Goal: Task Accomplishment & Management: Use online tool/utility

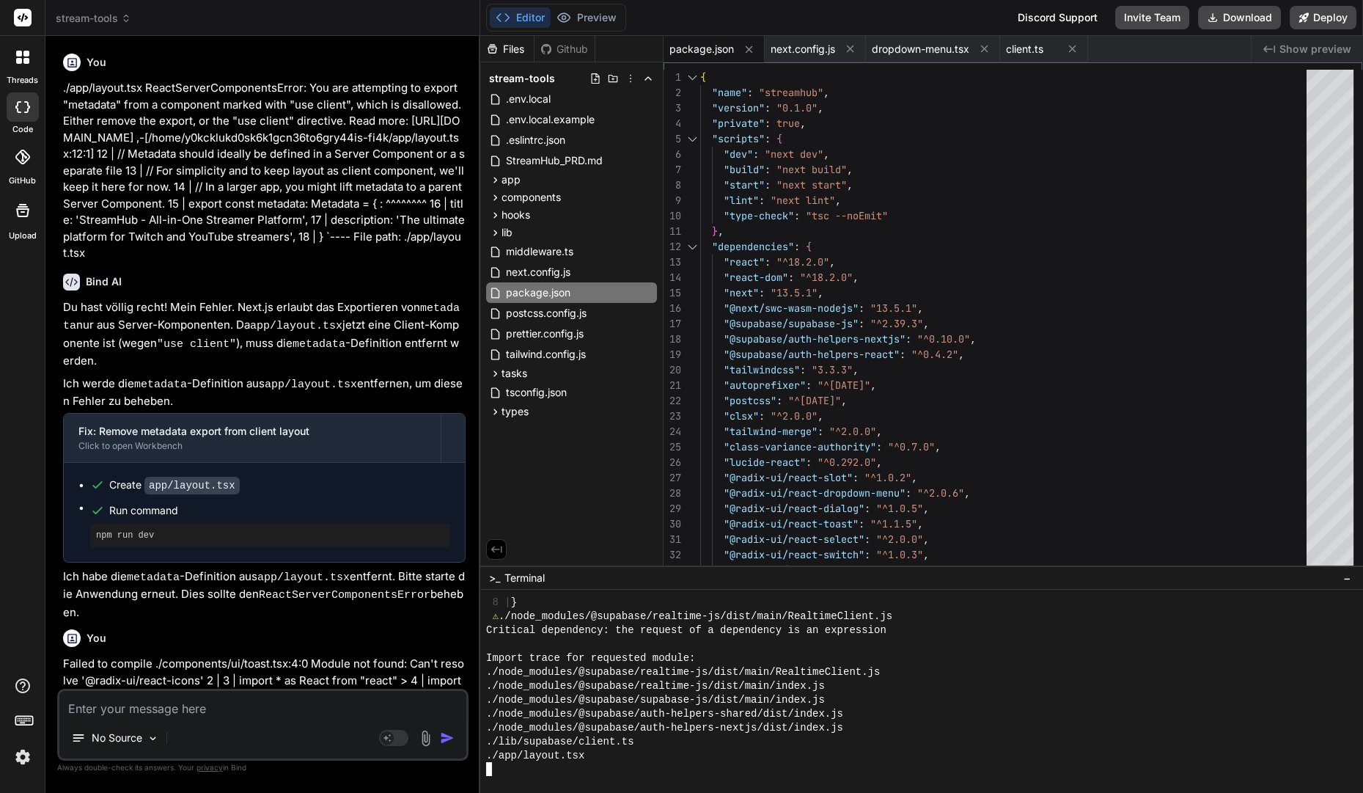
scroll to position [13848, 0]
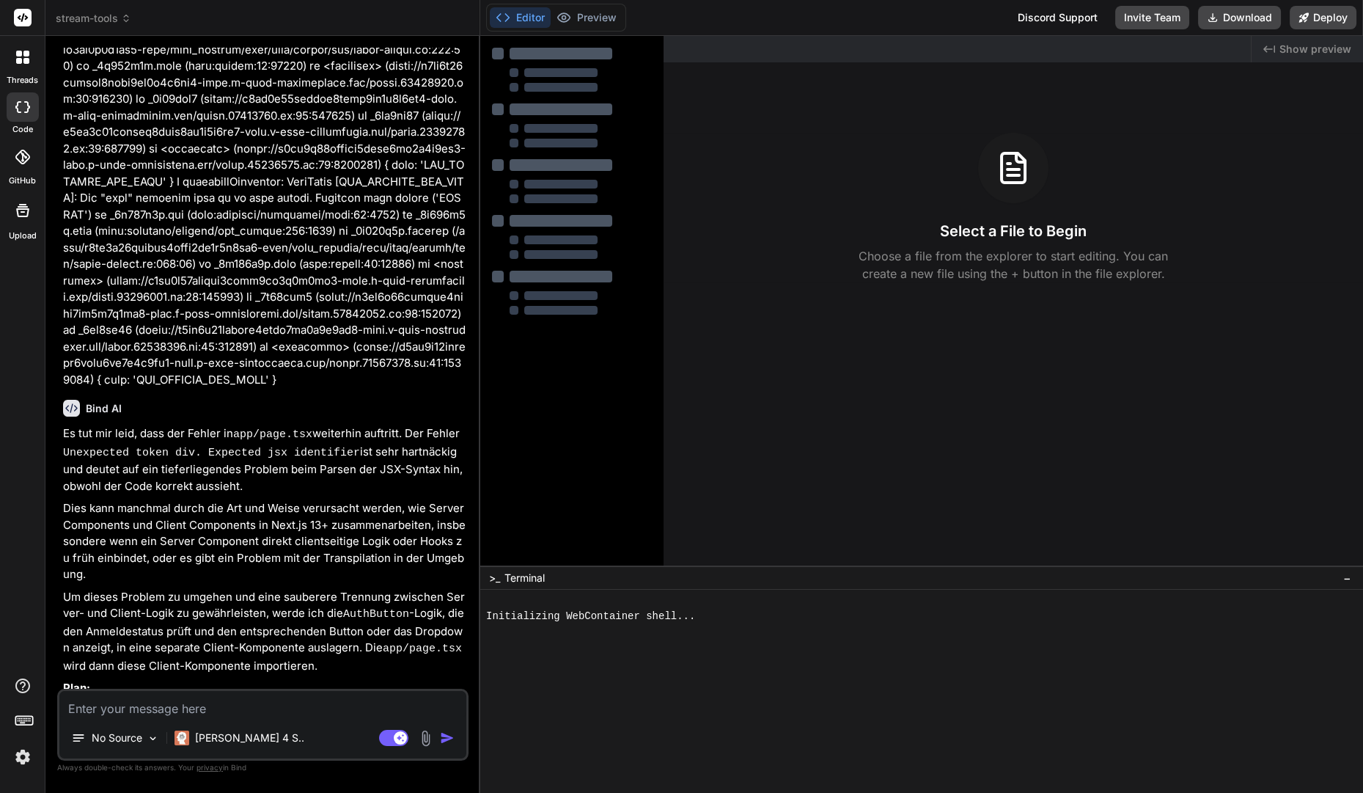
scroll to position [9128, 0]
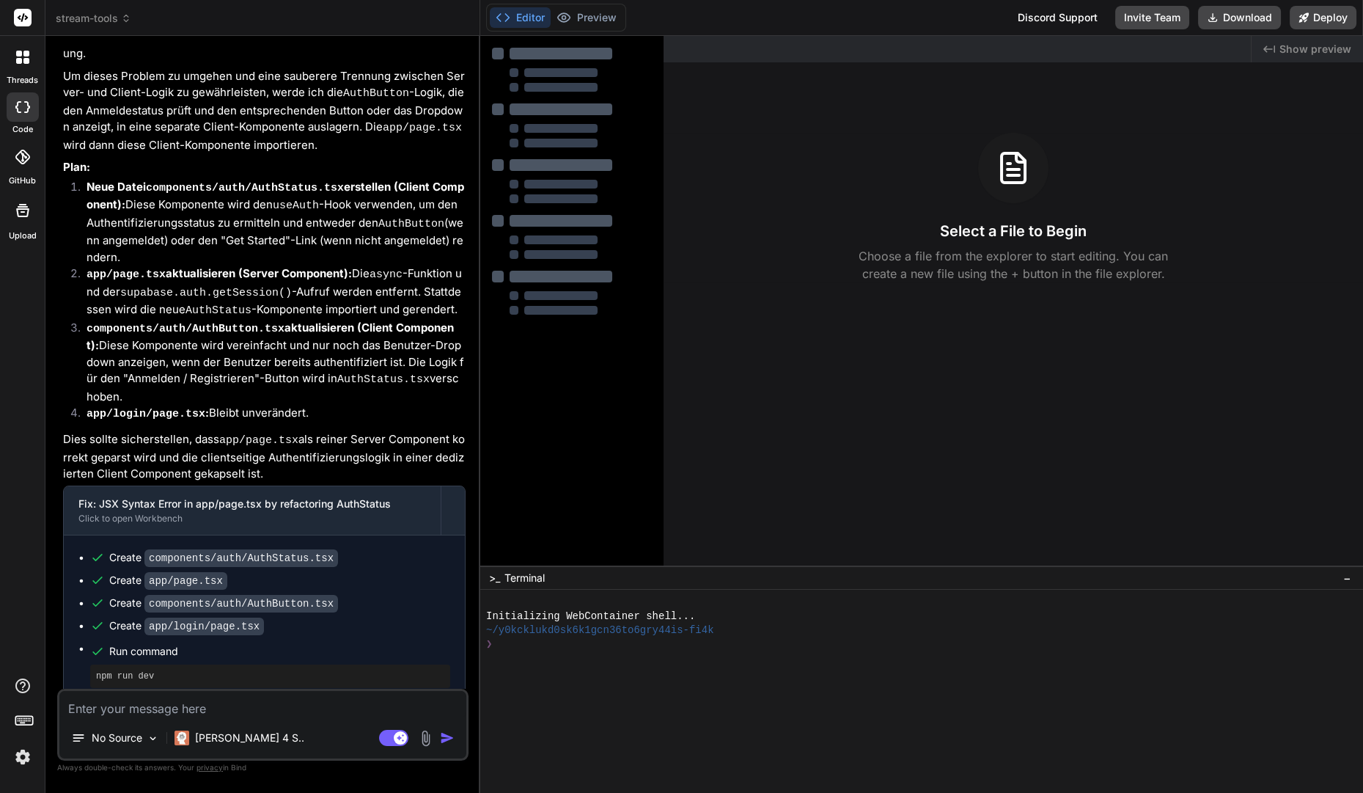
click at [539, 18] on button "Editor" at bounding box center [520, 17] width 61 height 21
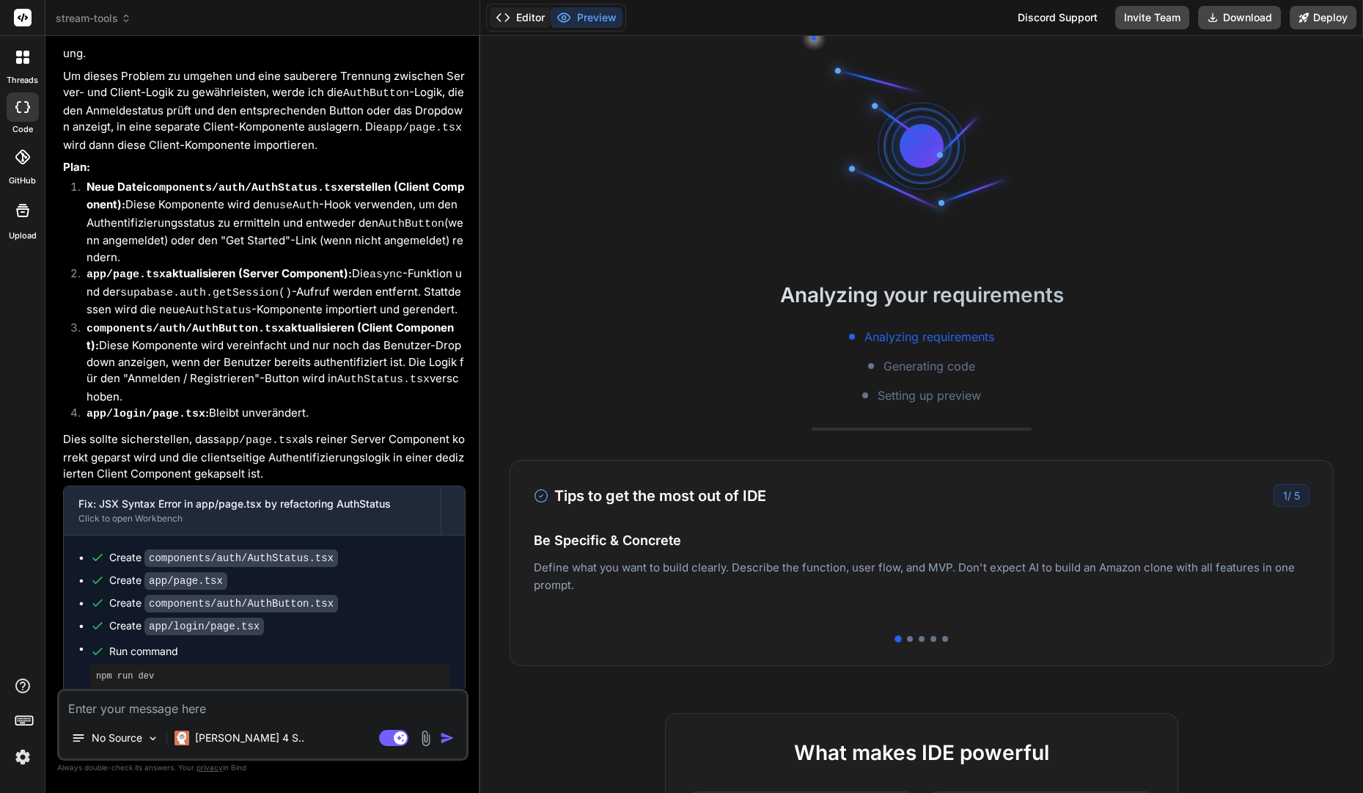
type textarea "x"
click at [534, 27] on button "Editor" at bounding box center [520, 17] width 61 height 21
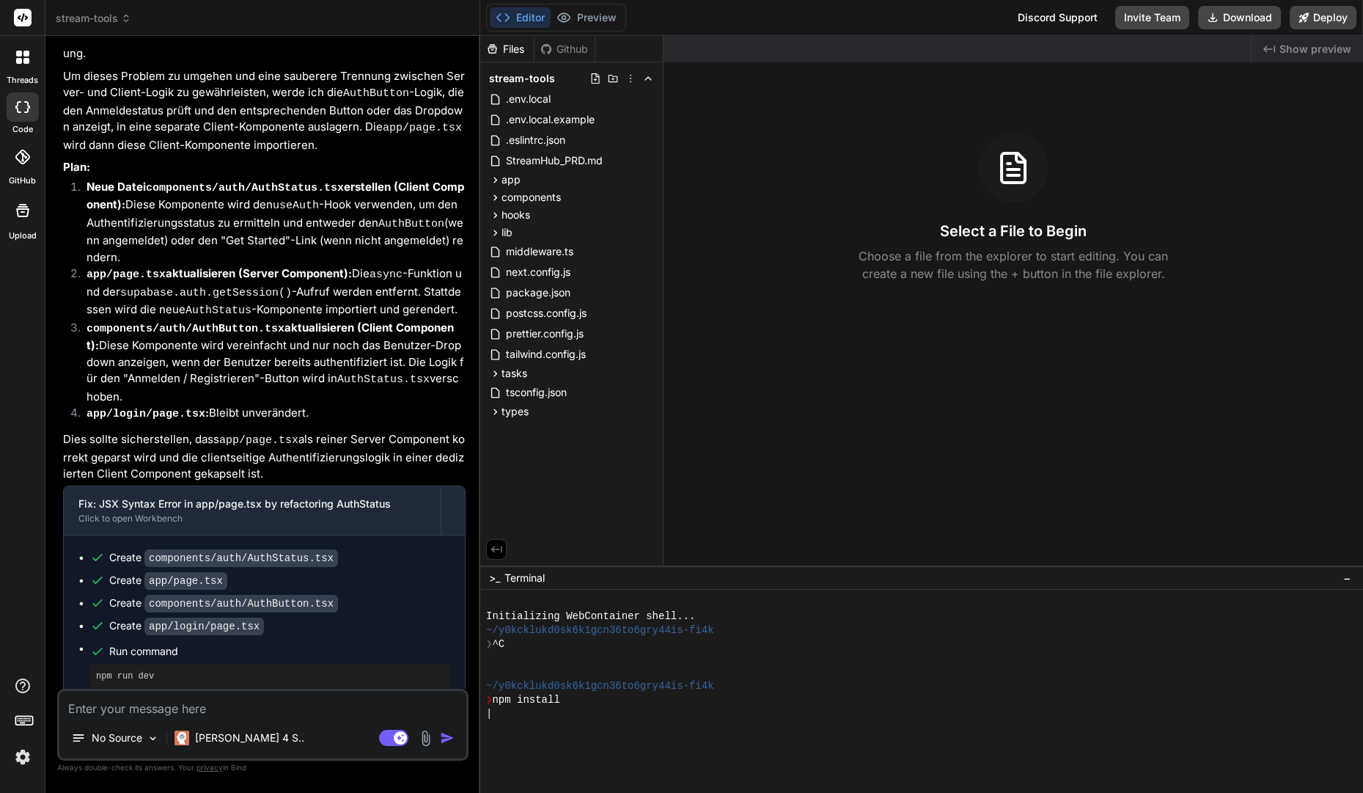
scroll to position [0, 0]
click at [408, 733] on icon at bounding box center [393, 738] width 29 height 17
type textarea "x"
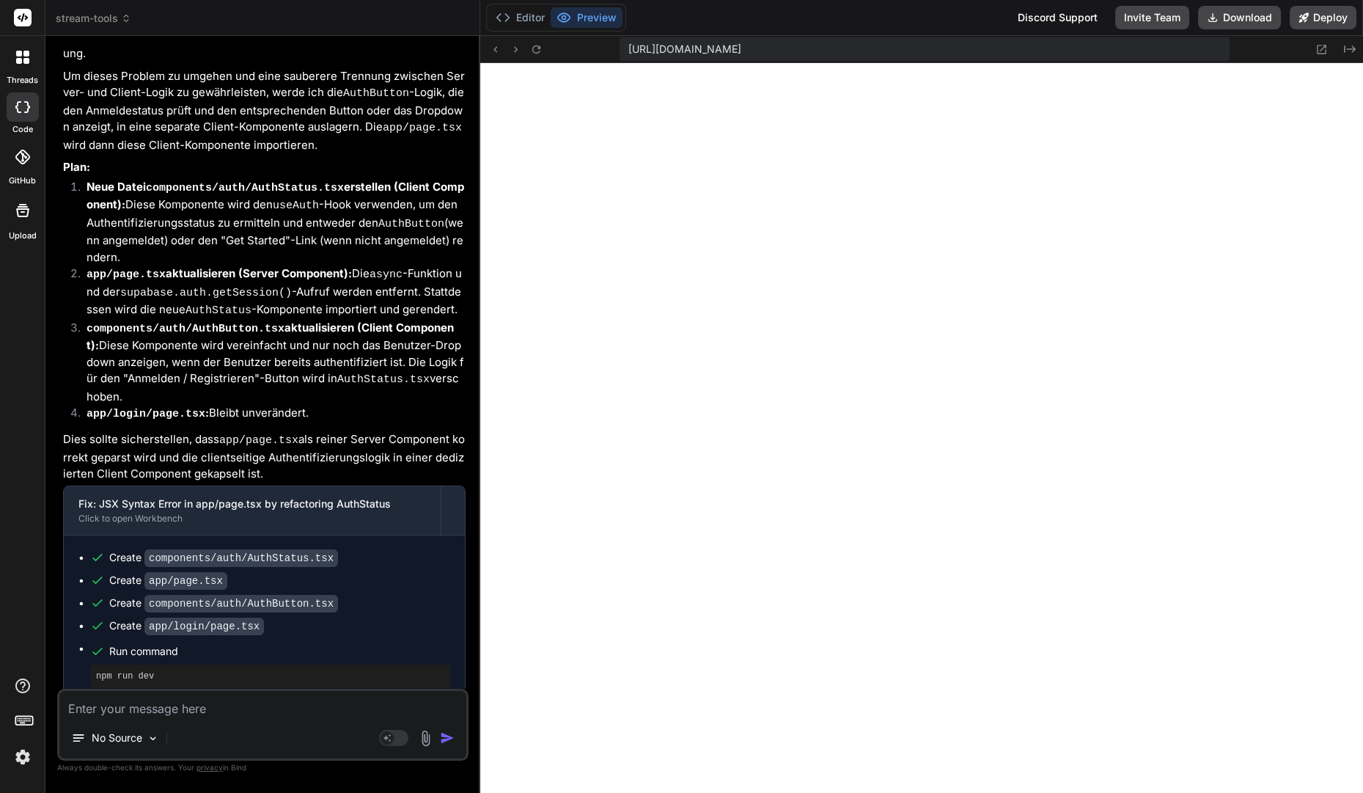
scroll to position [706, 0]
click at [520, 21] on button "Editor" at bounding box center [520, 17] width 61 height 21
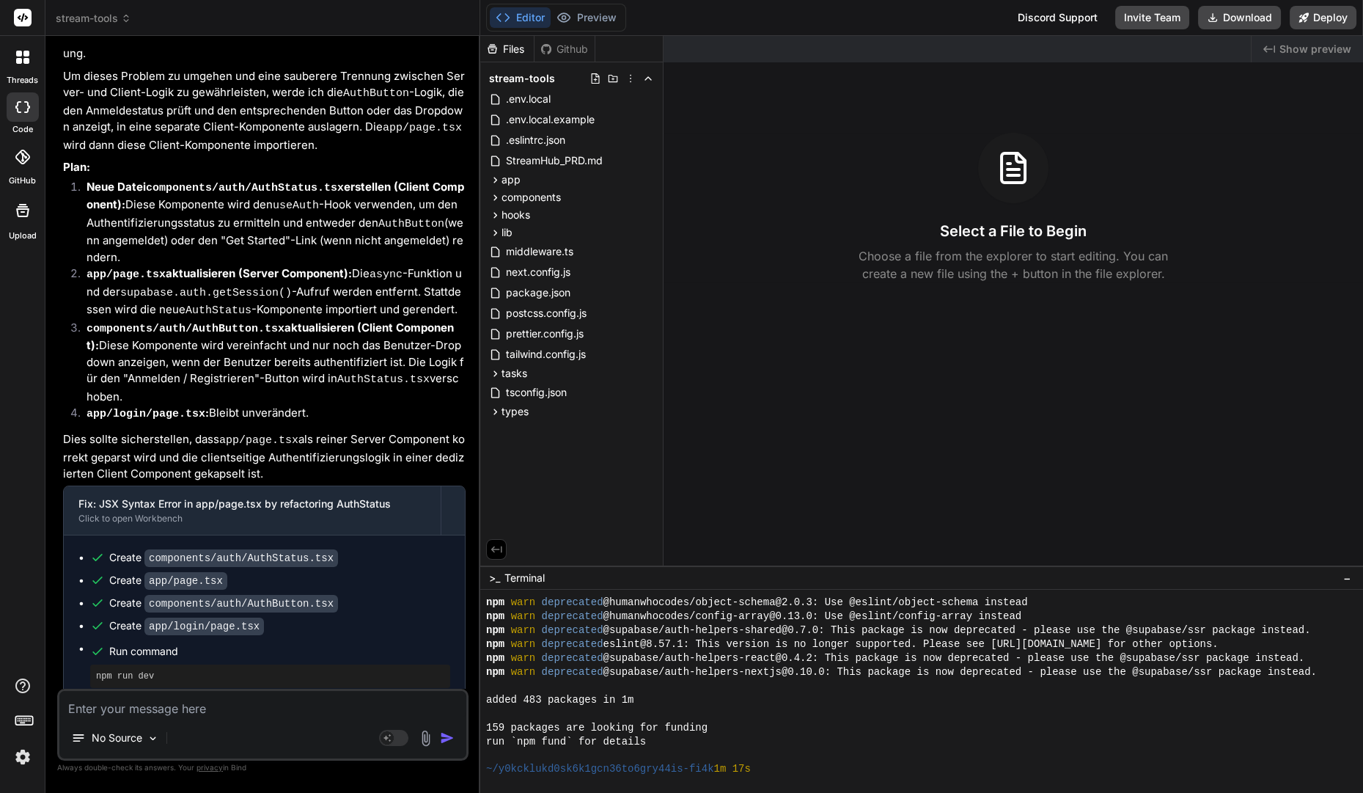
scroll to position [374, 0]
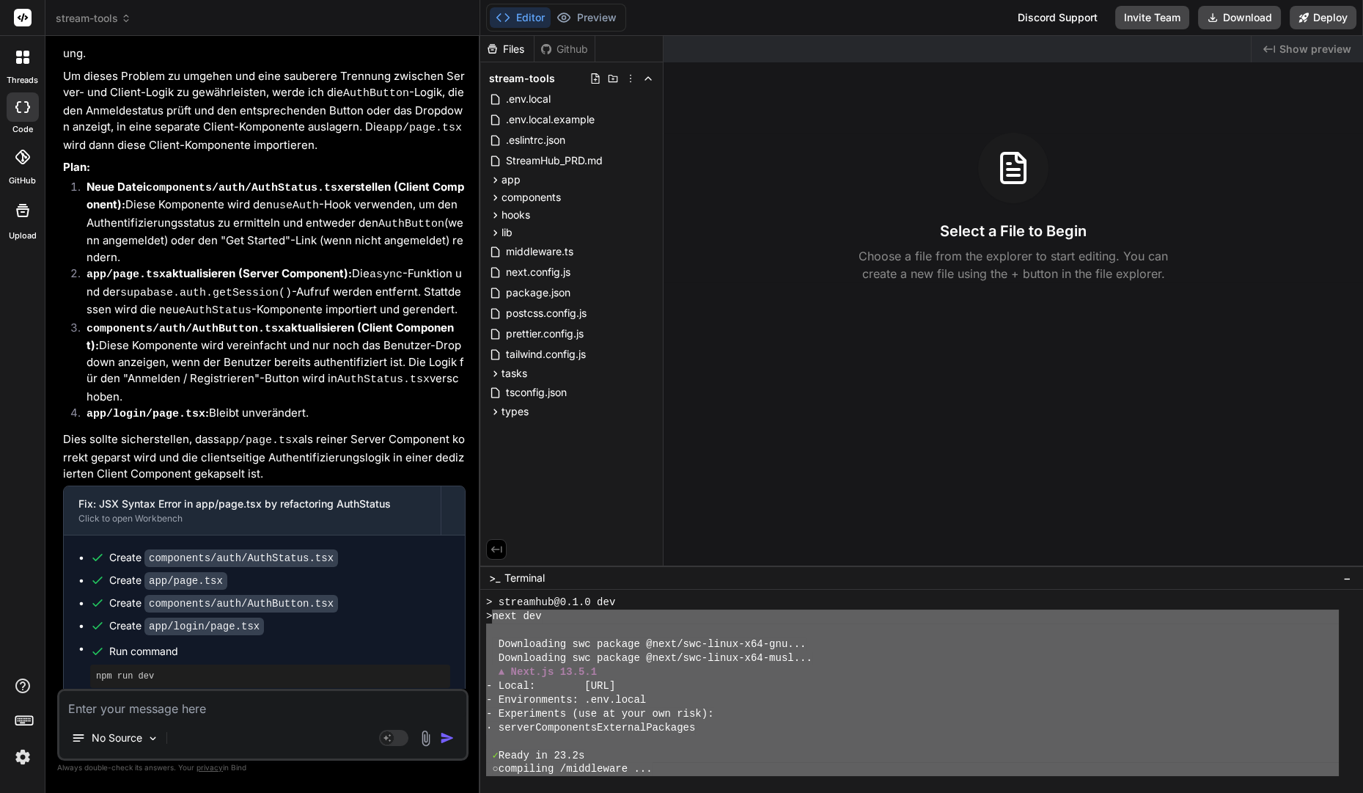
drag, startPoint x: 584, startPoint y: 754, endPoint x: 499, endPoint y: 621, distance: 158.6
click at [499, 621] on div "> streamhub@0.1.0 dev > next dev Downloading swc package @next/swc-linux-x64-gn…" at bounding box center [912, 685] width 853 height 180
click at [359, 702] on textarea at bounding box center [262, 704] width 407 height 26
paste textarea "next dev Downloading swc package @next/swc-linux-x64-gnu... Downloading swc pac…"
type textarea "x"
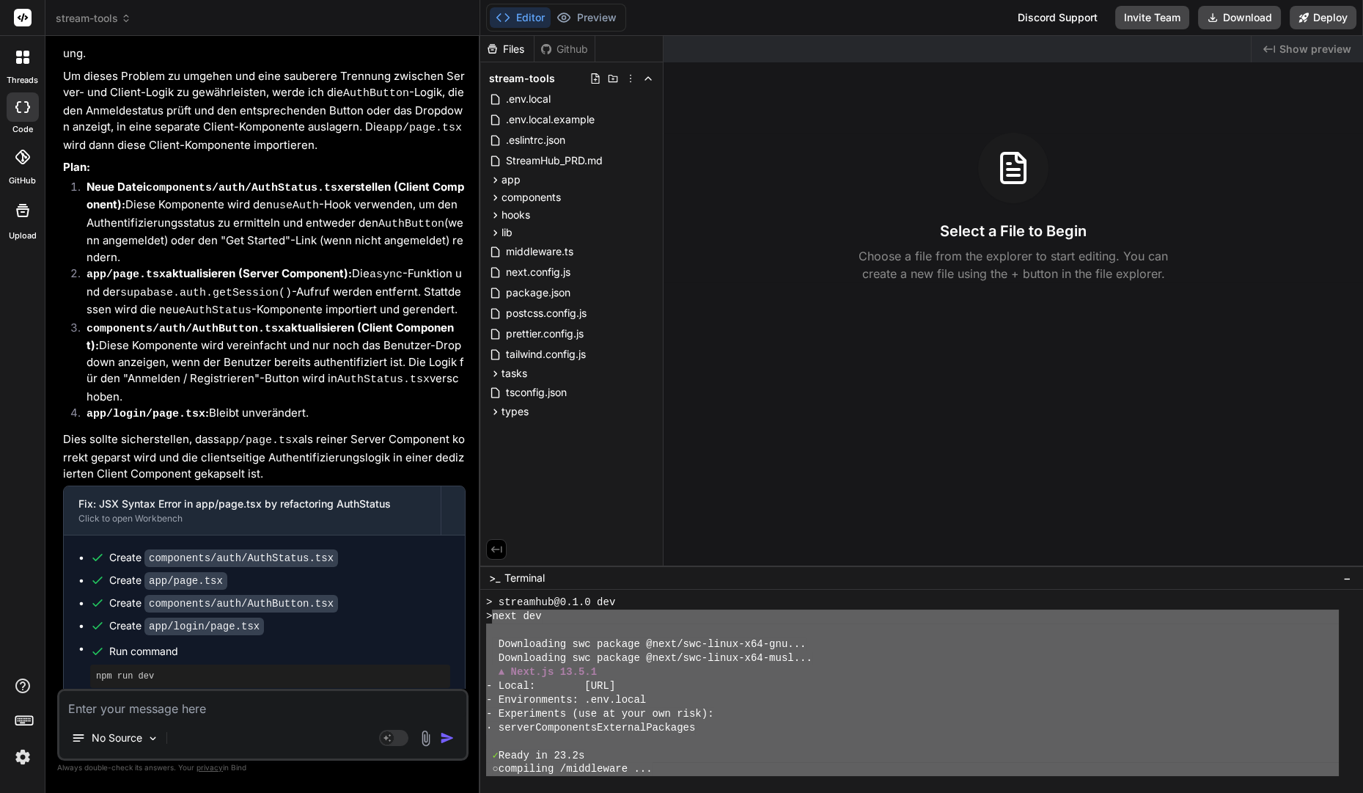
type textarea "next dev Downloading swc package @next/swc-linux-x64-gnu... Downloading swc pac…"
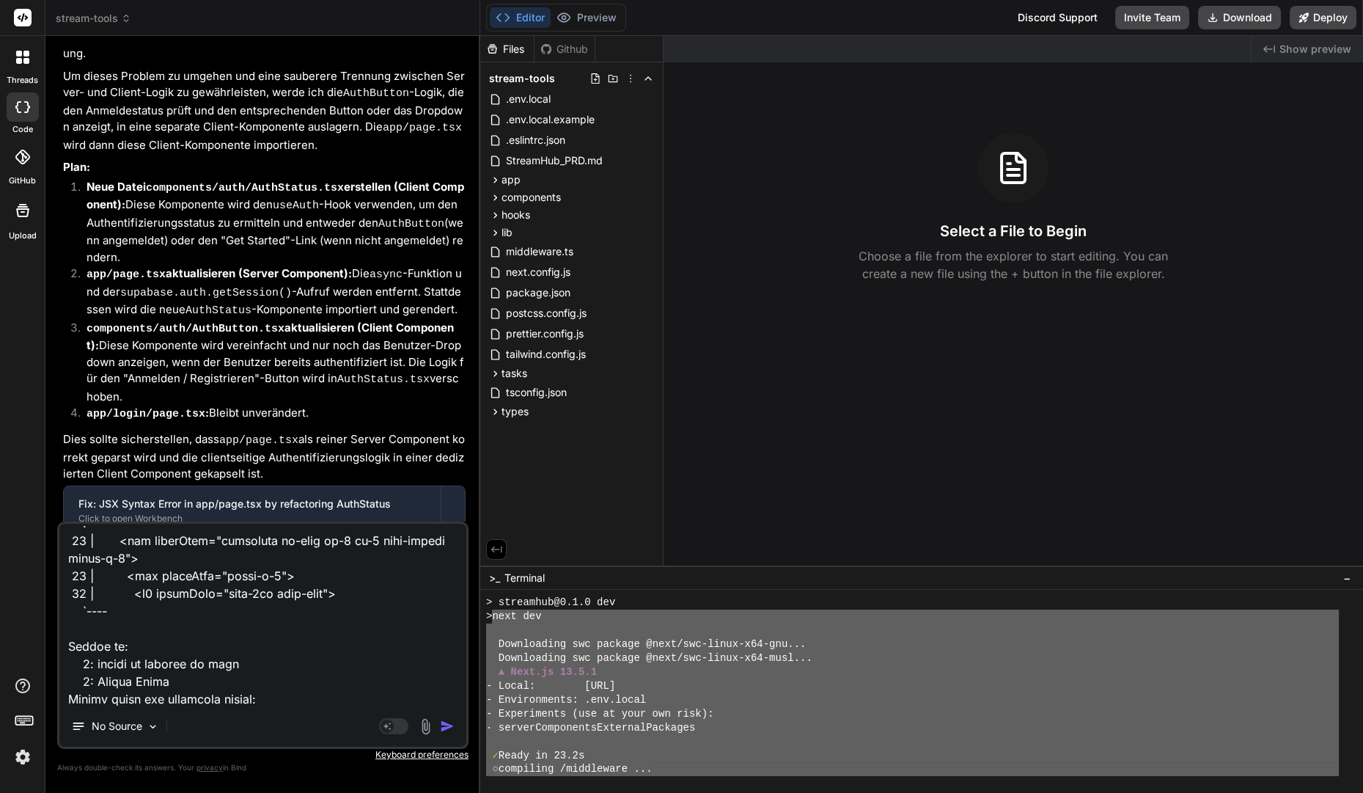
type textarea "x"
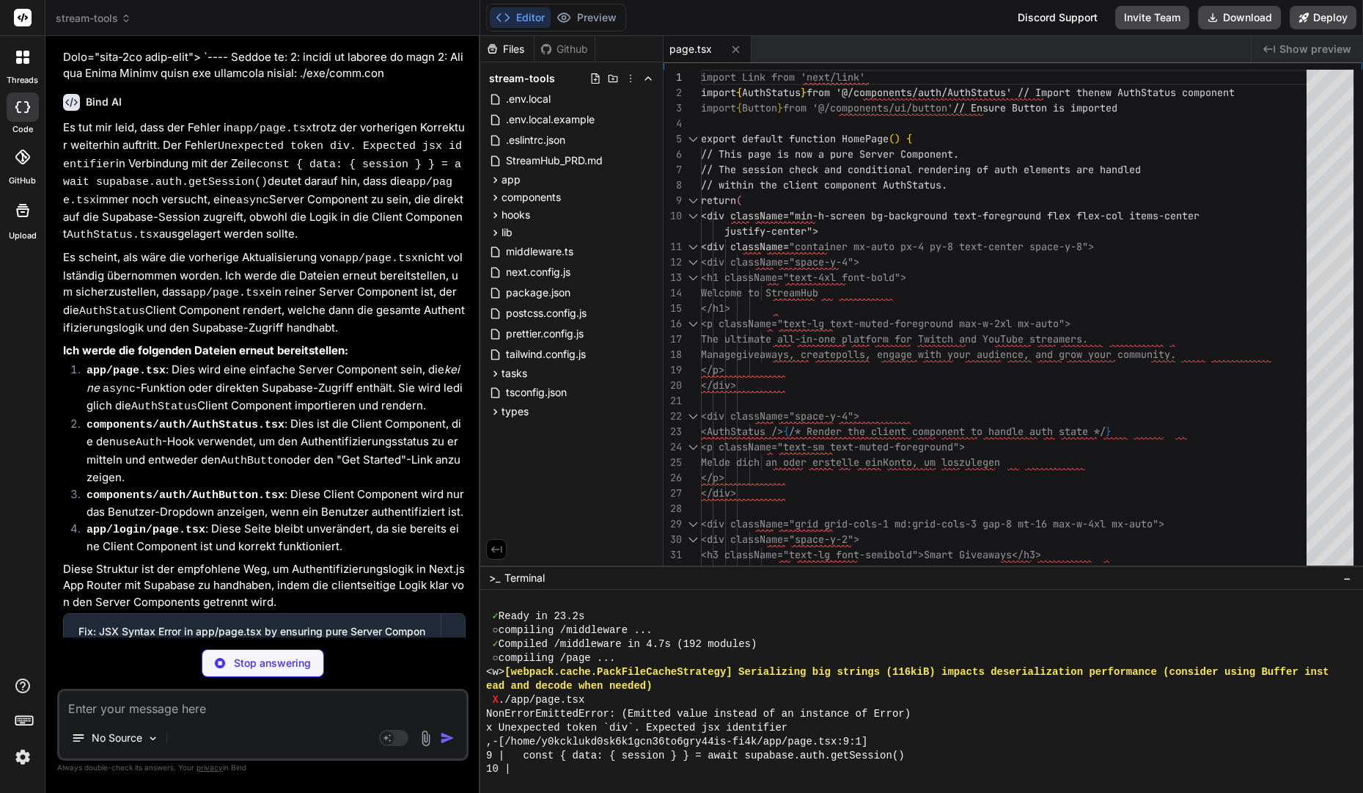
scroll to position [1371, 0]
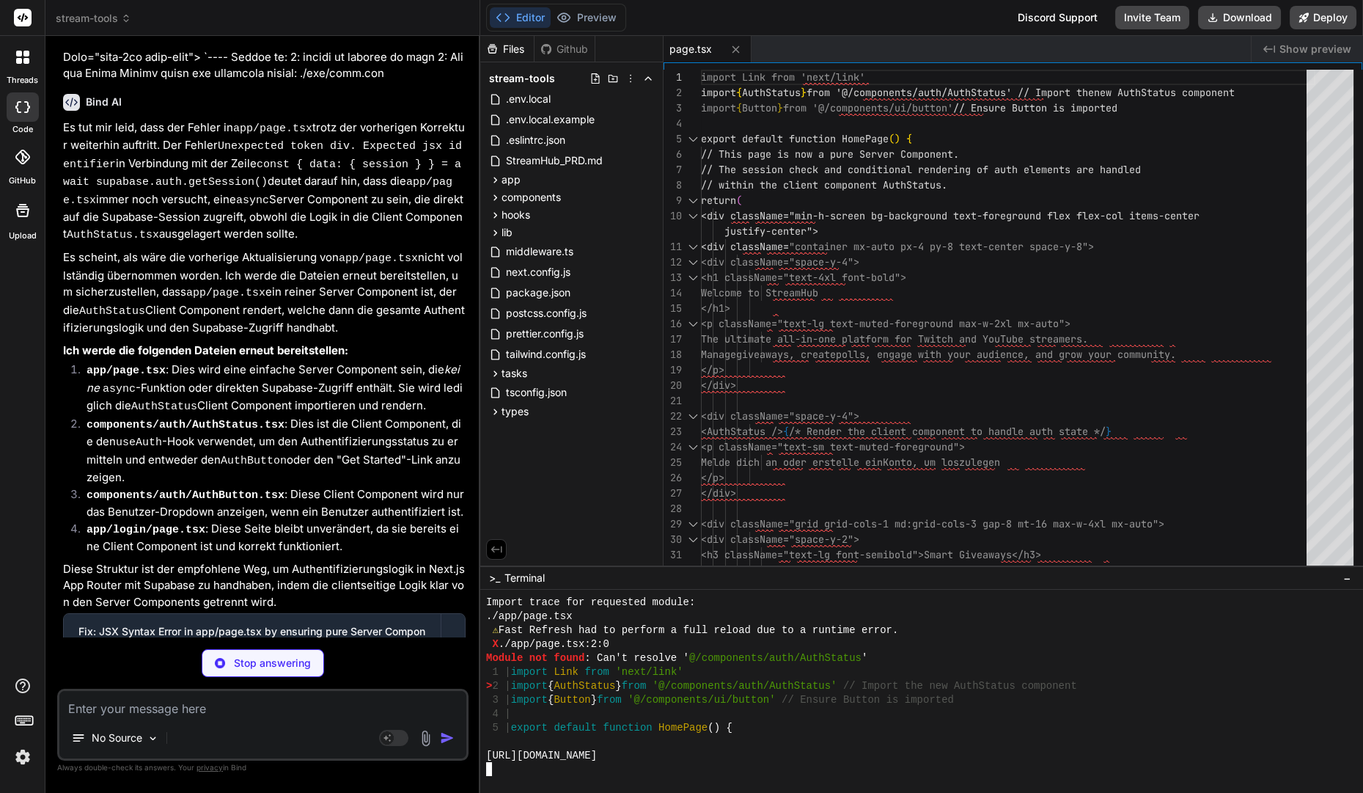
type textarea "x"
type textarea "<Button variant="default" size="lg">Get Started</Button> </Link> ) }"
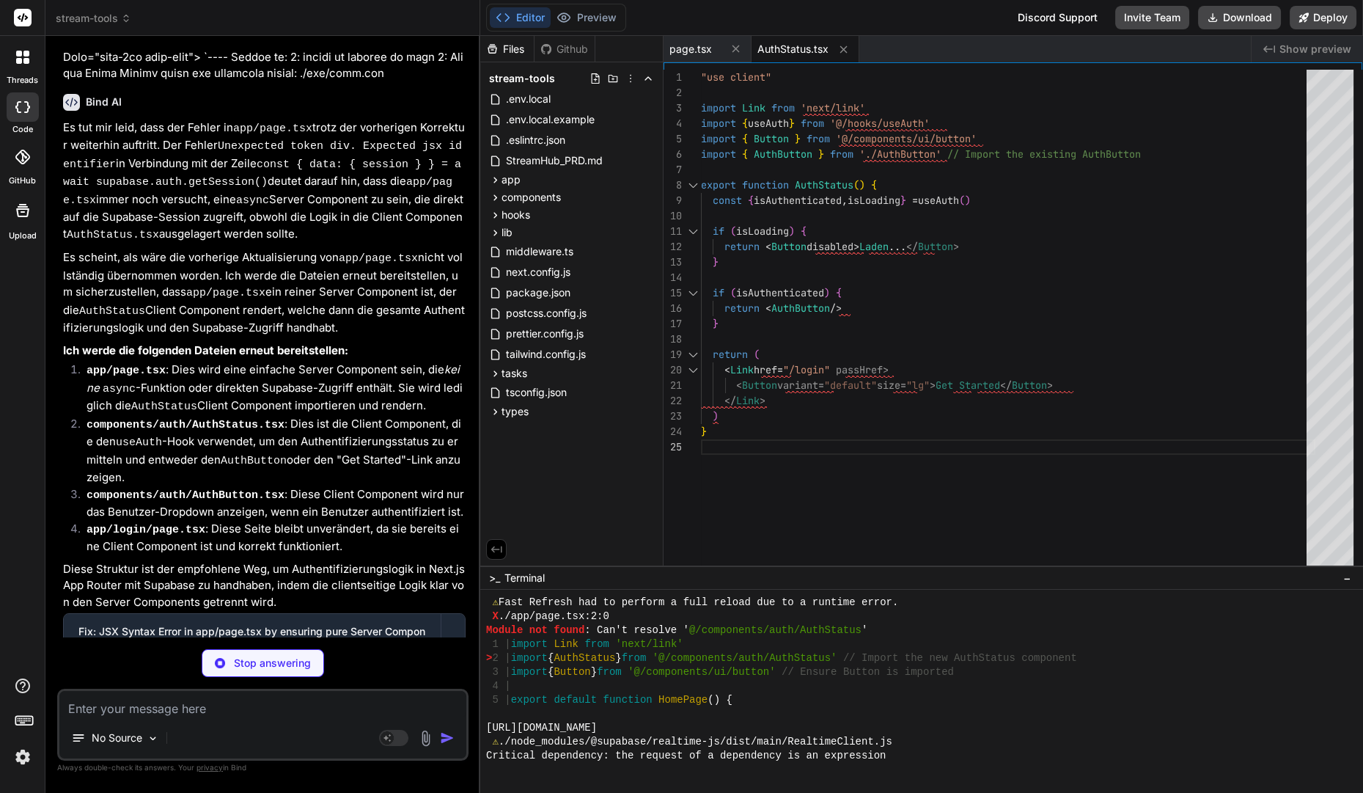
scroll to position [1401, 0]
click at [581, 20] on button "Preview" at bounding box center [587, 17] width 72 height 21
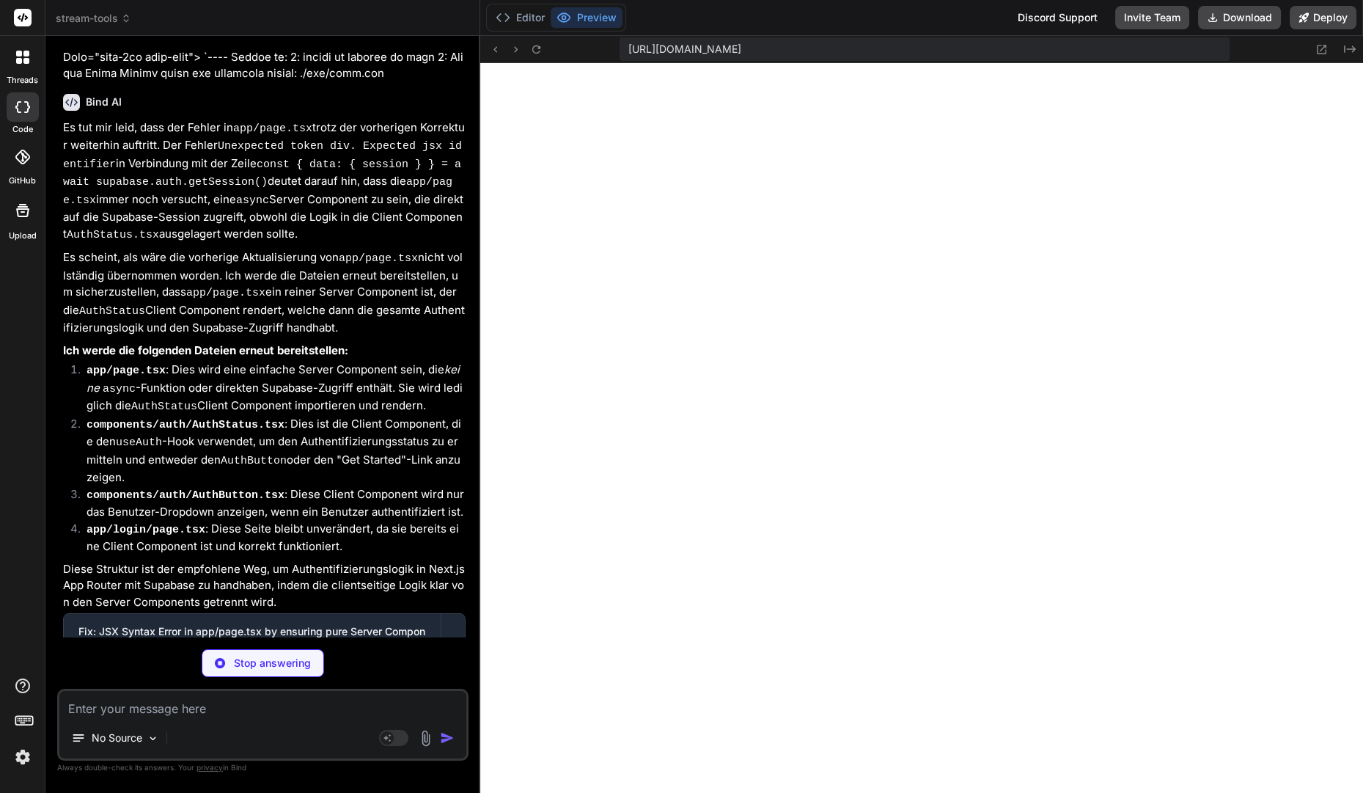
type textarea "x"
type textarea "<LogOut className="mr-2 h-4 w-4" /> <span>Abmelden</span> </DropdownMenuItem> <…"
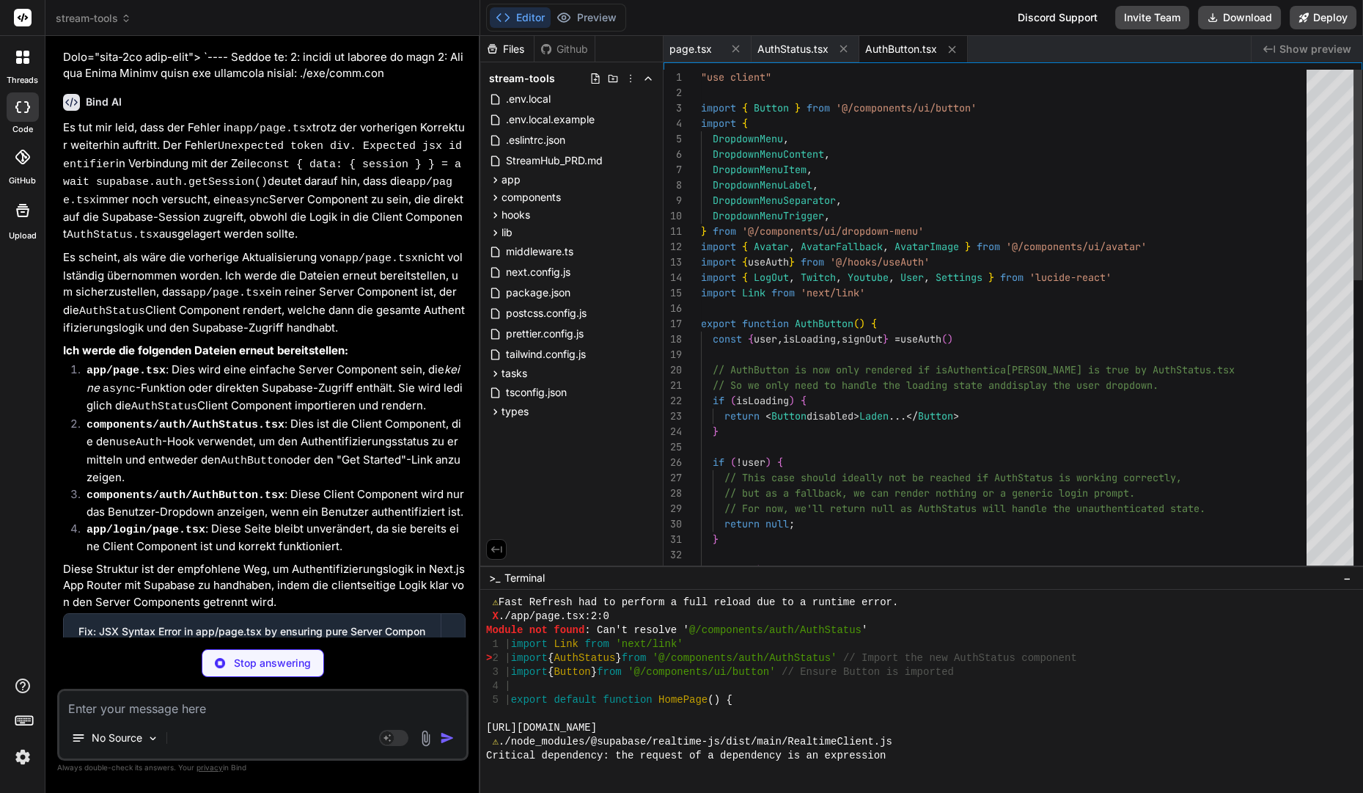
scroll to position [1398, 0]
click at [568, 23] on icon at bounding box center [563, 17] width 15 height 15
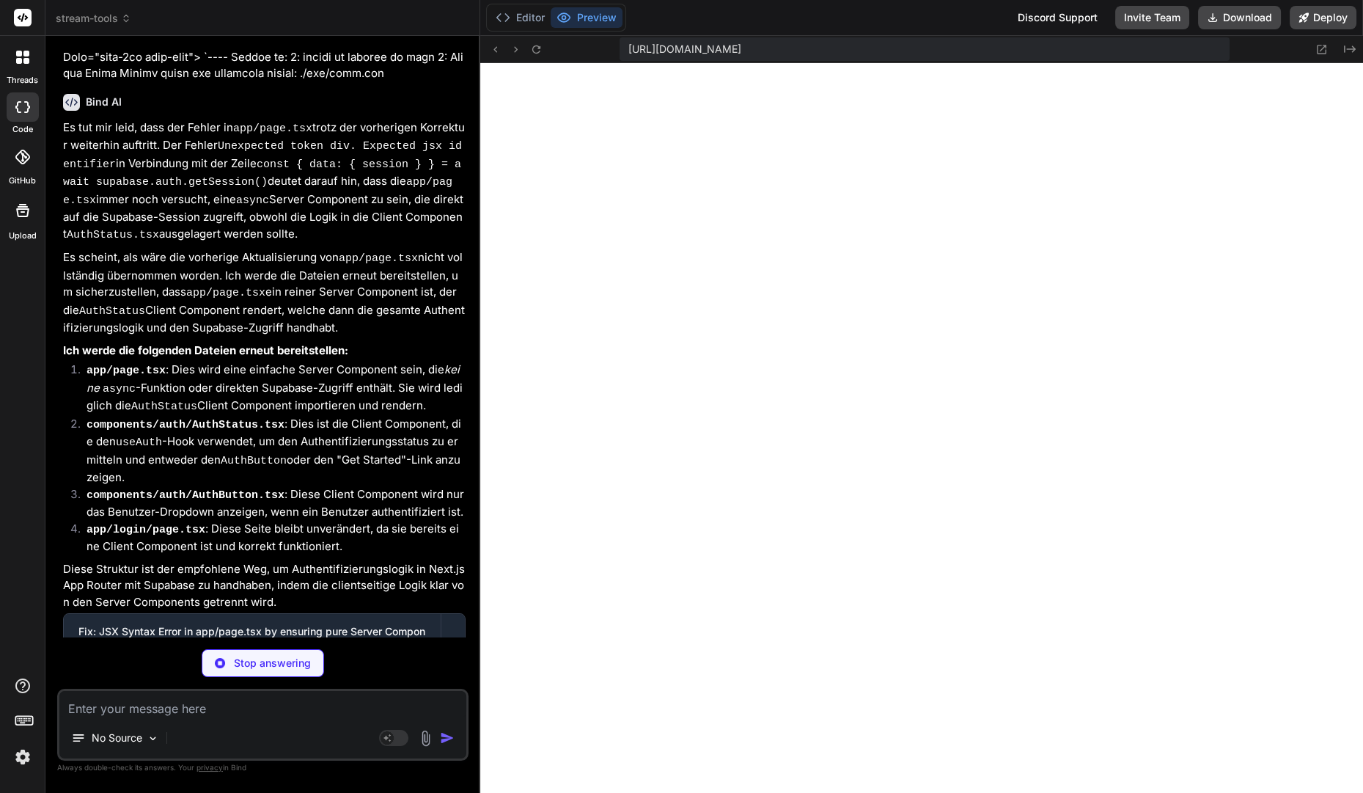
type textarea "x"
type textarea "</div> ) }"
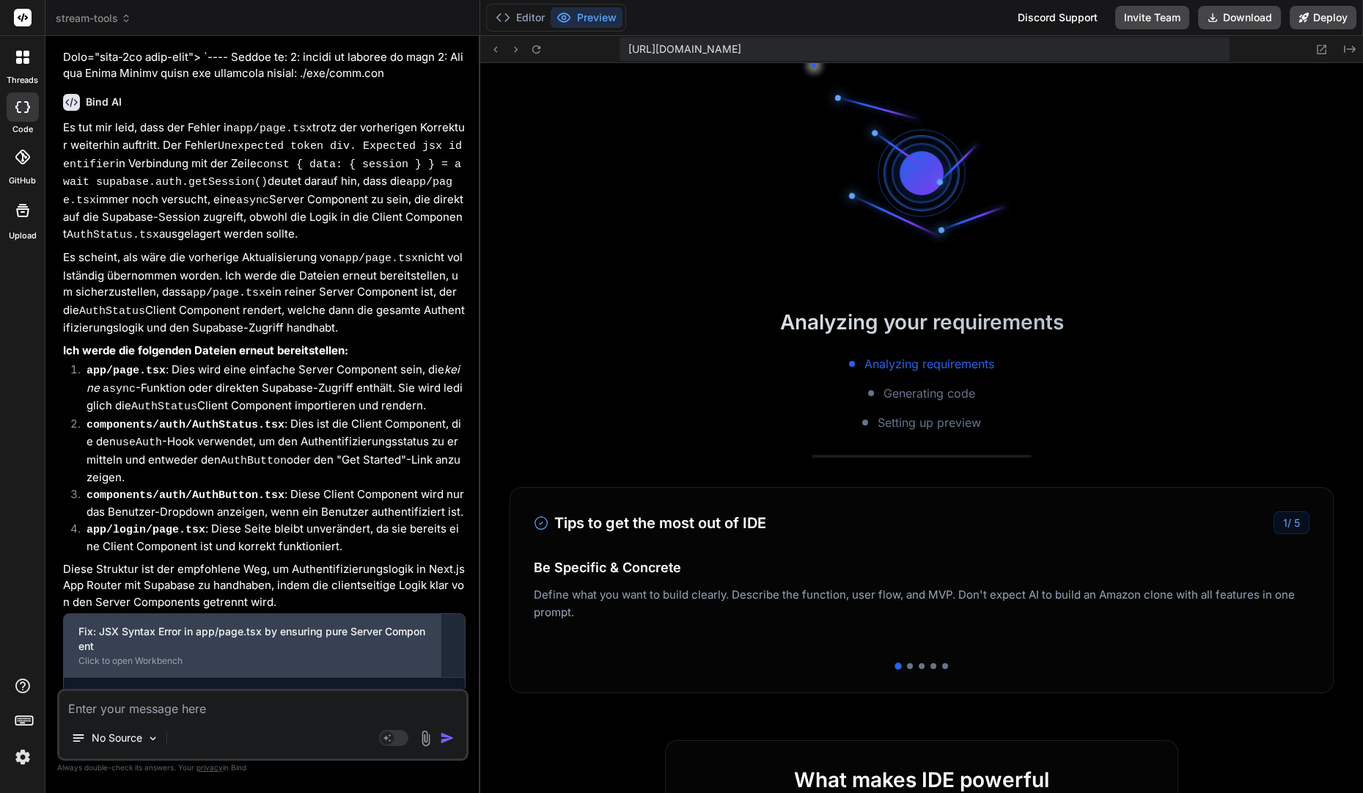
scroll to position [10236, 0]
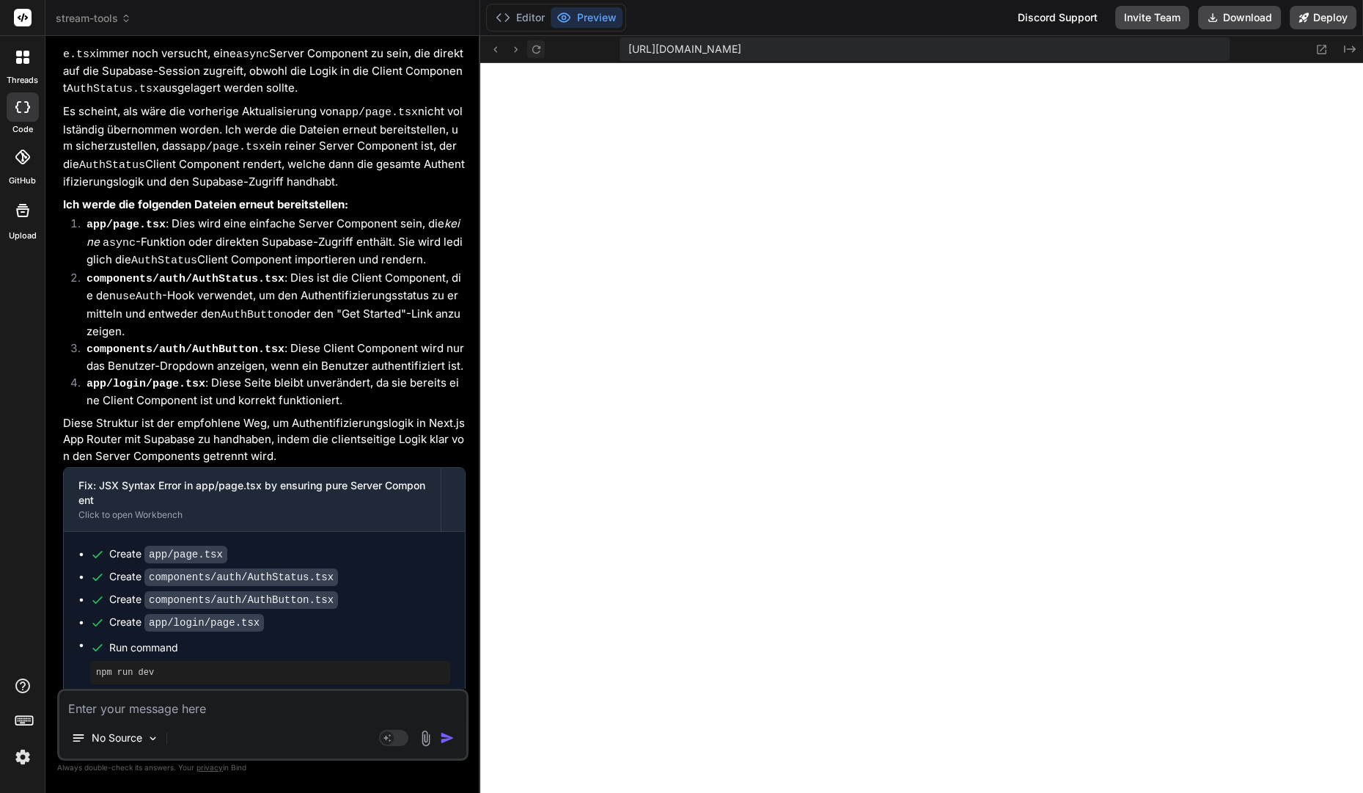
click at [533, 48] on icon at bounding box center [536, 49] width 12 height 12
click at [131, 713] on textarea at bounding box center [262, 704] width 407 height 26
paste textarea "./components/ui/card.tsx NonErrorEmittedError: (Emitted value instead of an ins…"
type textarea "x"
type textarea "./components/ui/card.tsx NonErrorEmittedError: (Emitted value instead of an ins…"
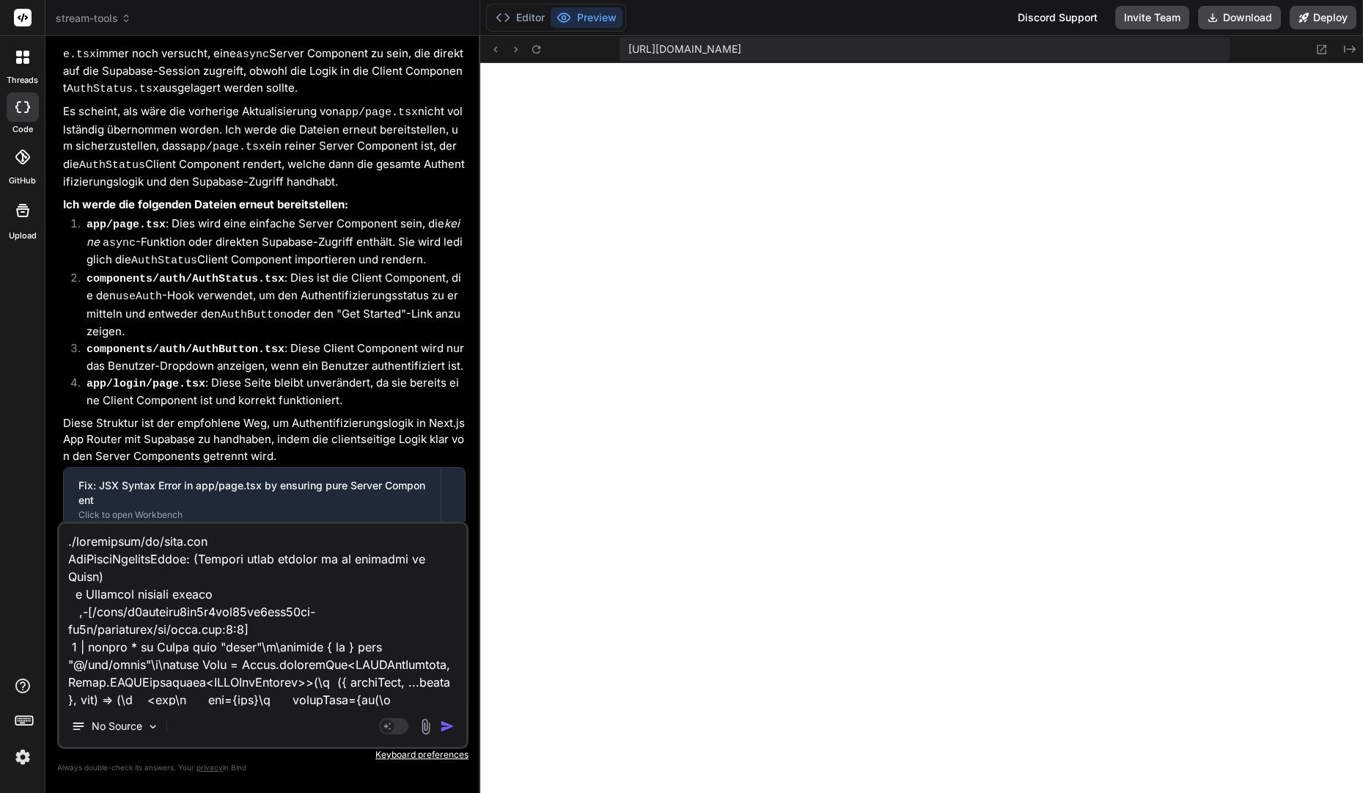
scroll to position [529, 0]
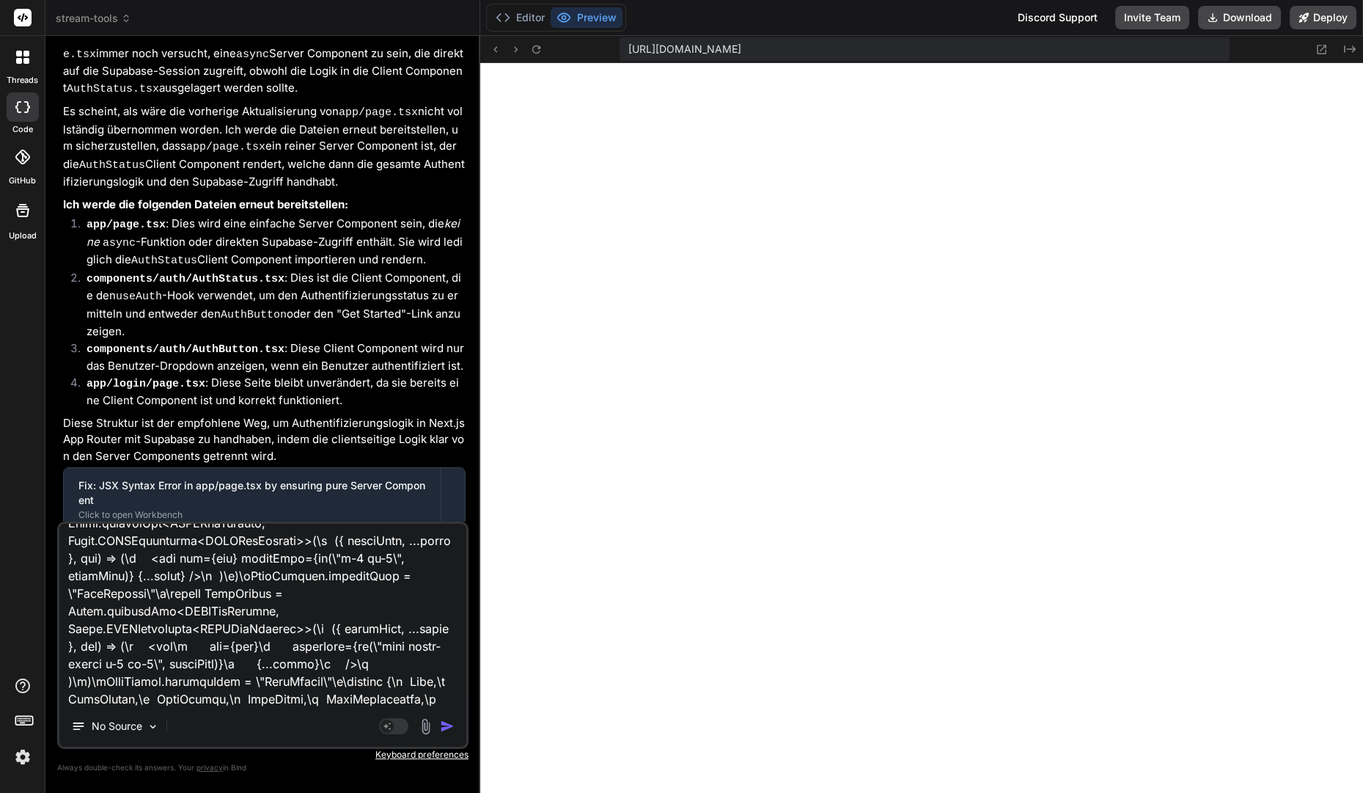
type textarea "x"
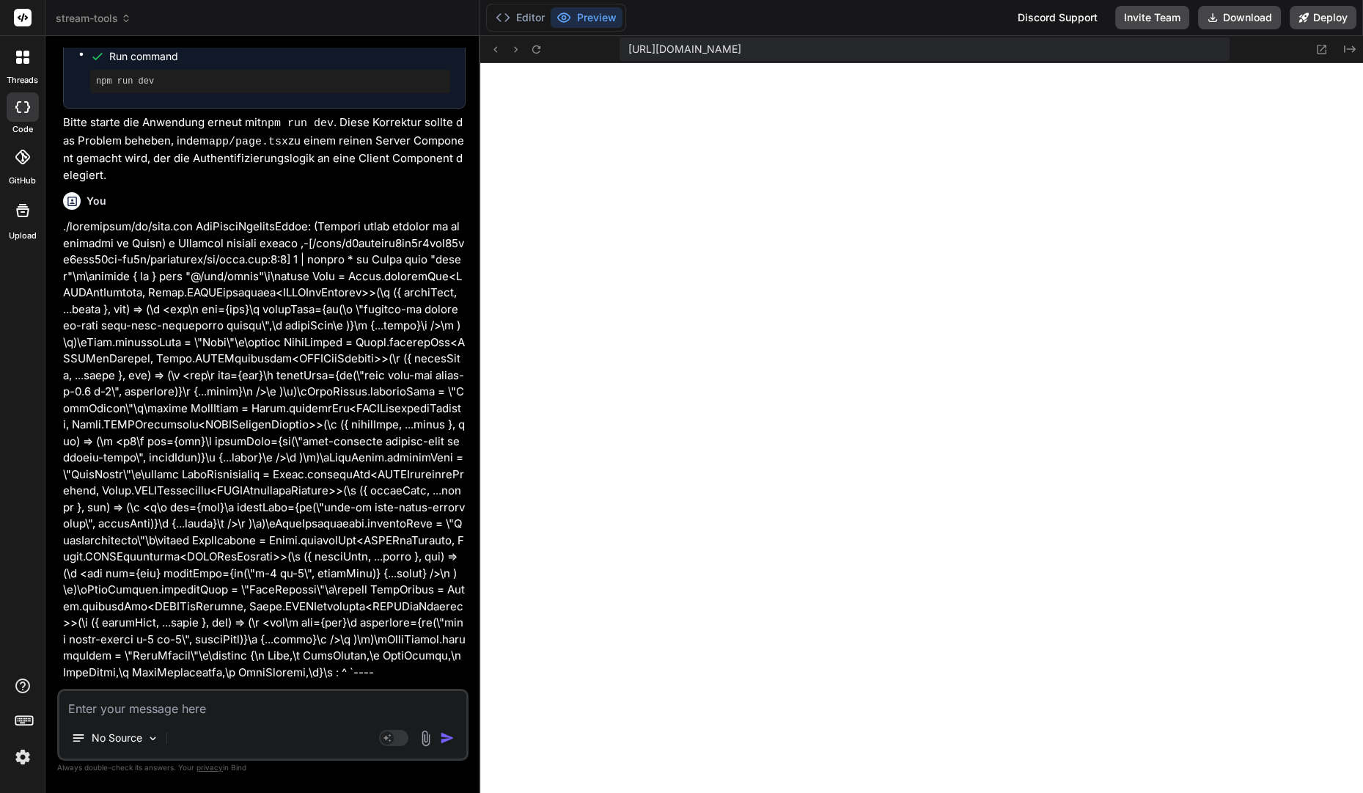
scroll to position [10850, 0]
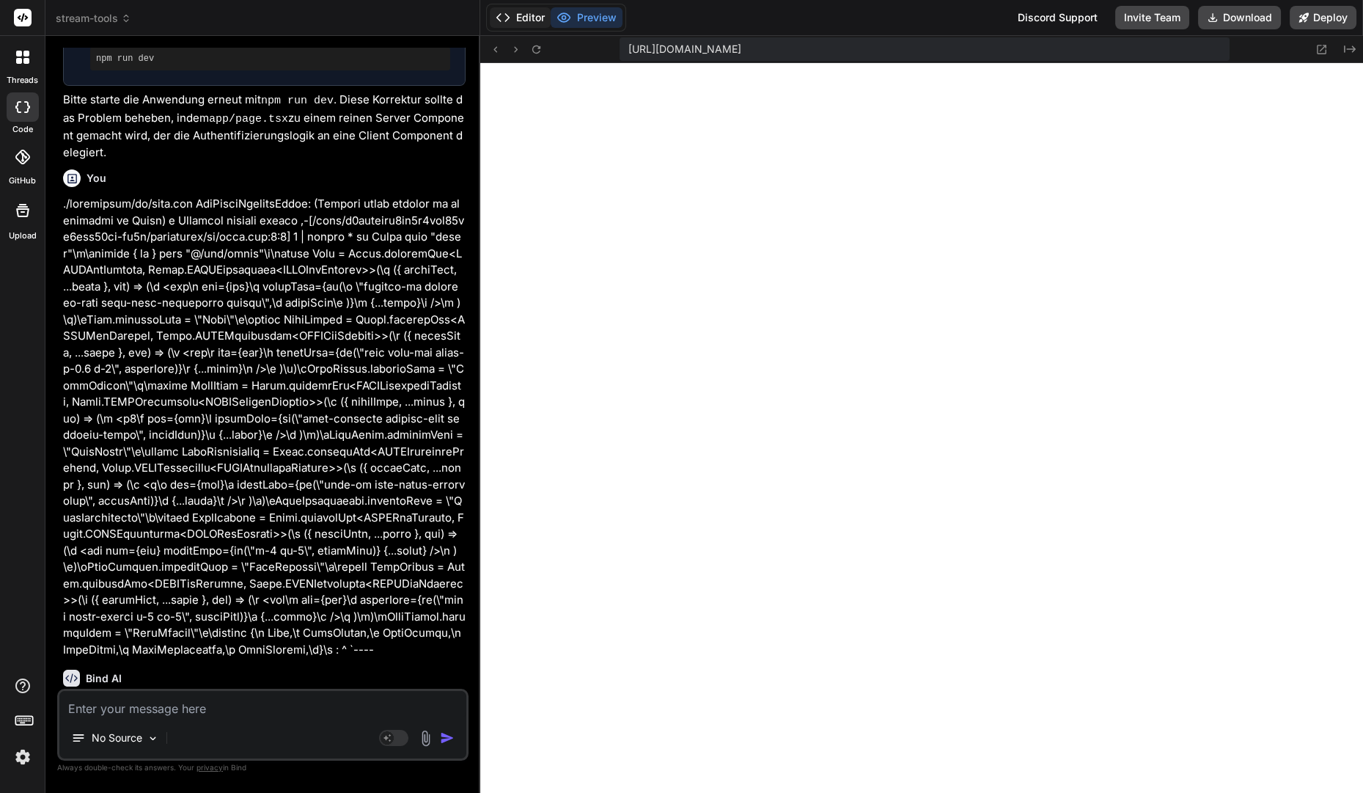
click at [538, 12] on button "Editor" at bounding box center [520, 17] width 61 height 21
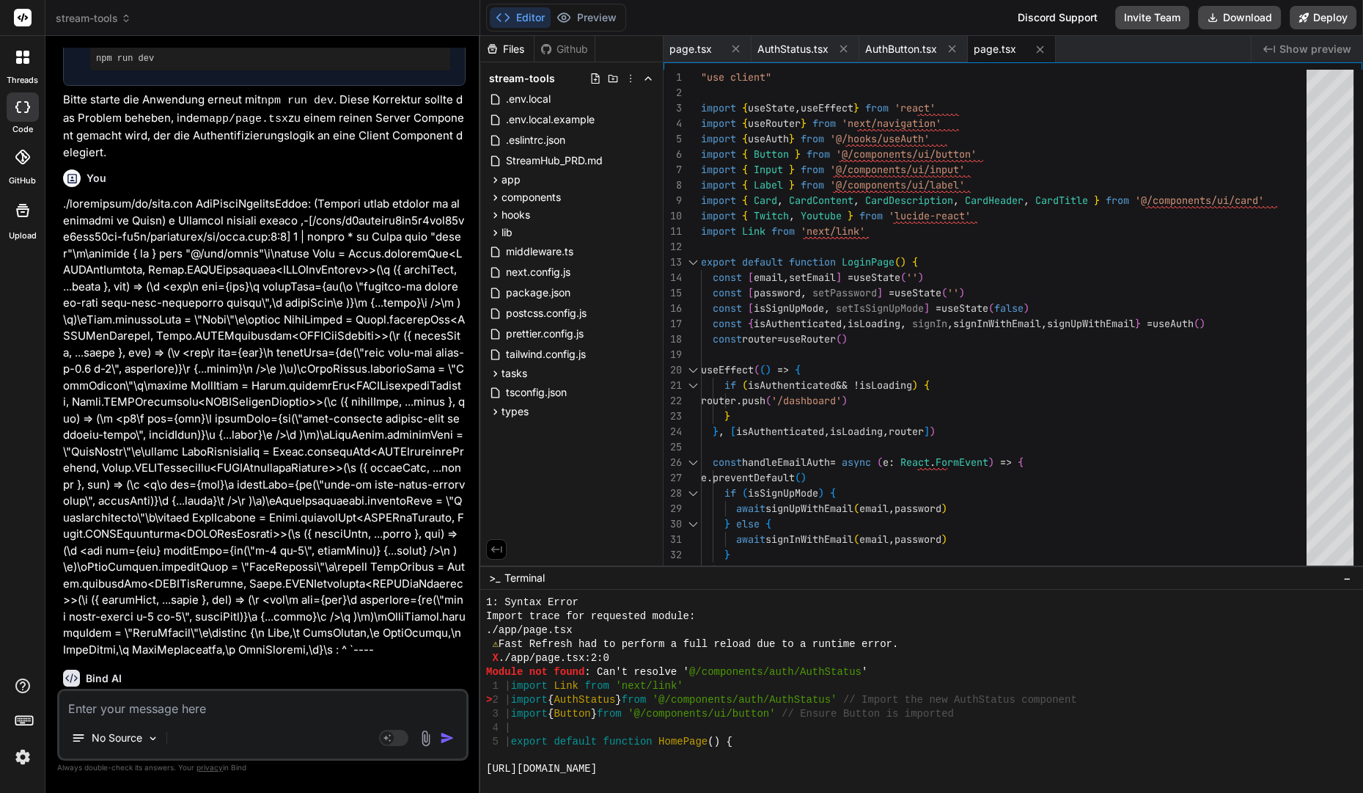
scroll to position [1354, 0]
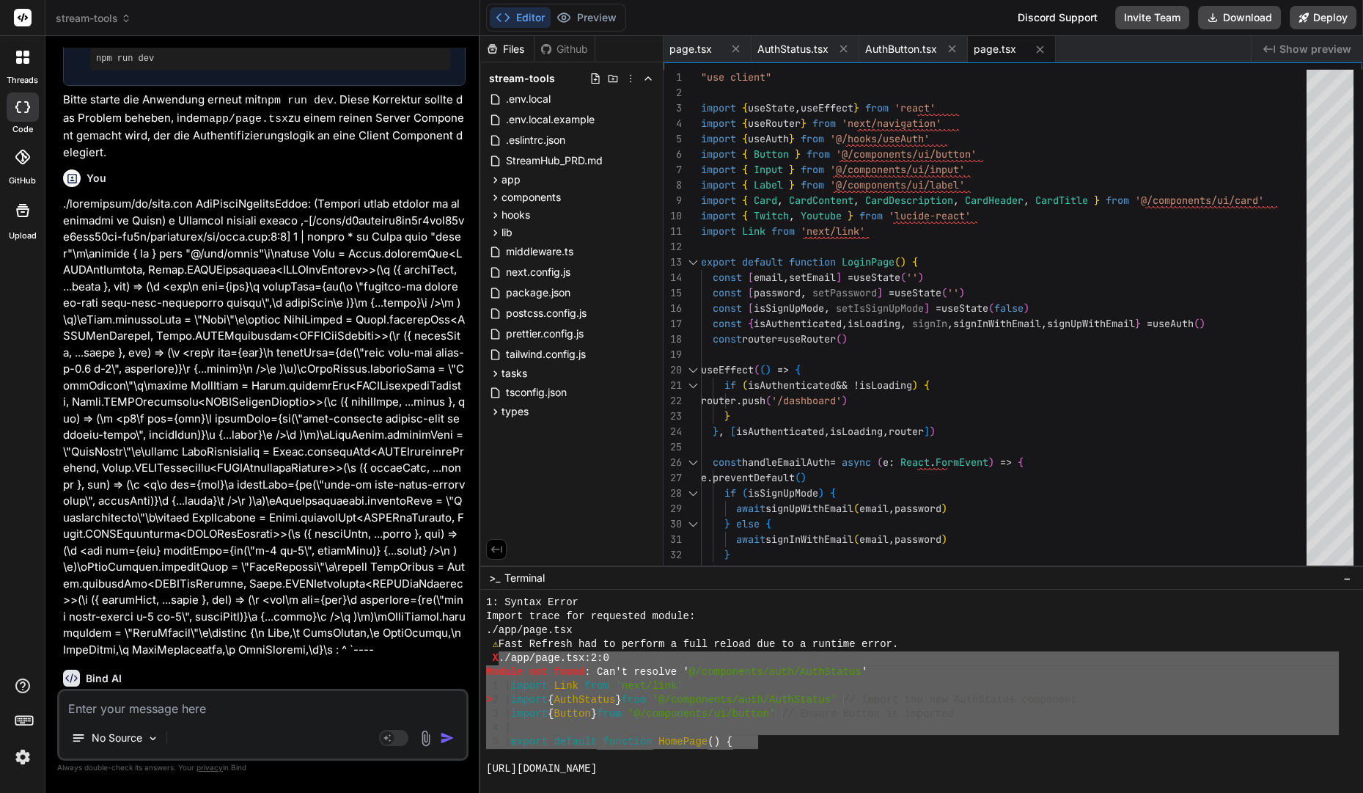
drag, startPoint x: 497, startPoint y: 655, endPoint x: 760, endPoint y: 739, distance: 276.2
type textarea "x"
type textarea "export { Card, CardHeader, CardFooter, CardTitle, CardDescription, CardContent,…"
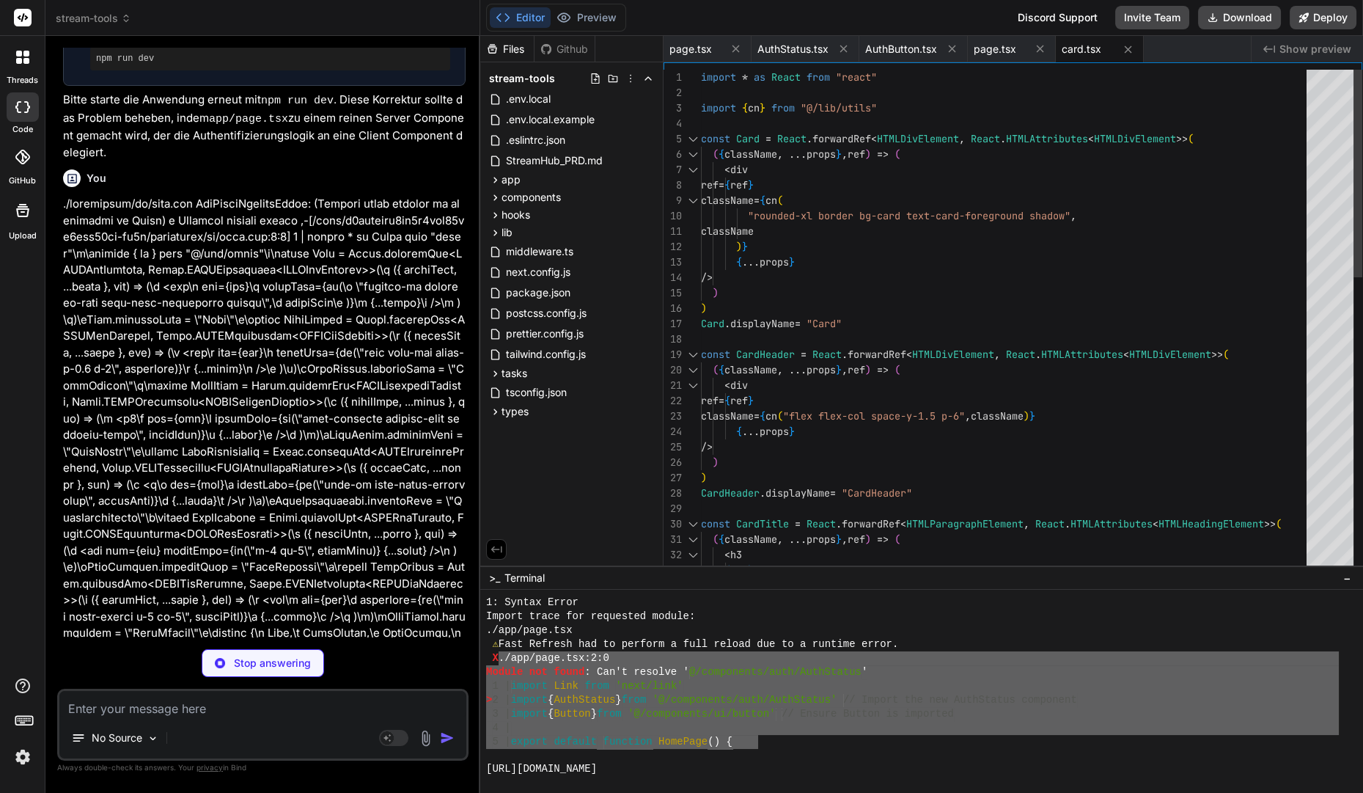
scroll to position [1357, 0]
type textarea "x"
type textarea "ref={ref} {...props} /> ) } ) Input.displayName = "Input" export { Input }"
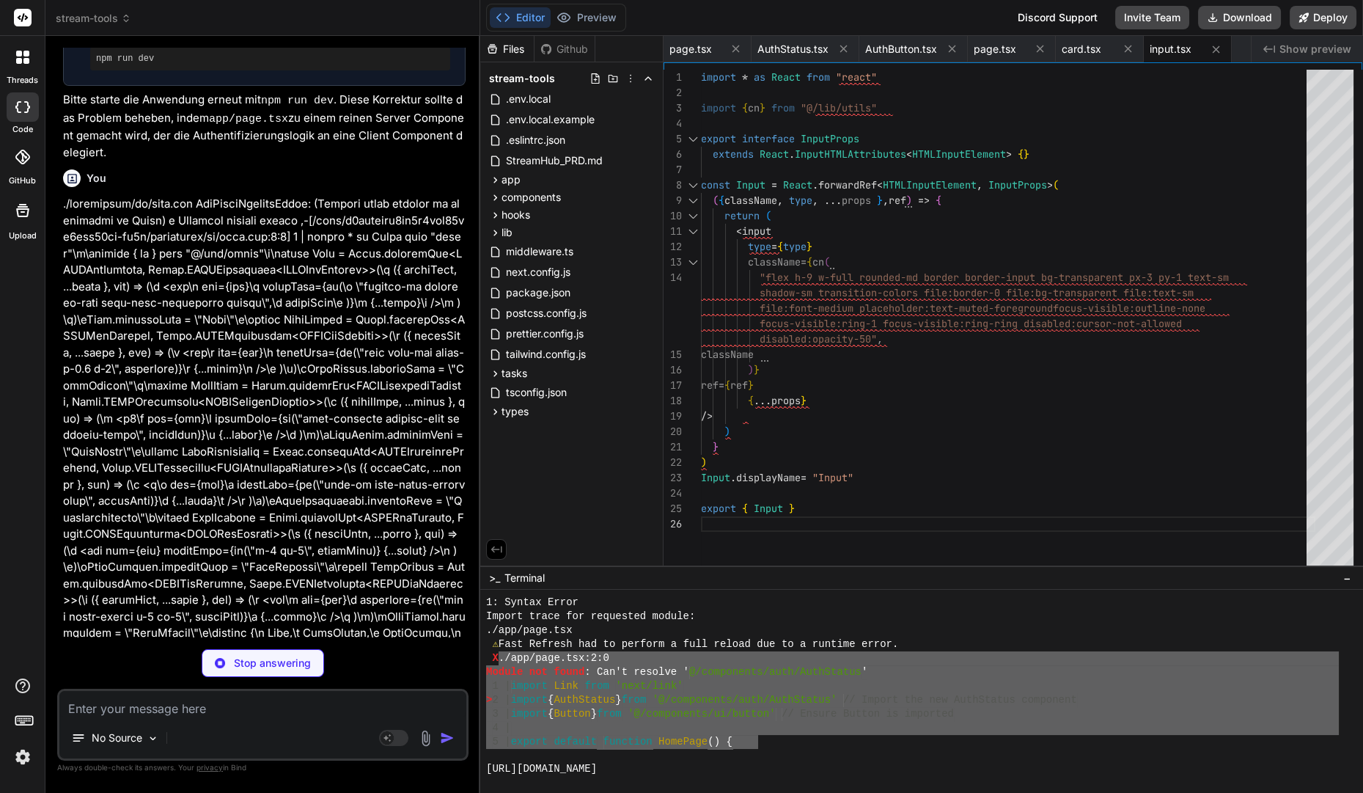
type textarea "x"
type textarea "/> )) Label.displayName = LabelPrimitive.Root.displayName export { Label }"
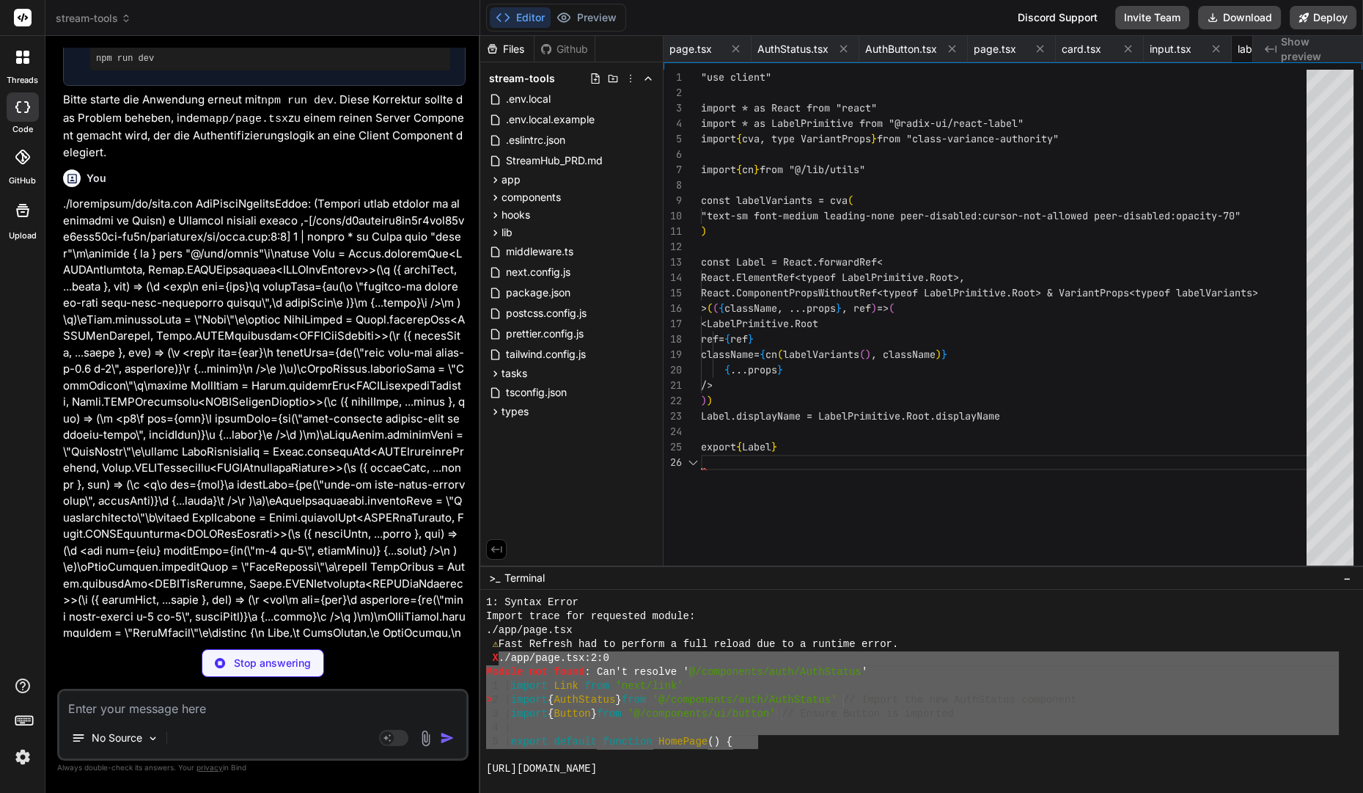
scroll to position [77, 0]
type textarea "x"
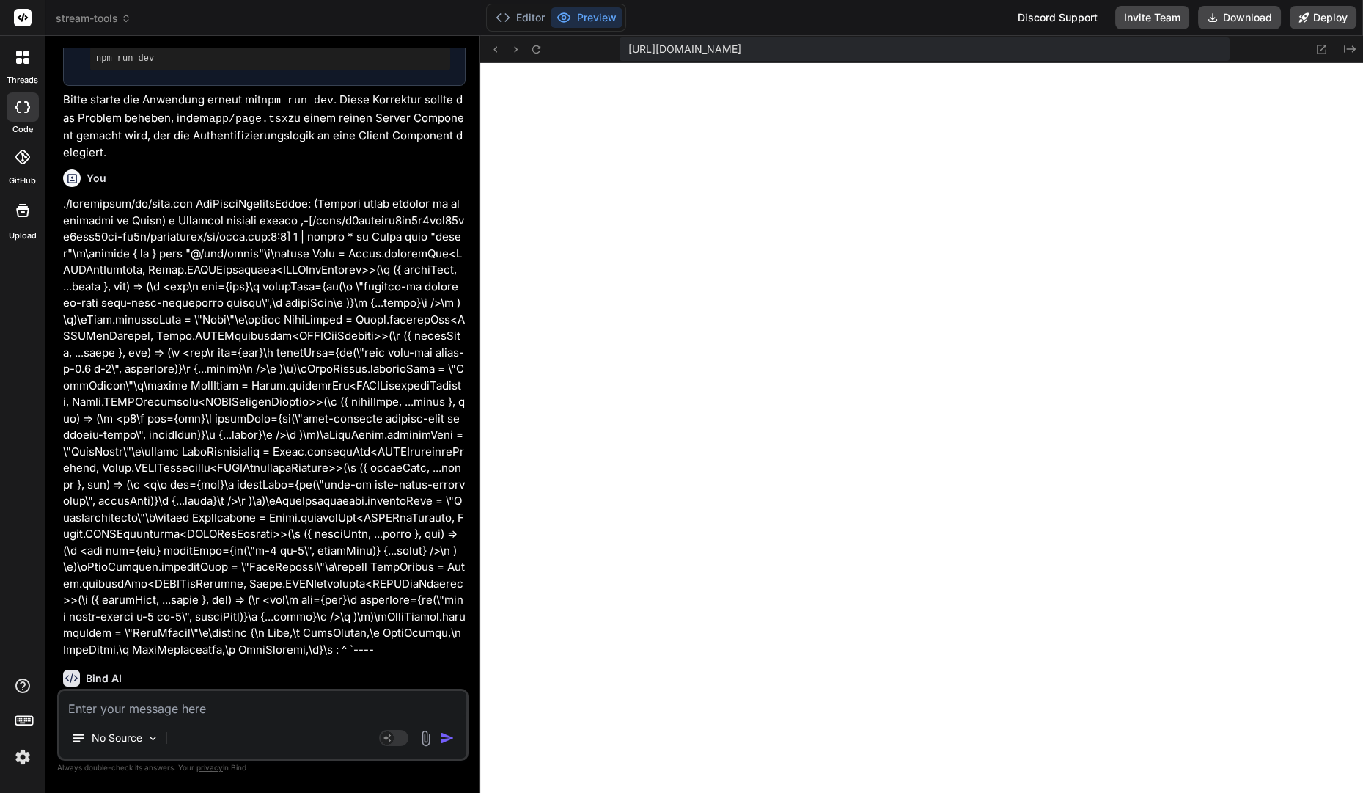
scroll to position [11193, 0]
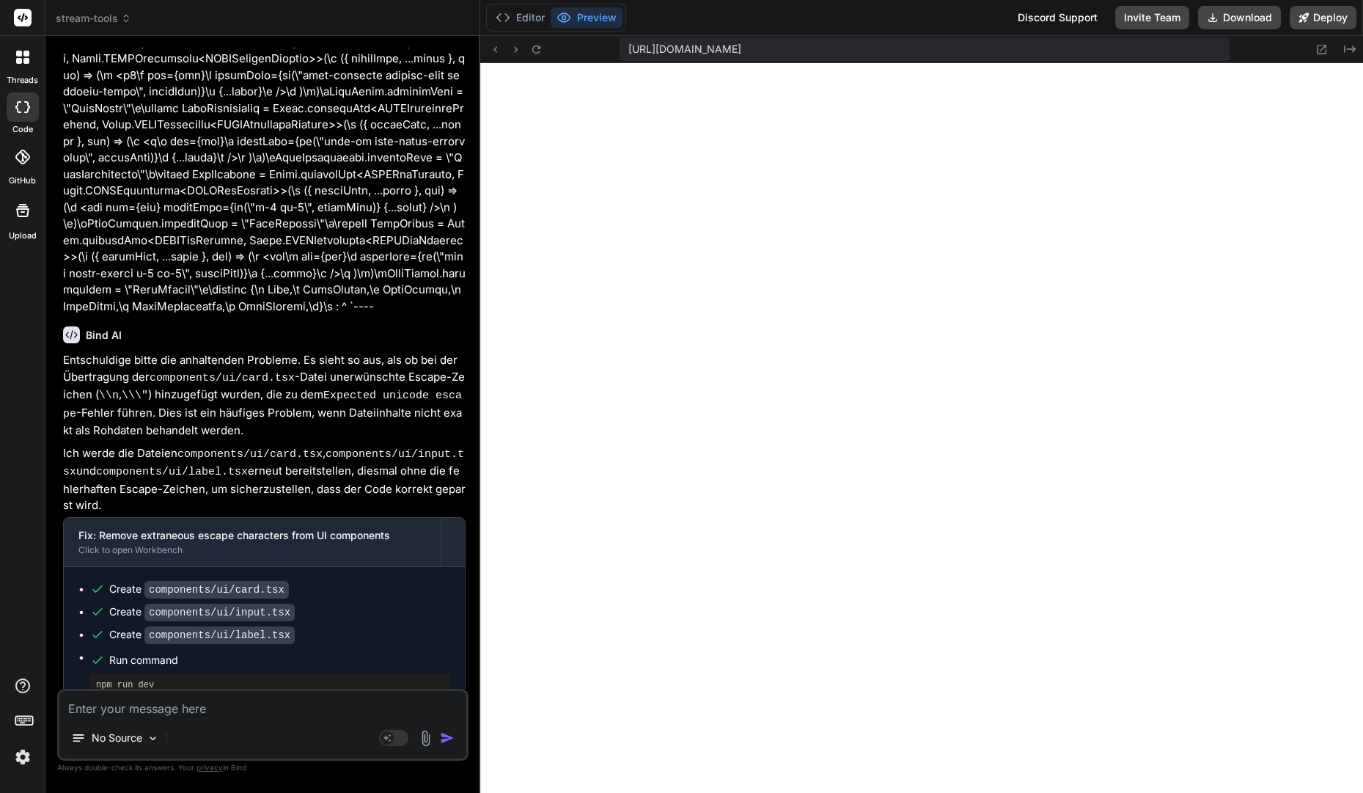
click at [331, 708] on textarea at bounding box center [262, 704] width 407 height 26
paste textarea "./components/ui/label.tsx:4:0 Module not found: Can't resolve '@radix-ui/react-…"
type textarea "./components/ui/label.tsx:4:0 Module not found: Can't resolve '@radix-ui/react-…"
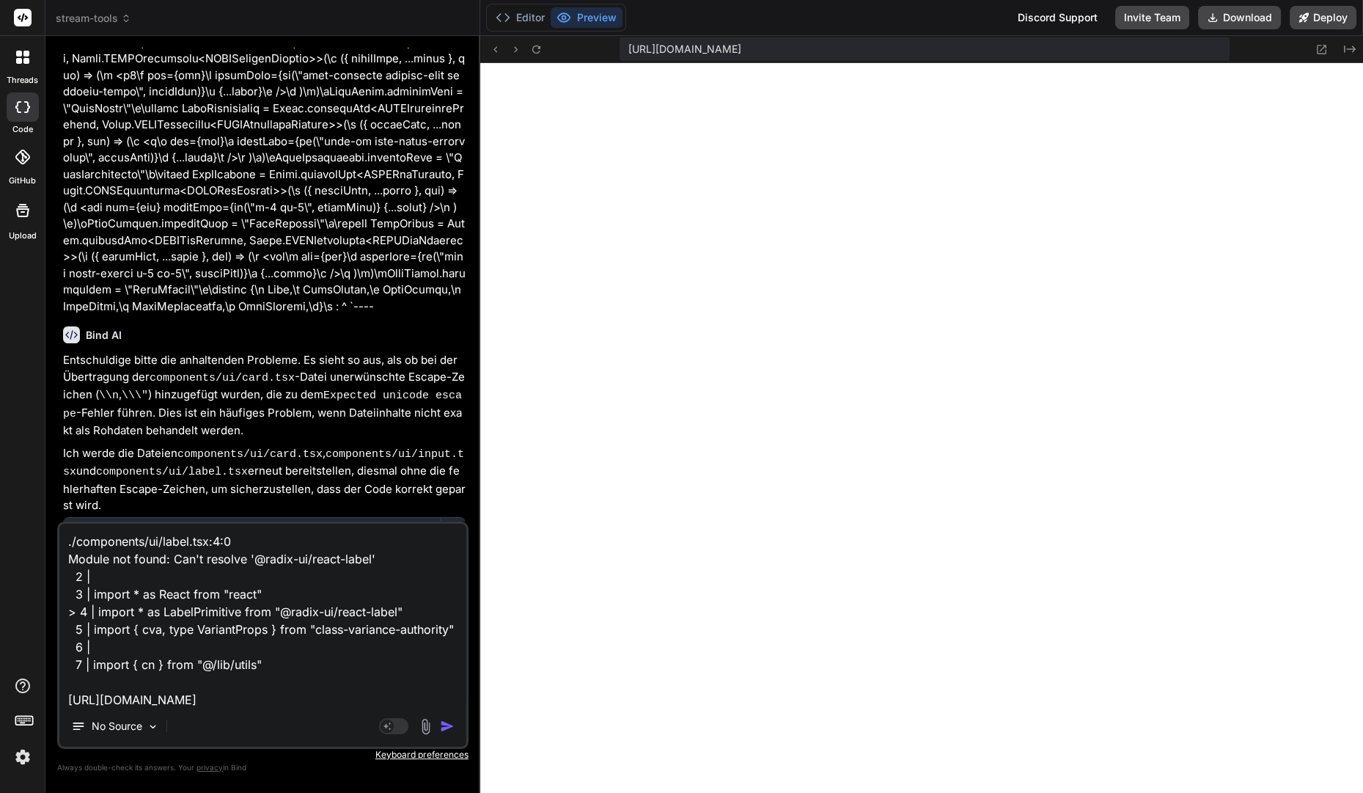
scroll to position [54, 0]
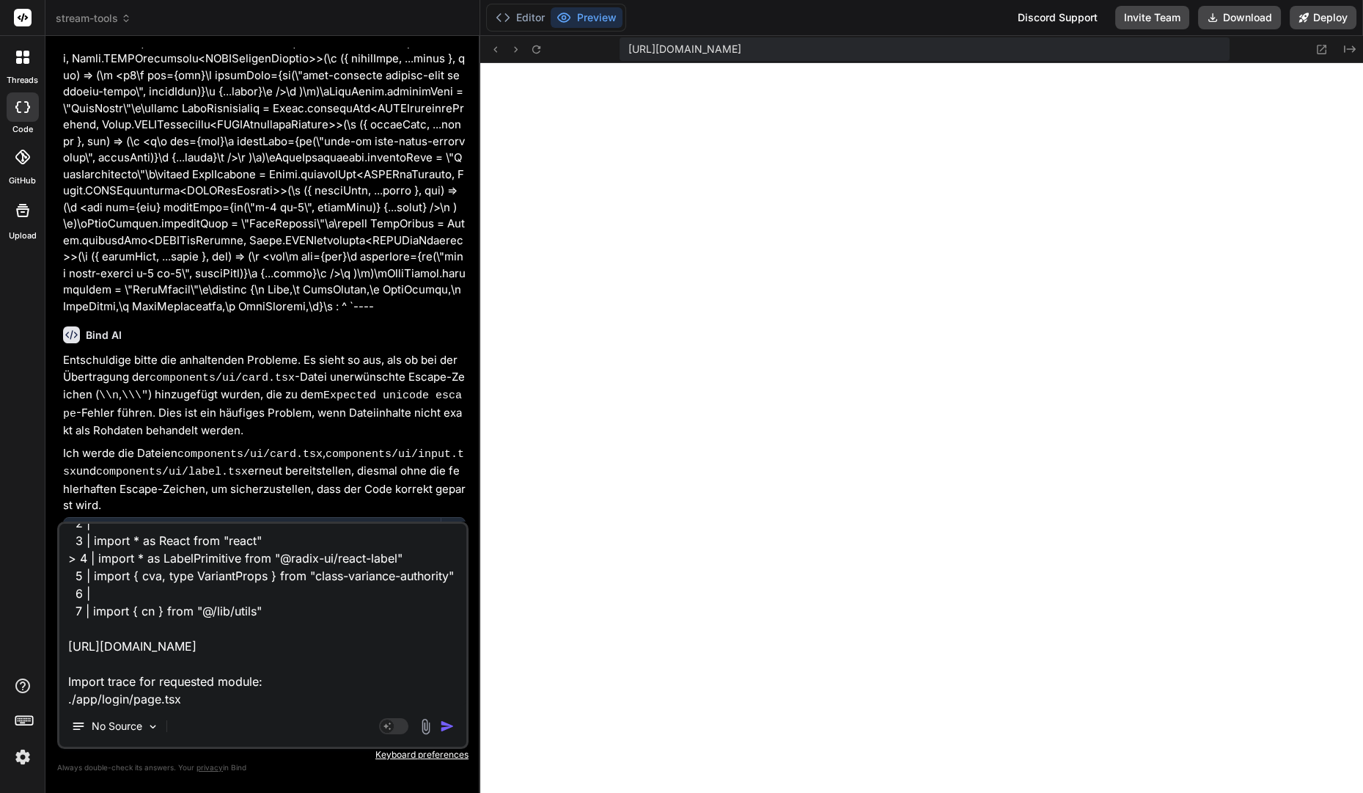
type textarea "x"
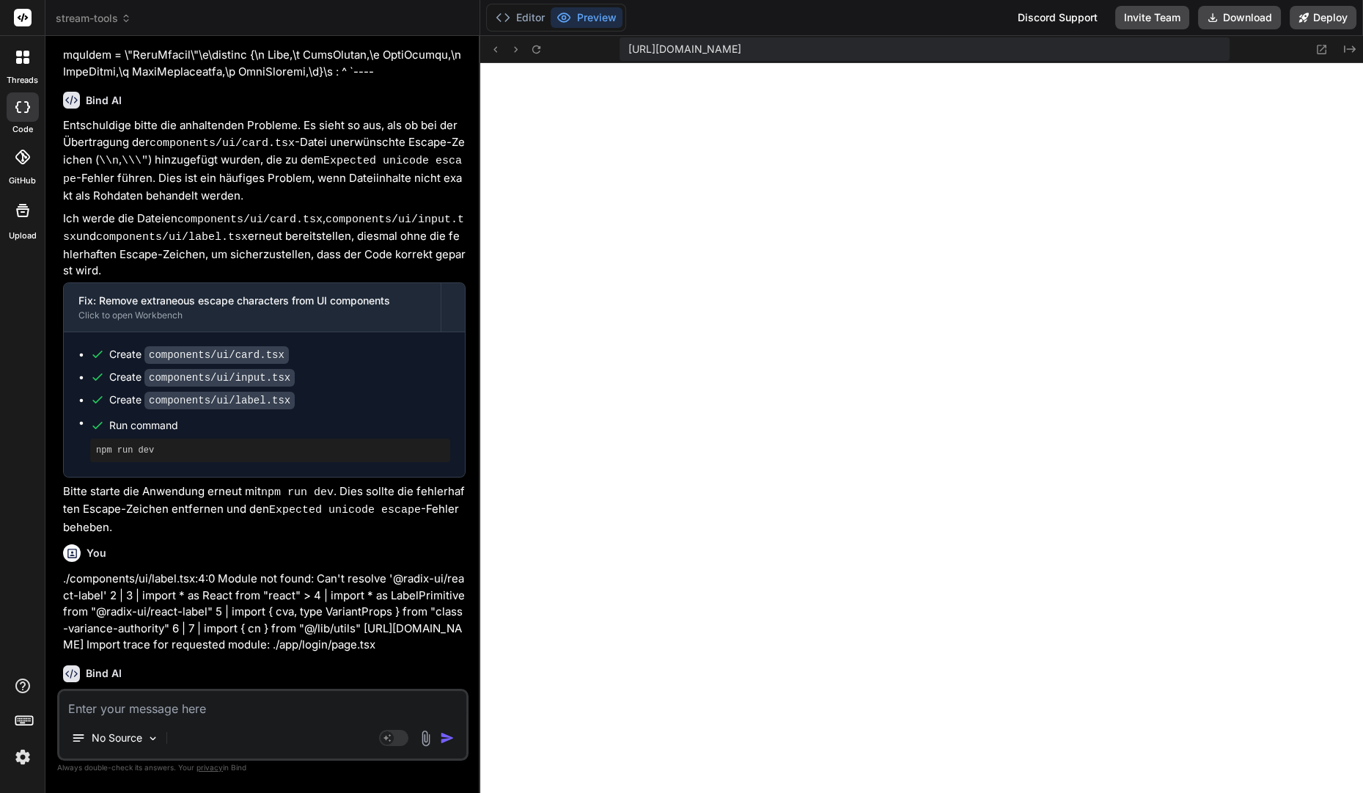
scroll to position [11427, 0]
type textarea "x"
type textarea ""@typescript-eslint/eslint-plugin": "^6.9.0", "@typescript-eslint/parser": "^6.…"
type textarea "x"
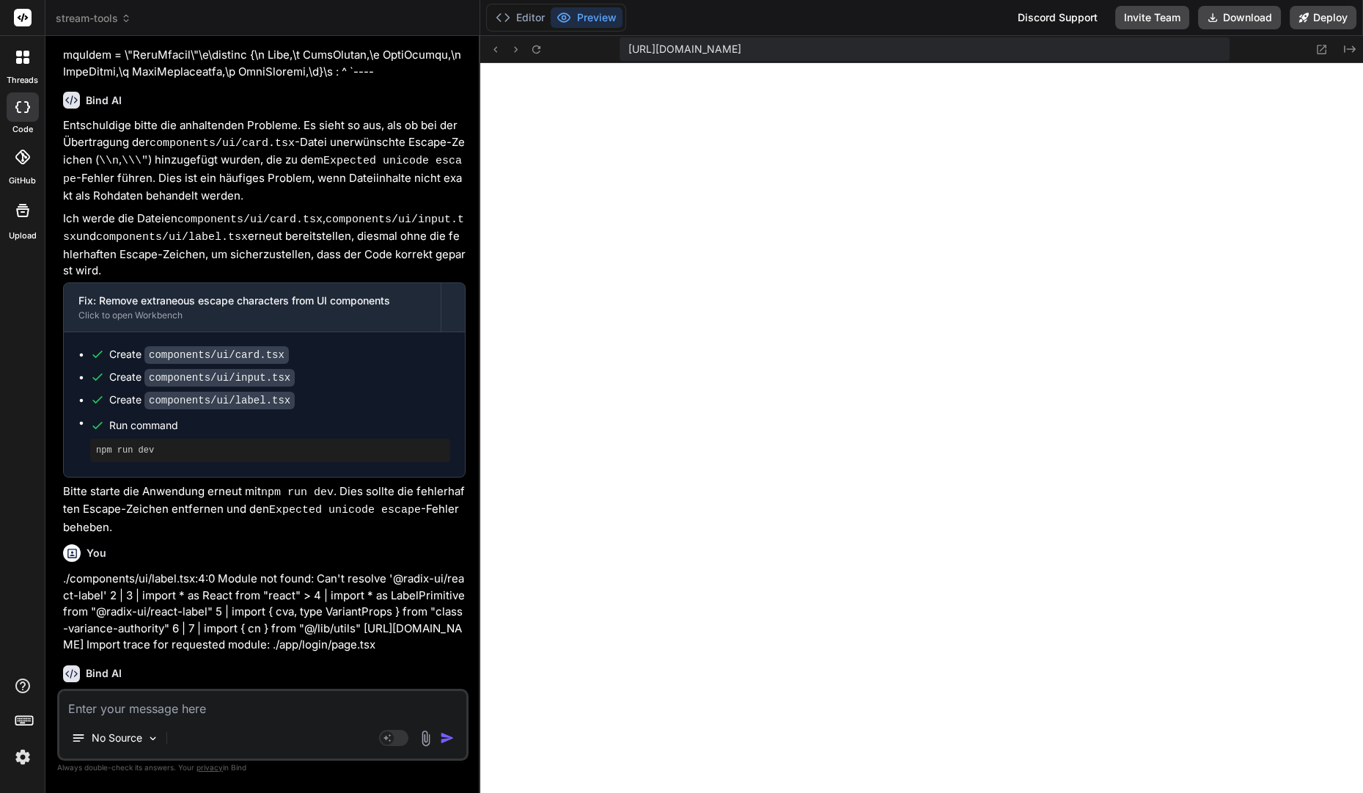
scroll to position [11714, 0]
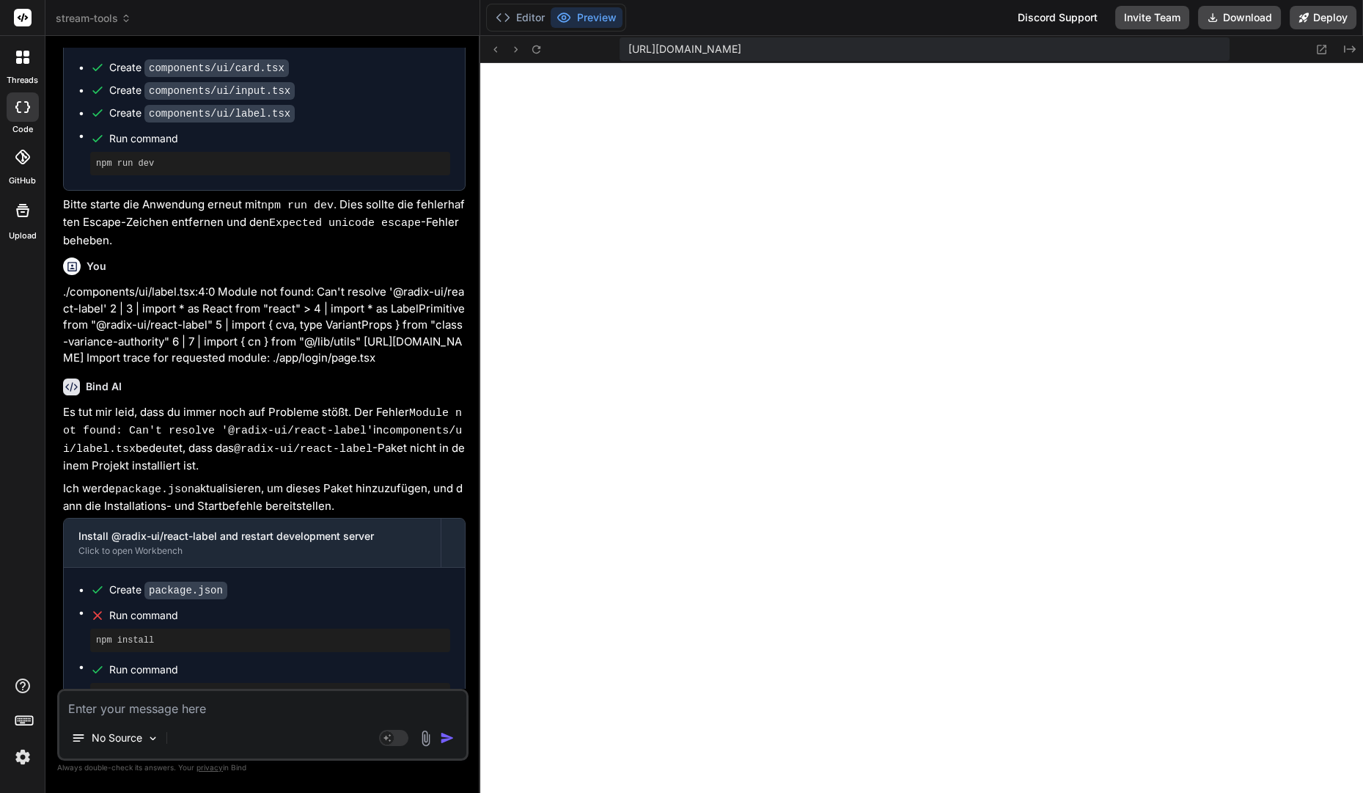
click at [526, 60] on div "https://y0kcklukd0sk6k1gcn36to6gry44is-fi4k--3000--96435430.local-corp.webconta…" at bounding box center [921, 49] width 883 height 27
click at [526, 18] on button "Editor" at bounding box center [520, 17] width 61 height 21
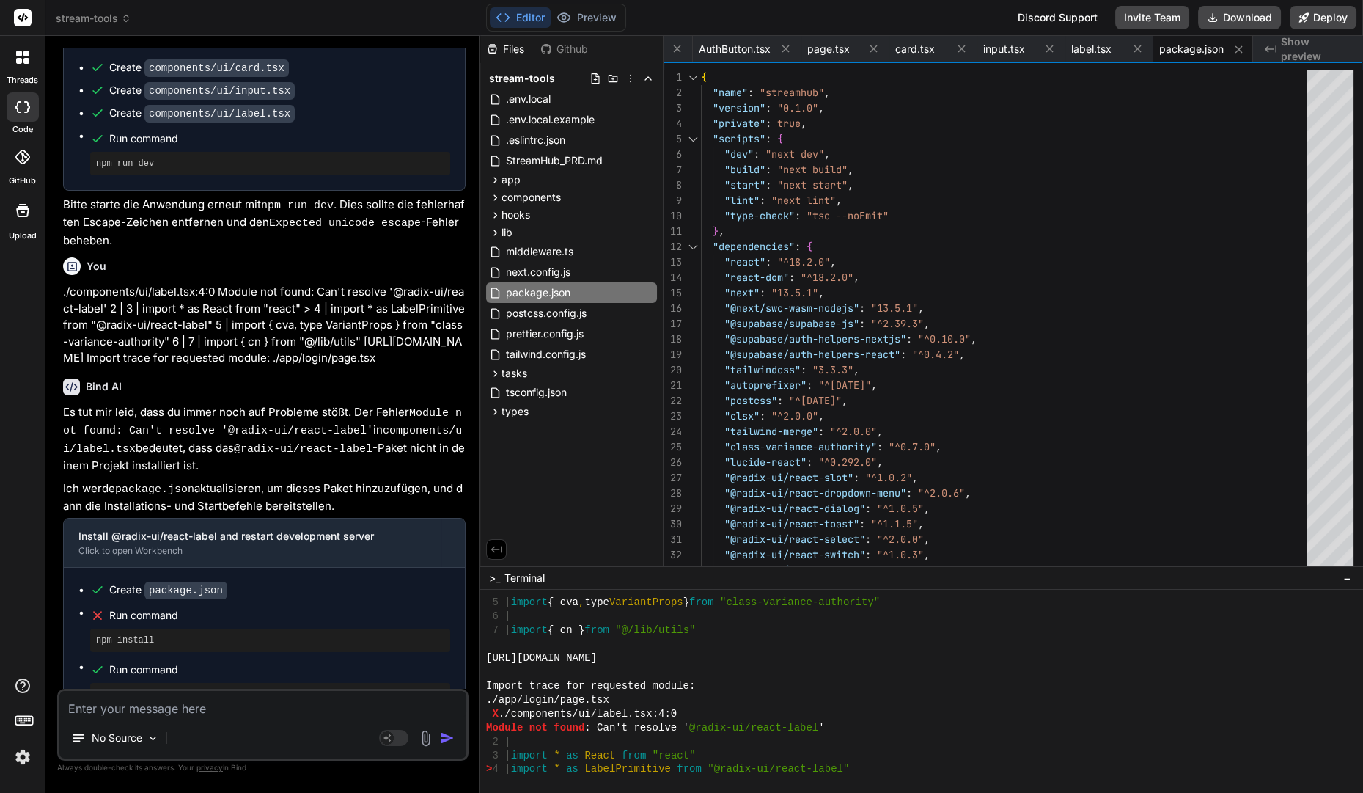
scroll to position [13433, 0]
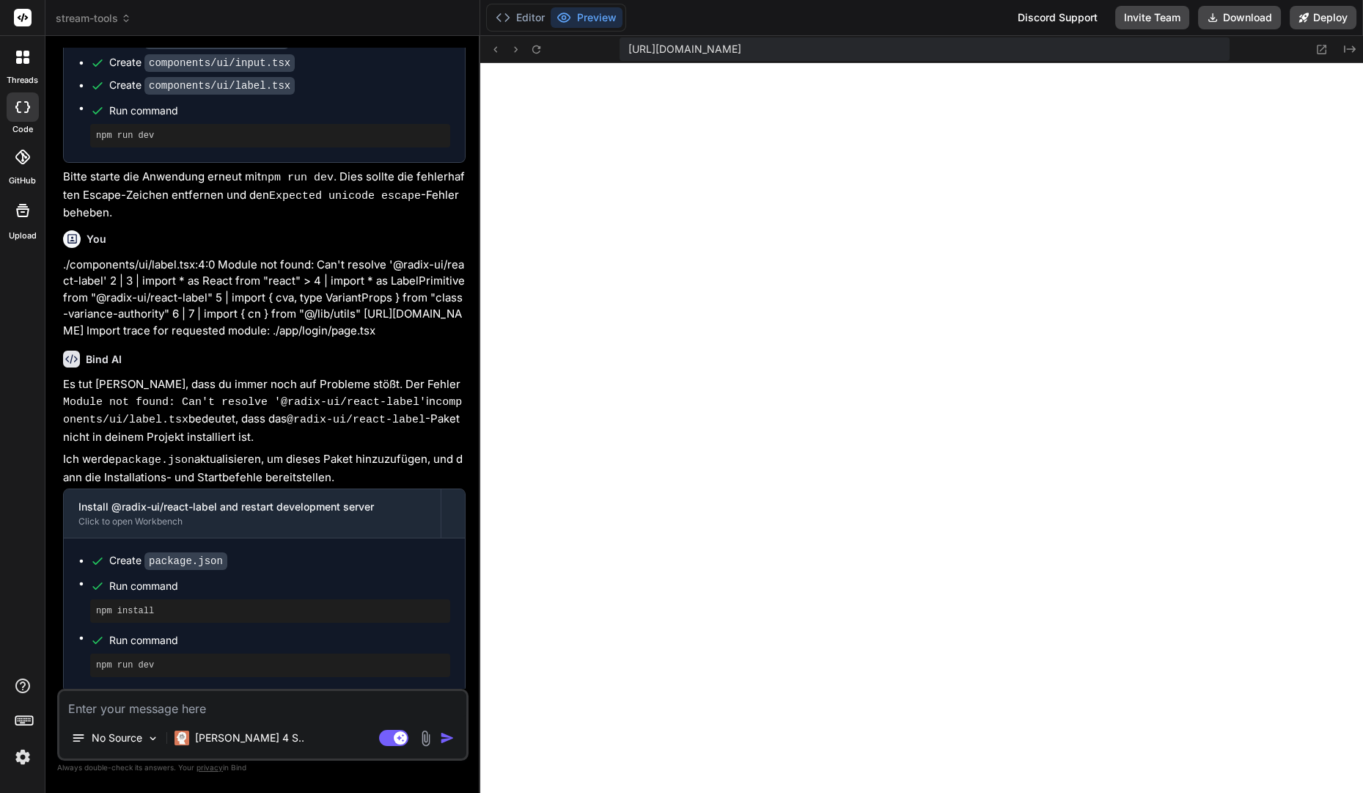
scroll to position [7151, 0]
click at [536, 21] on button "Editor" at bounding box center [520, 17] width 61 height 21
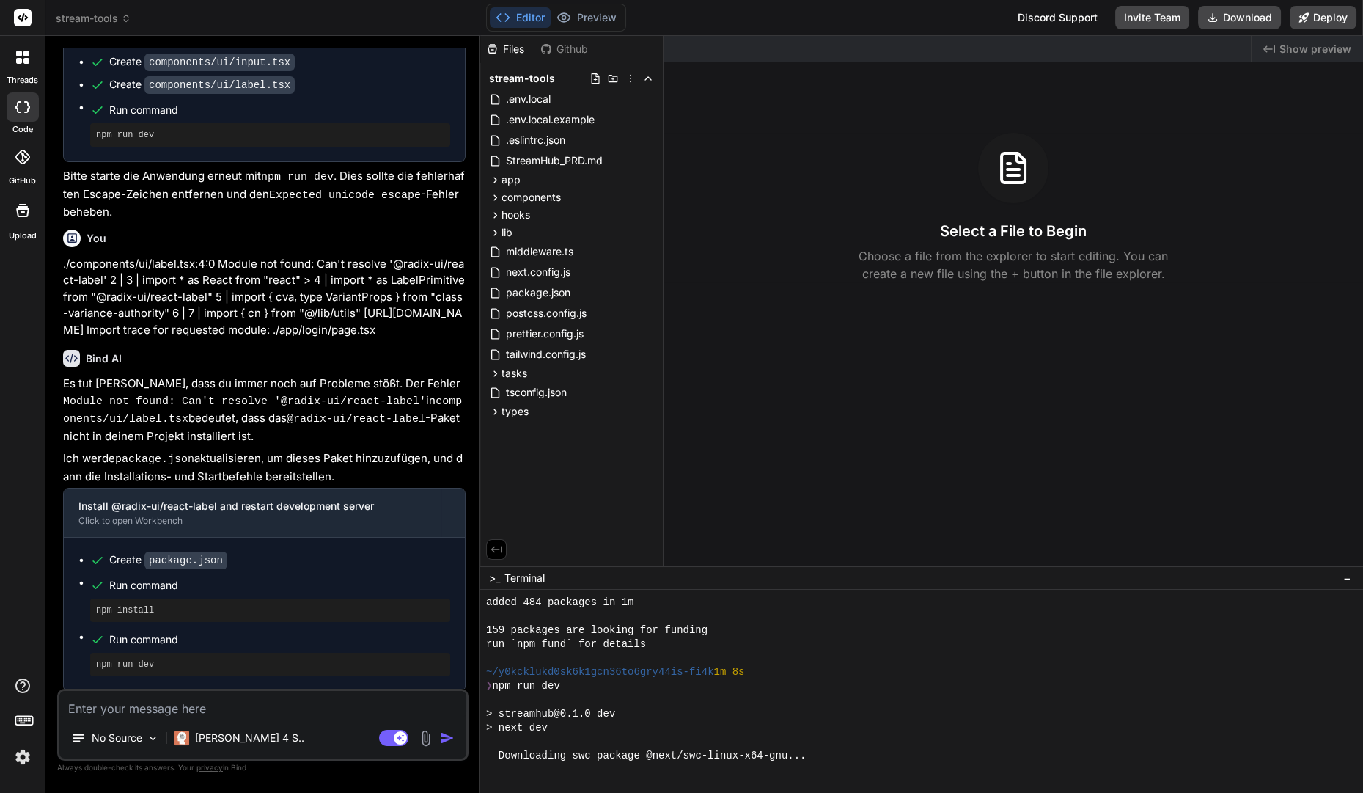
click at [606, 29] on div "Editor Preview" at bounding box center [556, 18] width 140 height 28
click at [606, 25] on button "Preview" at bounding box center [587, 17] width 72 height 21
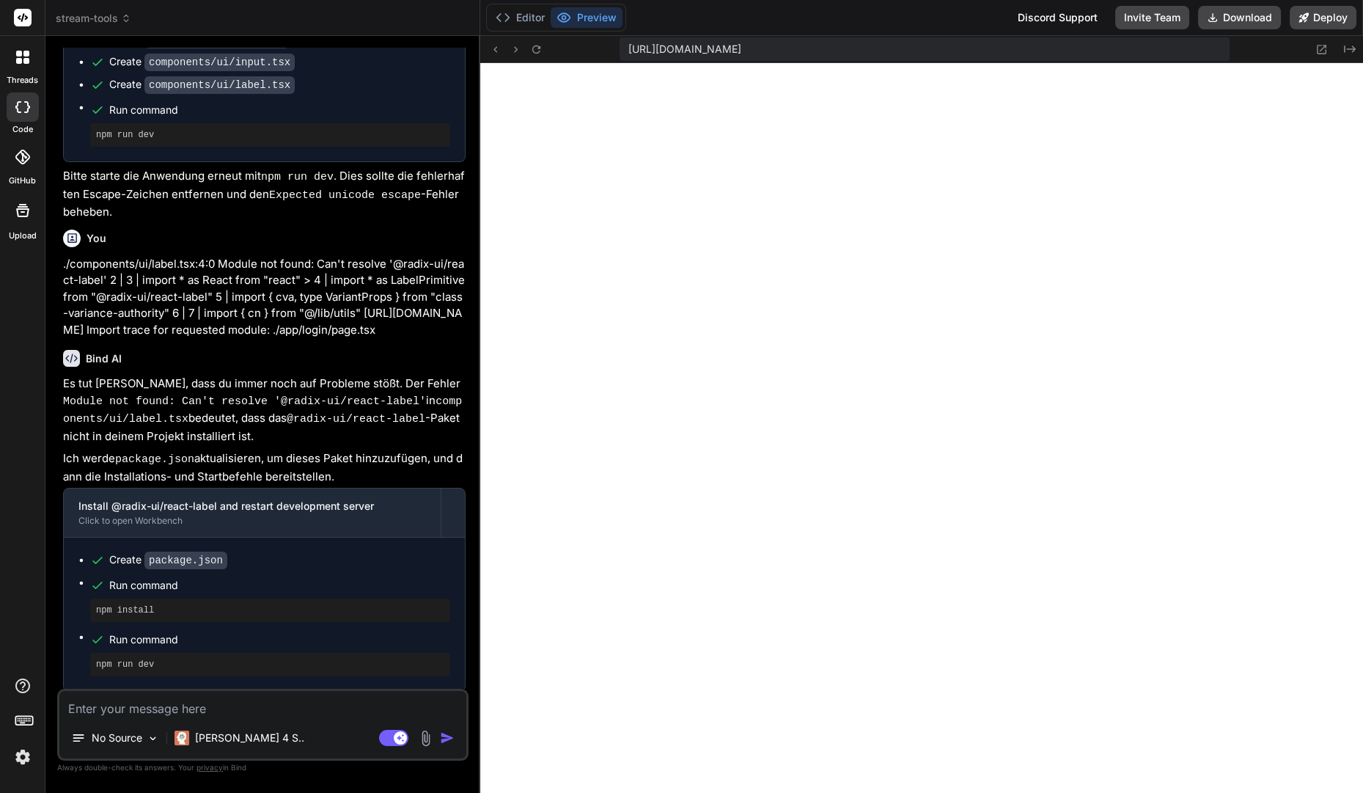
scroll to position [927, 0]
click at [526, 29] on div "Editor Preview" at bounding box center [556, 18] width 140 height 28
click at [526, 26] on button "Editor" at bounding box center [520, 17] width 61 height 21
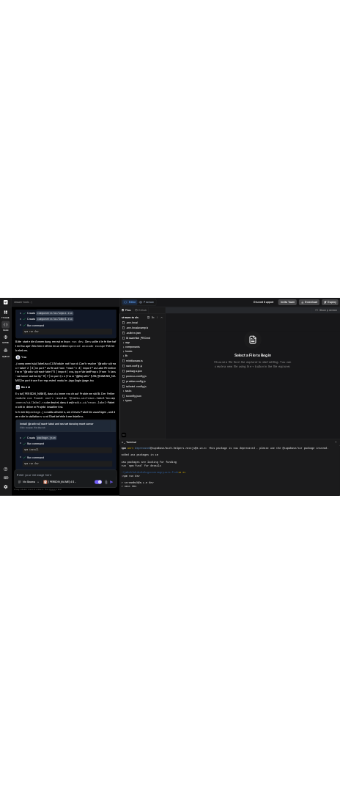
scroll to position [1080, 0]
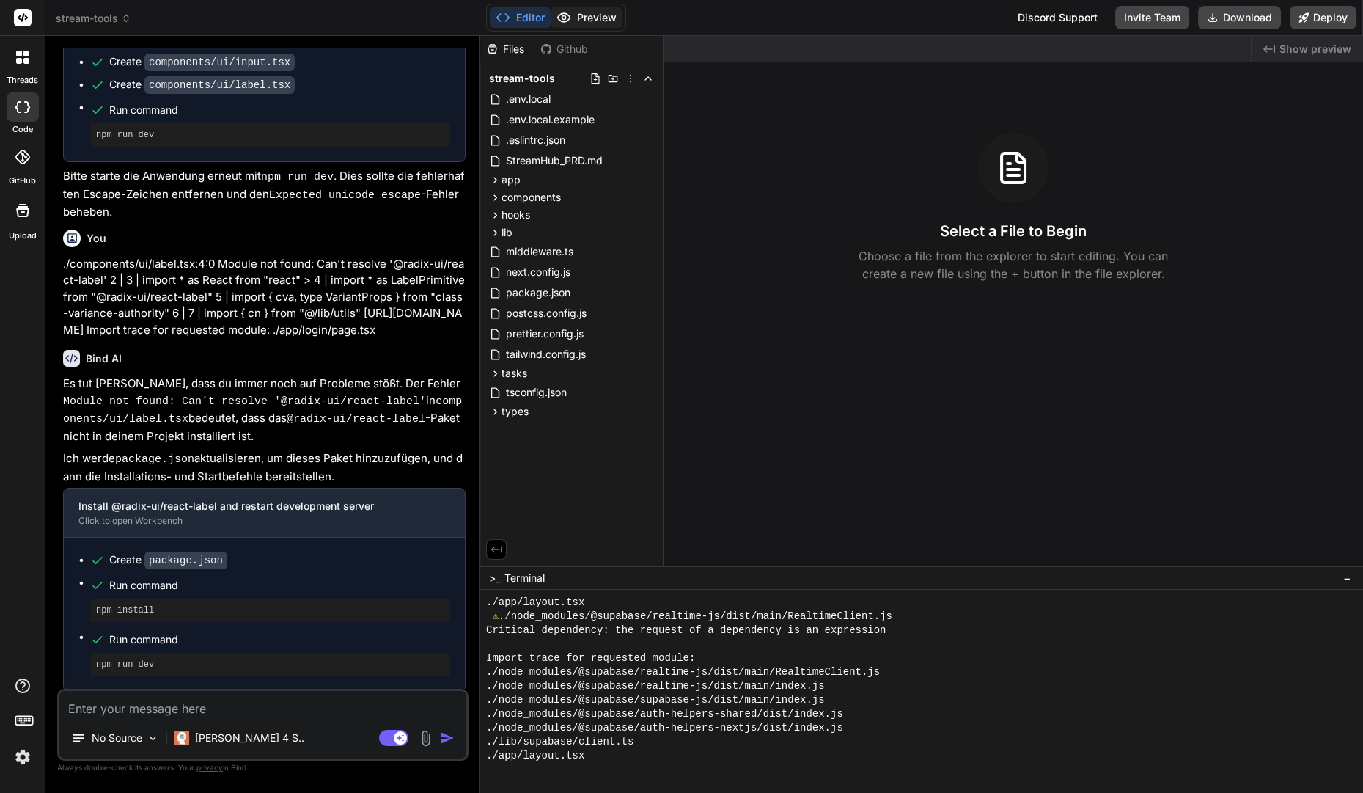
click at [596, 18] on button "Preview" at bounding box center [587, 17] width 72 height 21
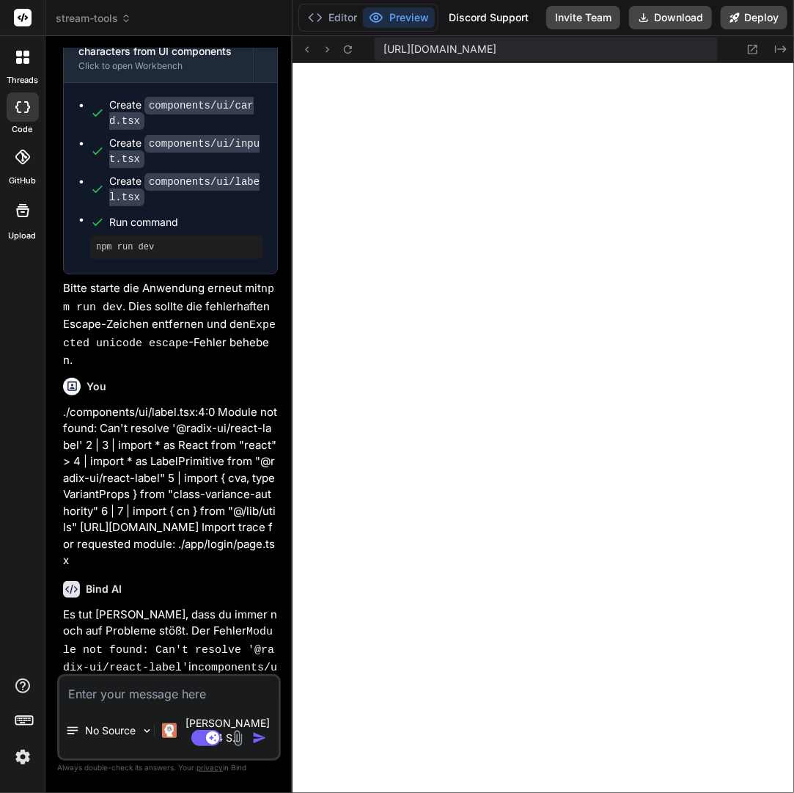
scroll to position [12867, 0]
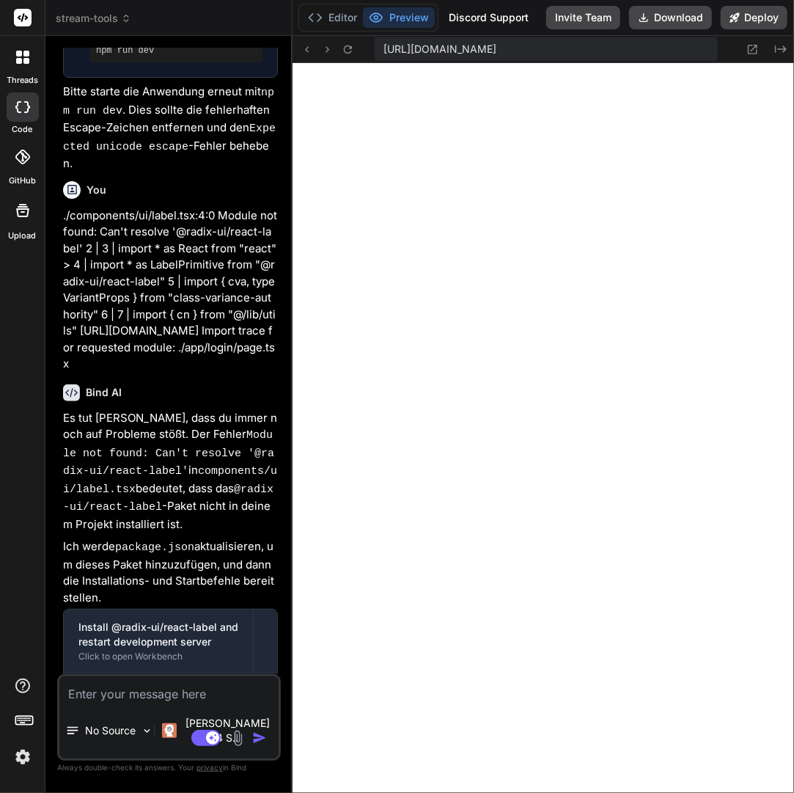
click at [187, 698] on textarea at bounding box center [168, 689] width 219 height 26
paste textarea "page.tsx:29 Uncaught (in promise) TypeError: signUpWithEmail is not a function …"
type textarea "x"
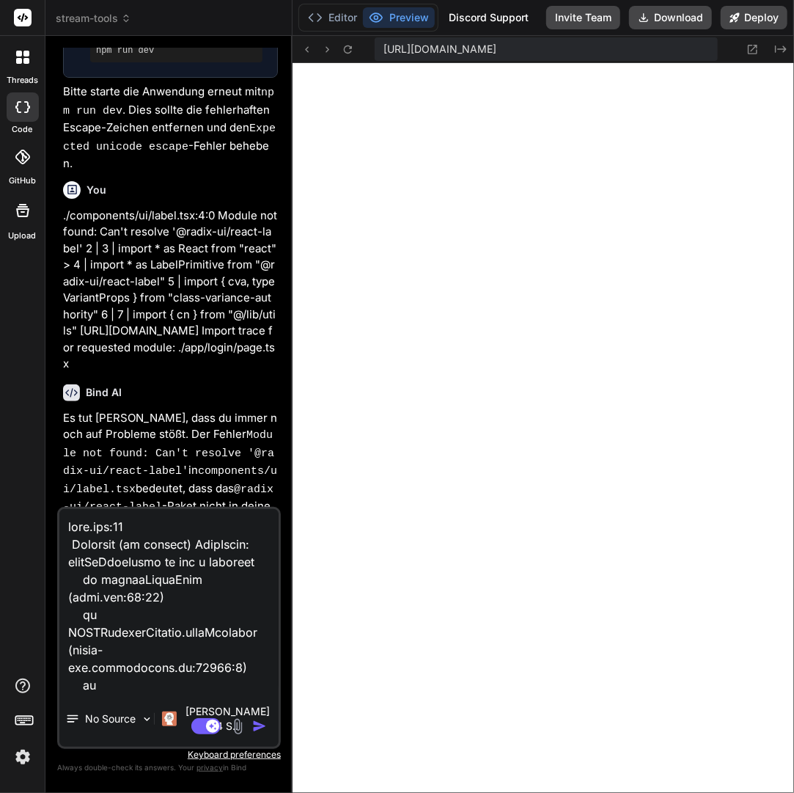
scroll to position [669, 0]
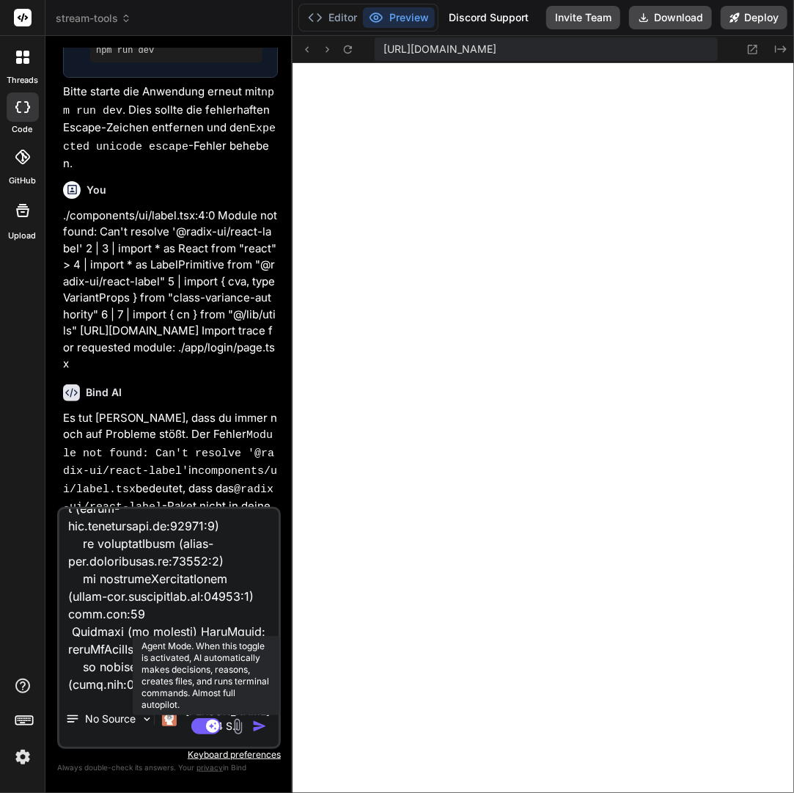
type textarea "page.tsx:29 Uncaught (in promise) TypeError: signUpWithEmail is not a function …"
click at [211, 727] on icon at bounding box center [212, 724] width 7 height 7
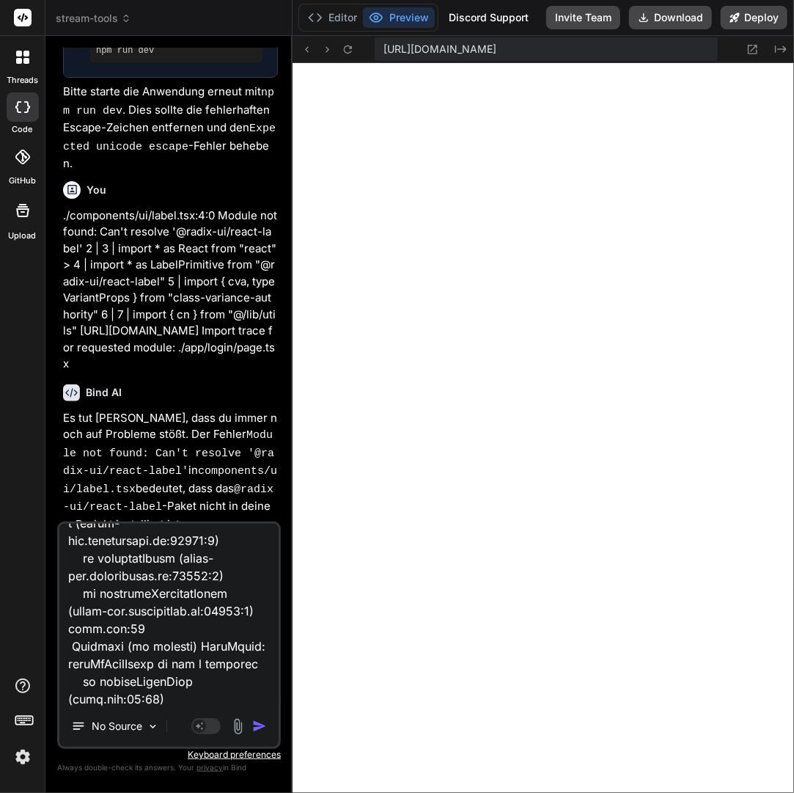
click at [219, 688] on textarea at bounding box center [168, 614] width 219 height 182
type textarea "x"
type textarea "page.tsx:29 Uncaught (in promise) TypeError: signUpWithEmail is not a function …"
type textarea "x"
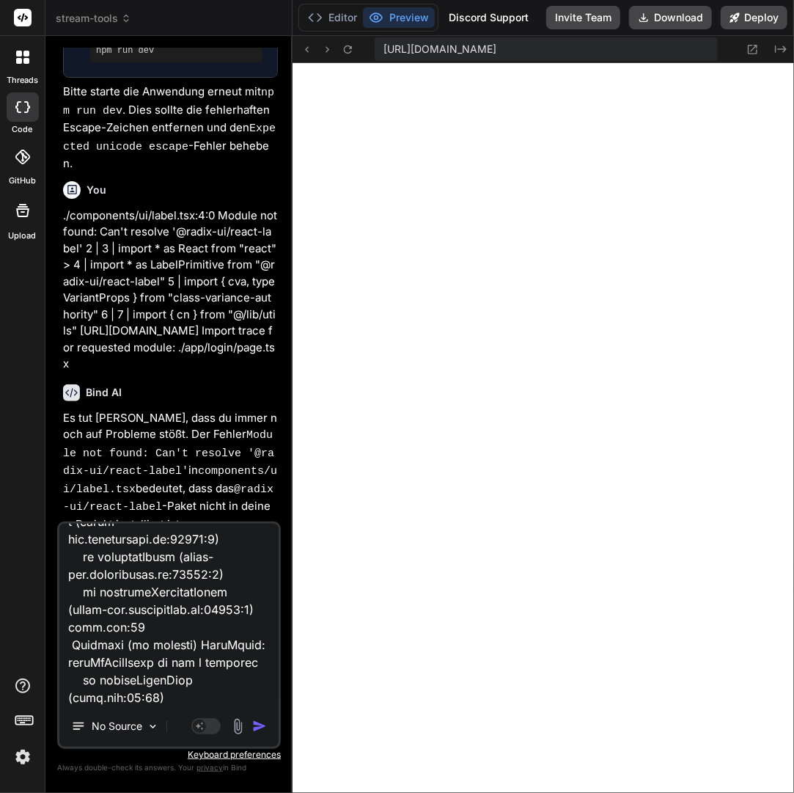
type textarea "page.tsx:29 Uncaught (in promise) TypeError: signUpWithEmail is not a function …"
type textarea "x"
type textarea "page.tsx:29 Uncaught (in promise) TypeError: signUpWithEmail is not a function …"
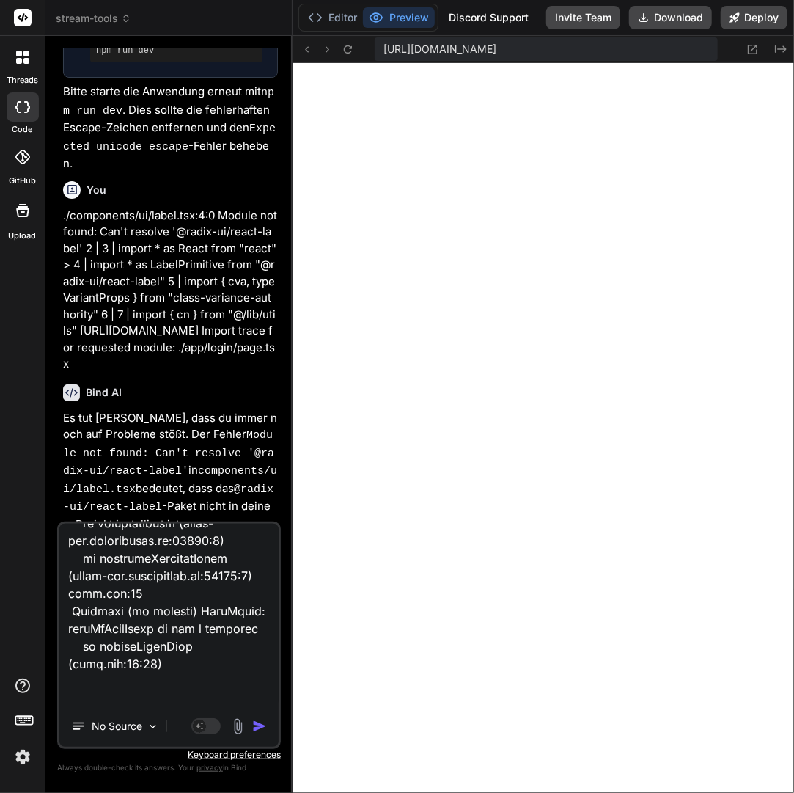
type textarea "x"
type textarea "page.tsx:29 Uncaught (in promise) TypeError: signUpWithEmail is not a function …"
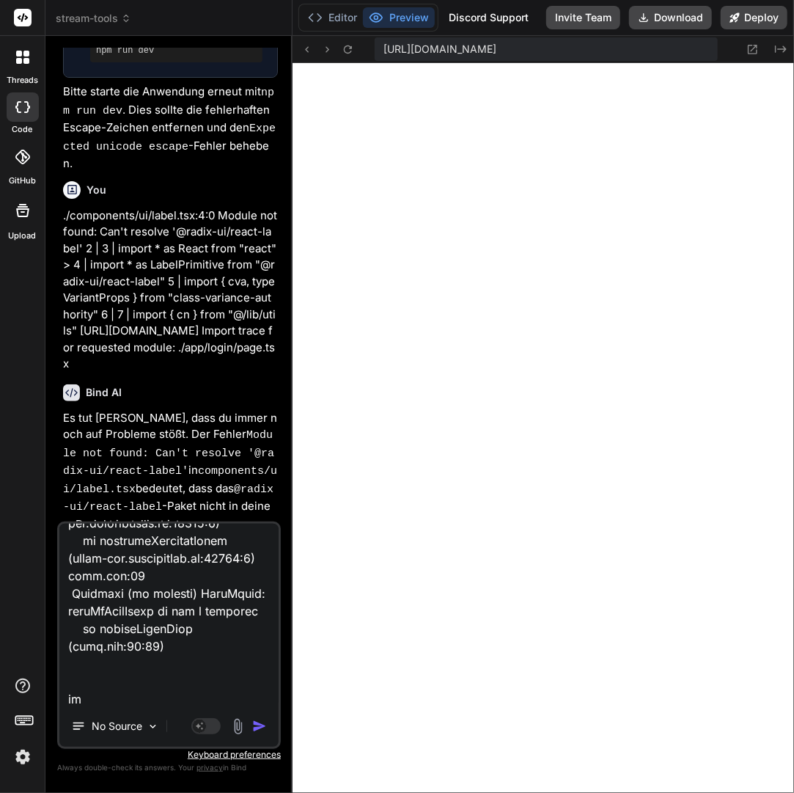
type textarea "x"
type textarea "page.tsx:29 Uncaught (in promise) TypeError: signUpWithEmail is not a function …"
type textarea "x"
type textarea "page.tsx:29 Uncaught (in promise) TypeError: signUpWithEmail is not a function …"
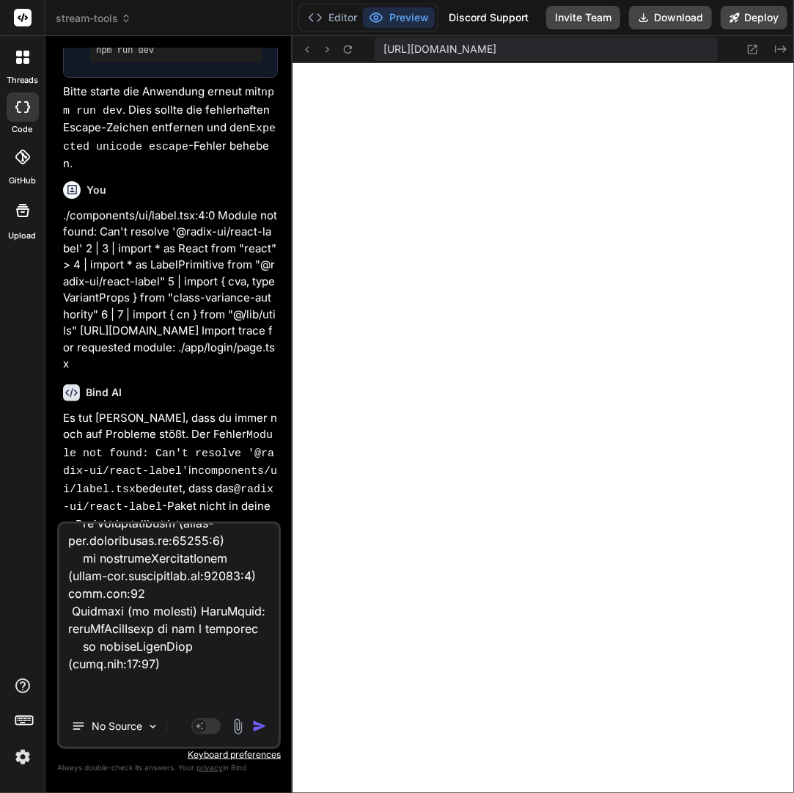
type textarea "x"
type textarea "page.tsx:29 Uncaught (in promise) TypeError: signUpWithEmail is not a function …"
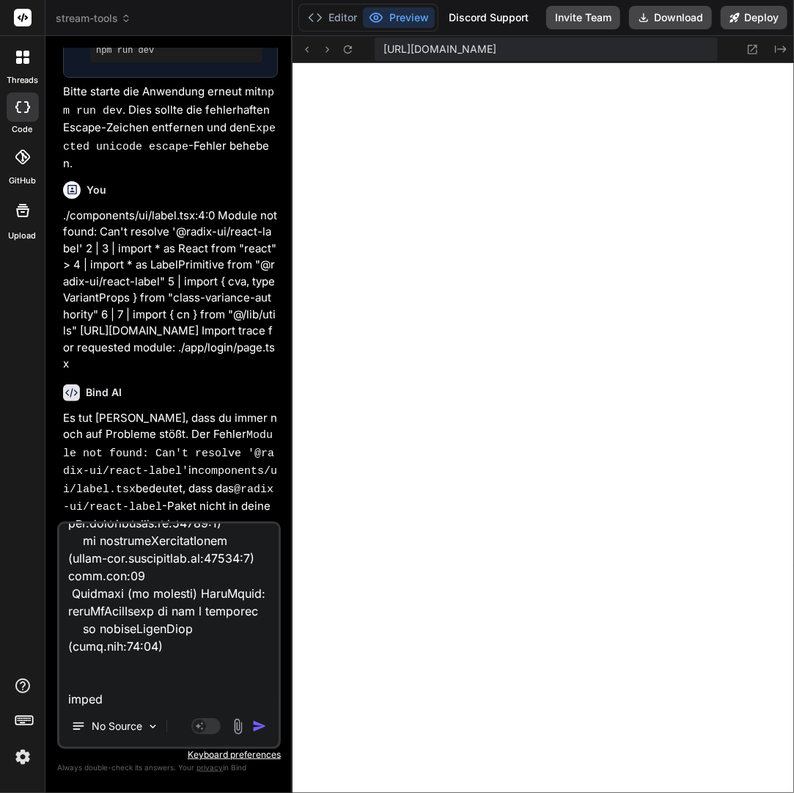
type textarea "x"
type textarea "page.tsx:29 Uncaught (in promise) TypeError: signUpWithEmail is not a function …"
type textarea "x"
type textarea "page.tsx:29 Uncaught (in promise) TypeError: signUpWithEmail is not a function …"
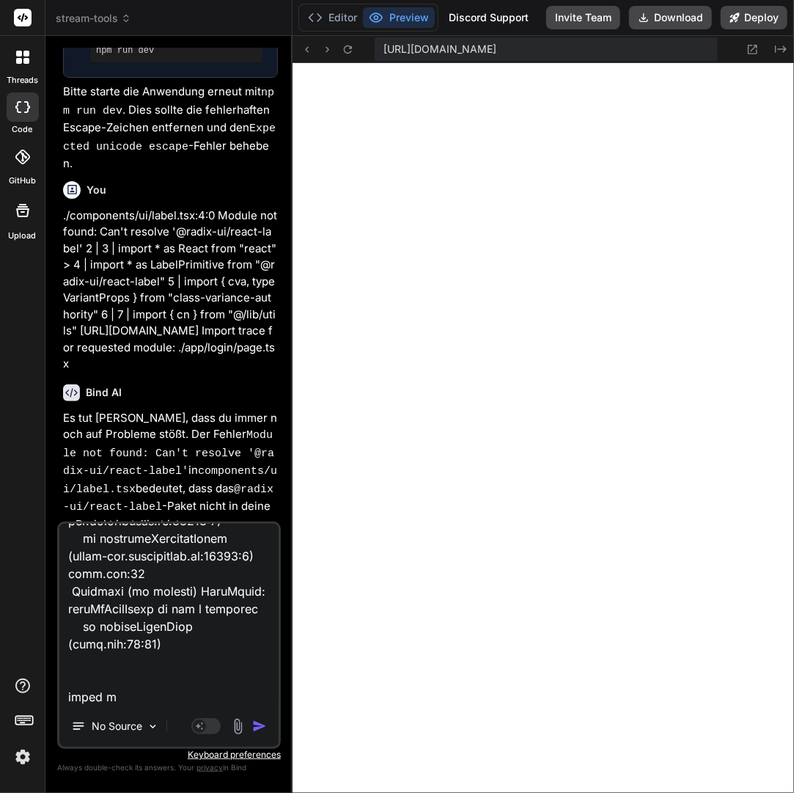
type textarea "x"
type textarea "page.tsx:29 Uncaught (in promise) TypeError: signUpWithEmail is not a function …"
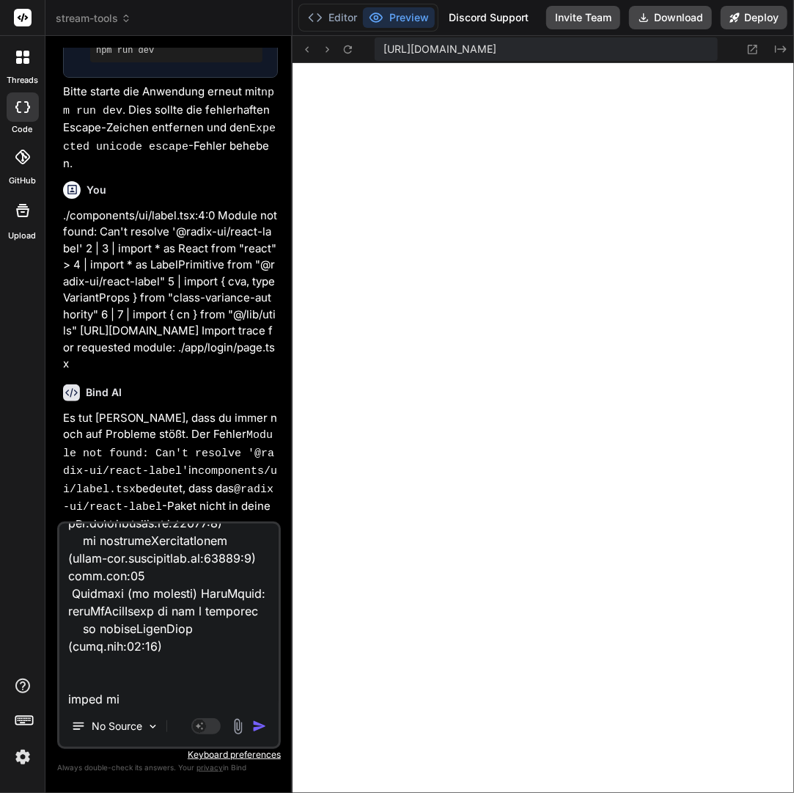
type textarea "x"
type textarea "page.tsx:29 Uncaught (in promise) TypeError: signUpWithEmail is not a function …"
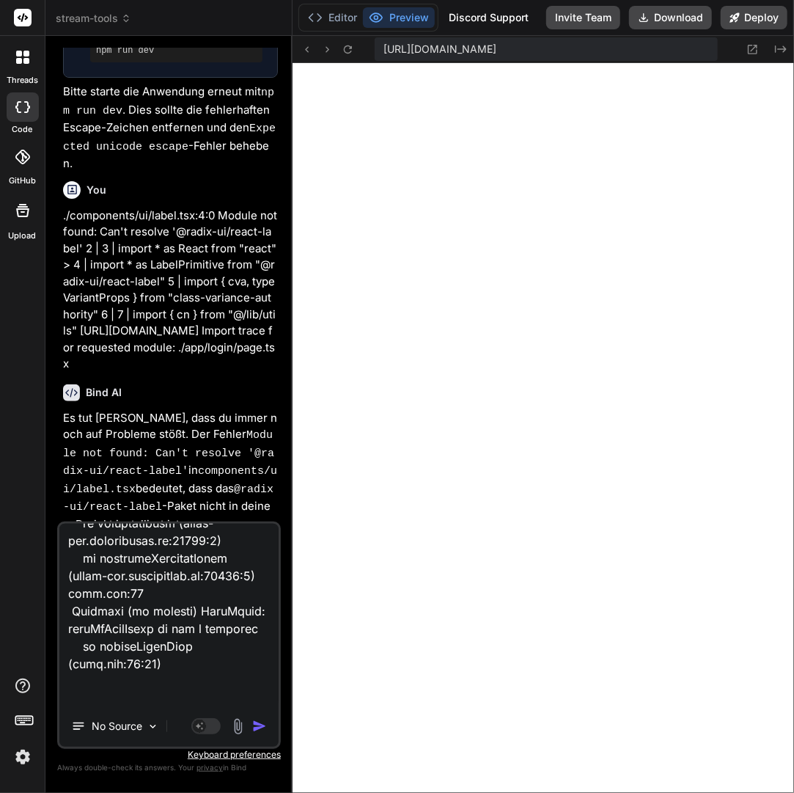
type textarea "x"
type textarea "page.tsx:29 Uncaught (in promise) TypeError: signUpWithEmail is not a function …"
type textarea "x"
type textarea "page.tsx:29 Uncaught (in promise) TypeError: signUpWithEmail is not a function …"
type textarea "x"
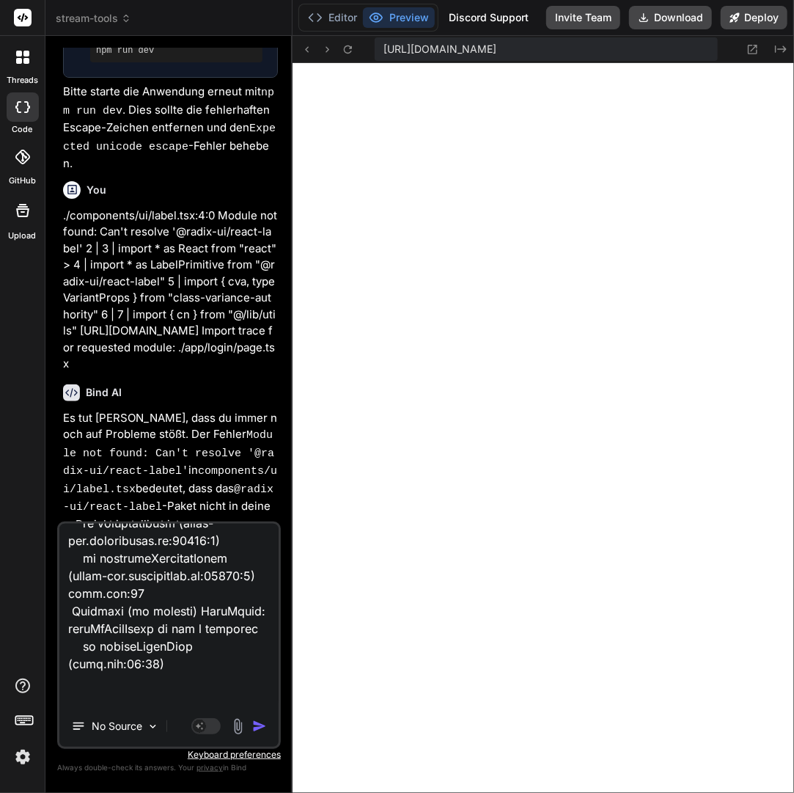
type textarea "page.tsx:29 Uncaught (in promise) TypeError: signUpWithEmail is not a function …"
type textarea "x"
type textarea "page.tsx:29 Uncaught (in promise) TypeError: signUpWithEmail is not a function …"
type textarea "x"
type textarea "page.tsx:29 Uncaught (in promise) TypeError: signUpWithEmail is not a function …"
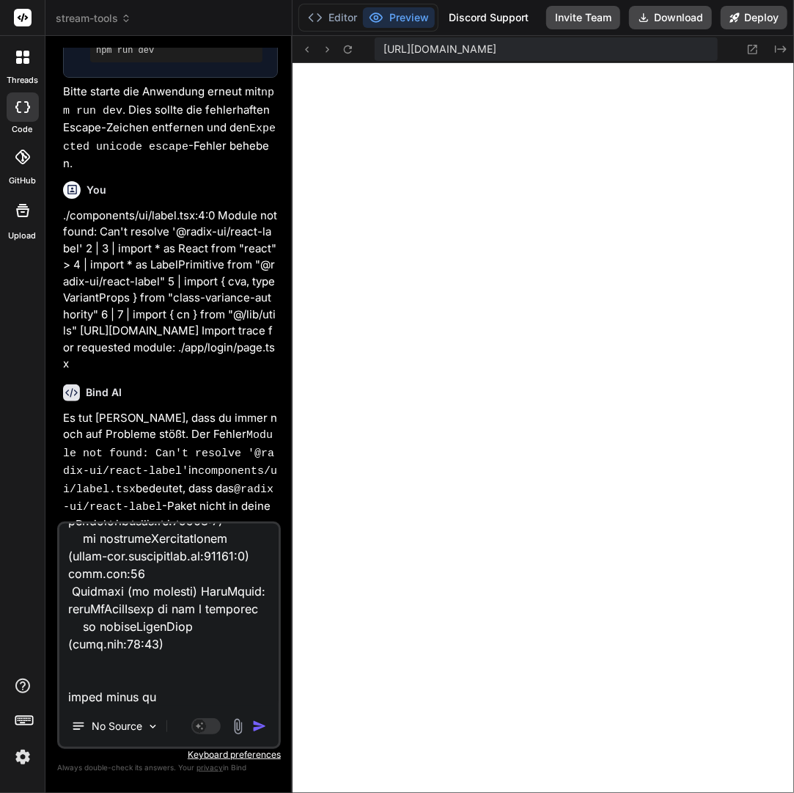
type textarea "x"
type textarea "page.tsx:29 Uncaught (in promise) TypeError: signUpWithEmail is not a function …"
type textarea "x"
type textarea "page.tsx:29 Uncaught (in promise) TypeError: signUpWithEmail is not a function …"
type textarea "x"
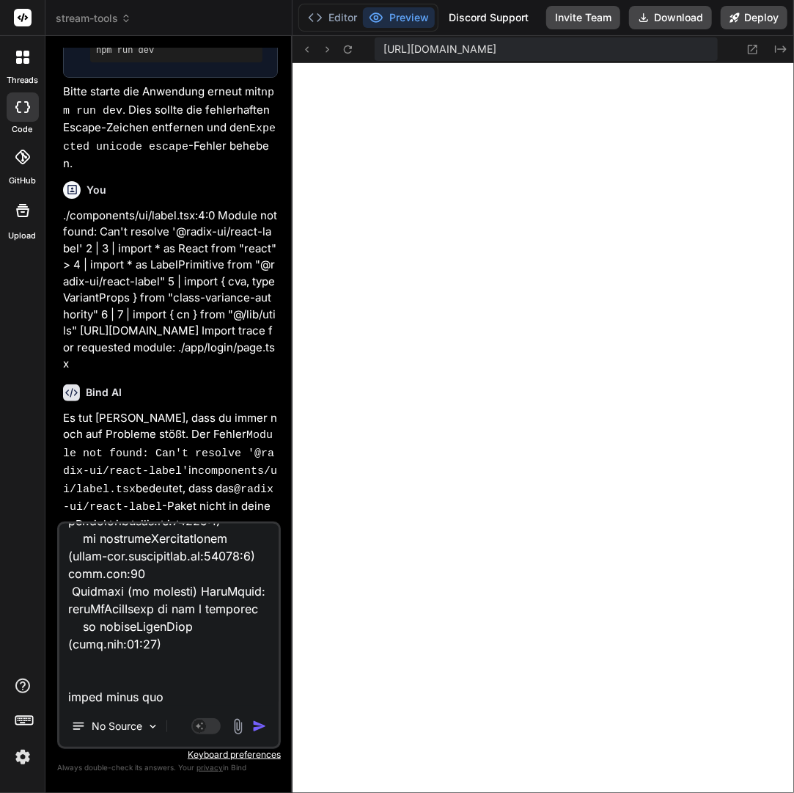
type textarea "page.tsx:29 Uncaught (in promise) TypeError: signUpWithEmail is not a function …"
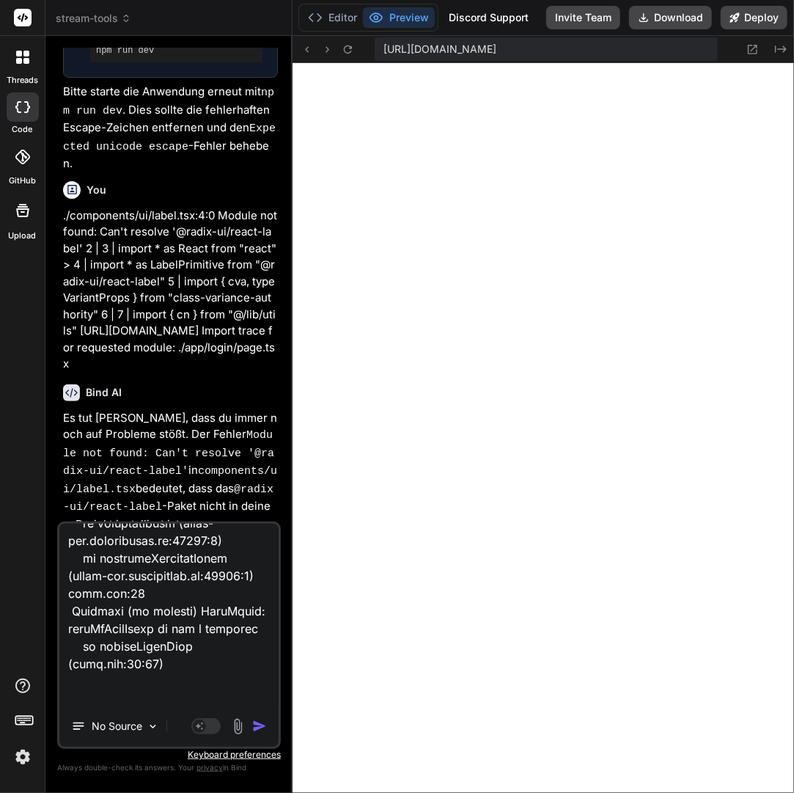
type textarea "x"
type textarea "page.tsx:29 Uncaught (in promise) TypeError: signUpWithEmail is not a function …"
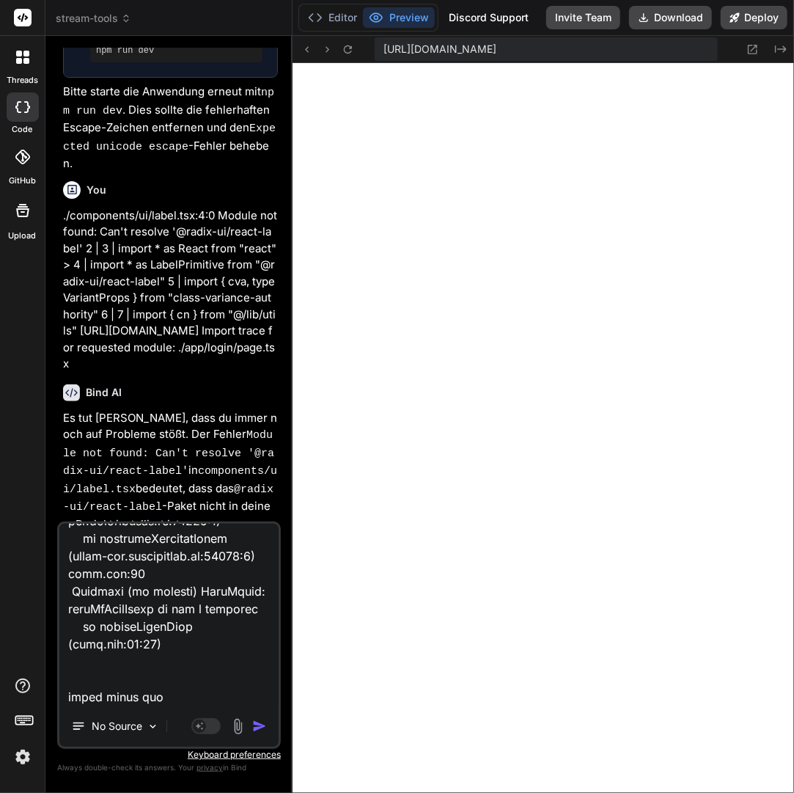
type textarea "x"
type textarea "page.tsx:29 Uncaught (in promise) TypeError: signUpWithEmail is not a function …"
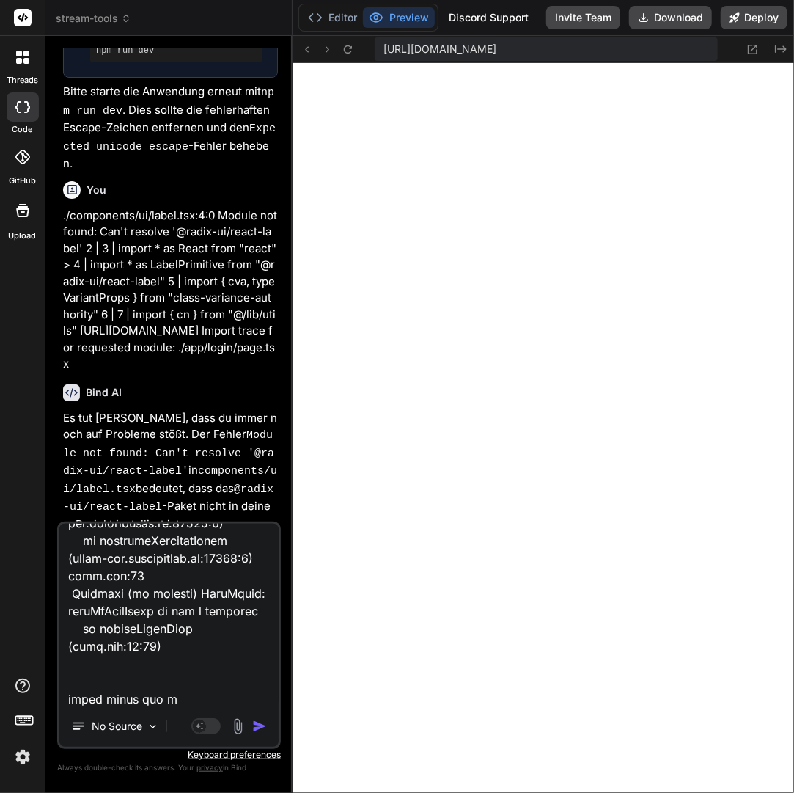
type textarea "x"
type textarea "page.tsx:29 Uncaught (in promise) TypeError: signUpWithEmail is not a function …"
type textarea "x"
type textarea "page.tsx:29 Uncaught (in promise) TypeError: signUpWithEmail is not a function …"
type textarea "x"
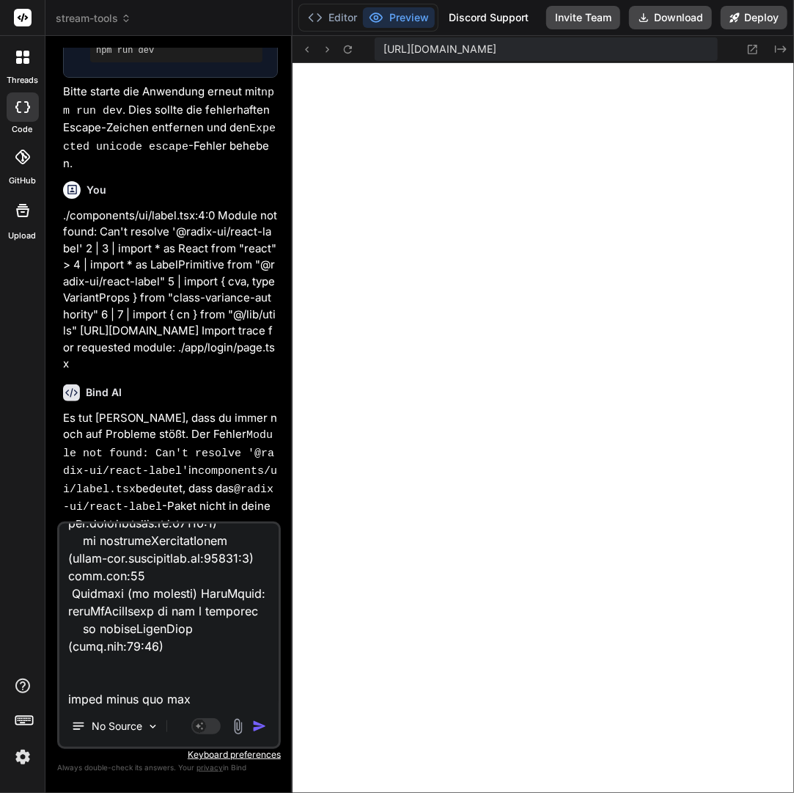
type textarea "page.tsx:29 Uncaught (in promise) TypeError: signUpWithEmail is not a function …"
type textarea "x"
type textarea "page.tsx:29 Uncaught (in promise) TypeError: signUpWithEmail is not a function …"
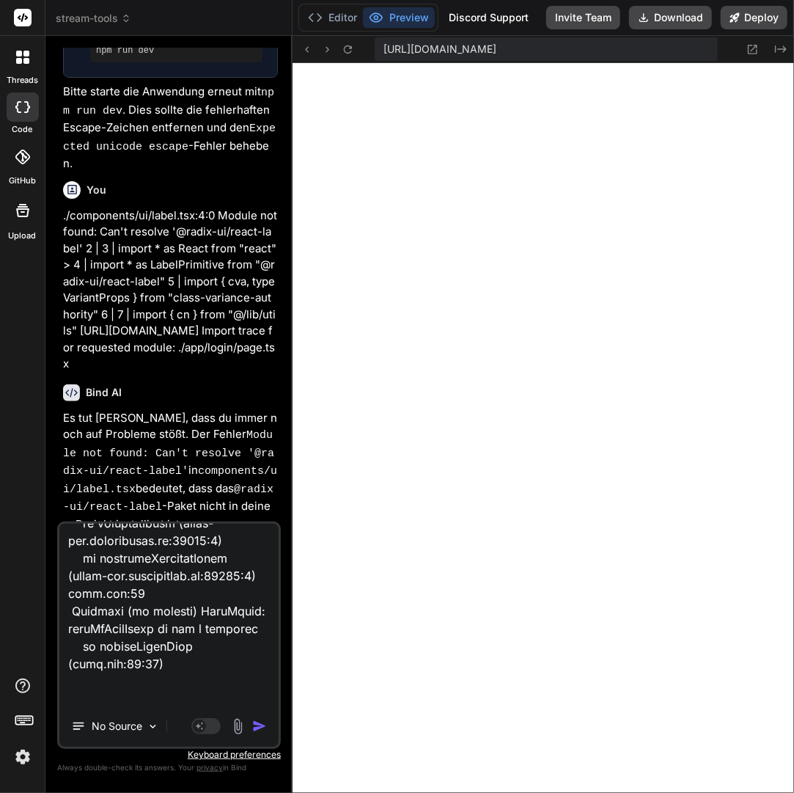
type textarea "x"
type textarea "page.tsx:29 Uncaught (in promise) TypeError: signUpWithEmail is not a function …"
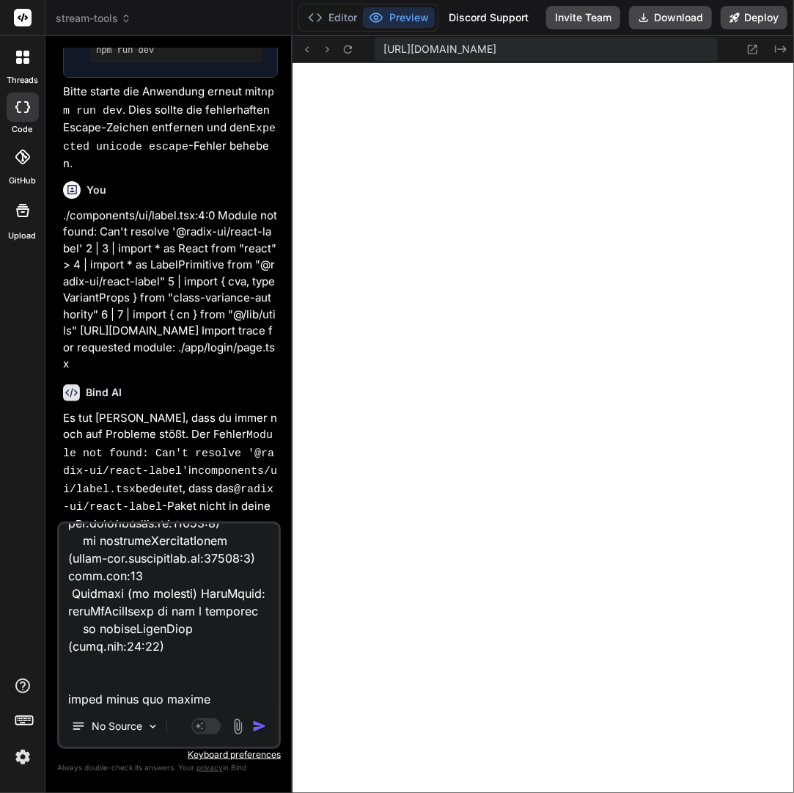
type textarea "x"
type textarea "page.tsx:29 Uncaught (in promise) TypeError: signUpWithEmail is not a function …"
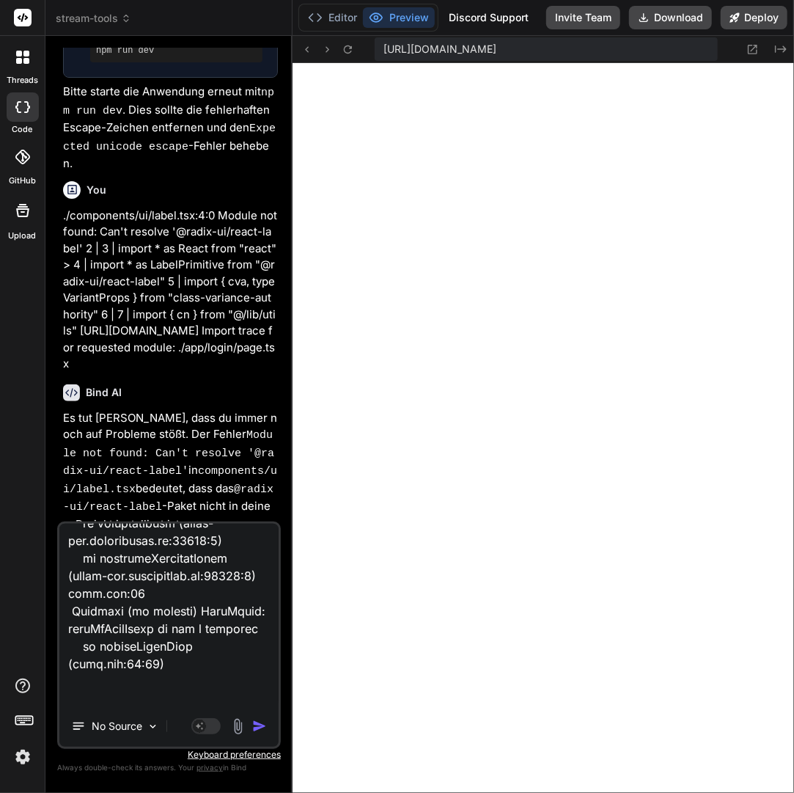
type textarea "x"
type textarea "page.tsx:29 Uncaught (in promise) TypeError: signUpWithEmail is not a function …"
type textarea "x"
type textarea "page.tsx:29 Uncaught (in promise) TypeError: signUpWithEmail is not a function …"
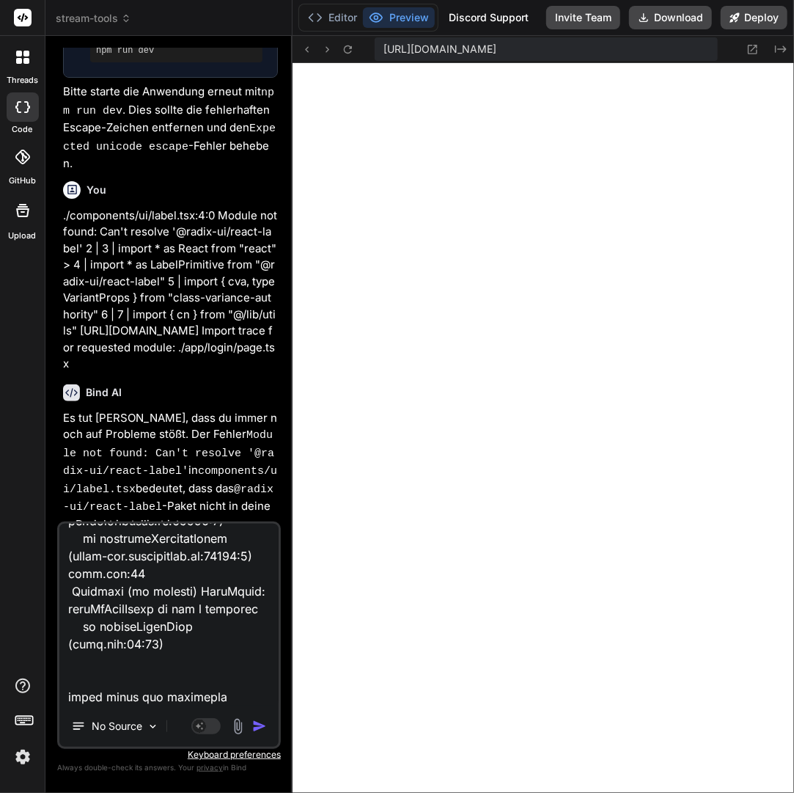
type textarea "x"
type textarea "page.tsx:29 Uncaught (in promise) TypeError: signUpWithEmail is not a function …"
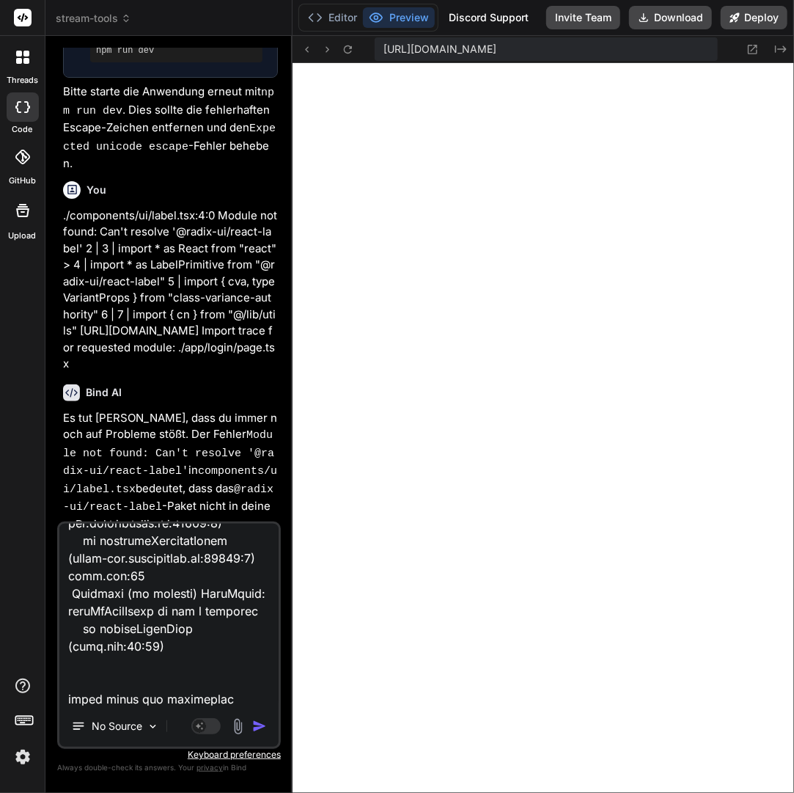
type textarea "x"
type textarea "page.tsx:29 Uncaught (in promise) TypeError: signUpWithEmail is not a function …"
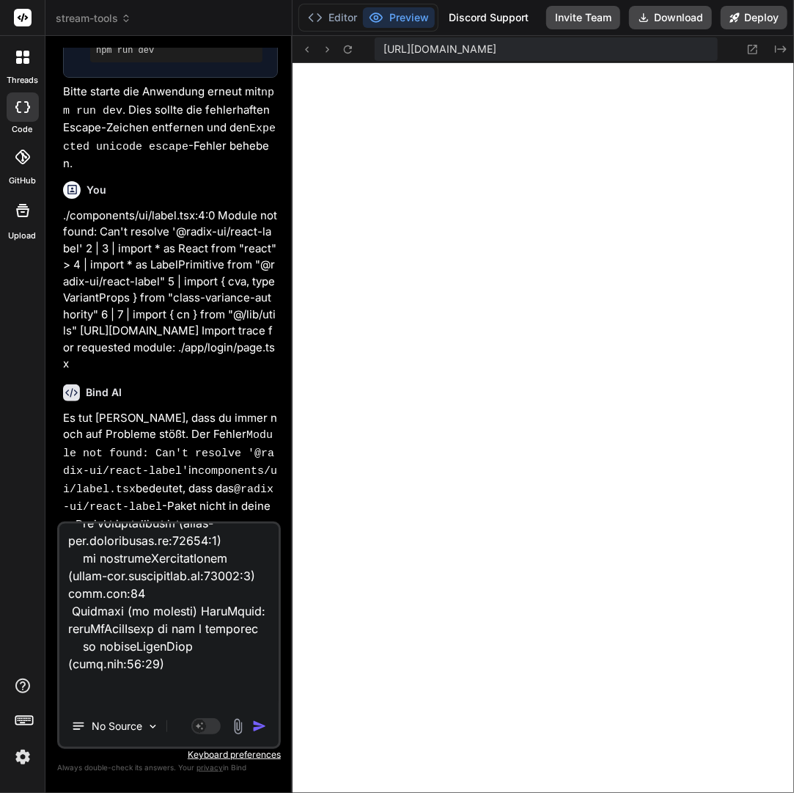
type textarea "x"
type textarea "page.tsx:29 Uncaught (in promise) TypeError: signUpWithEmail is not a function …"
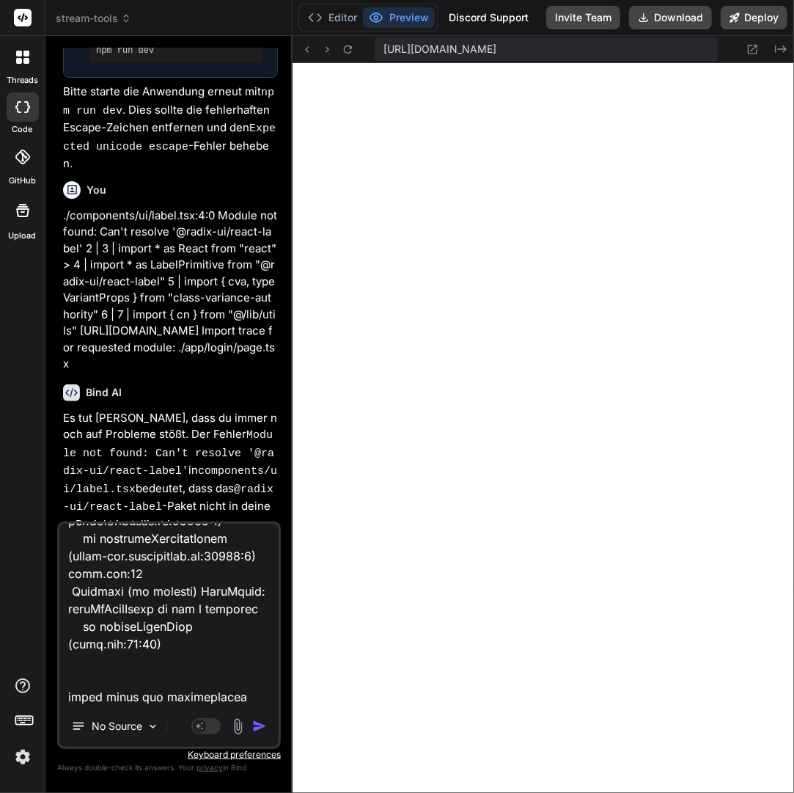
type textarea "x"
type textarea "page.tsx:29 Uncaught (in promise) TypeError: signUpWithEmail is not a function …"
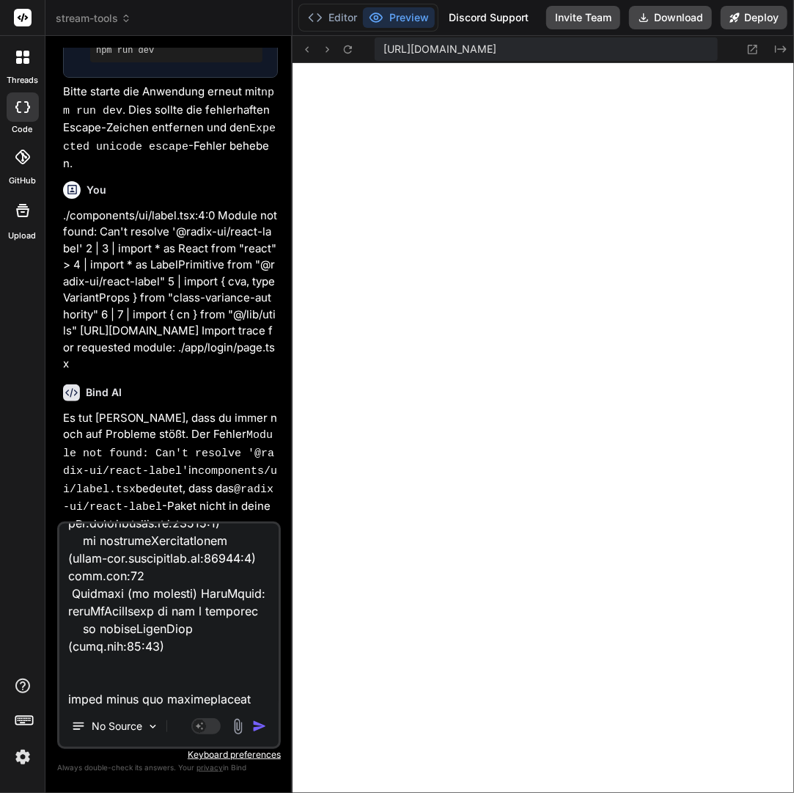
type textarea "x"
type textarea "page.tsx:29 Uncaught (in promise) TypeError: signUpWithEmail is not a function …"
type textarea "x"
type textarea "page.tsx:29 Uncaught (in promise) TypeError: signUpWithEmail is not a function …"
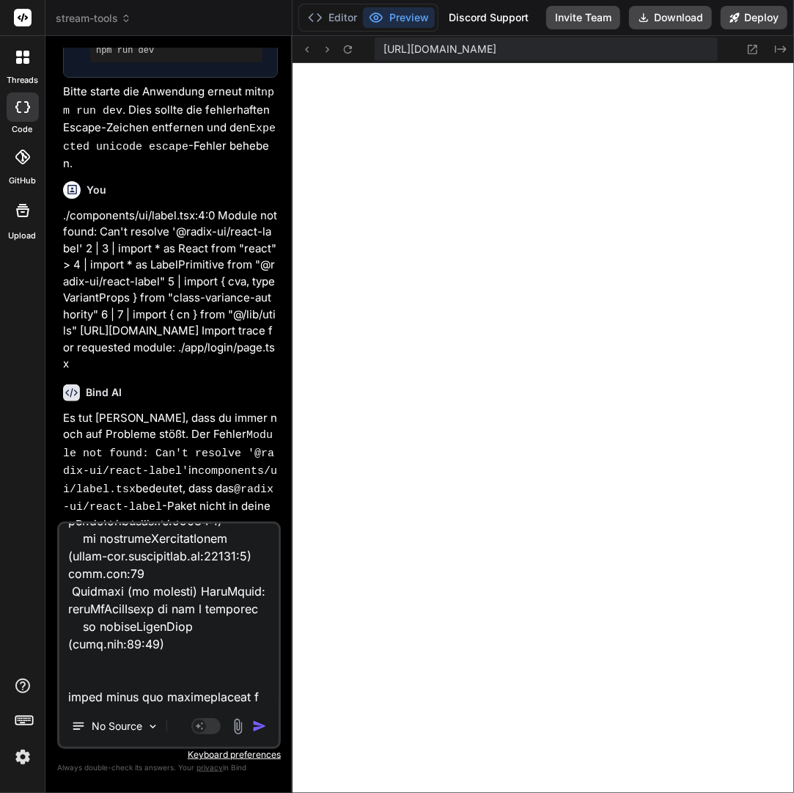
type textarea "x"
type textarea "page.tsx:29 Uncaught (in promise) TypeError: signUpWithEmail is not a function …"
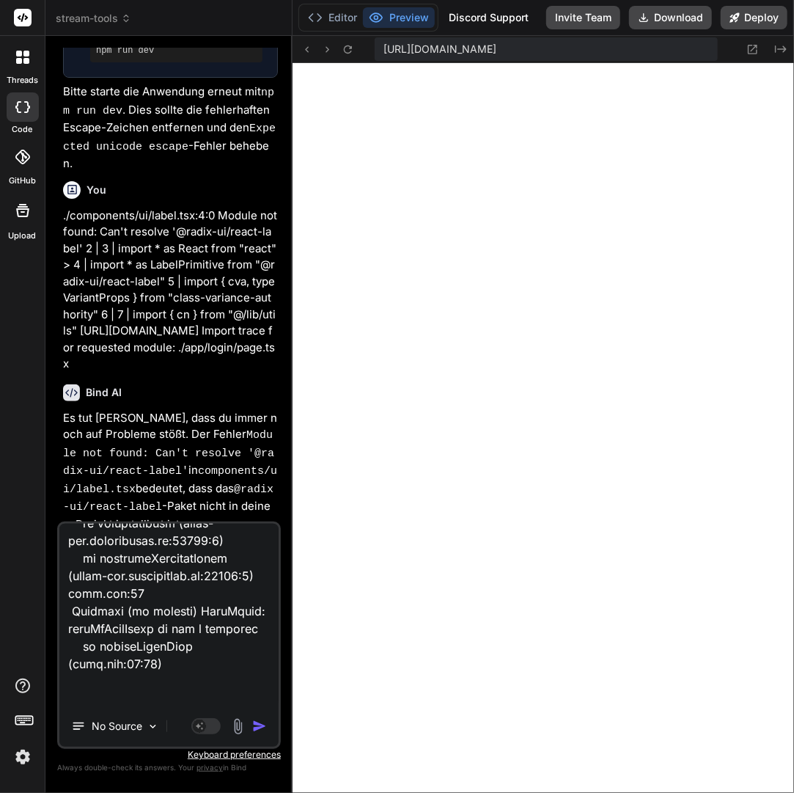
type textarea "x"
type textarea "page.tsx:29 Uncaught (in promise) TypeError: signUpWithEmail is not a function …"
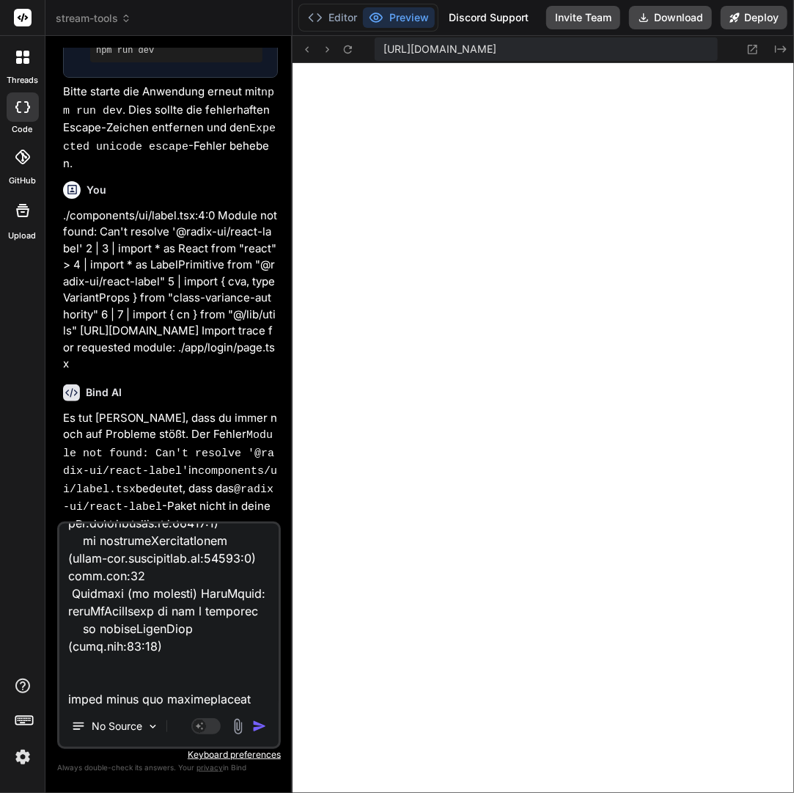
type textarea "x"
type textarea "page.tsx:29 Uncaught (in promise) TypeError: signUpWithEmail is not a function …"
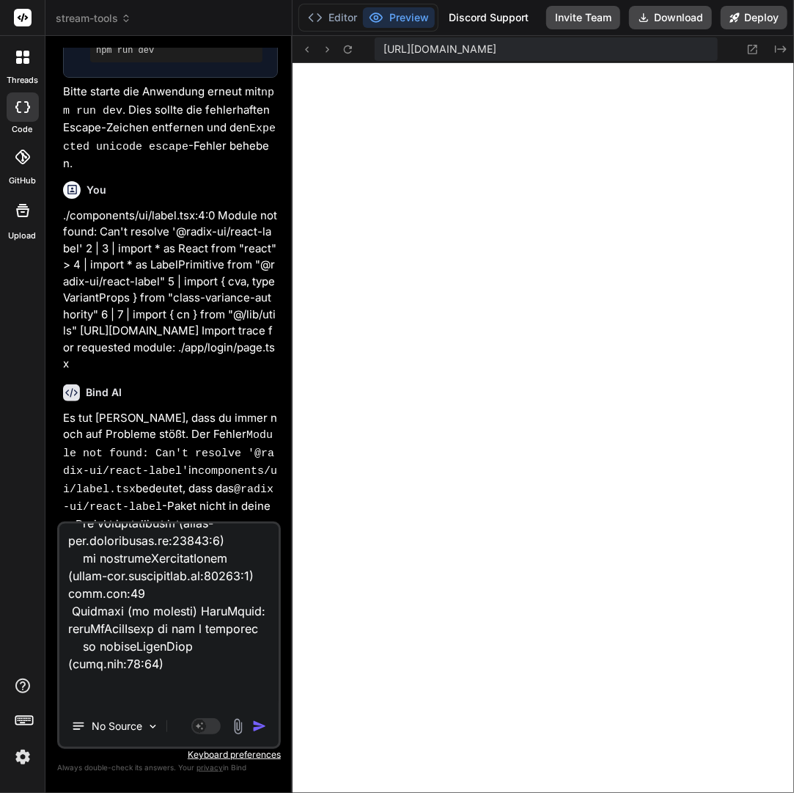
type textarea "x"
type textarea "page.tsx:29 Uncaught (in promise) TypeError: signUpWithEmail is not a function …"
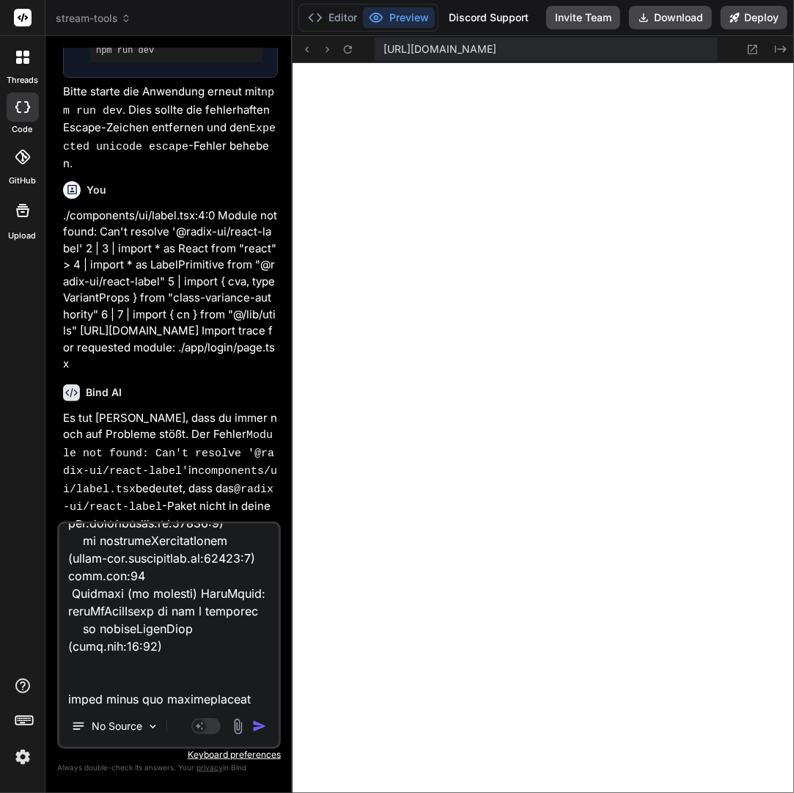
type textarea "x"
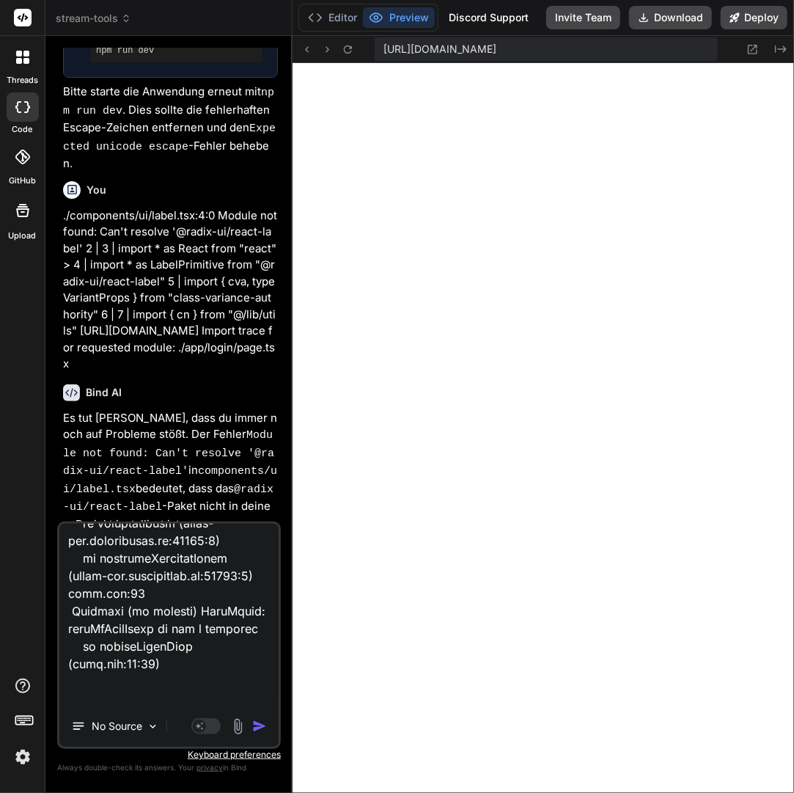
type textarea "page.tsx:29 Uncaught (in promise) TypeError: signUpWithEmail is not a function …"
type textarea "x"
type textarea "page.tsx:29 Uncaught (in promise) TypeError: signUpWithEmail is not a function …"
type textarea "x"
type textarea "page.tsx:29 Uncaught (in promise) TypeError: signUpWithEmail is not a function …"
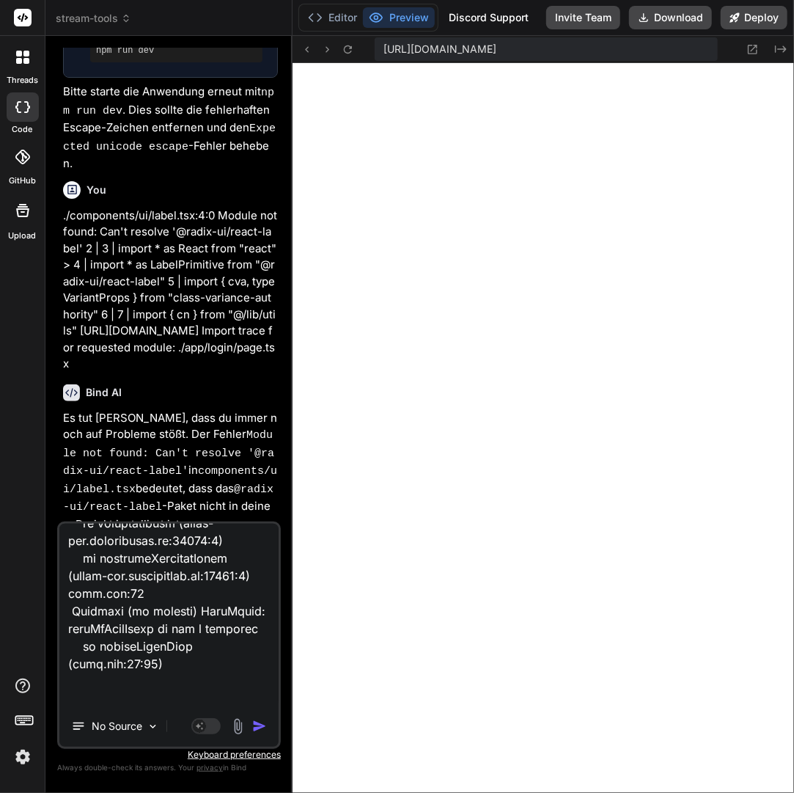
scroll to position [722, 0]
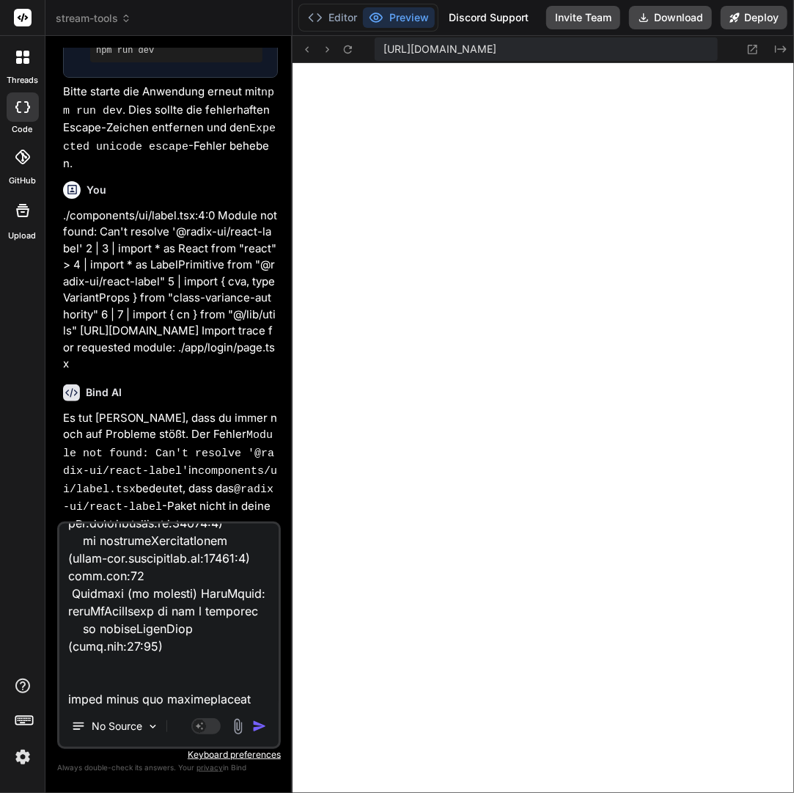
type textarea "x"
type textarea "page.tsx:29 Uncaught (in promise) TypeError: signUpWithEmail is not a function …"
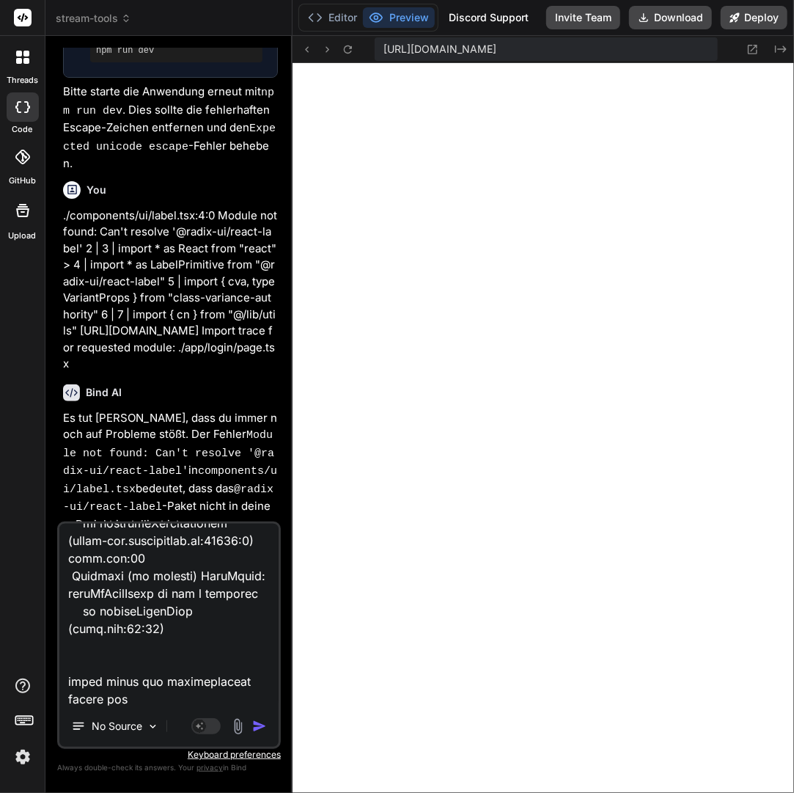
type textarea "x"
type textarea "page.tsx:29 Uncaught (in promise) TypeError: signUpWithEmail is not a function …"
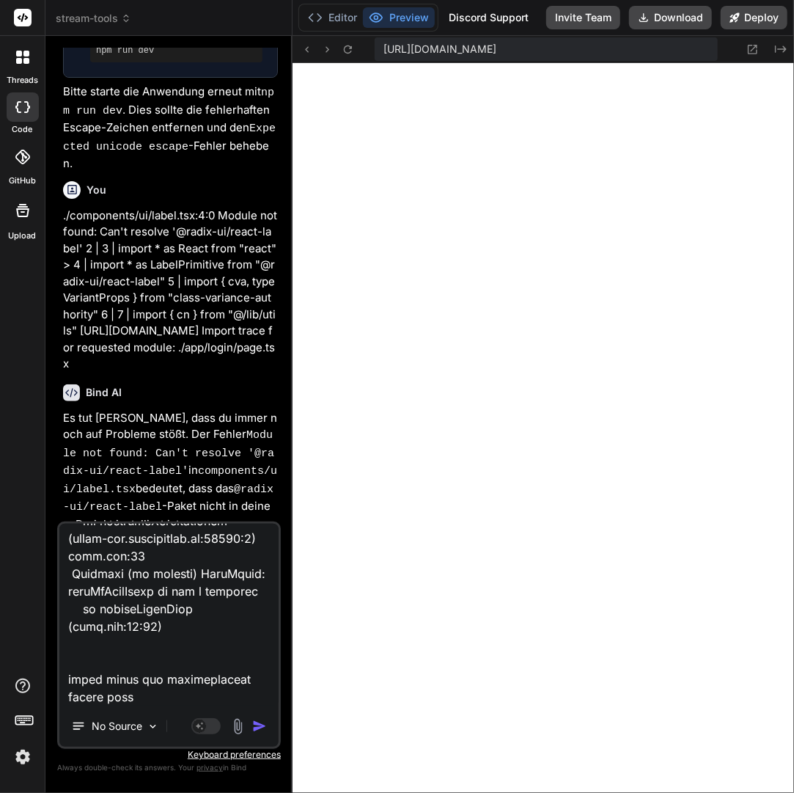
type textarea "x"
type textarea "page.tsx:29 Uncaught (in promise) TypeError: signUpWithEmail is not a function …"
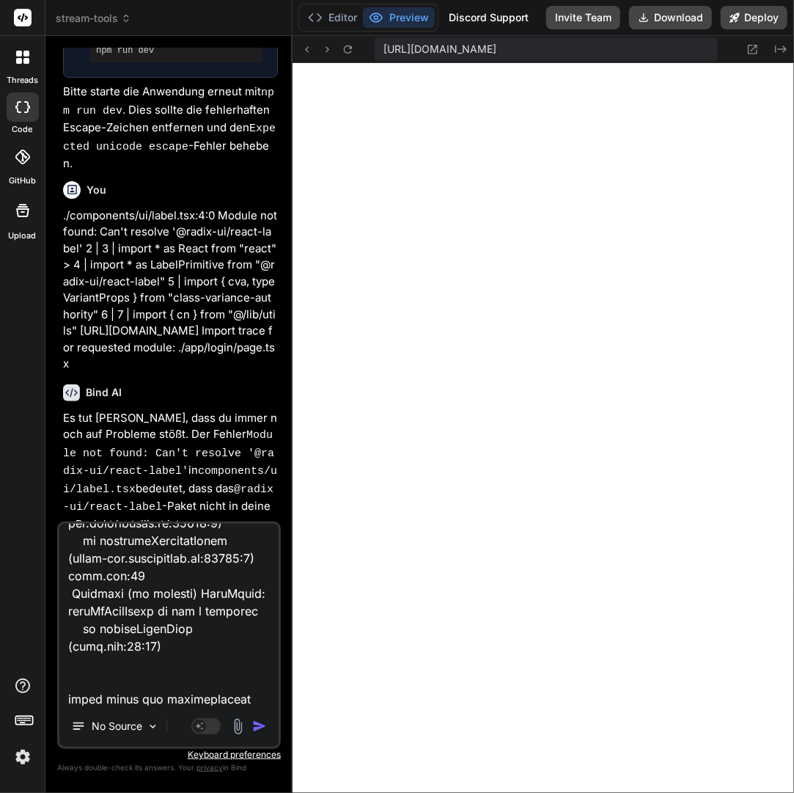
type textarea "x"
type textarea "page.tsx:29 Uncaught (in promise) TypeError: signUpWithEmail is not a function …"
type textarea "x"
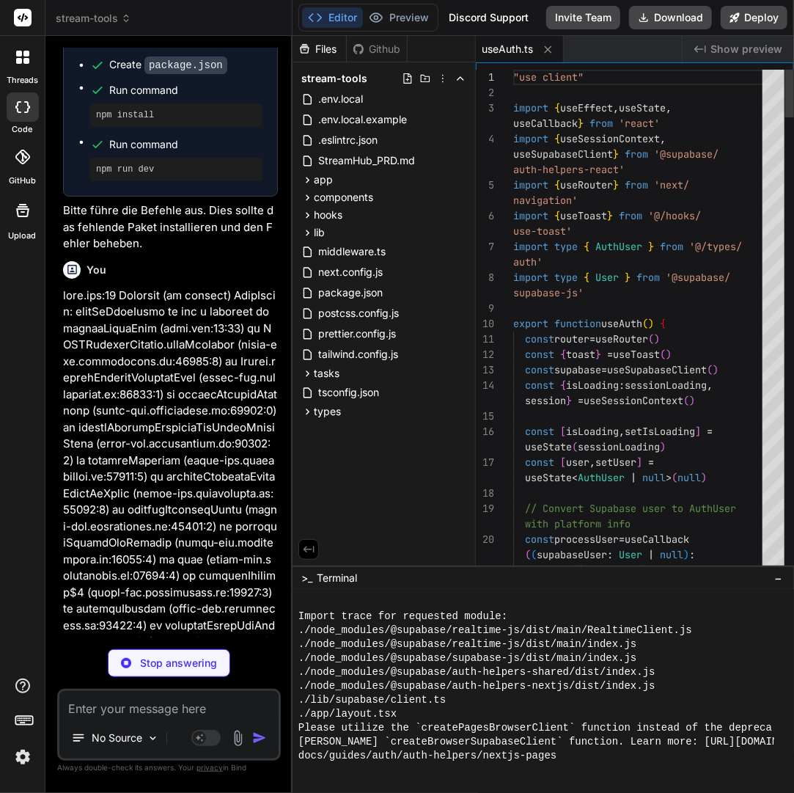
scroll to position [1689, 0]
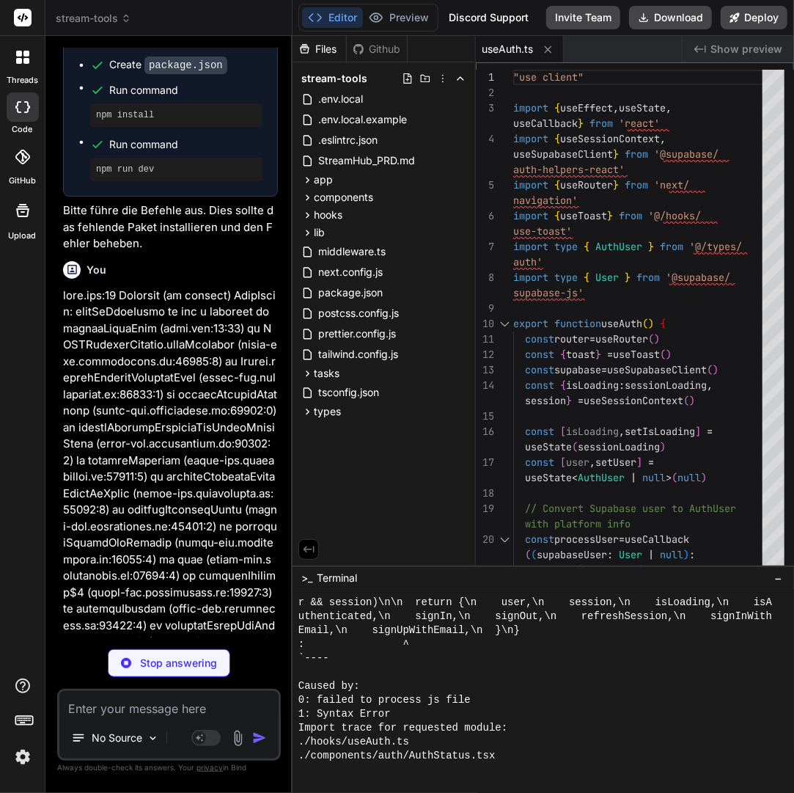
type textarea "x"
type textarea "</CardContent> </Card> </div> ) }"
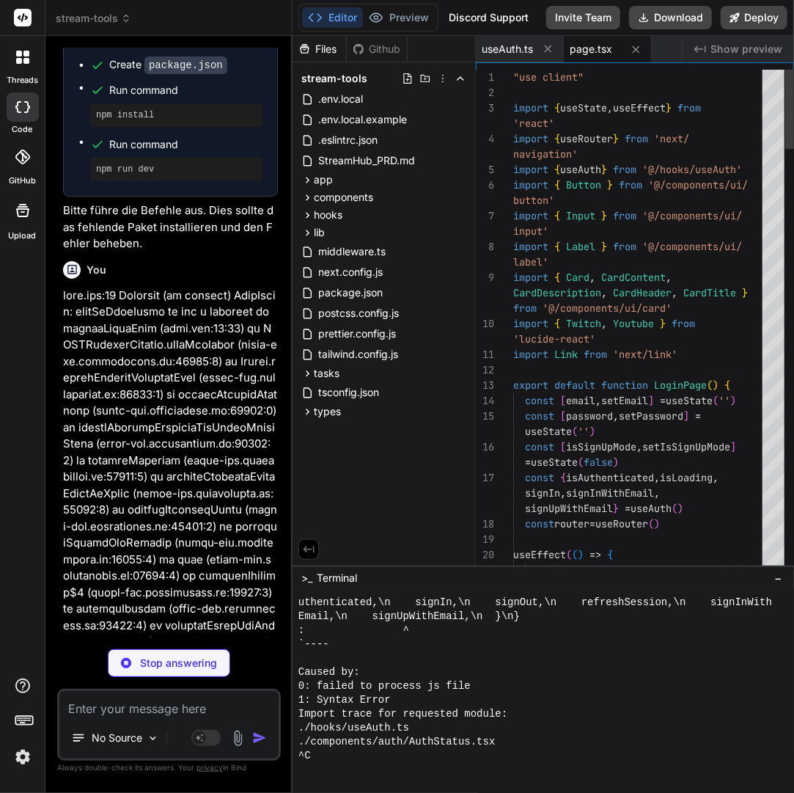
type textarea "x"
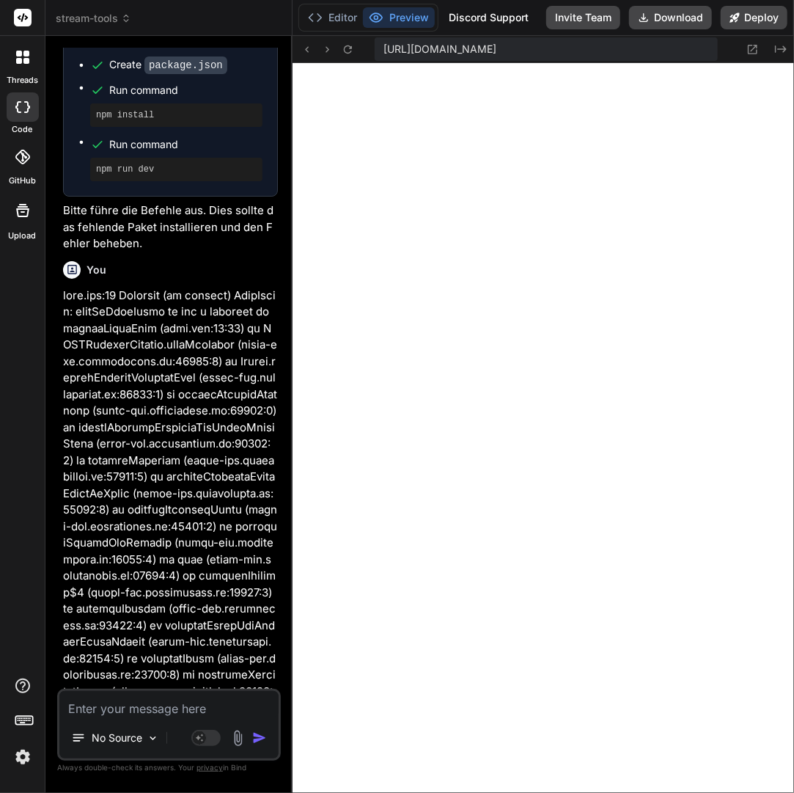
scroll to position [14167, 0]
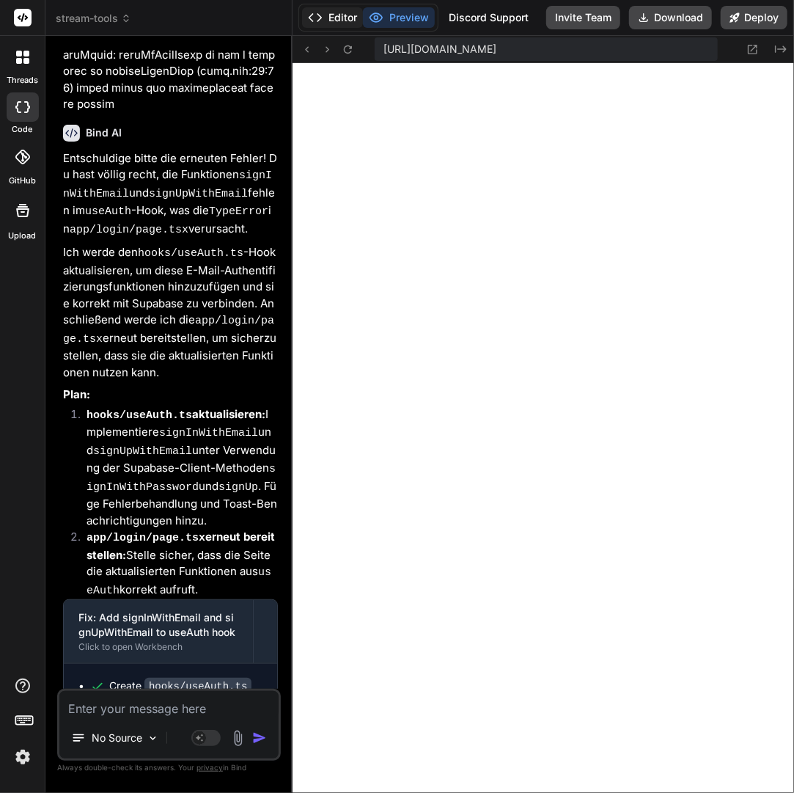
click at [337, 10] on button "Editor" at bounding box center [332, 17] width 61 height 21
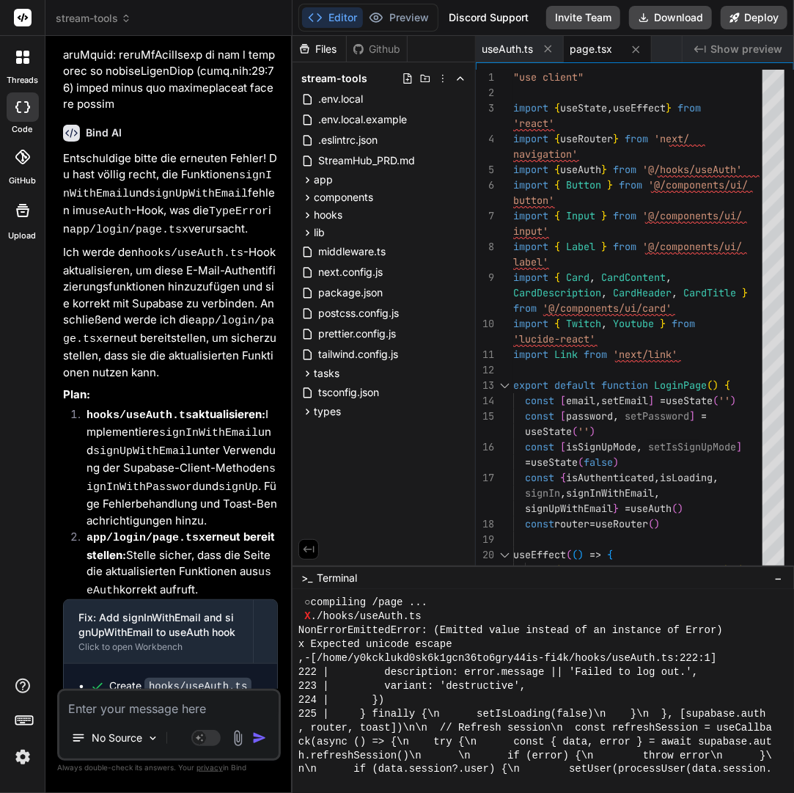
scroll to position [4376, 0]
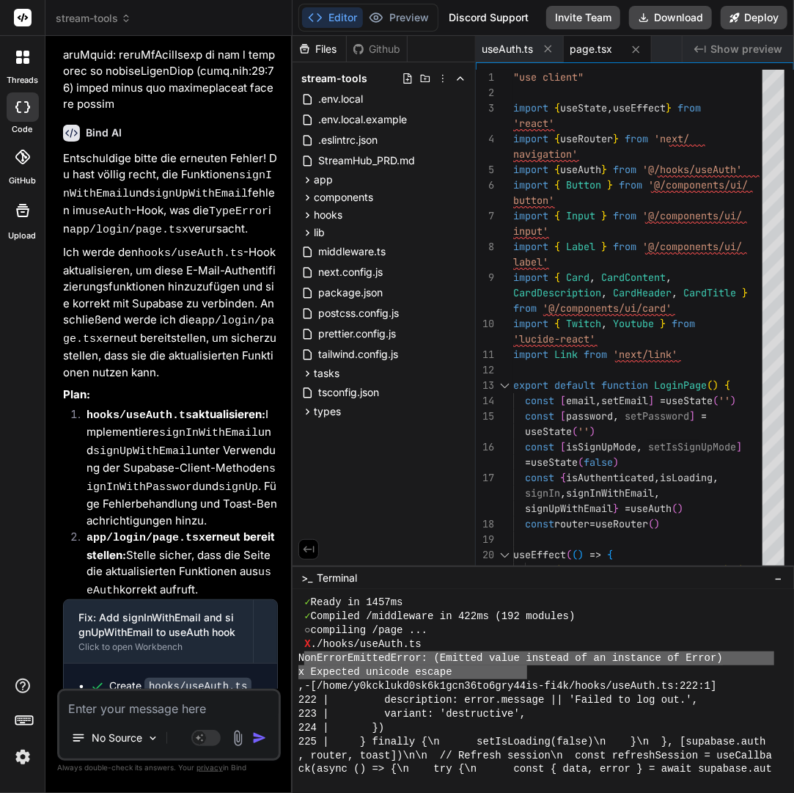
drag, startPoint x: 303, startPoint y: 656, endPoint x: 529, endPoint y: 670, distance: 227.0
click at [180, 718] on div "No Source Agent Mode. When this toggle is activated, AI automatically makes dec…" at bounding box center [169, 724] width 224 height 72
click at [180, 713] on textarea at bounding box center [168, 704] width 219 height 26
paste textarea "onErrorEmittedError: (Emitted value instead of an instance of Error) x Expected…"
type textarea "x"
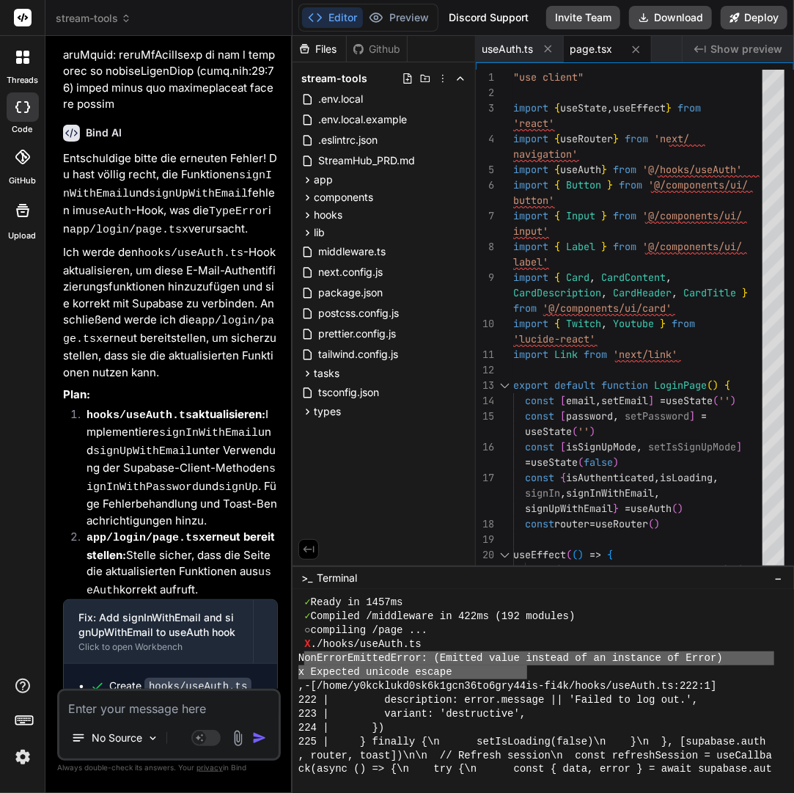
type textarea "onErrorEmittedError: (Emitted value instead of an instance of Error) x Expected…"
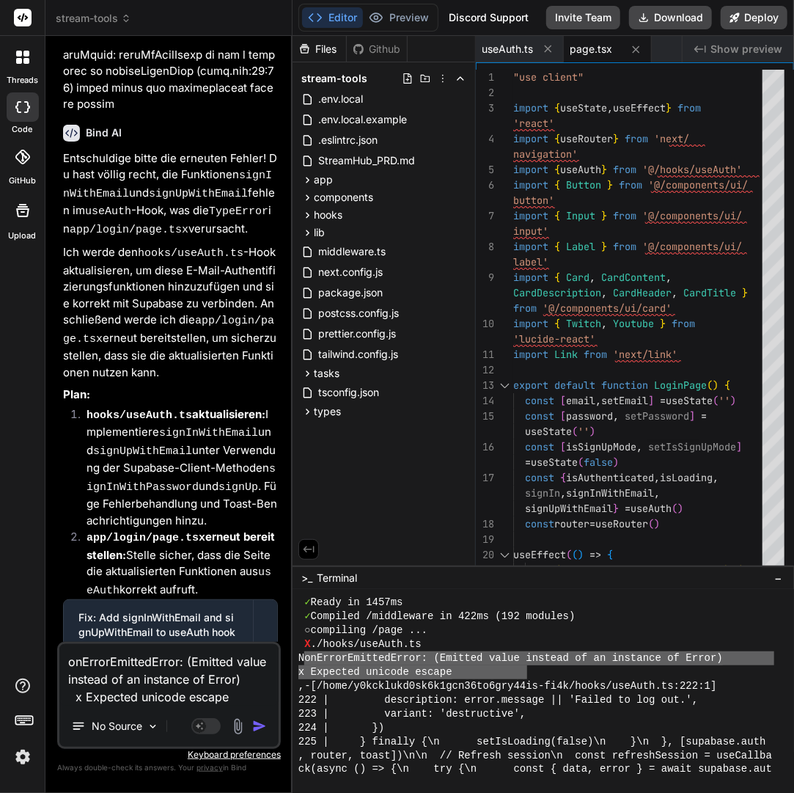
type textarea "x"
type textarea "onErrorEmittedError: (Emitted value instead of an instance of Error) x Expected…"
type textarea "x"
type textarea "onErrorEmittedError: (Emitted value instead of an instance of Error) x Expected…"
type textarea "x"
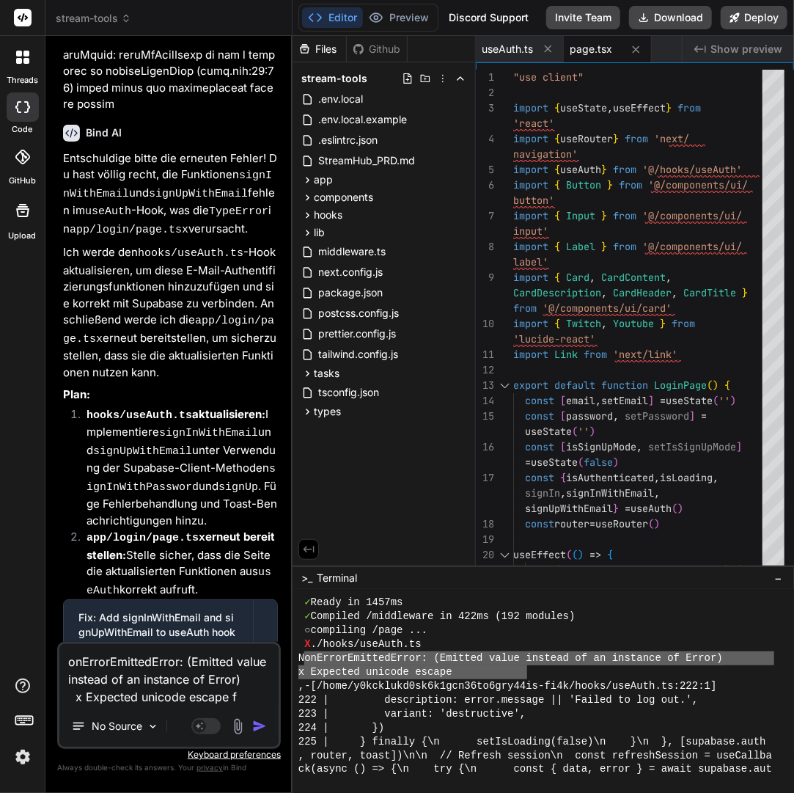
type textarea "onErrorEmittedError: (Emitted value instead of an instance of Error) x Expected…"
type textarea "x"
type textarea "onErrorEmittedError: (Emitted value instead of an instance of Error) x Expected…"
type textarea "x"
type textarea "onErrorEmittedError: (Emitted value instead of an instance of Error) x Expected…"
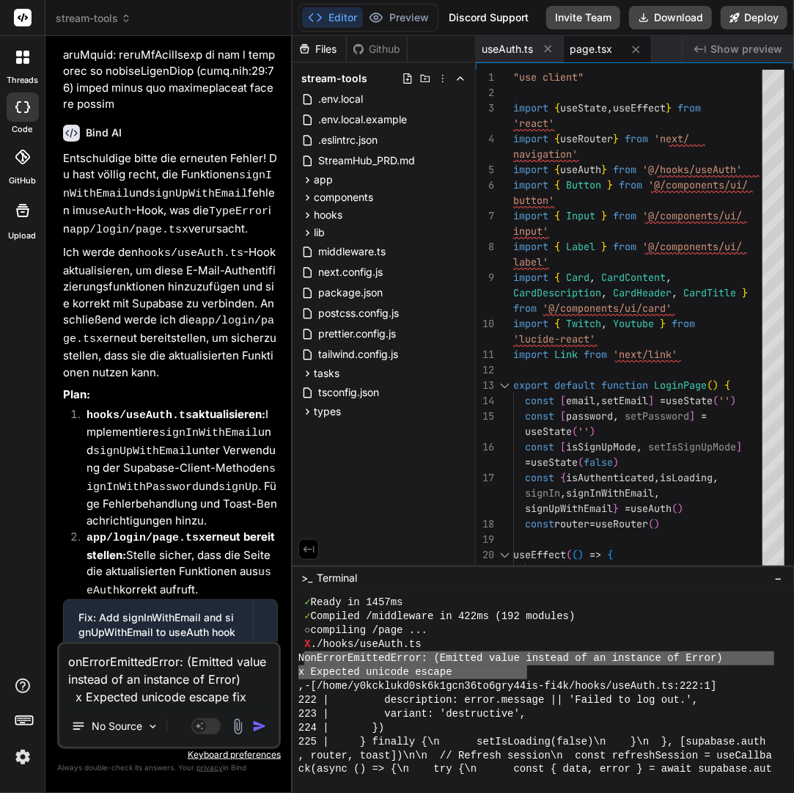
type textarea "x"
type textarea "onErrorEmittedError: (Emitted value instead of an instance of Error) x Expected…"
type textarea "x"
type textarea "onErrorEmittedError: (Emitted value instead of an instance of Error) x Expected…"
type textarea "x"
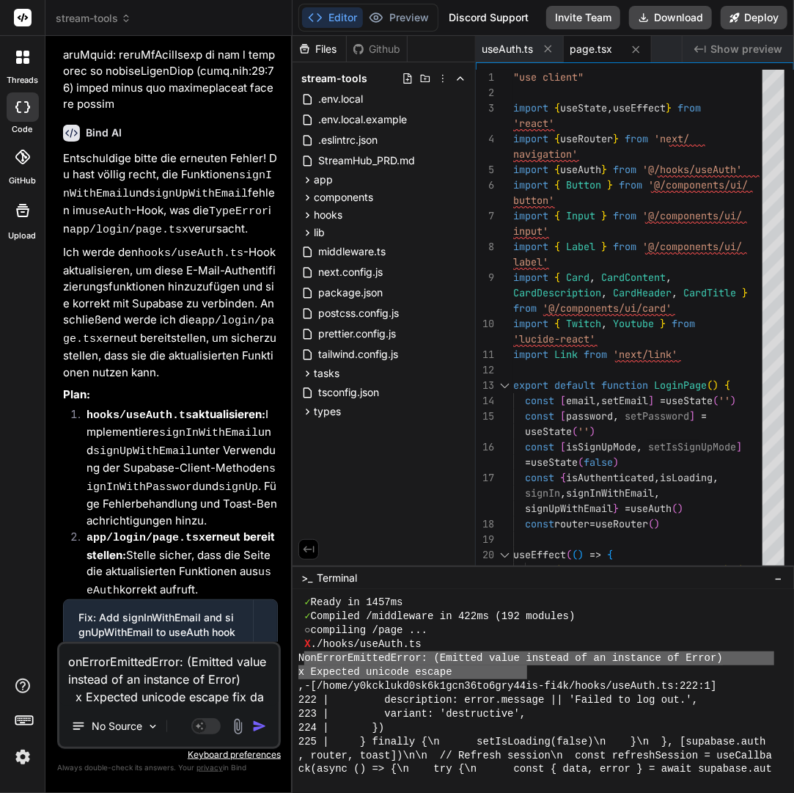
type textarea "onErrorEmittedError: (Emitted value instead of an instance of Error) x Expected…"
type textarea "x"
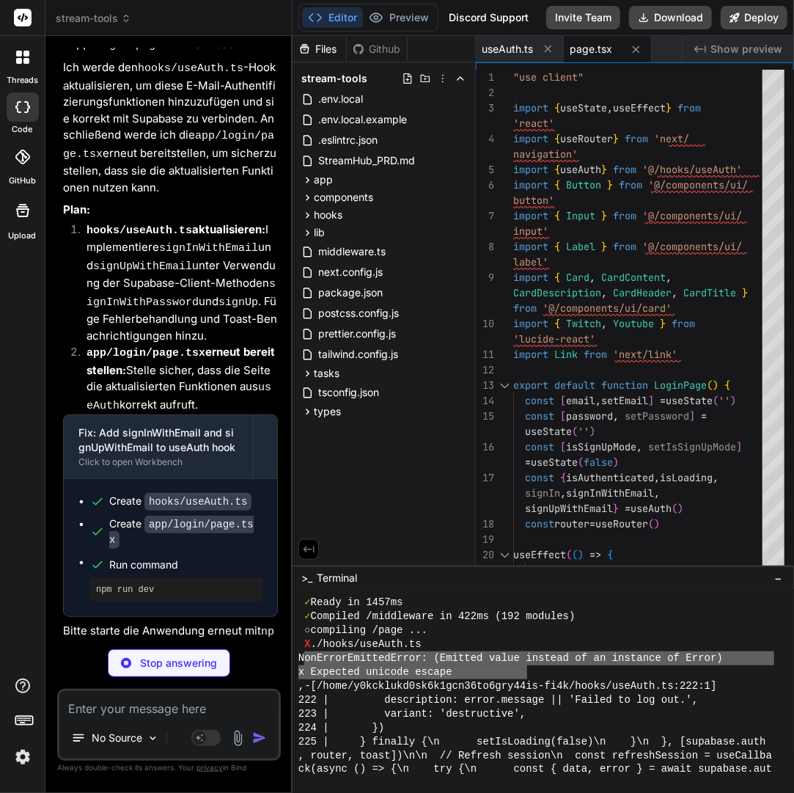
scroll to position [14700, 0]
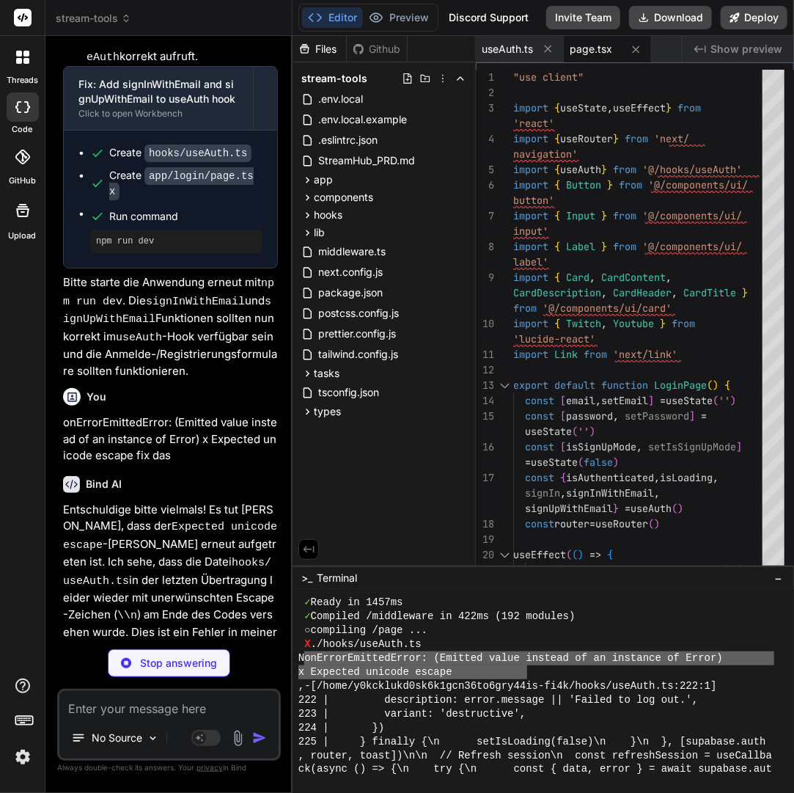
type textarea "x"
type textarea "}"
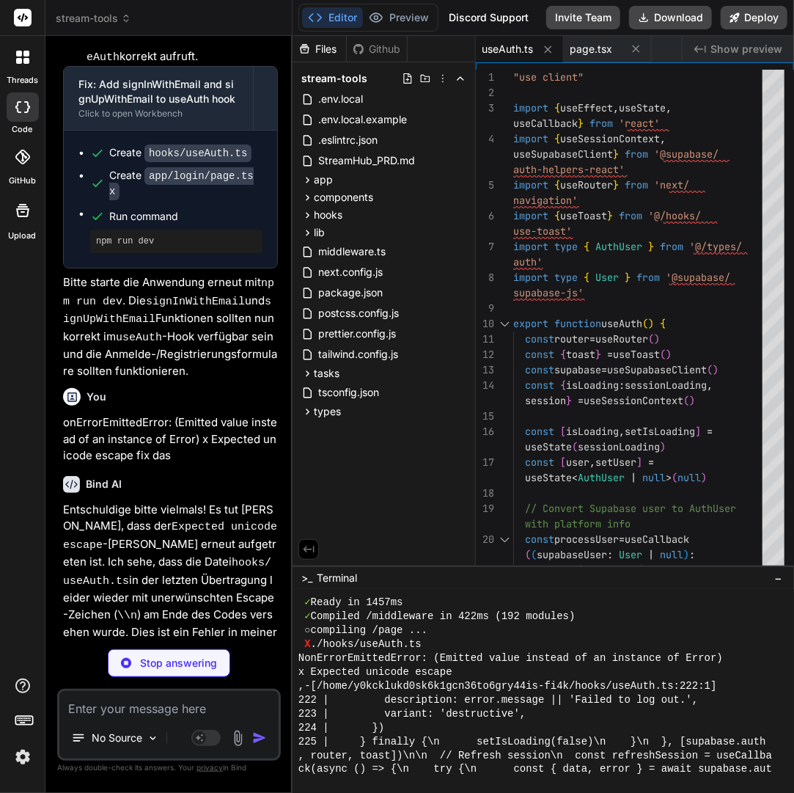
scroll to position [14738, 0]
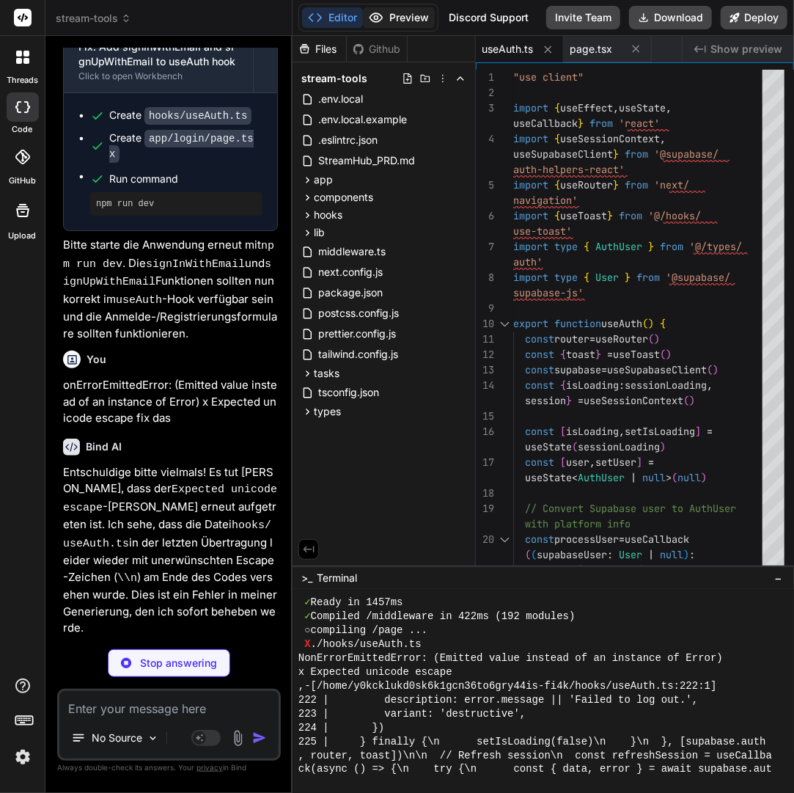
click at [426, 15] on button "Preview" at bounding box center [399, 17] width 72 height 21
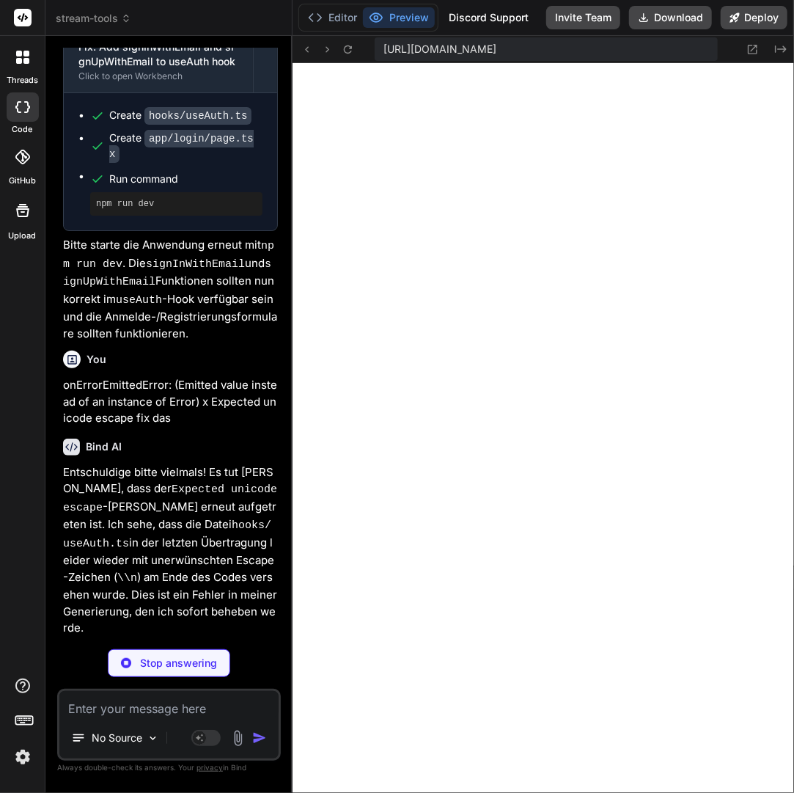
type textarea "x"
type textarea "</CardContent> </Card> </div> ) }"
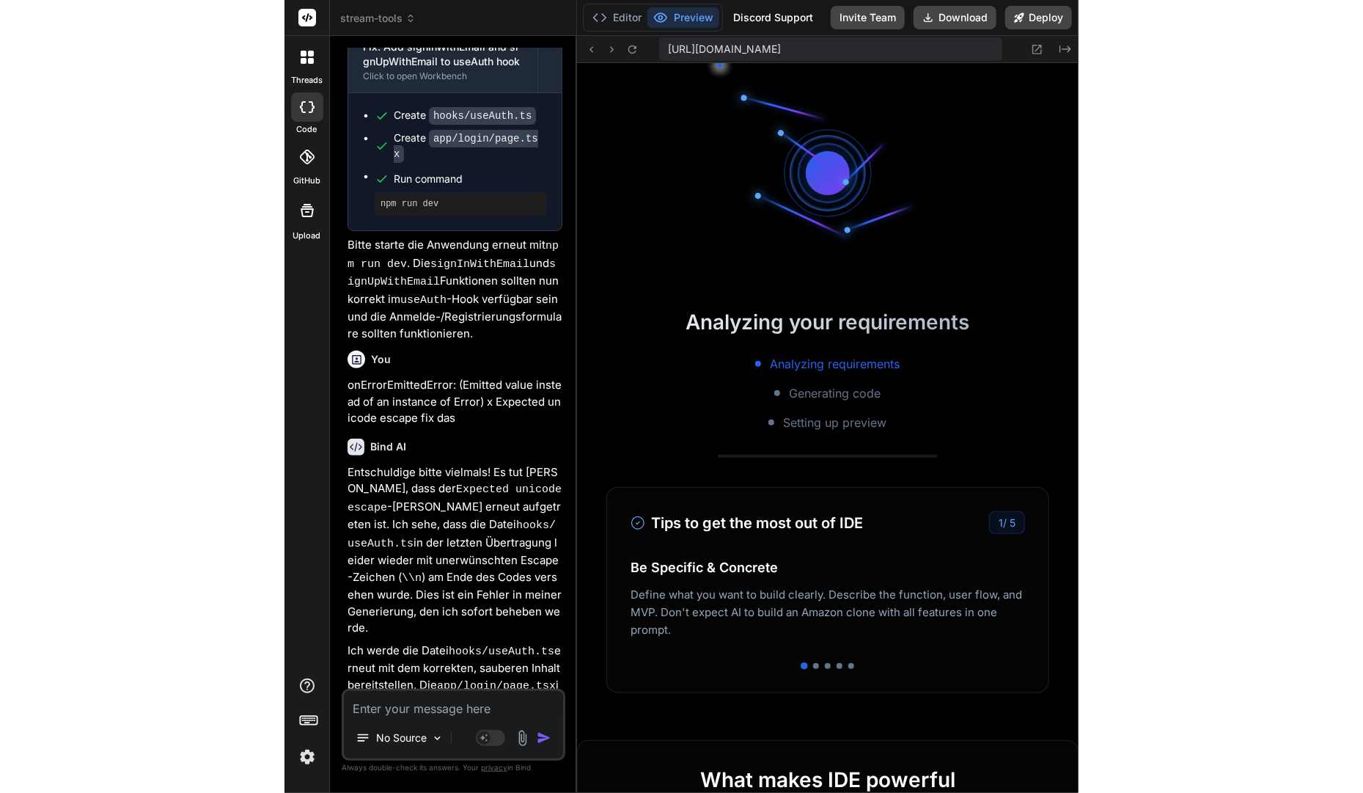
scroll to position [14849, 0]
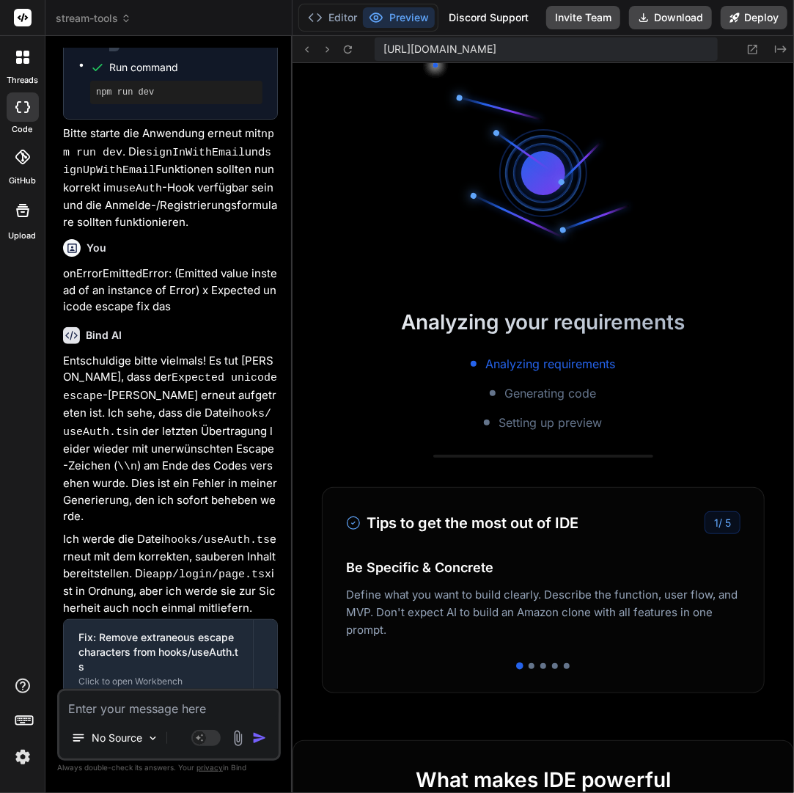
type textarea "x"
type textarea "</div> ) }"
type textarea "x"
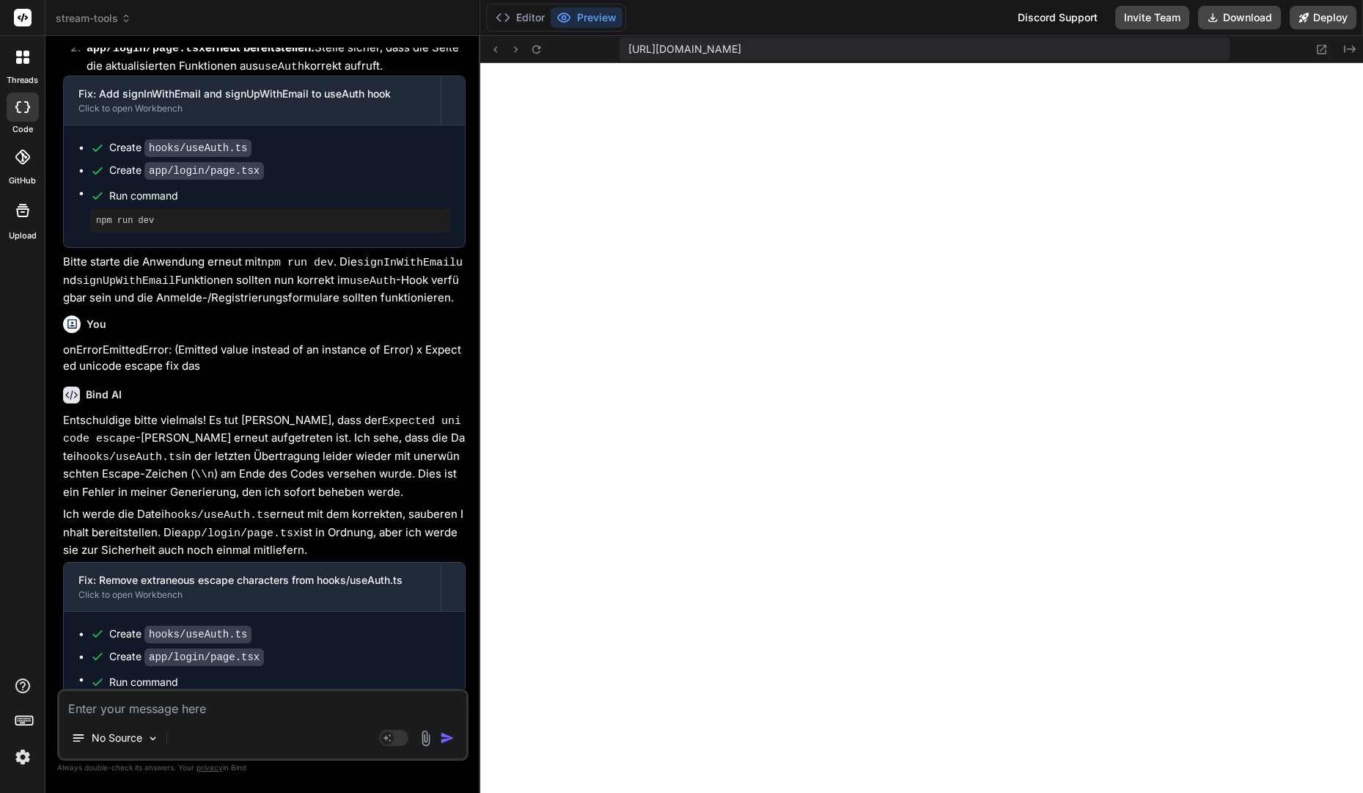
scroll to position [8432, 0]
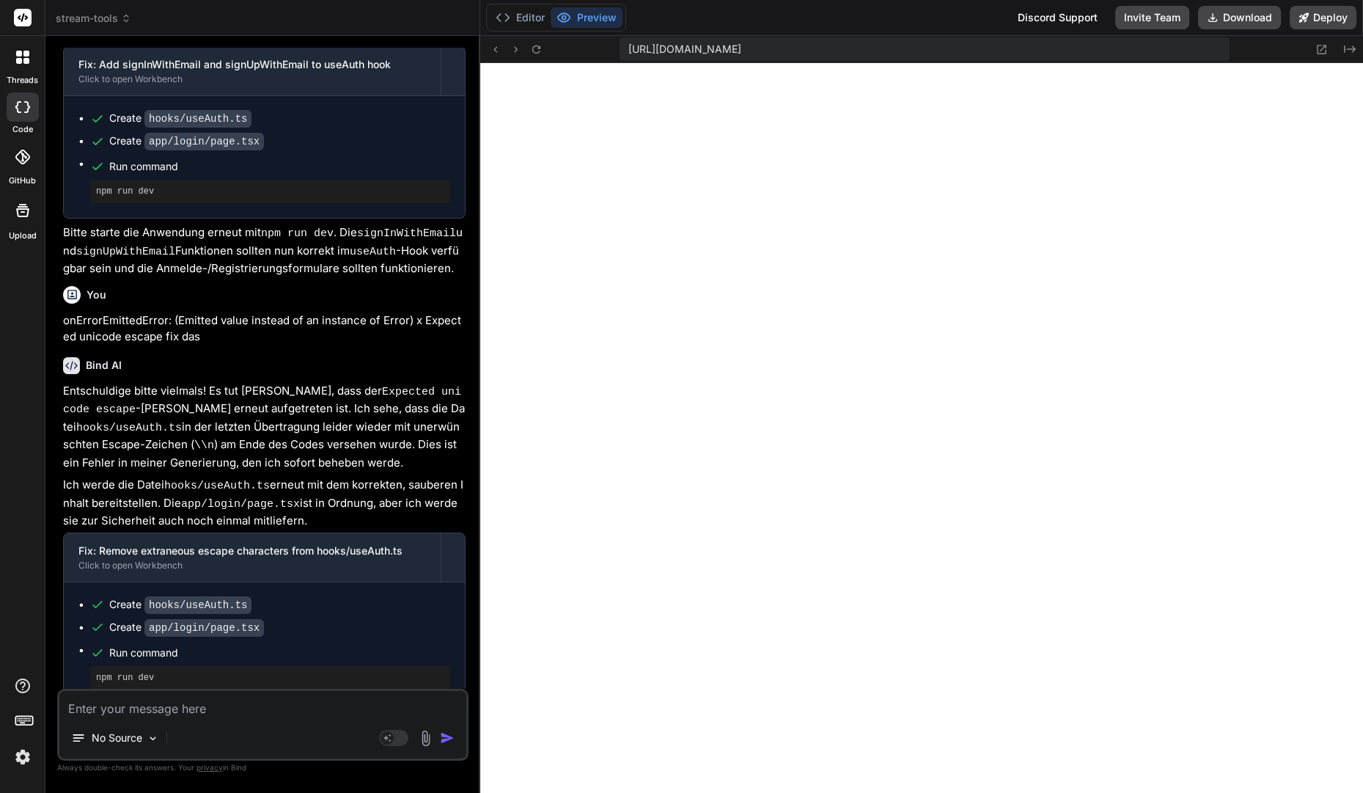
click at [327, 708] on textarea at bounding box center [262, 704] width 407 height 26
click at [532, 32] on div "Editor Preview Discord Support Invite Team Download Deploy" at bounding box center [921, 18] width 883 height 36
click at [537, 32] on div "Editor Preview Discord Support Invite Team Download Deploy" at bounding box center [921, 18] width 883 height 36
click at [529, 29] on div "Editor Preview" at bounding box center [556, 18] width 140 height 28
click at [529, 24] on button "Editor" at bounding box center [520, 17] width 61 height 21
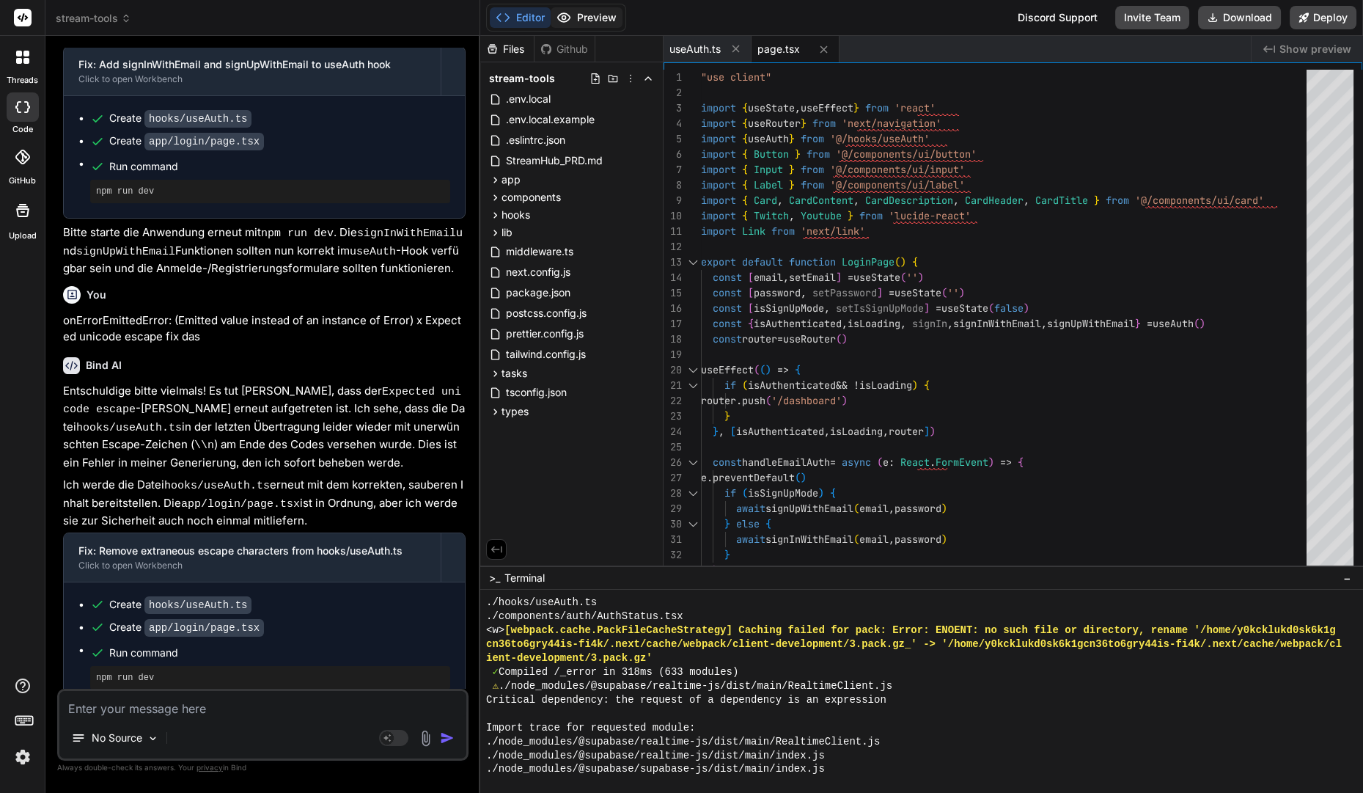
click at [573, 15] on button "Preview" at bounding box center [587, 17] width 72 height 21
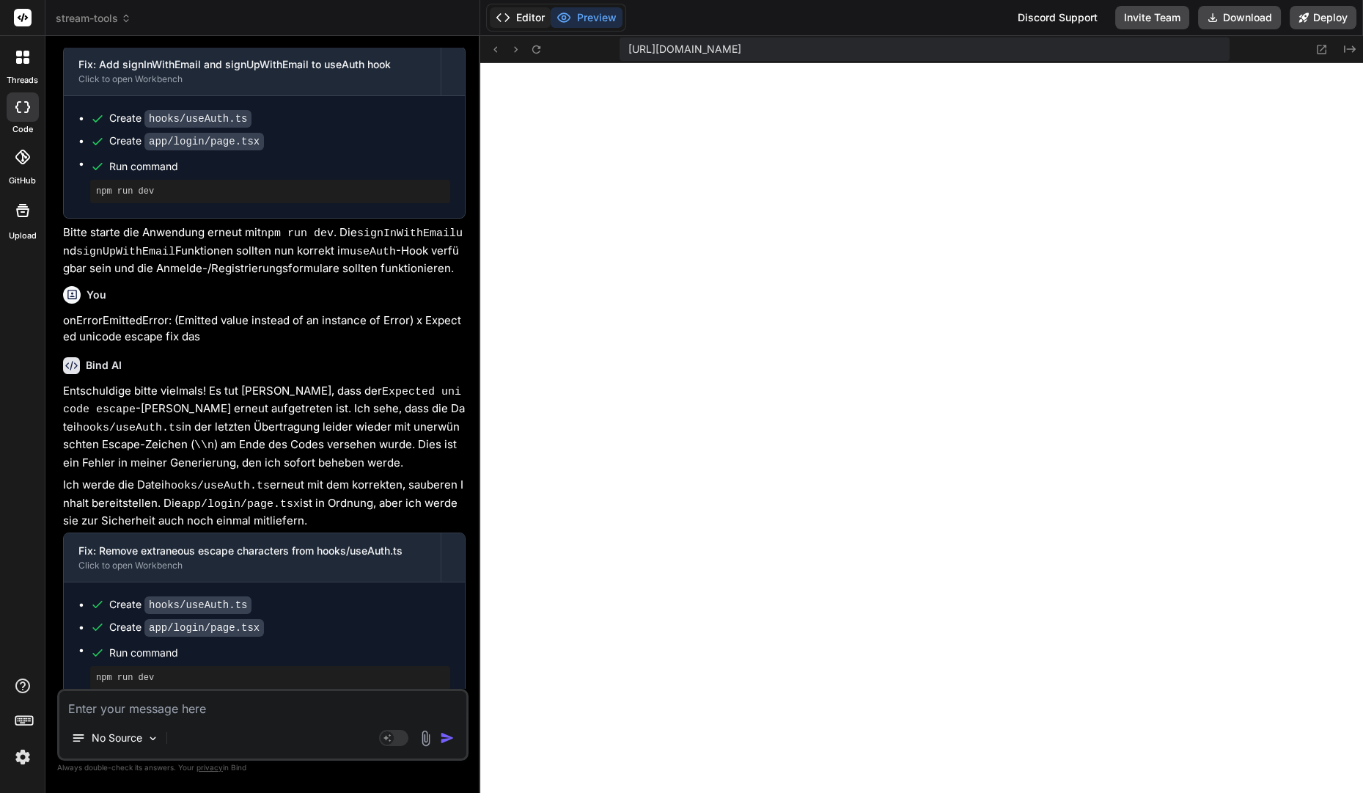
click at [527, 16] on button "Editor" at bounding box center [520, 17] width 61 height 21
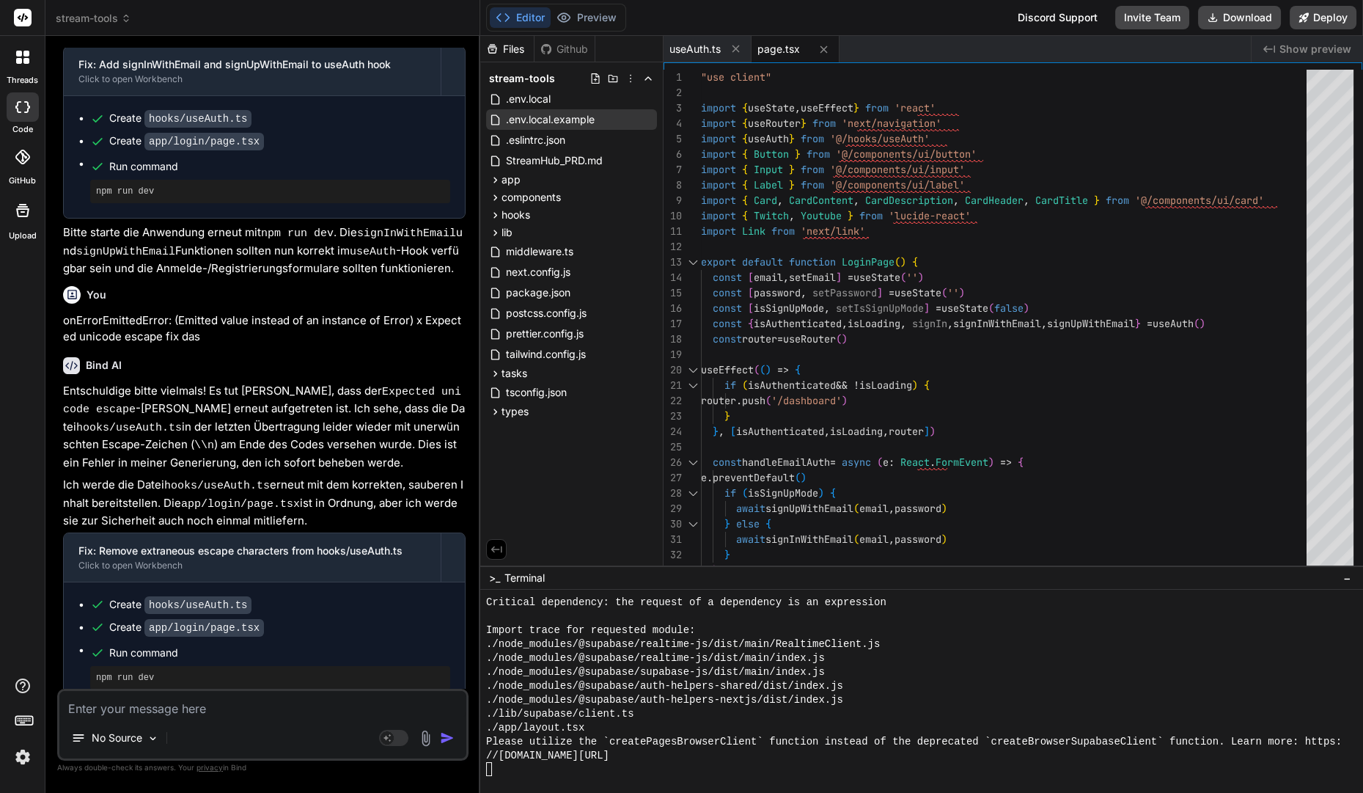
scroll to position [8254, 0]
click at [556, 267] on span "next.config.js" at bounding box center [537, 272] width 67 height 18
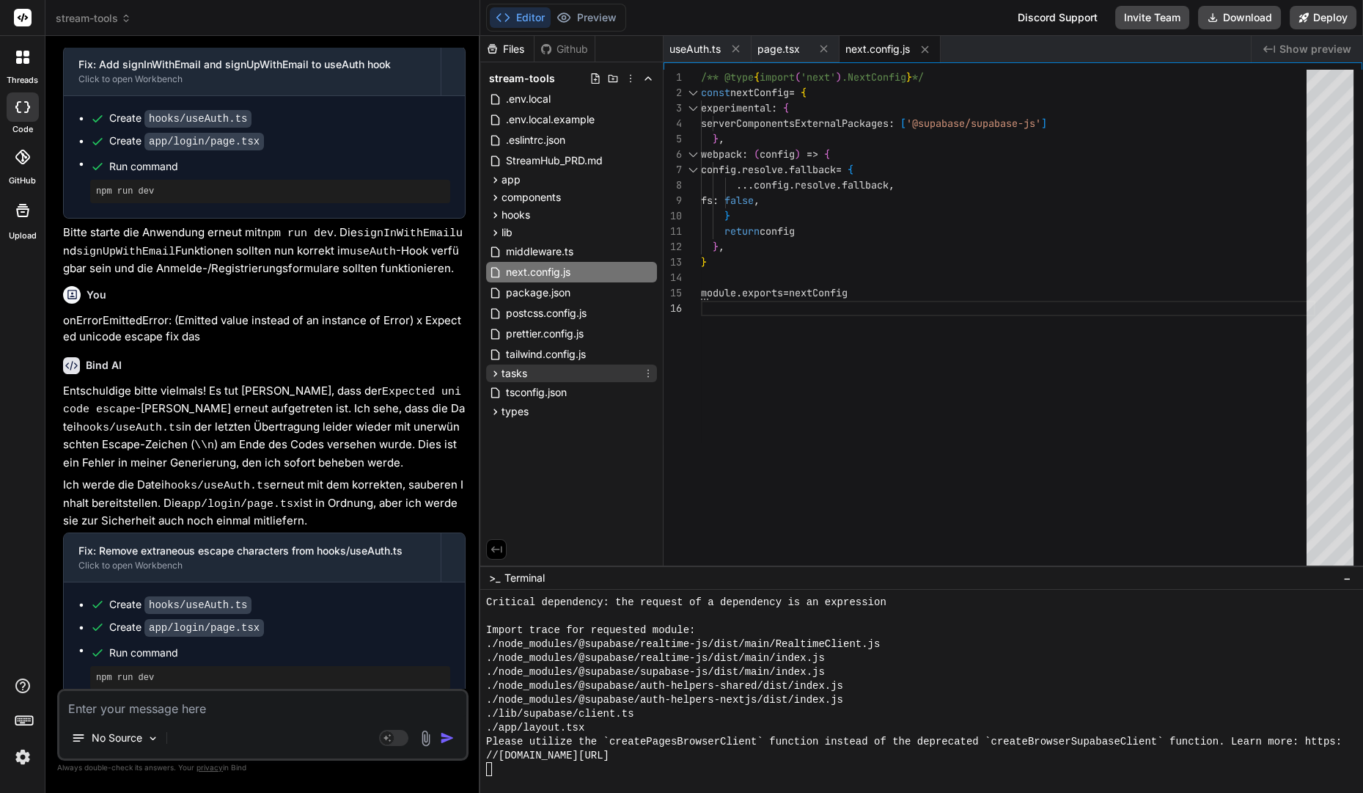
click at [521, 372] on span "tasks" at bounding box center [515, 373] width 26 height 15
click at [523, 392] on span "tasks-streamhub-prd.md" at bounding box center [579, 394] width 124 height 18
type textarea "- Implement efficient caching strategies - Minimize bundle size for overlay wid…"
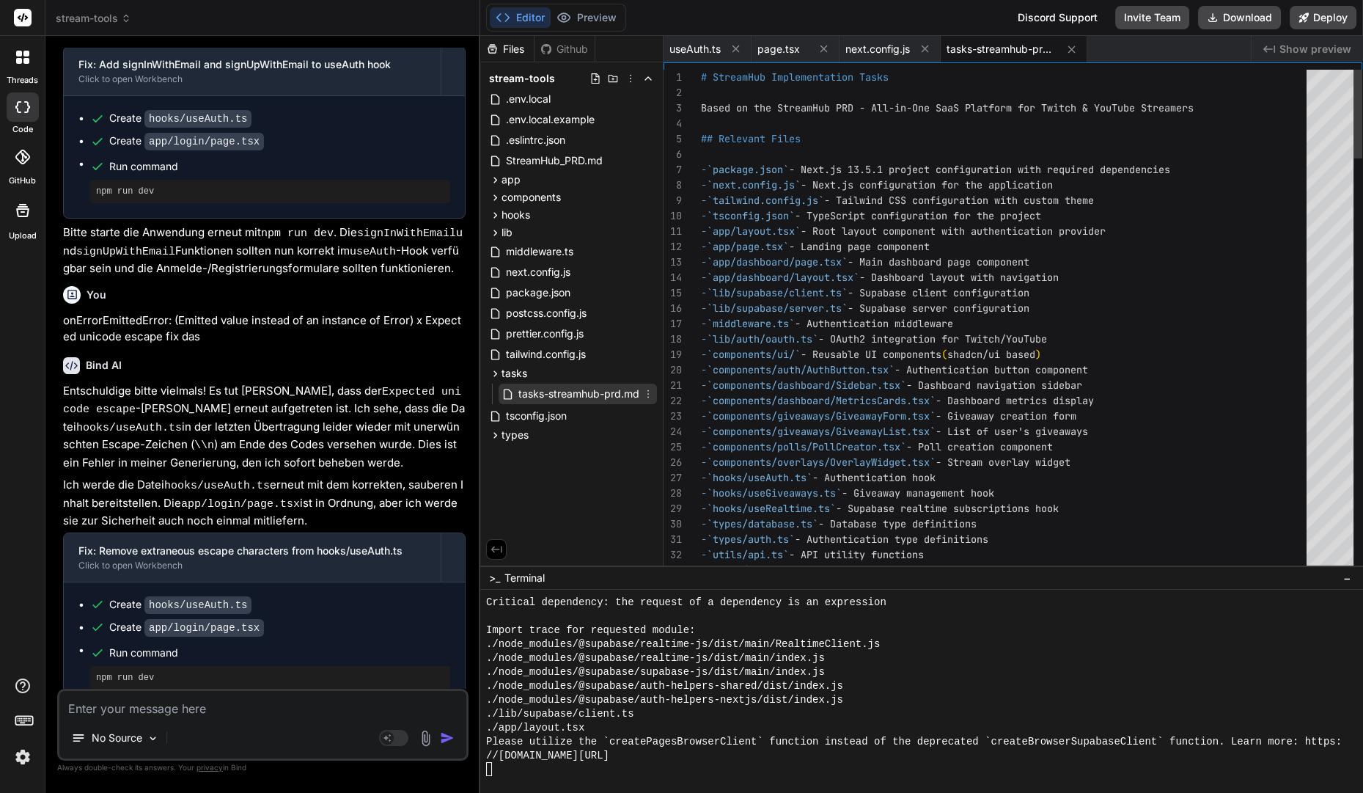
scroll to position [61, 0]
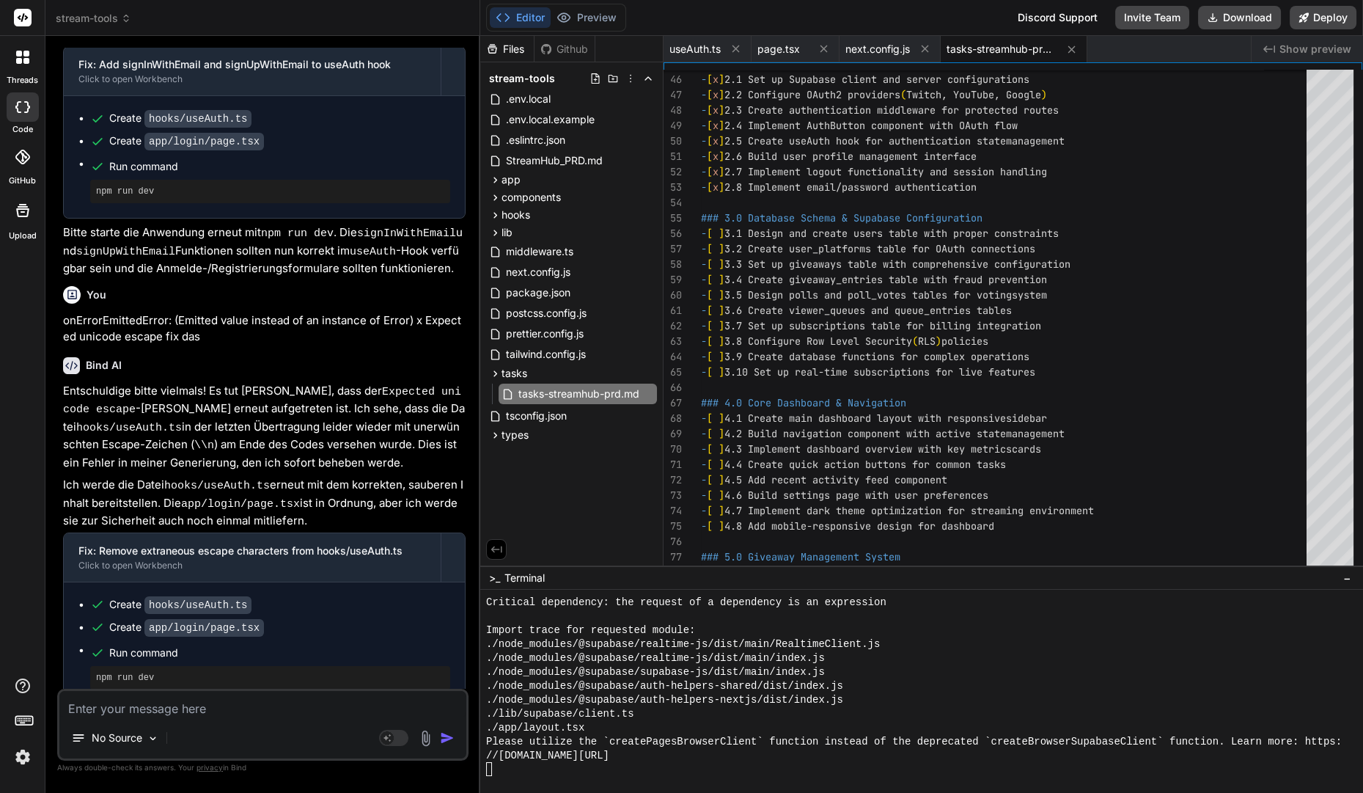
click at [177, 716] on textarea at bounding box center [262, 704] width 407 height 26
click at [573, 16] on button "Preview" at bounding box center [587, 17] width 72 height 21
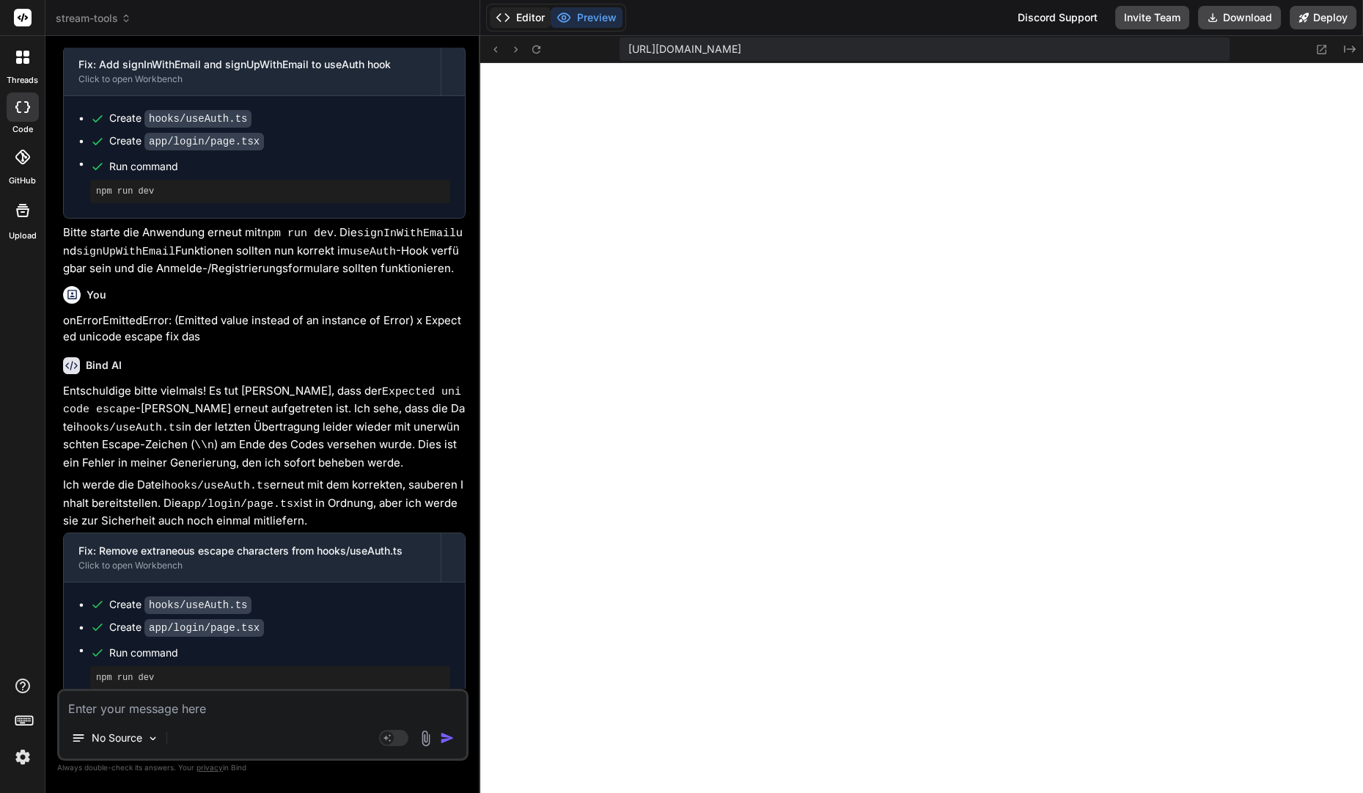
click at [523, 15] on button "Editor" at bounding box center [520, 17] width 61 height 21
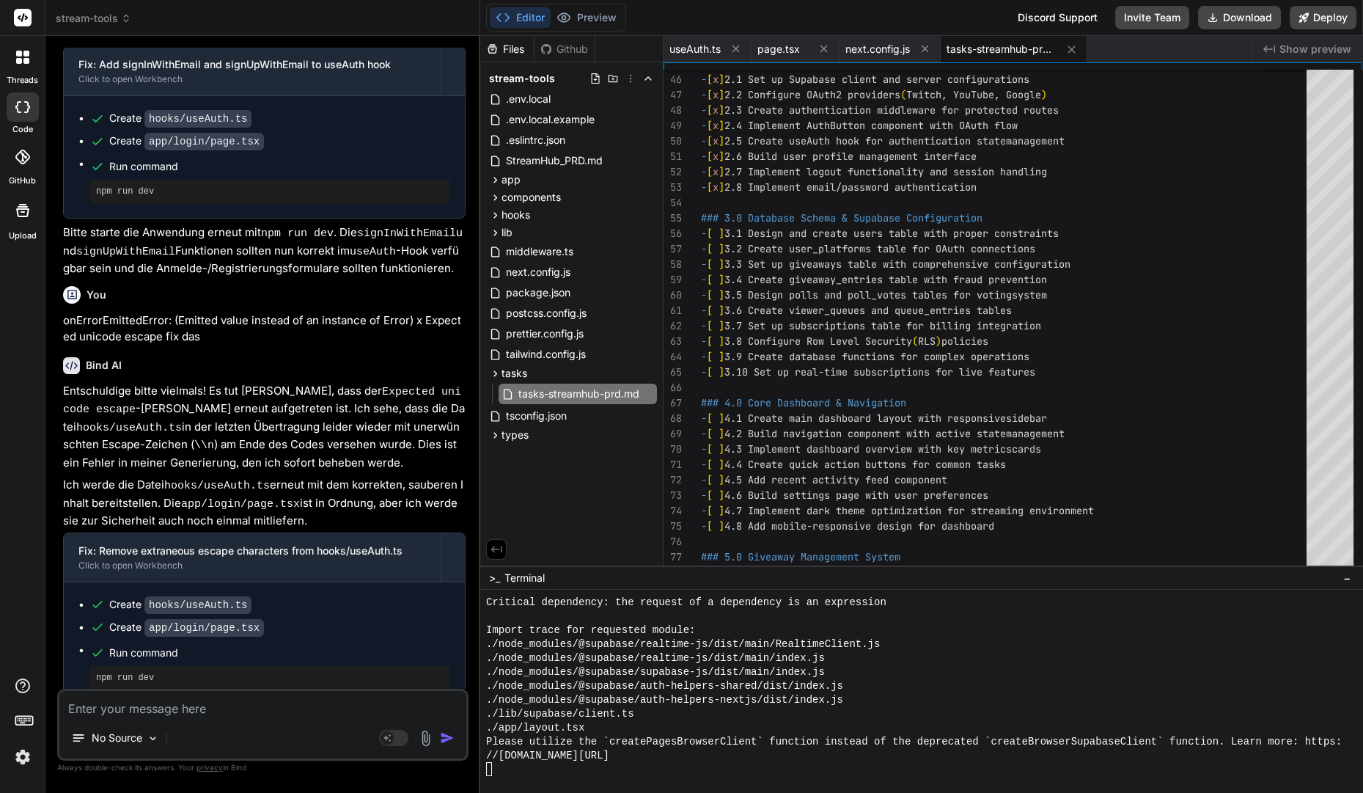
click at [312, 708] on textarea at bounding box center [262, 704] width 407 height 26
type textarea "x"
type textarea "F"
type textarea "x"
type textarea "Fu"
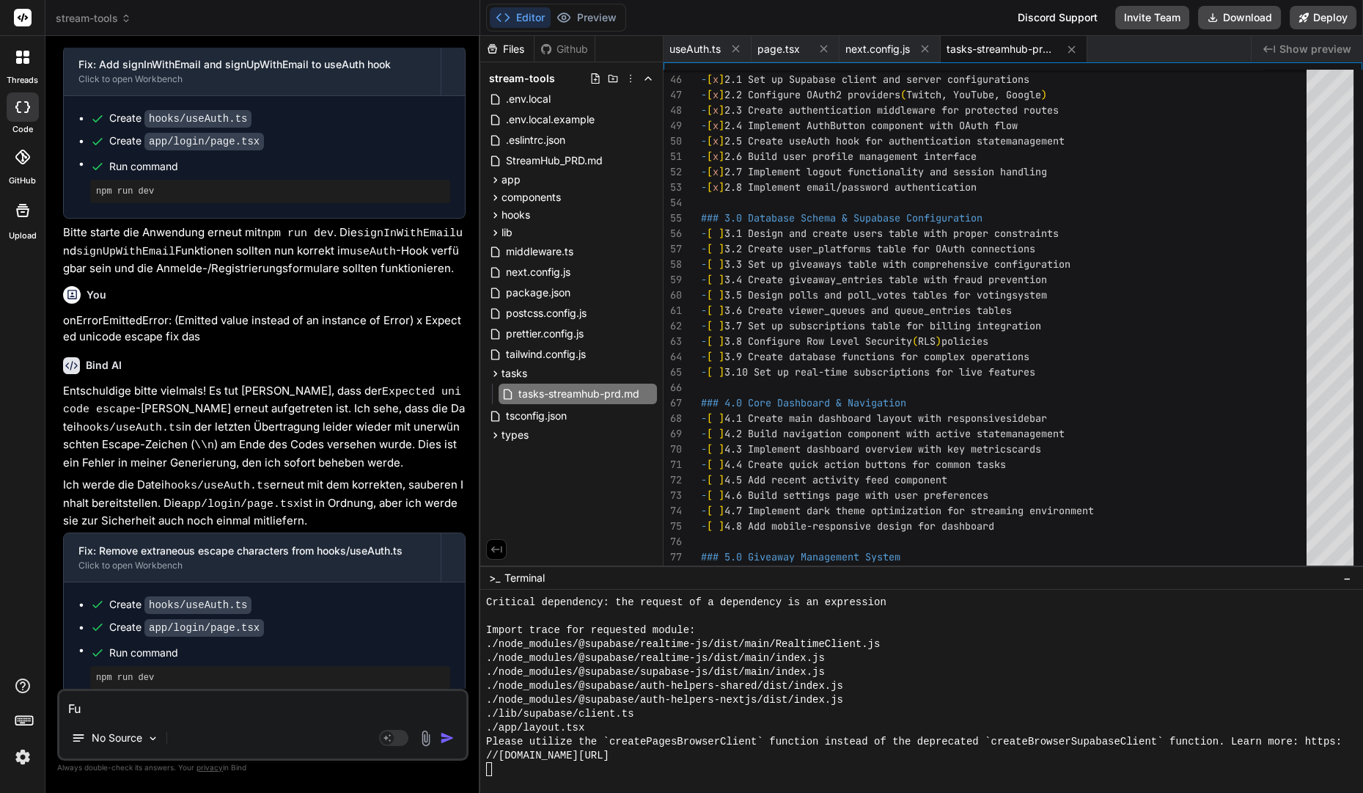
type textarea "x"
type textarea "Fun"
type textarea "x"
type textarea "Funk"
type textarea "x"
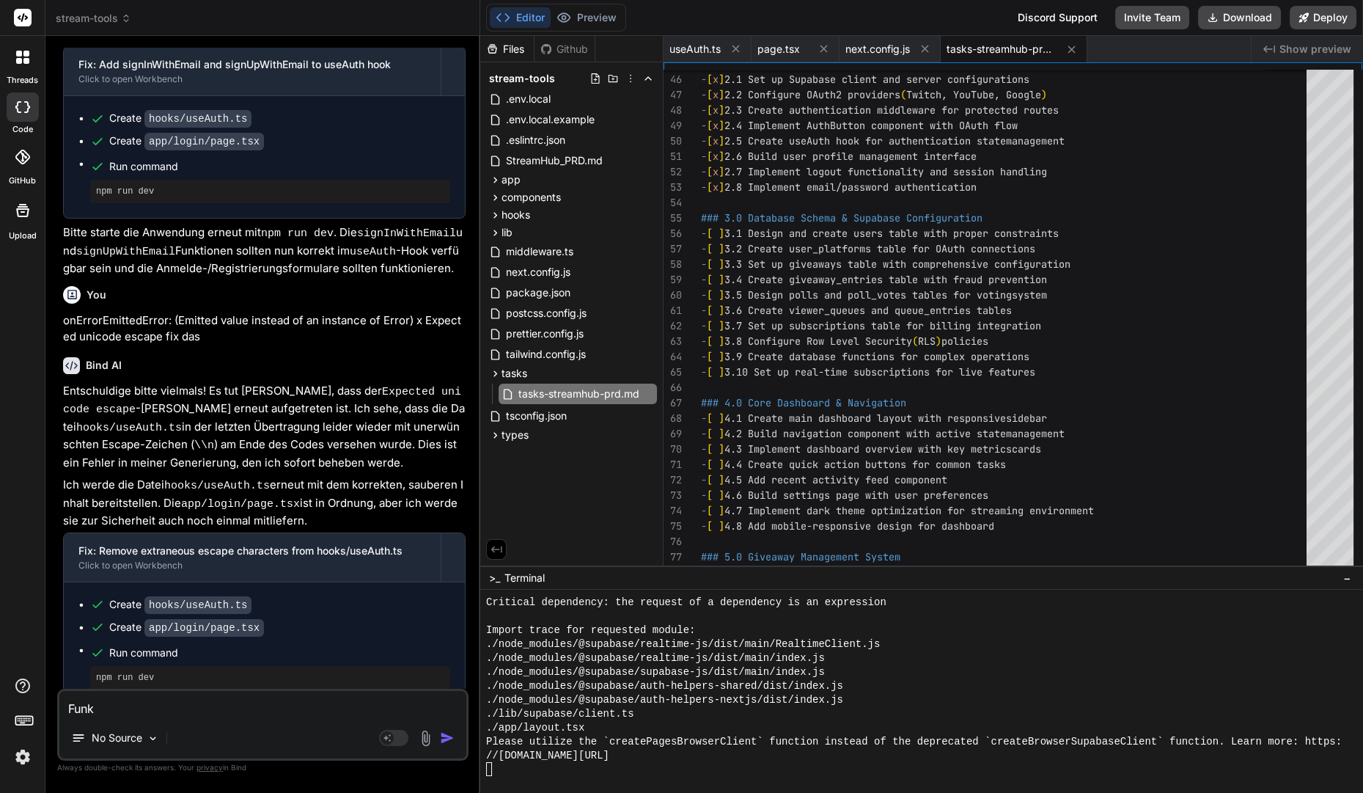
type textarea "Funkt"
type textarea "x"
type textarea "Funkti"
type textarea "x"
type textarea "Funktio"
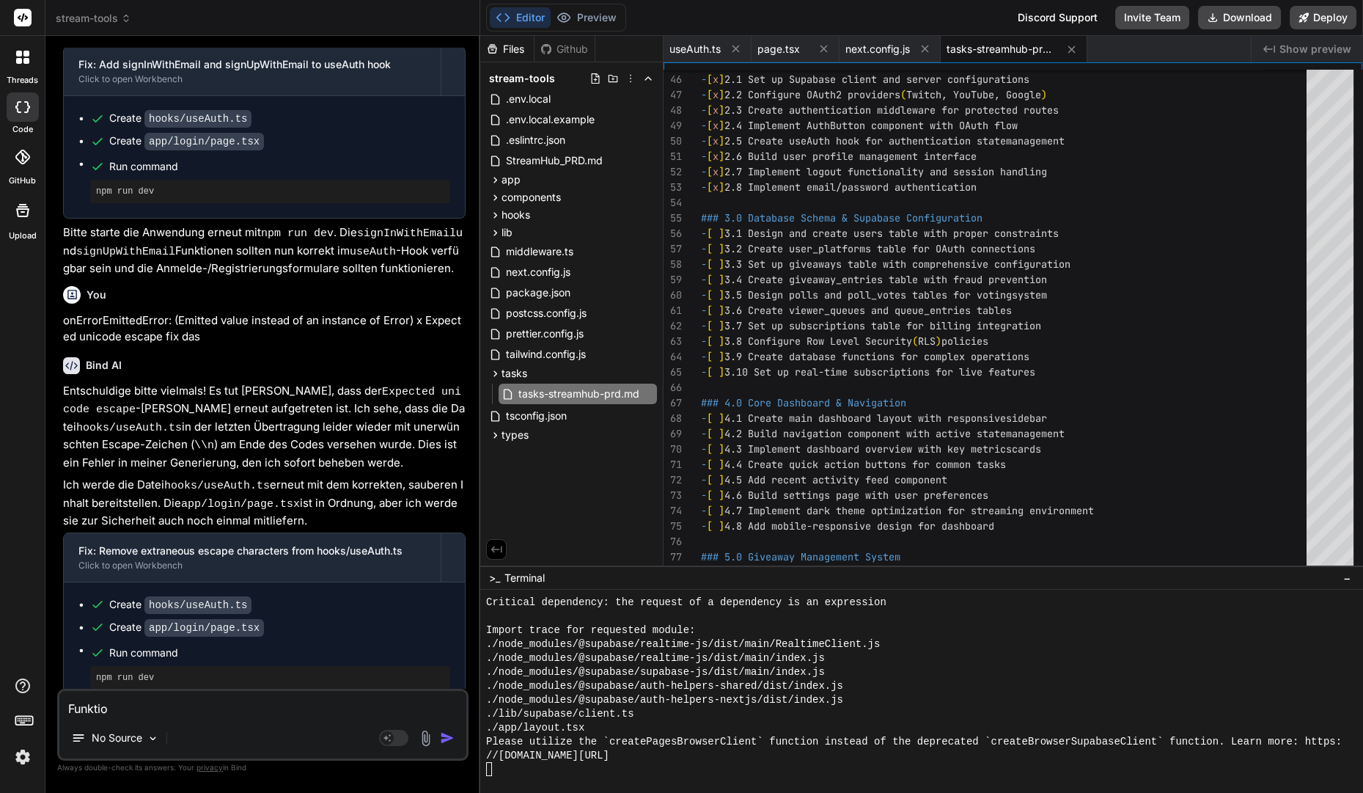
type textarea "x"
type textarea "Funktion"
type textarea "x"
type textarea "Funktioni"
type textarea "x"
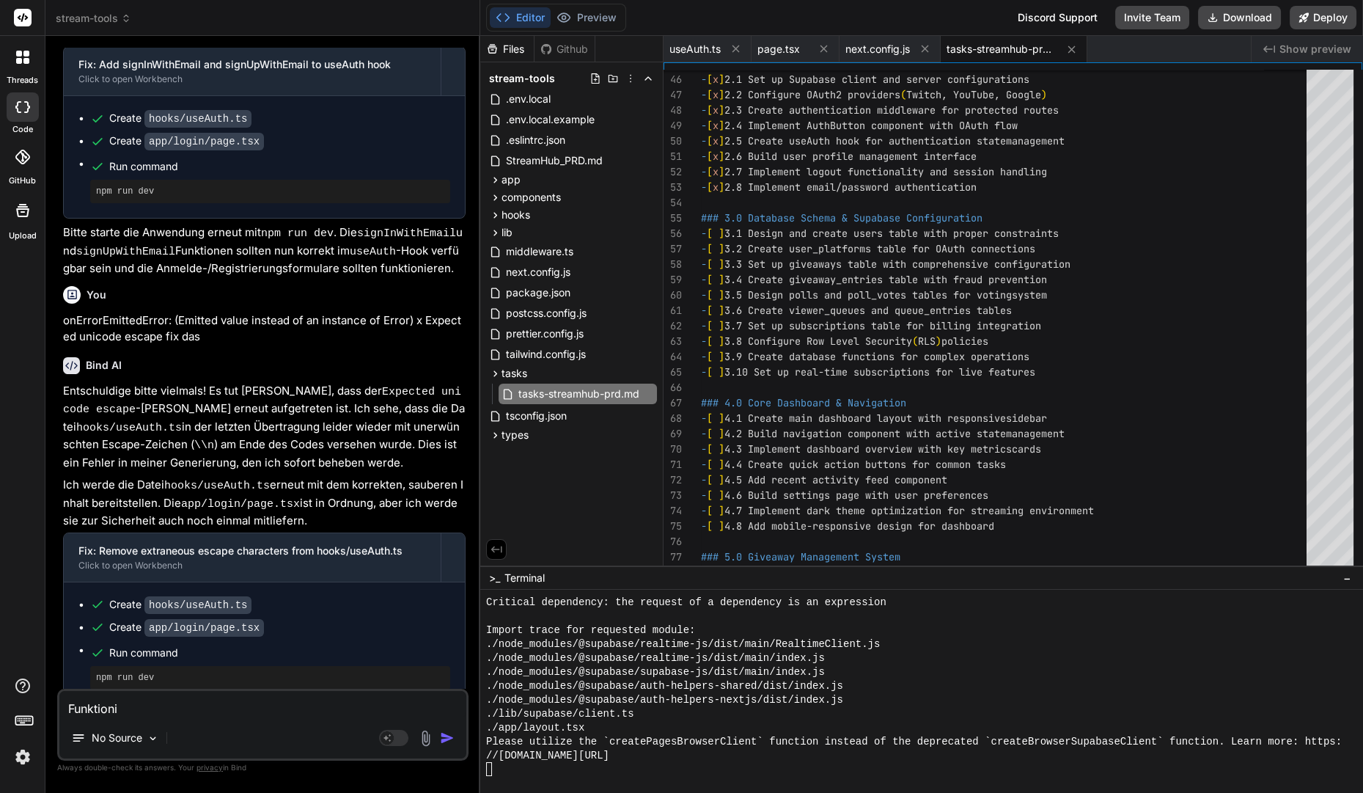
type textarea "Funktionie"
type textarea "x"
type textarea "Funktionier"
type textarea "x"
type textarea "Funktioniert"
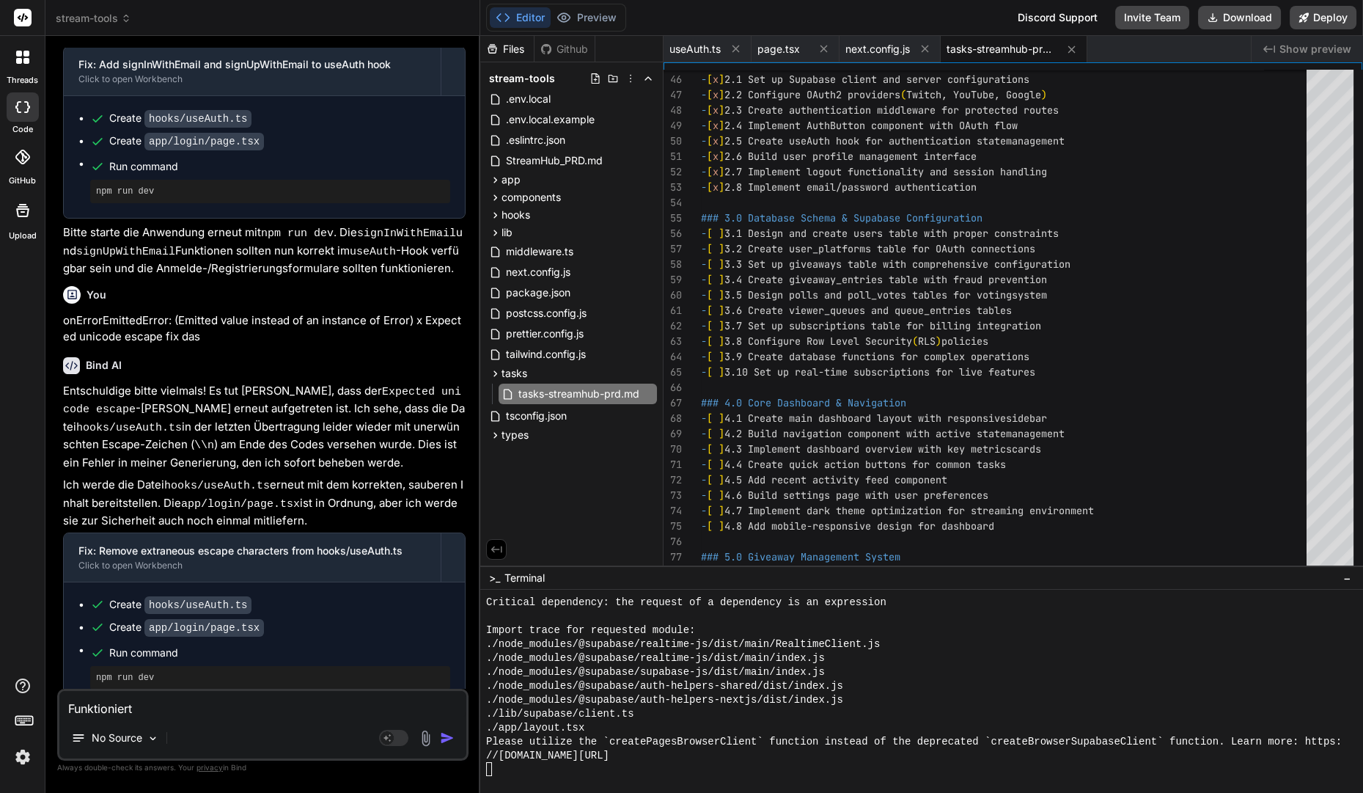
type textarea "x"
type textarea "Funktioniert,"
type textarea "x"
type textarea "Funktioniert,"
type textarea "x"
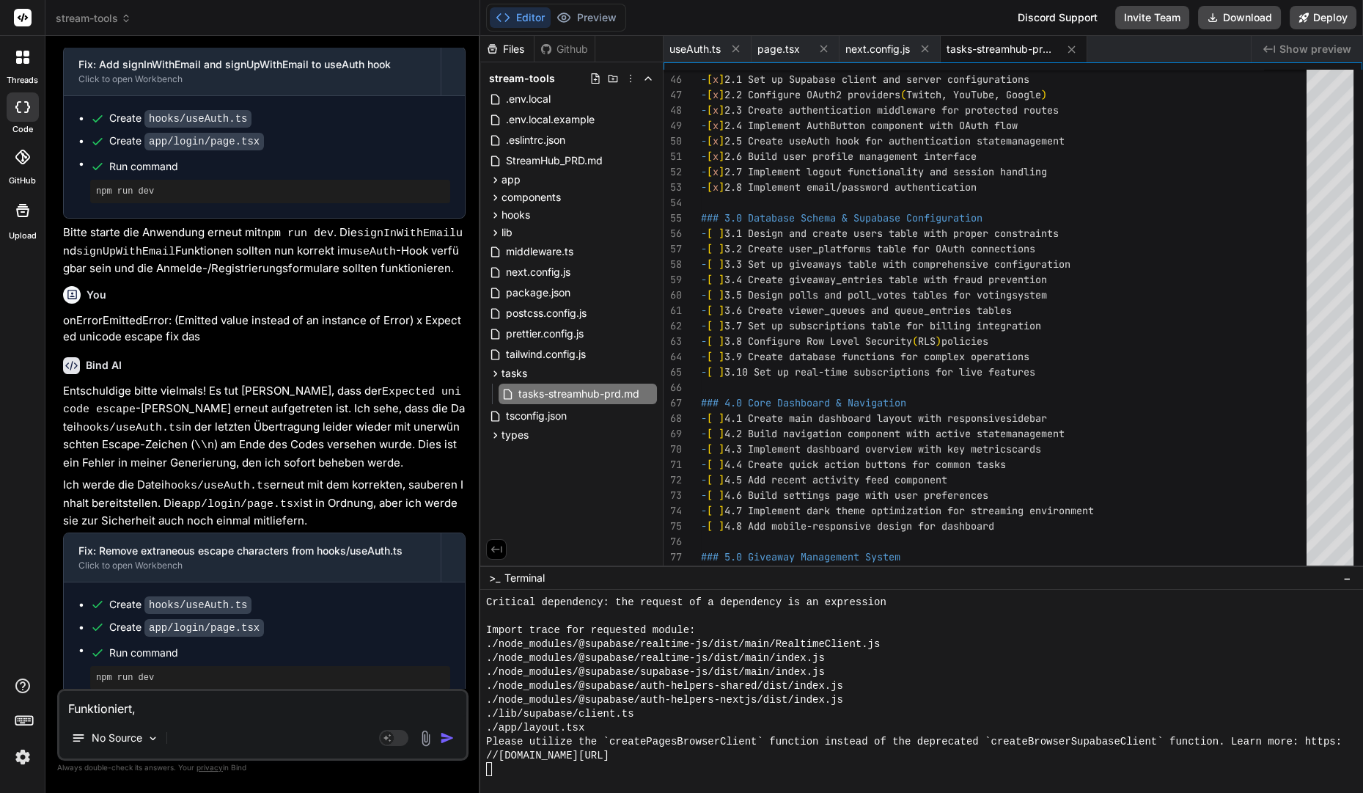
type textarea "Funktioniert, n"
type textarea "x"
type textarea "Funktioniert, nac"
type textarea "x"
type textarea "Funktioniert, nach"
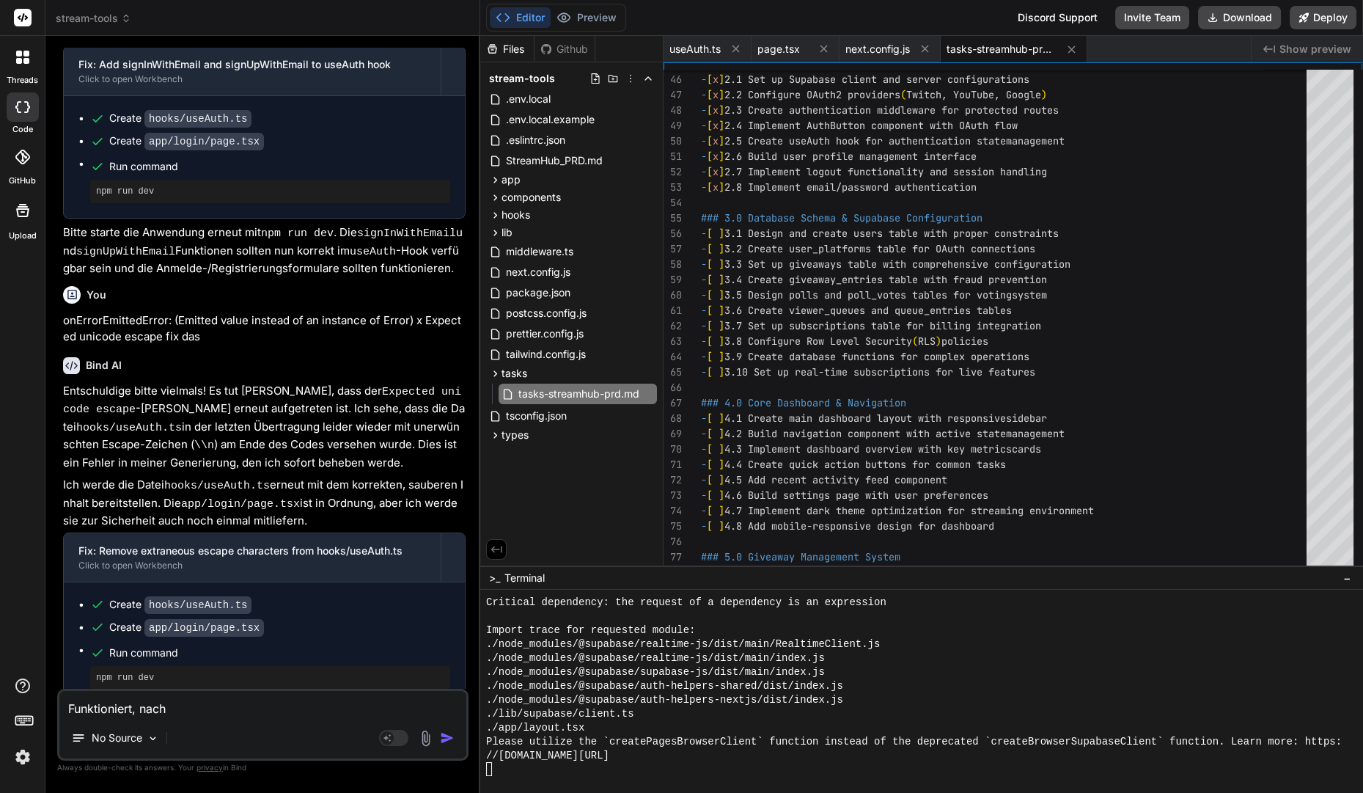
type textarea "x"
type textarea "Funktioniert, nach"
type textarea "x"
type textarea "Funktioniert, nach d"
type textarea "x"
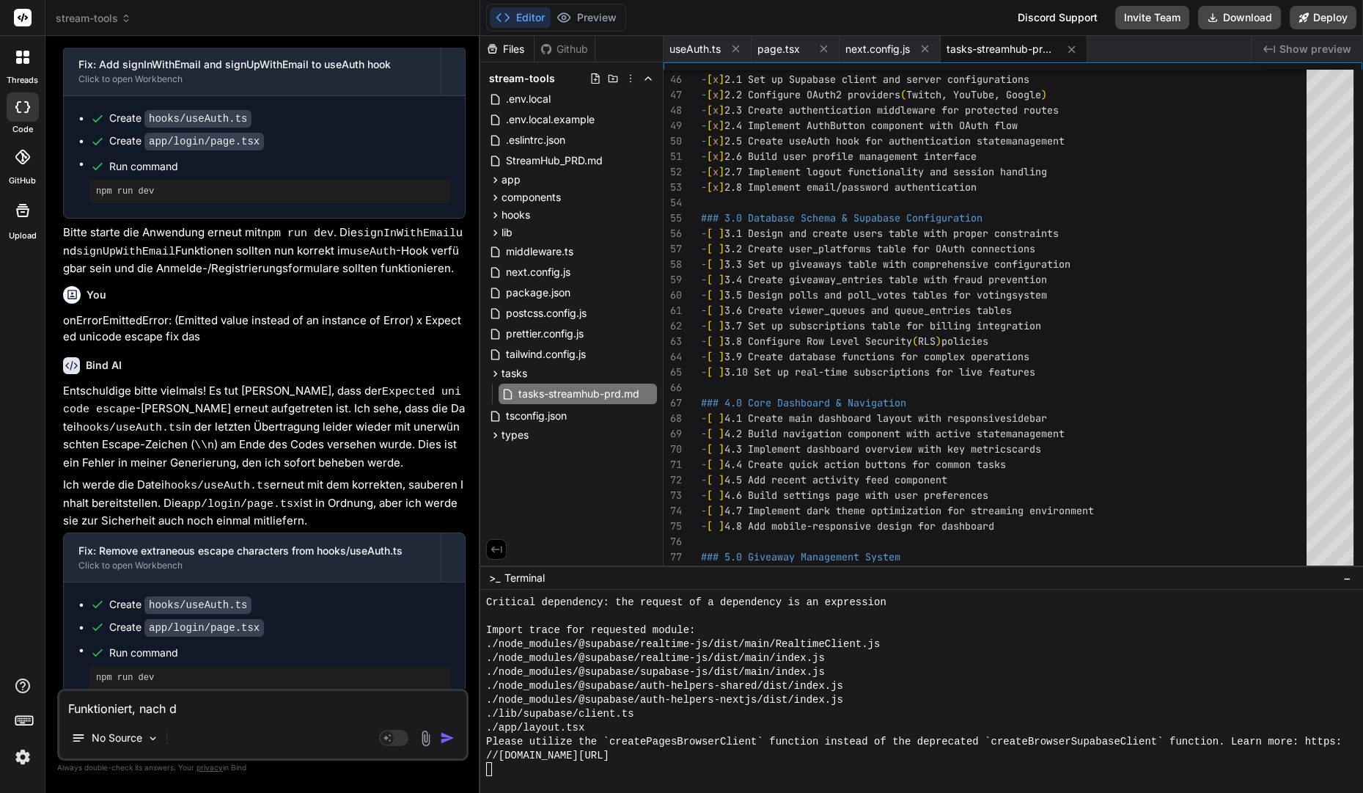
type textarea "Funktioniert, nach de"
type textarea "x"
type textarea "Funktioniert, nach dem"
type textarea "x"
type textarea "Funktioniert, nach dem"
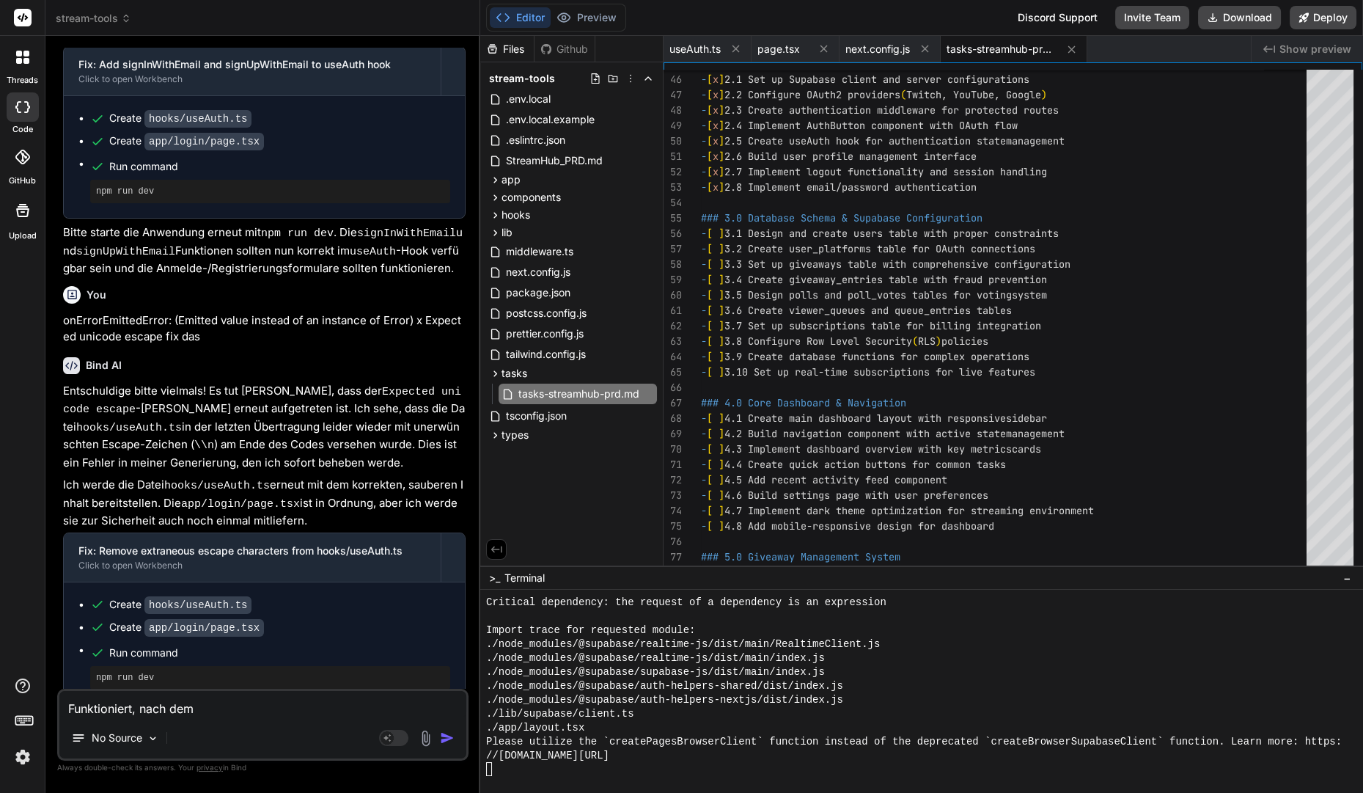
type textarea "x"
type textarea "Funktioniert, nach dem L"
type textarea "x"
type textarea "Funktioniert, nach dem Lo"
type textarea "x"
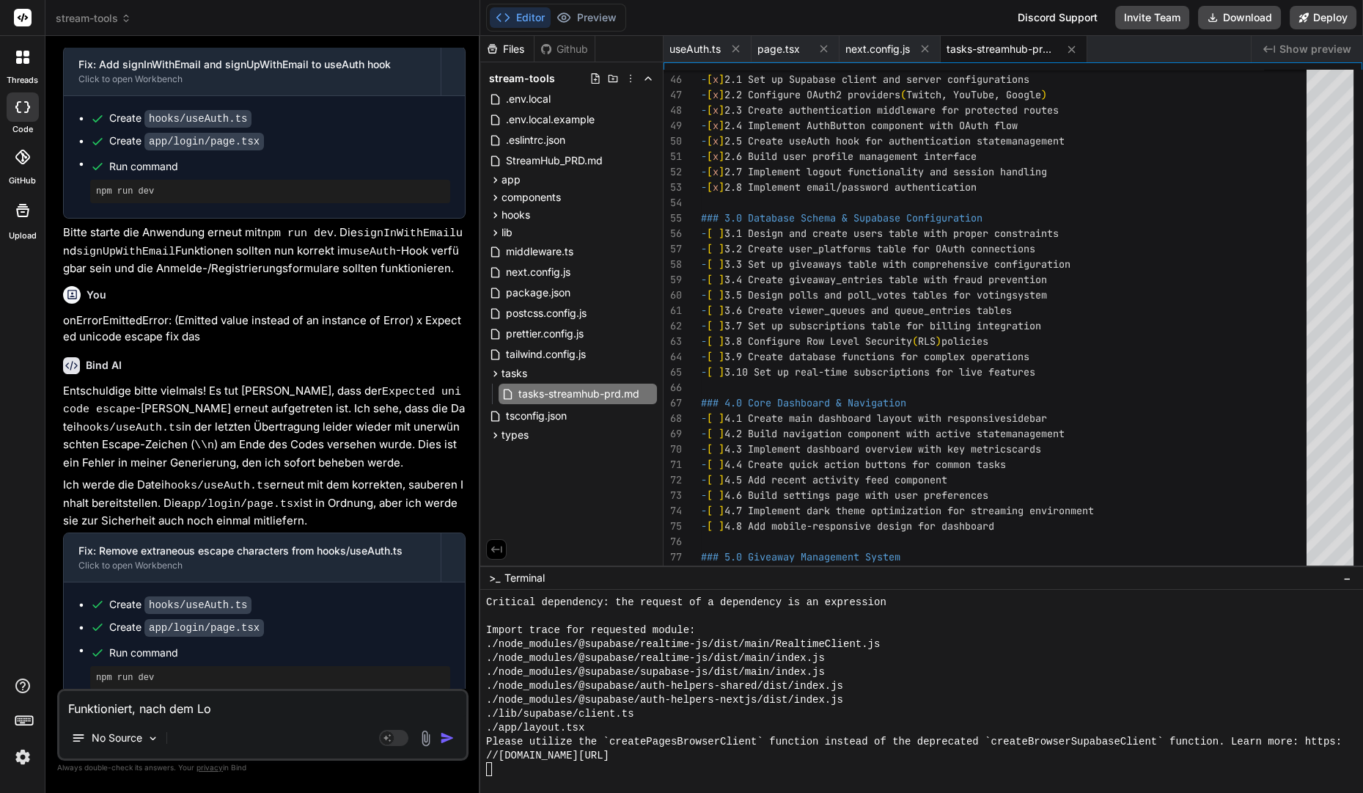
type textarea "Funktioniert, nach dem Log"
type textarea "x"
type textarea "Funktioniert, nach dem Logi"
type textarea "x"
type textarea "Funktioniert, nach dem Login"
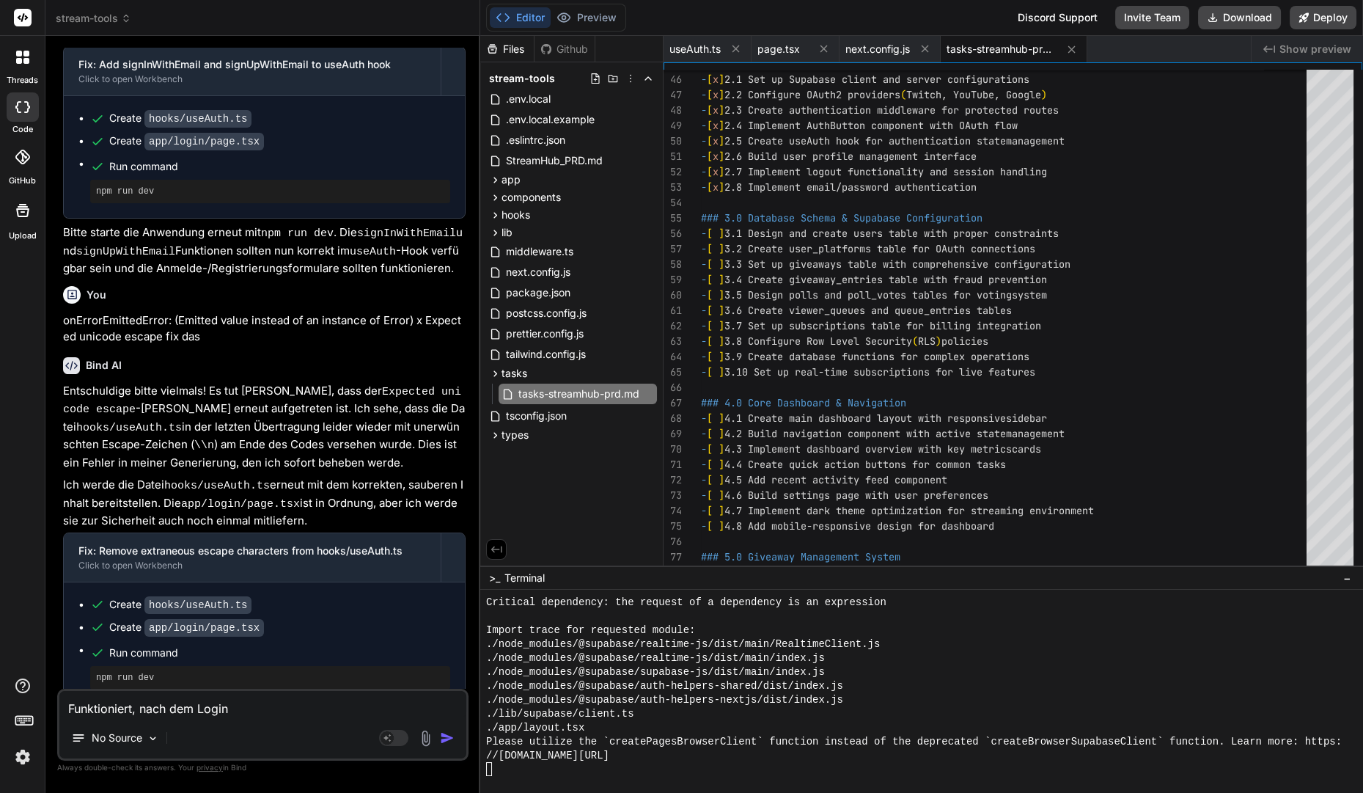
type textarea "x"
type textarea "Funktioniert, nach dem Login"
type textarea "x"
type textarea "Funktioniert, nach dem Login g"
type textarea "x"
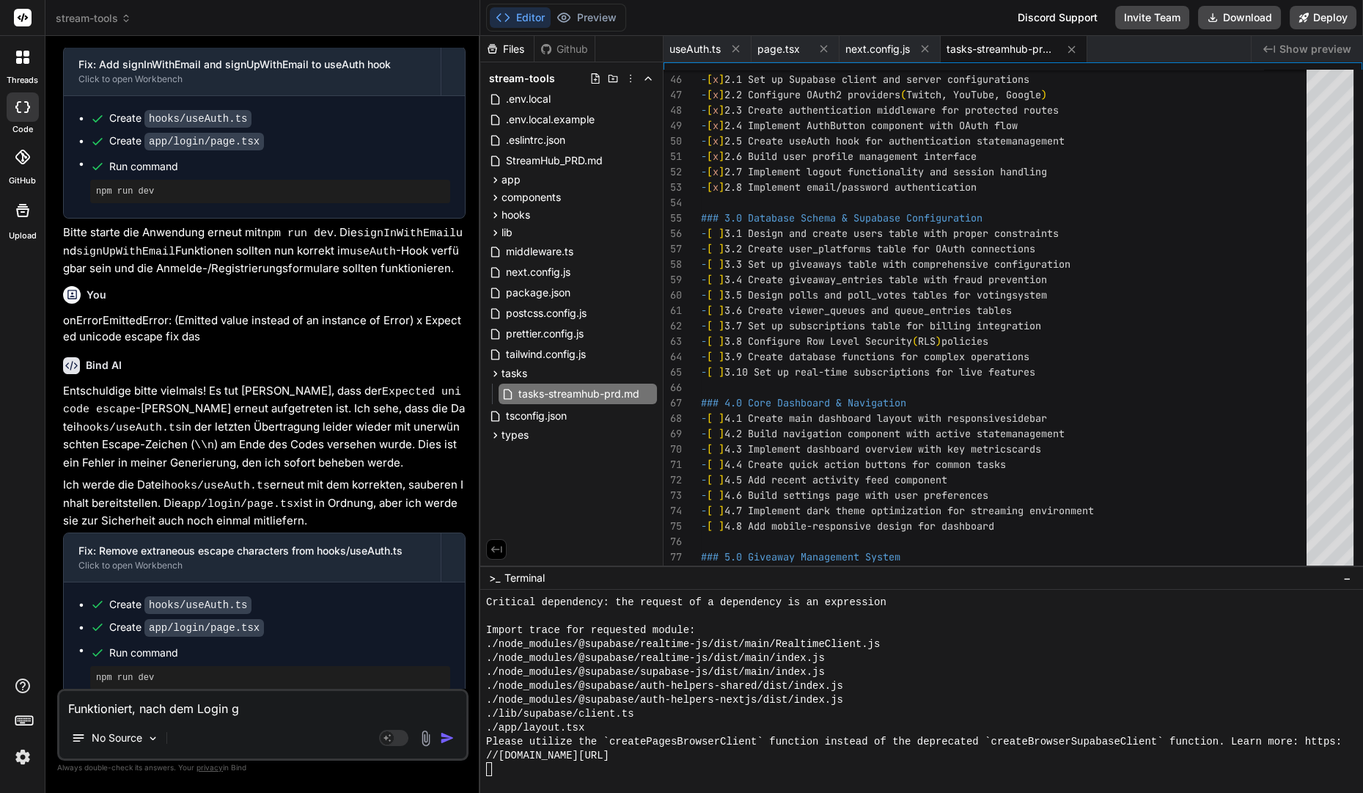
type textarea "Funktioniert, nach dem Login gi"
type textarea "x"
type textarea "Funktioniert, nach dem Login gib"
type textarea "x"
type textarea "Funktioniert, nach dem Login gibt"
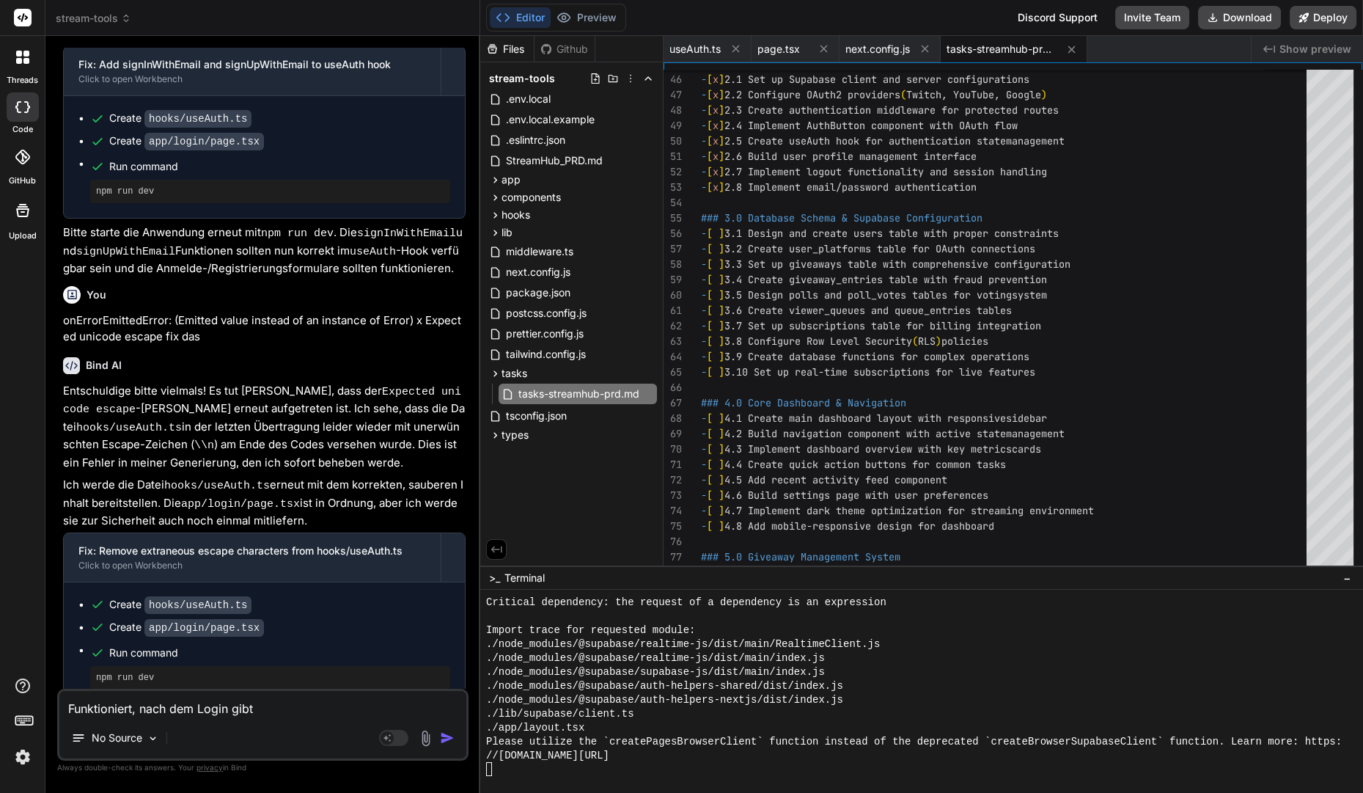
type textarea "x"
type textarea "Funktioniert, nach dem Login gibts"
type textarea "x"
type textarea "Funktioniert, nach dem Login gibts a"
type textarea "x"
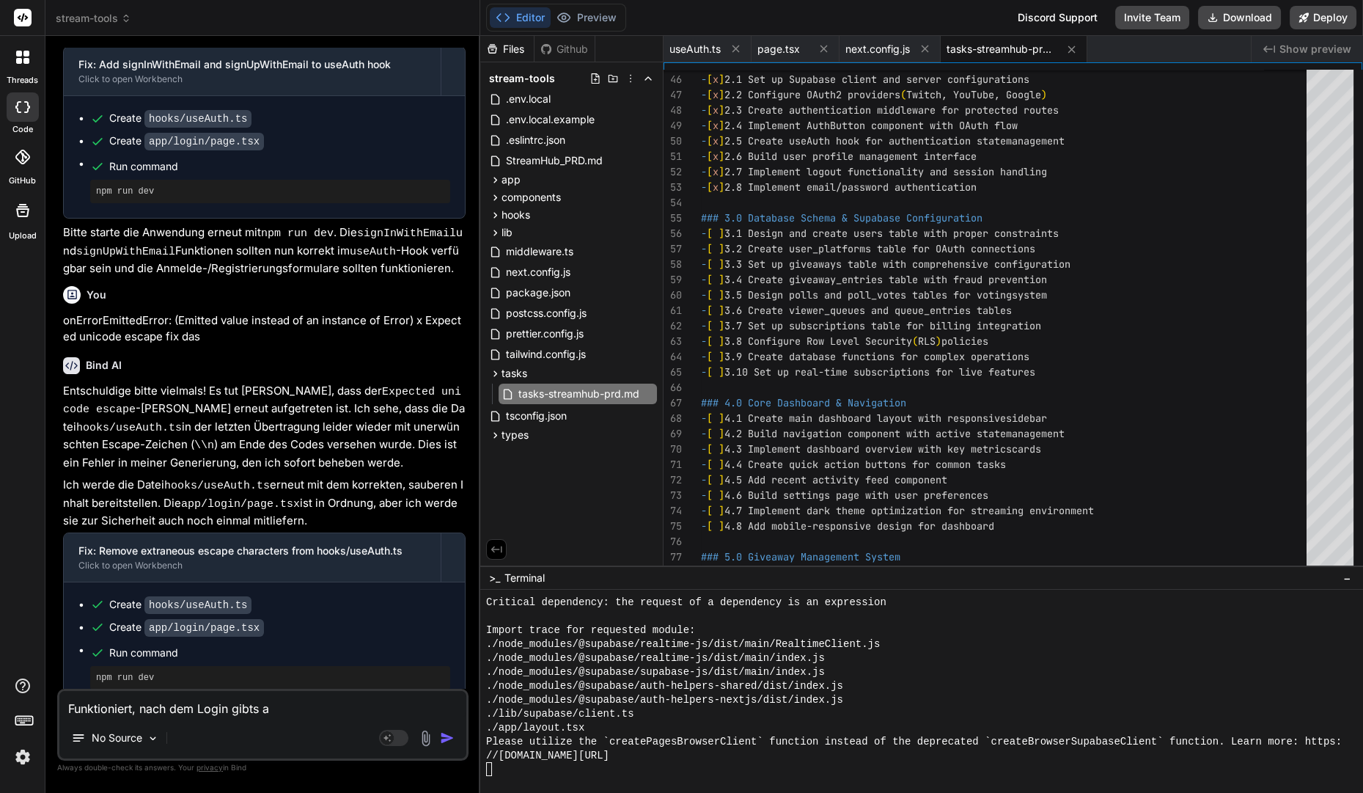
type textarea "Funktioniert, nach dem Login gibts ab"
type textarea "x"
type textarea "Funktioniert, nach dem Login gibts abe"
click at [300, 699] on textarea at bounding box center [262, 704] width 407 height 26
click at [391, 738] on rect at bounding box center [387, 737] width 13 height 13
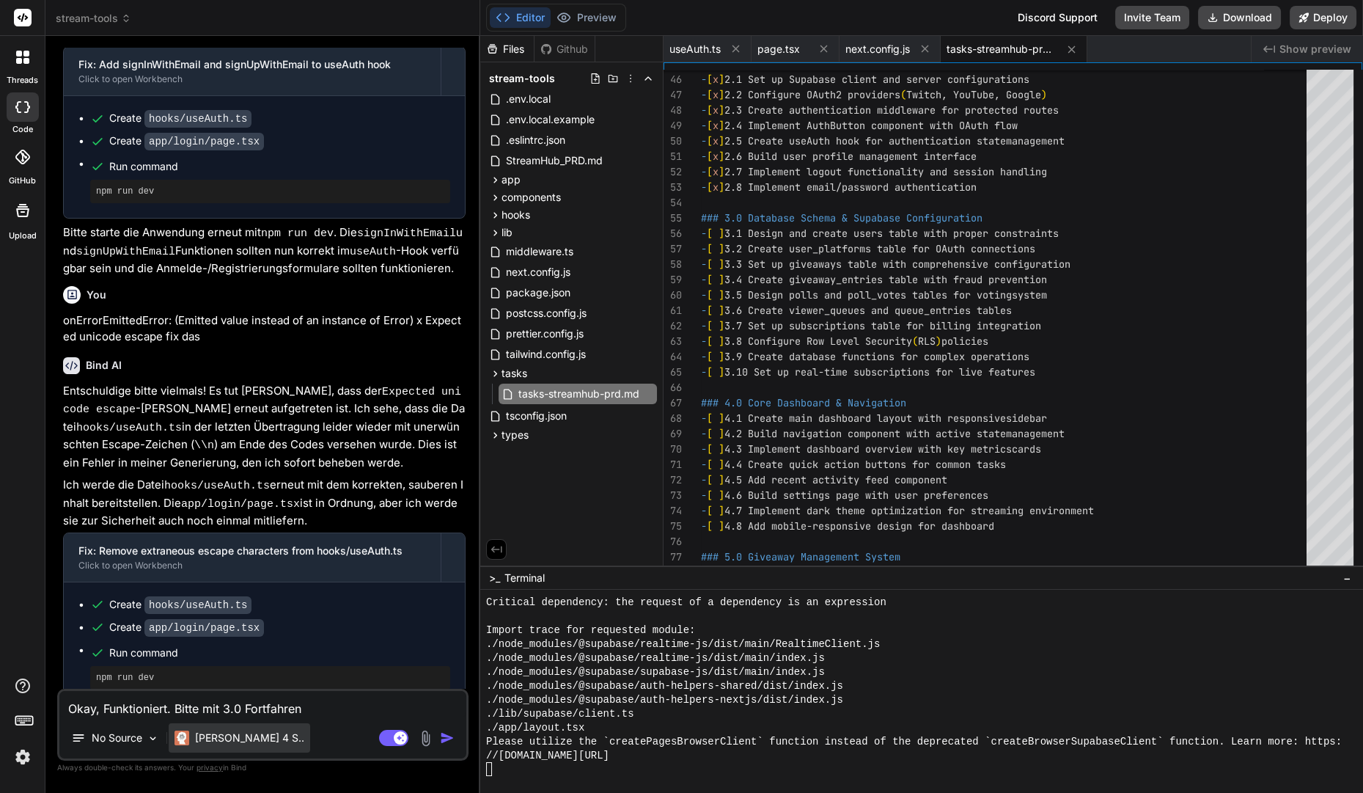
click at [246, 738] on p "[PERSON_NAME] 4 S.." at bounding box center [249, 737] width 109 height 15
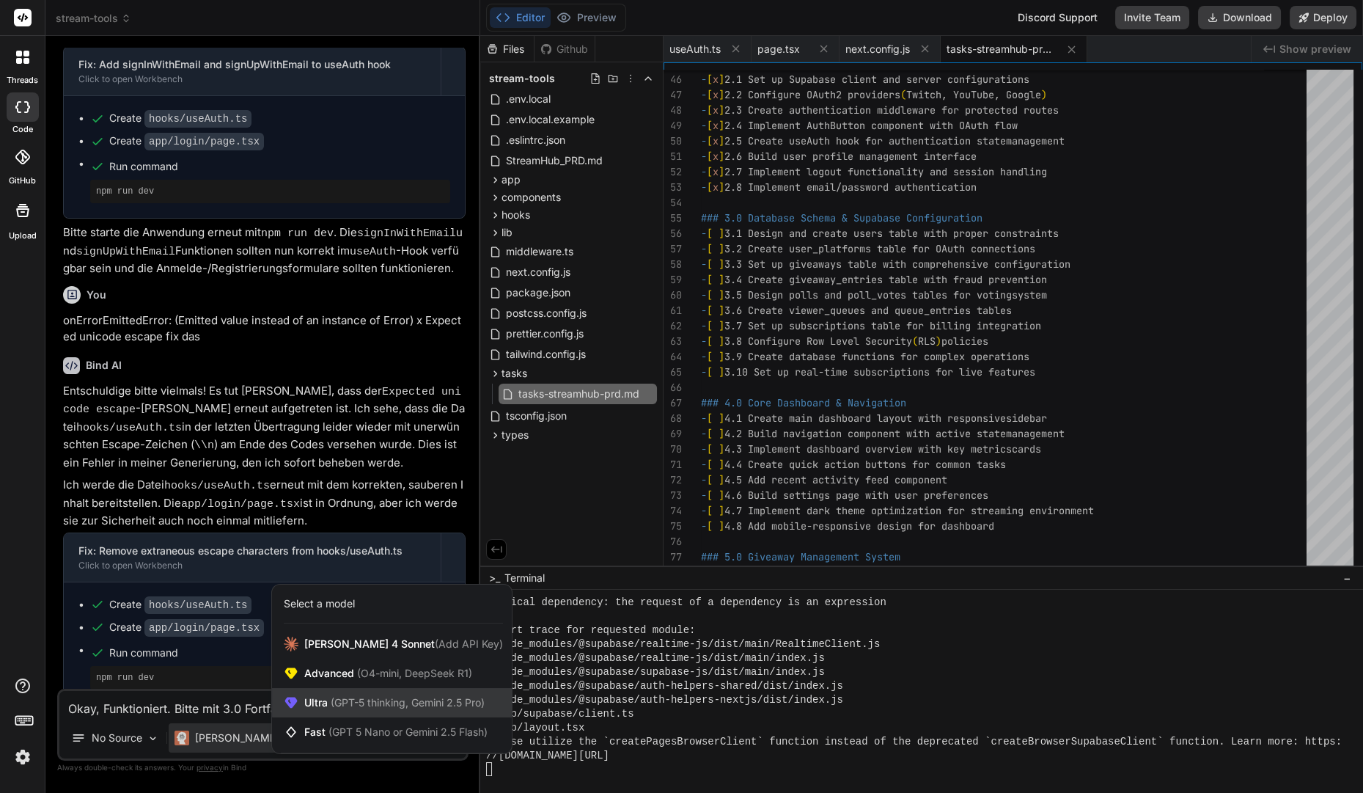
click at [326, 700] on span "Ultra (GPT-5 thinking, Gemini 2.5 Pro)" at bounding box center [394, 702] width 180 height 15
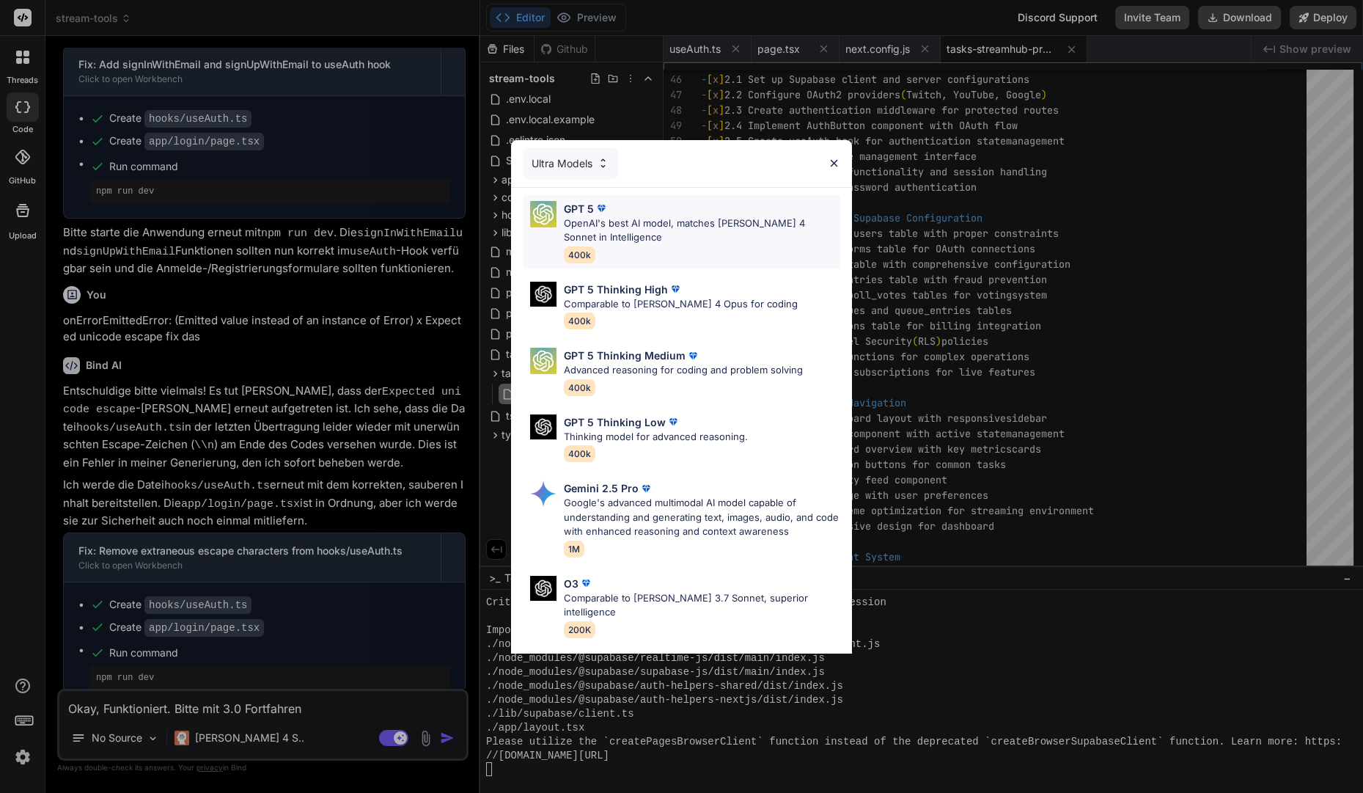
click at [600, 202] on img at bounding box center [601, 208] width 15 height 15
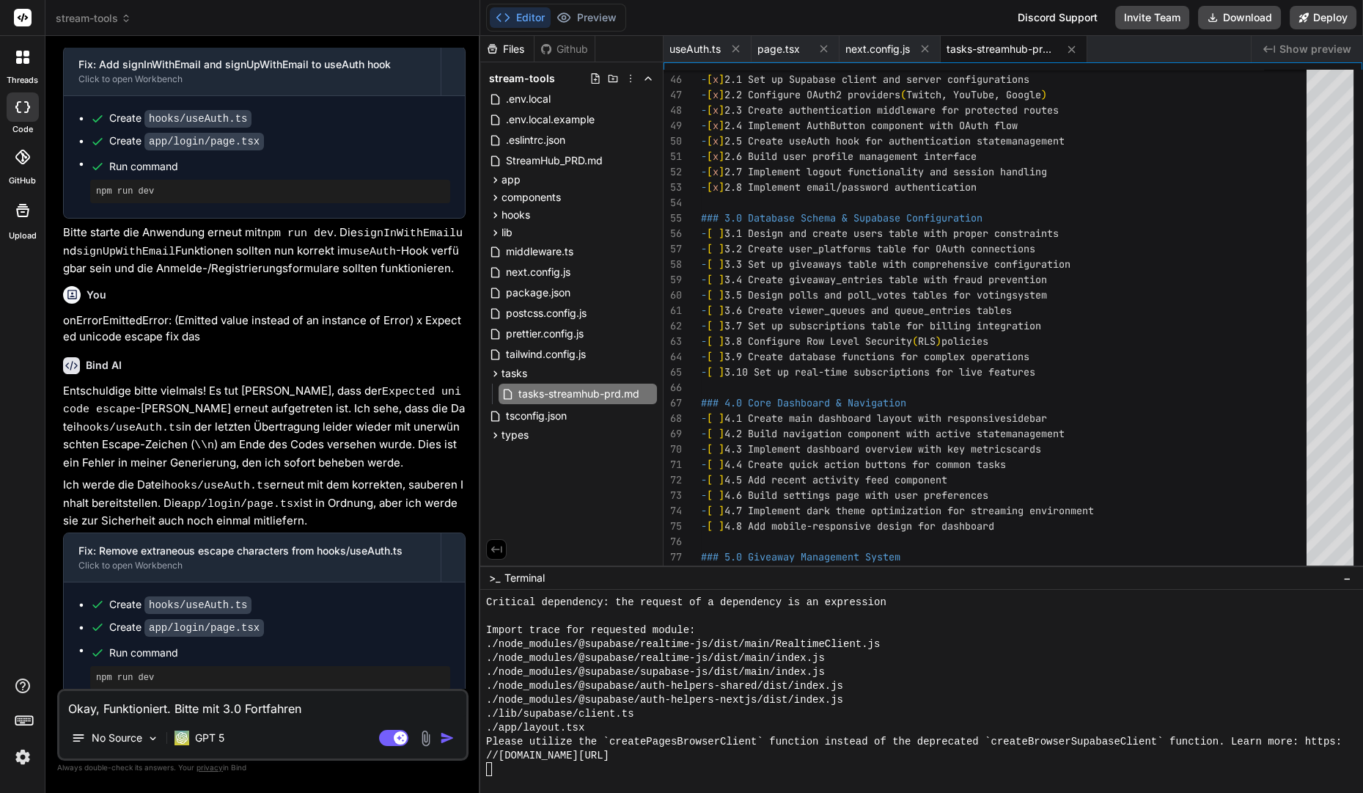
click at [330, 706] on textarea "Okay, Funktioniert. Bitte mit 3.0 Fortfahren" at bounding box center [262, 704] width 407 height 26
click at [444, 735] on img "button" at bounding box center [447, 737] width 15 height 15
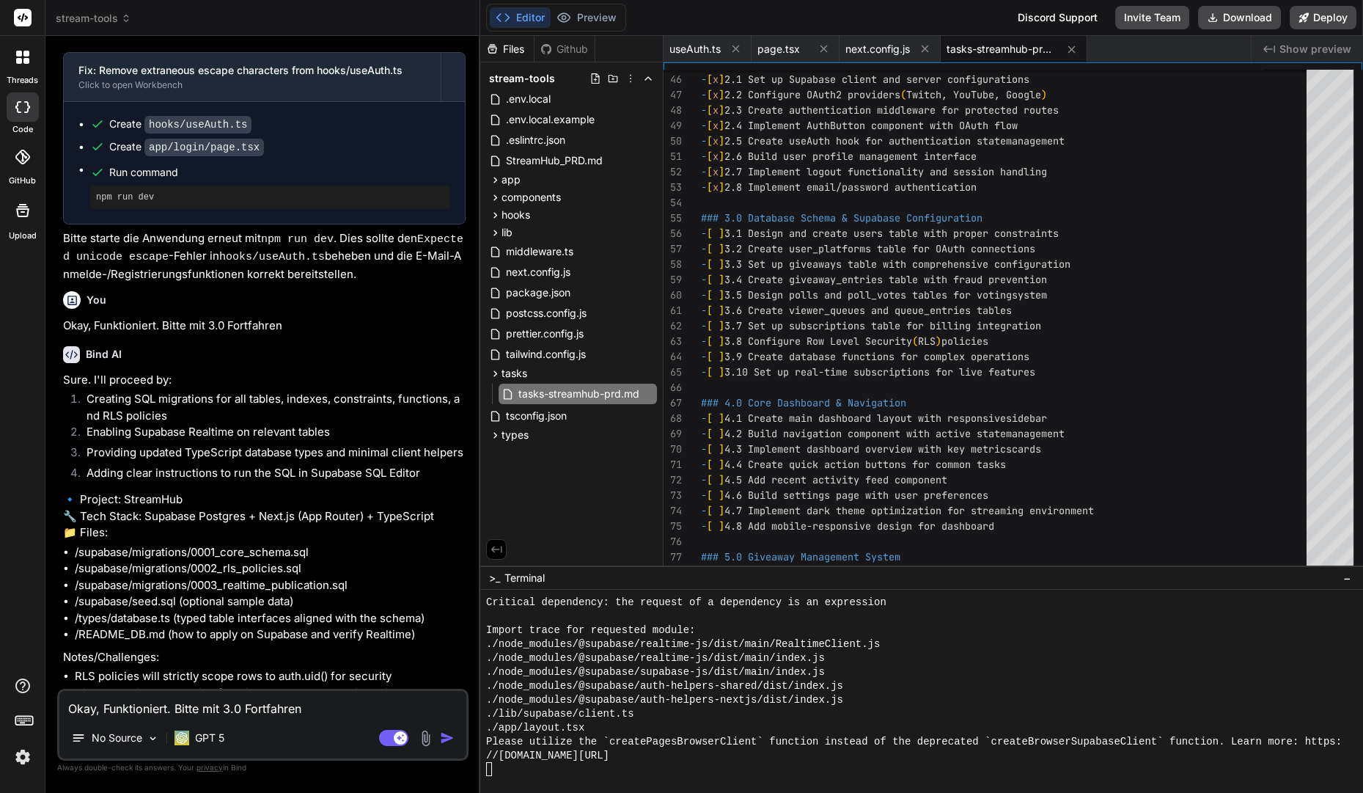
scroll to position [8938, 0]
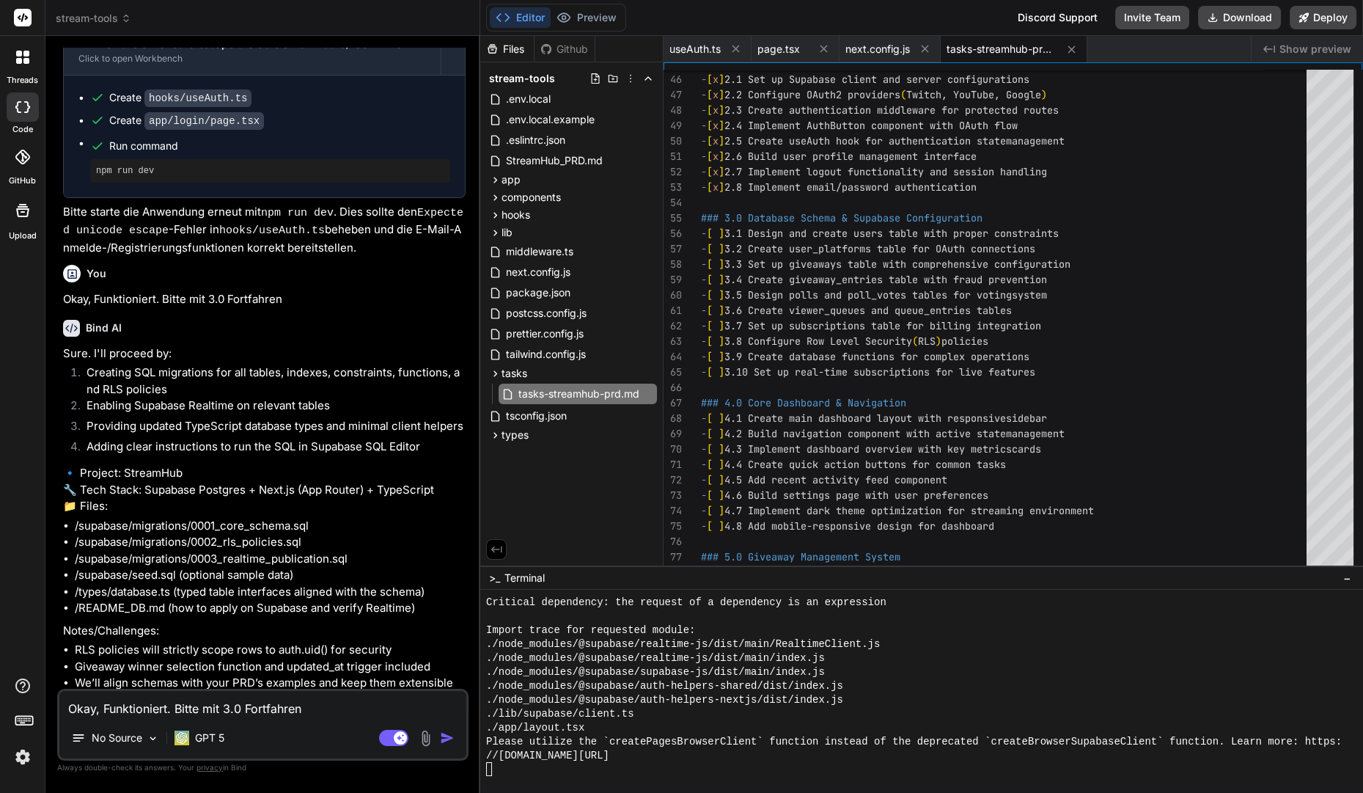
click at [248, 712] on textarea "Okay, Funktioniert. Bitte mit 3.0 Fortfahren" at bounding box center [262, 704] width 407 height 26
click at [257, 705] on textarea "Okay, Funktioniert. Bitte mit 3.0 Fortfahren" at bounding box center [262, 704] width 407 height 26
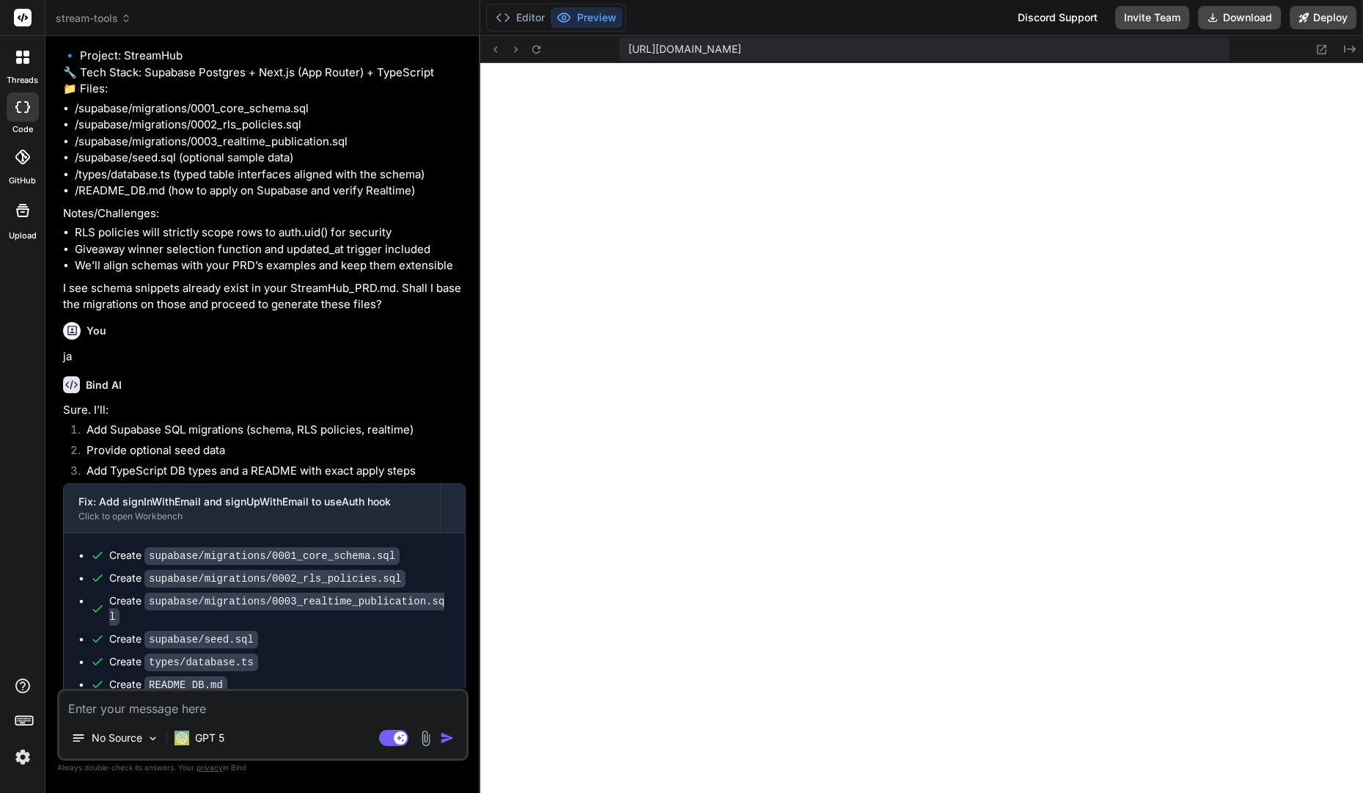
scroll to position [9381, 0]
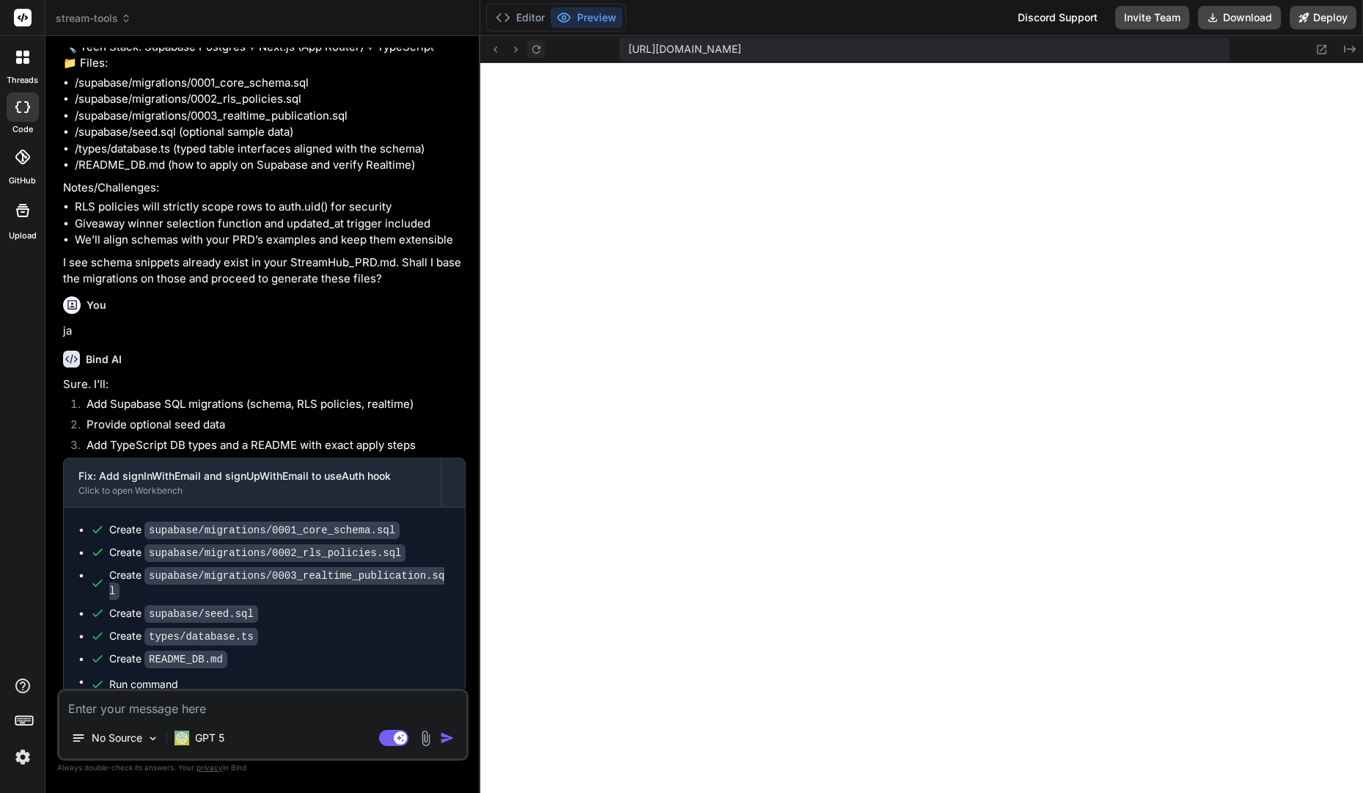
click at [541, 48] on icon at bounding box center [536, 49] width 12 height 12
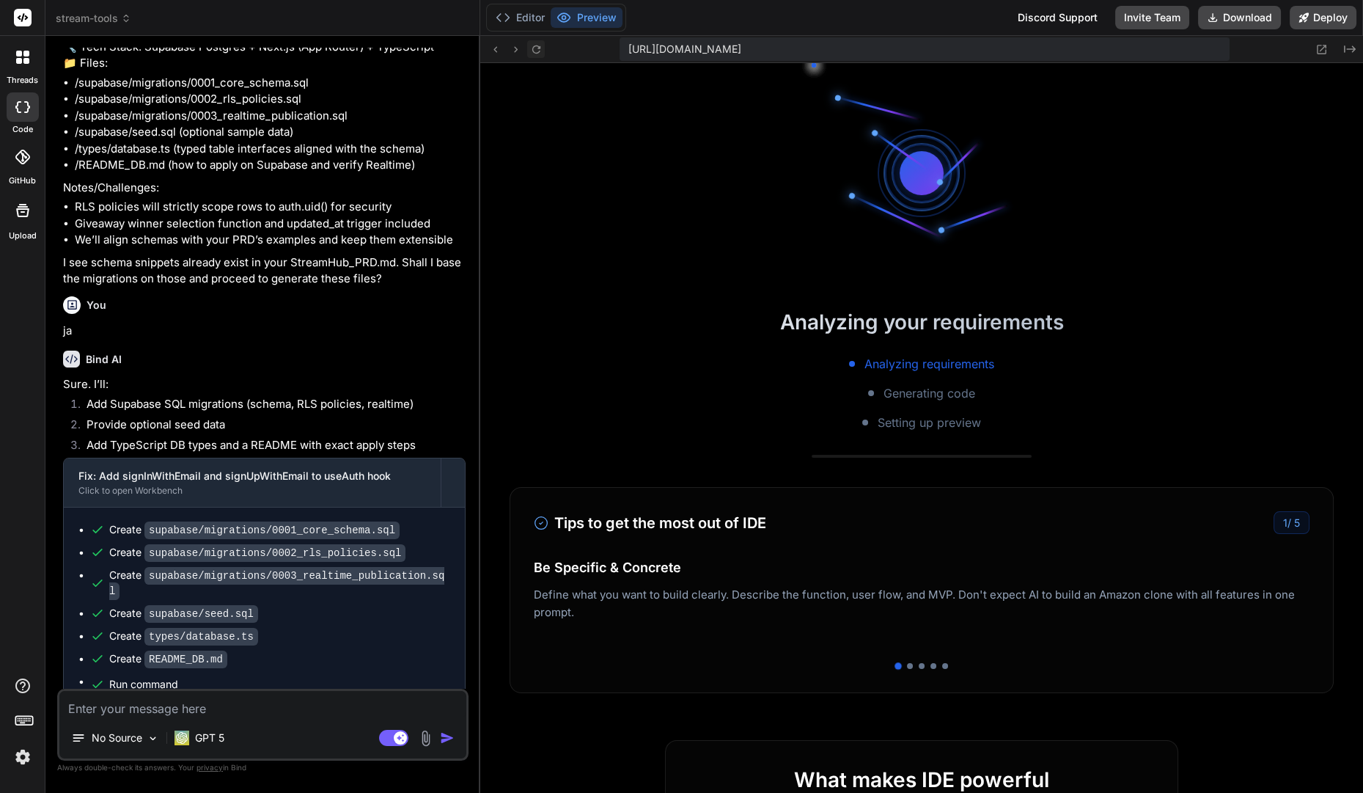
scroll to position [10151, 0]
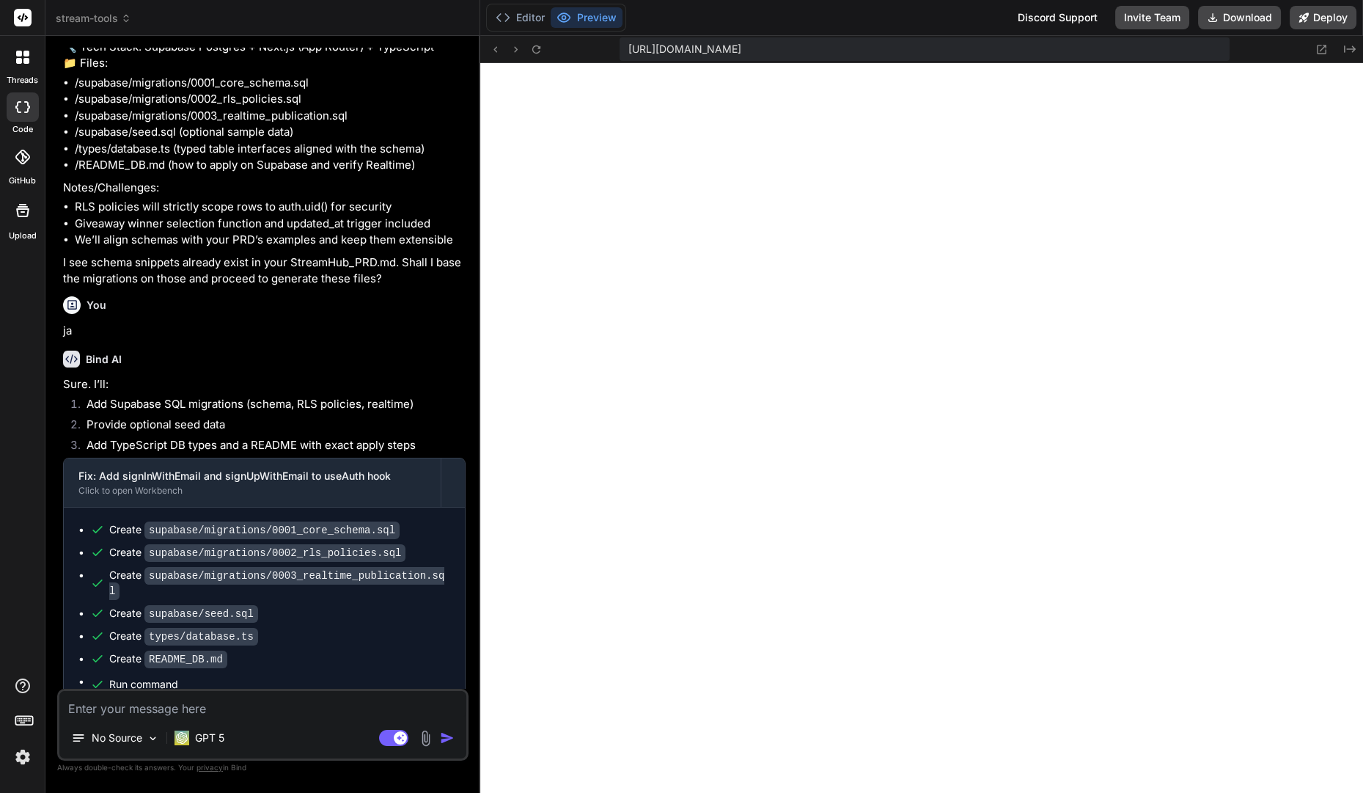
click at [208, 701] on textarea at bounding box center [262, 704] width 407 height 26
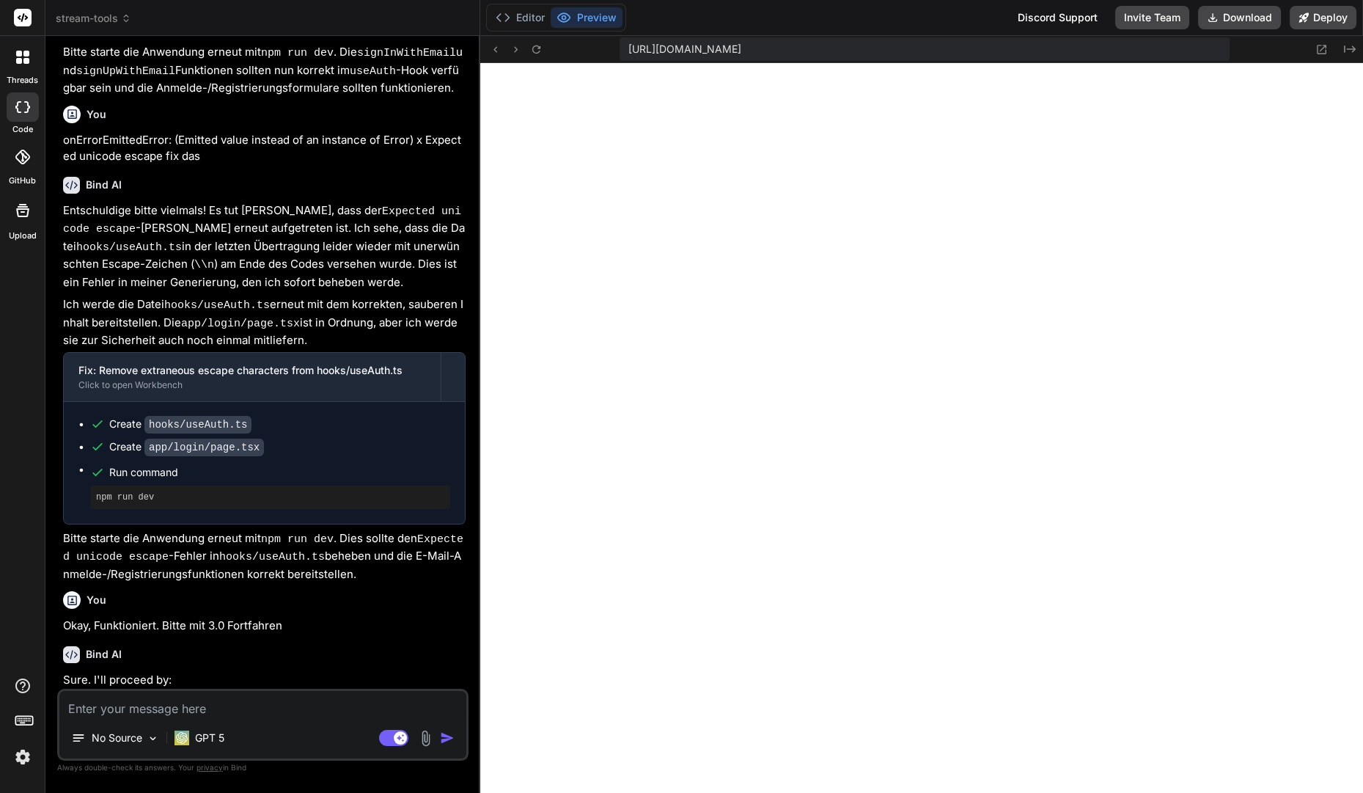
scroll to position [8643, 0]
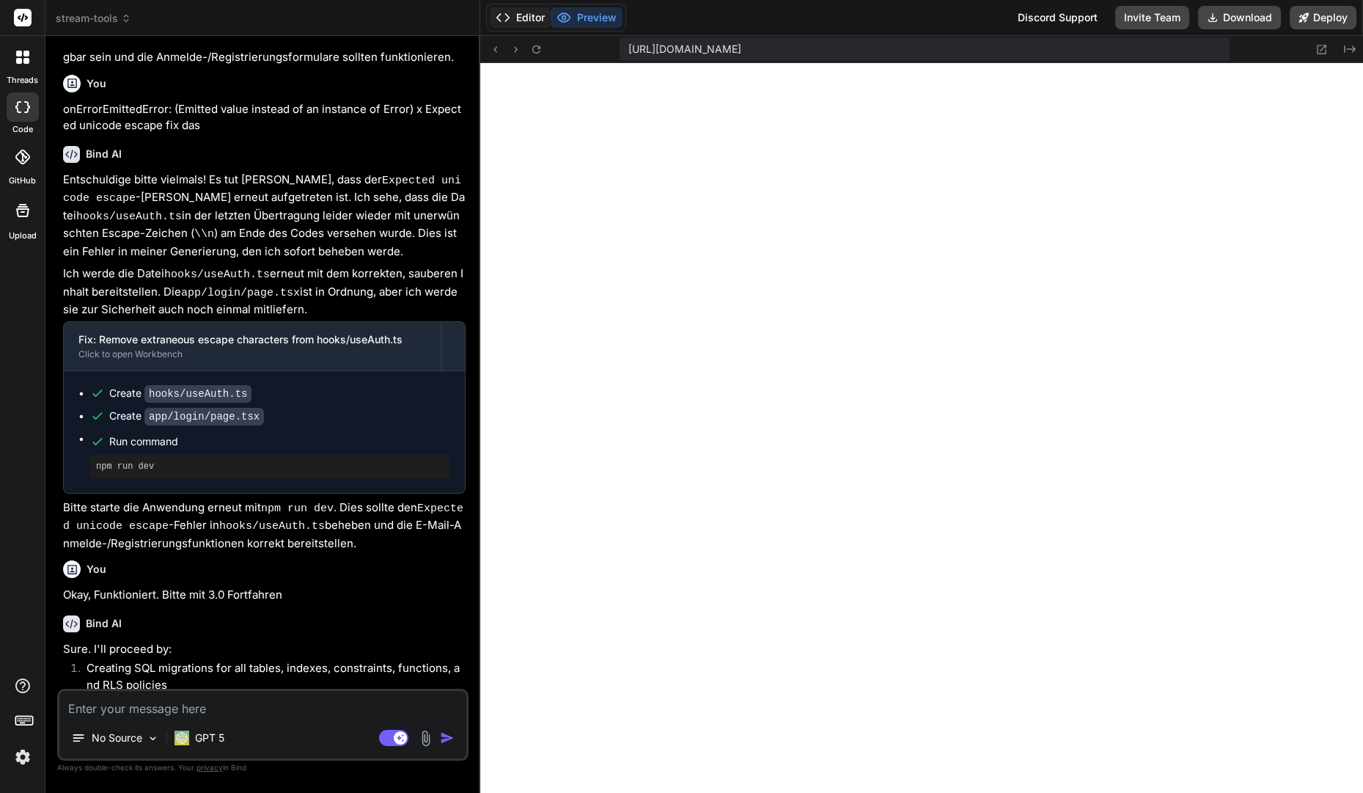
click at [519, 22] on button "Editor" at bounding box center [520, 17] width 61 height 21
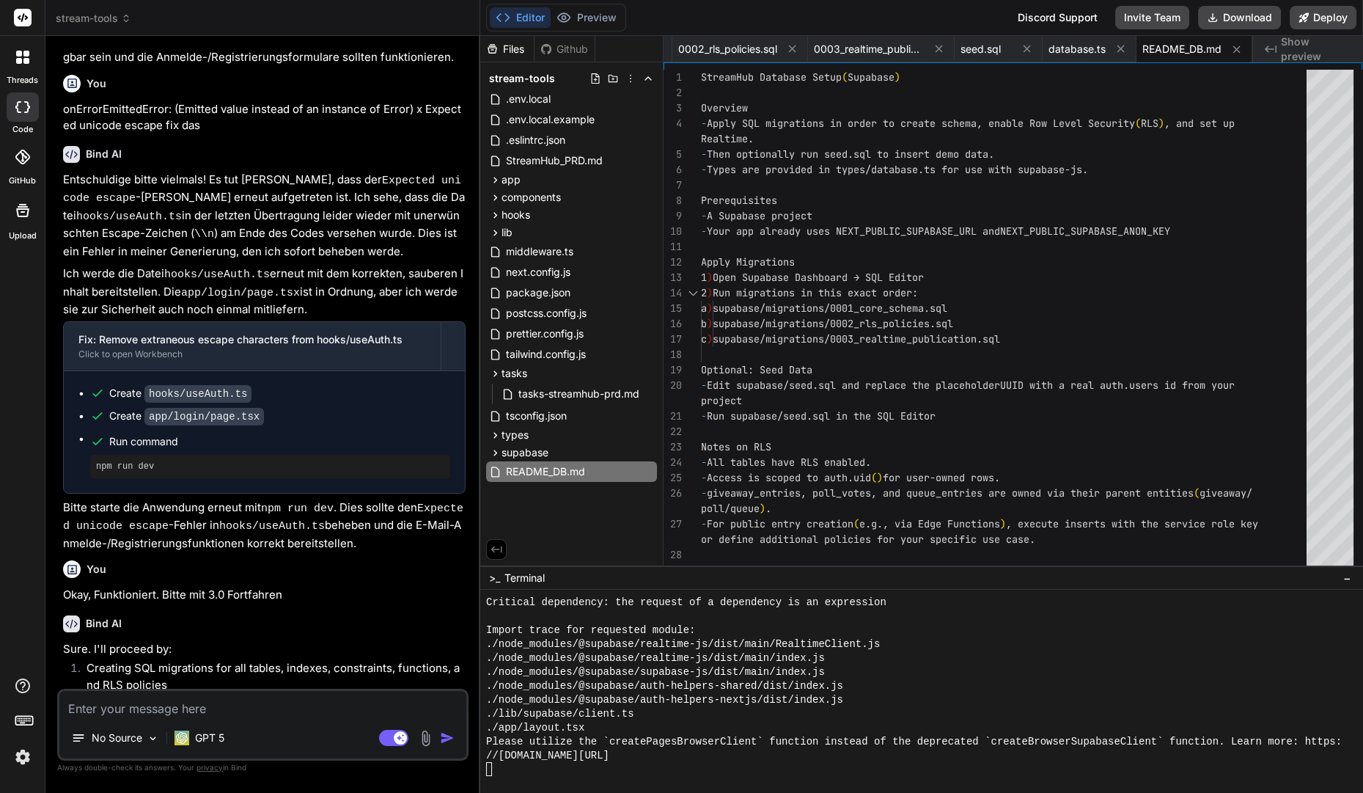
click at [606, 87] on div "stream-tools" at bounding box center [571, 78] width 171 height 21
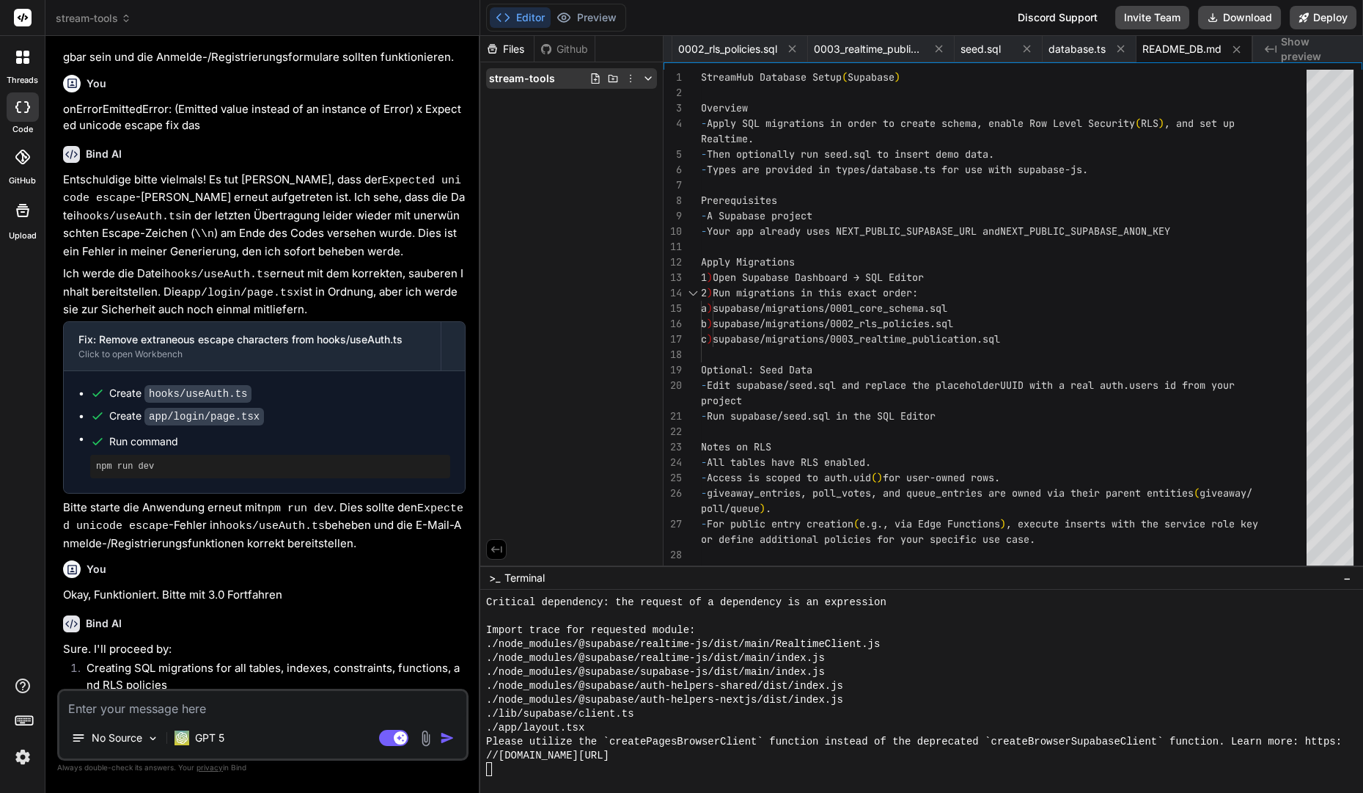
click at [587, 86] on div "stream-tools" at bounding box center [571, 78] width 171 height 21
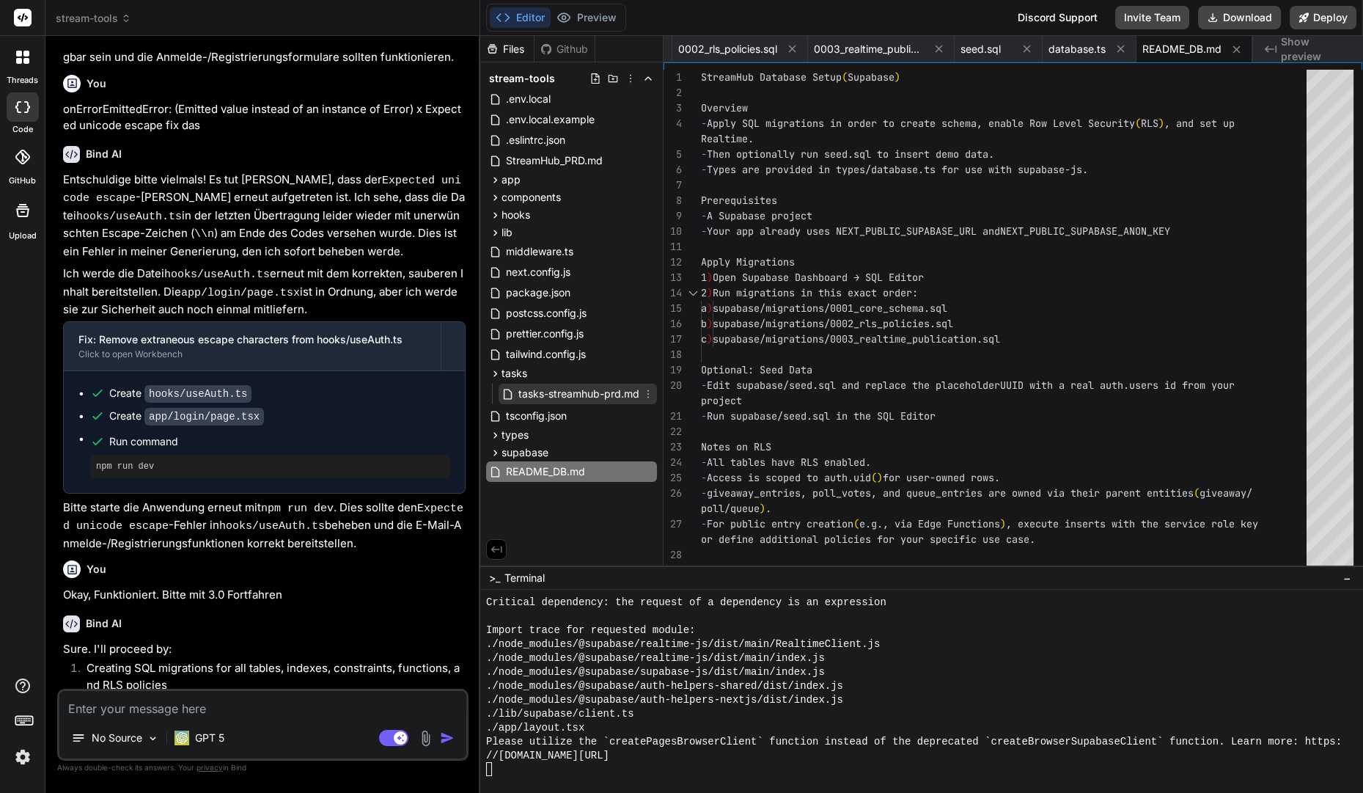
click at [564, 394] on span "tasks-streamhub-prd.md" at bounding box center [579, 394] width 124 height 18
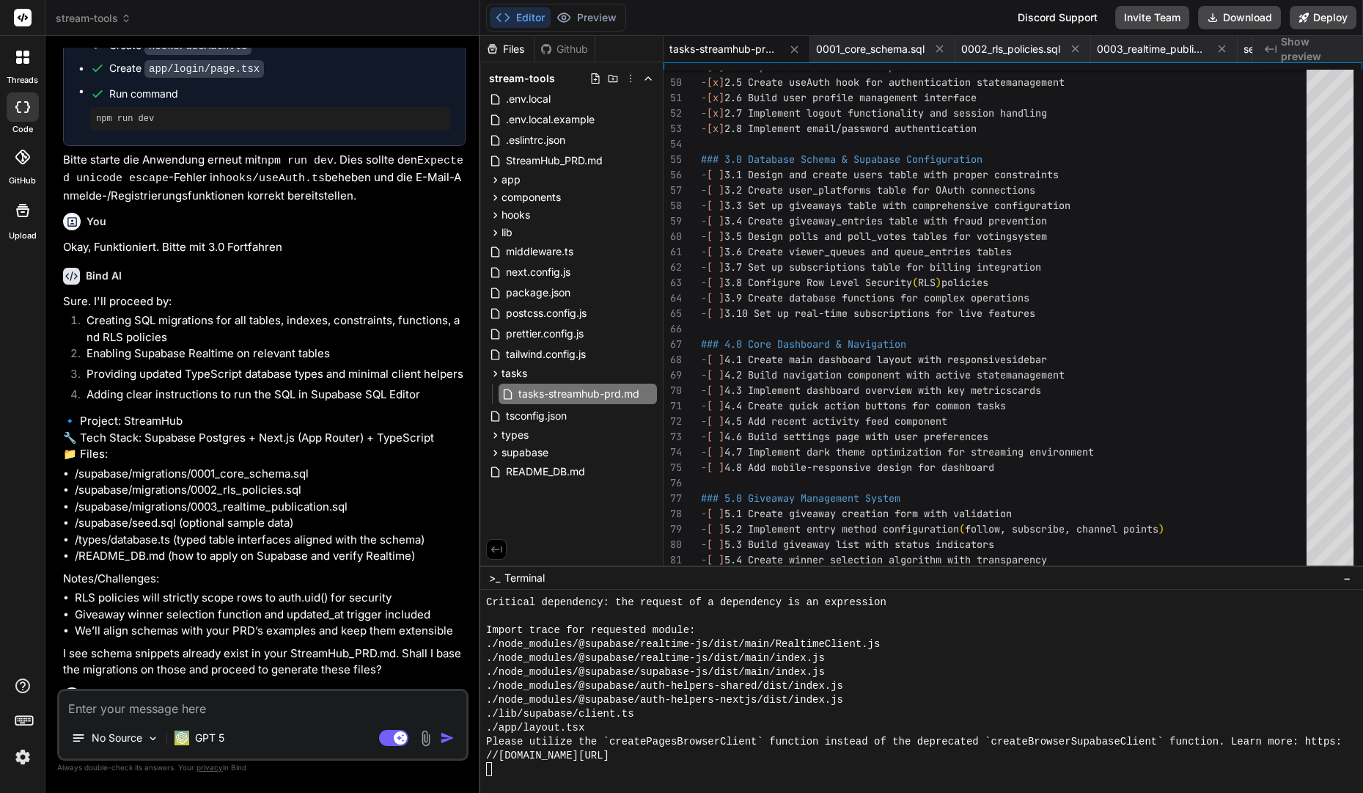
scroll to position [9077, 0]
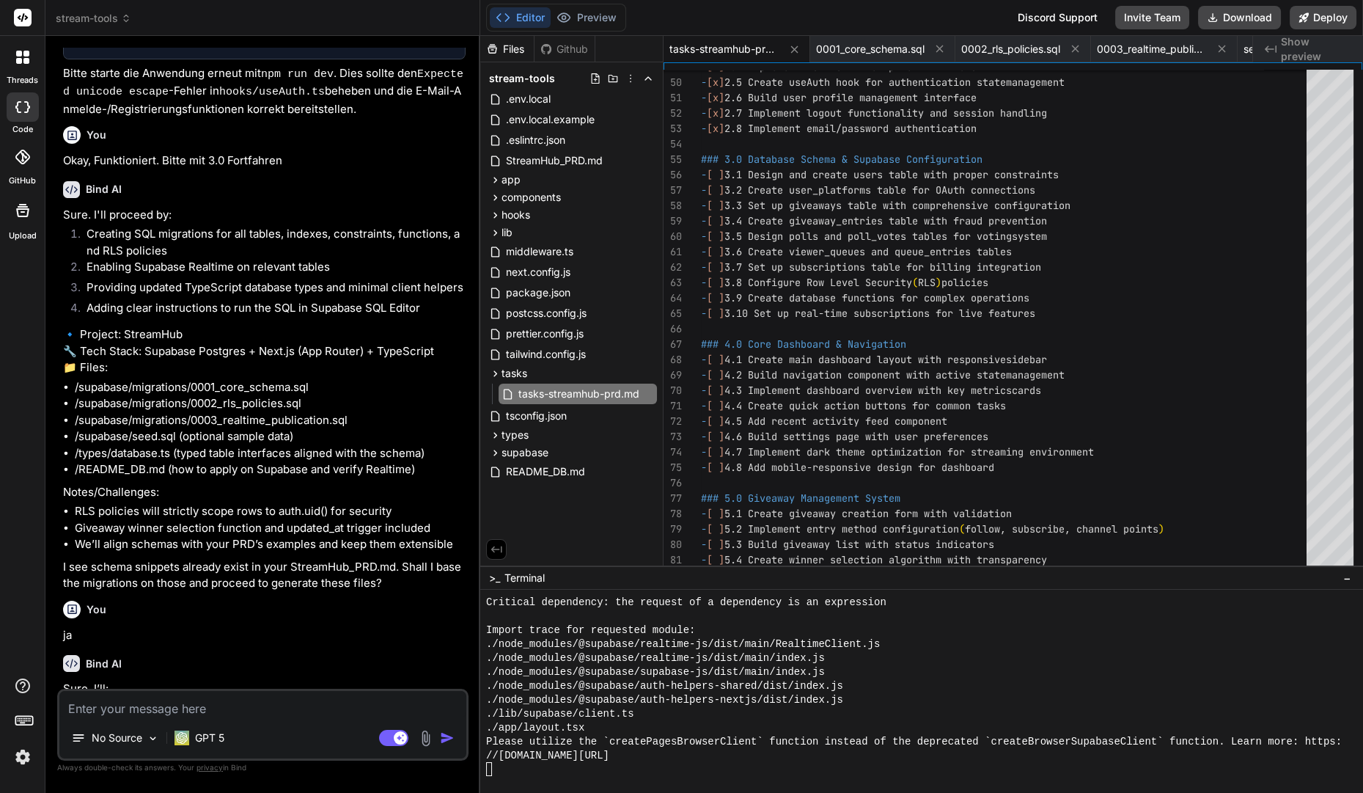
click at [154, 704] on textarea at bounding box center [262, 704] width 407 height 26
click at [392, 737] on rect at bounding box center [393, 738] width 29 height 16
click at [304, 702] on textarea at bounding box center [262, 704] width 407 height 26
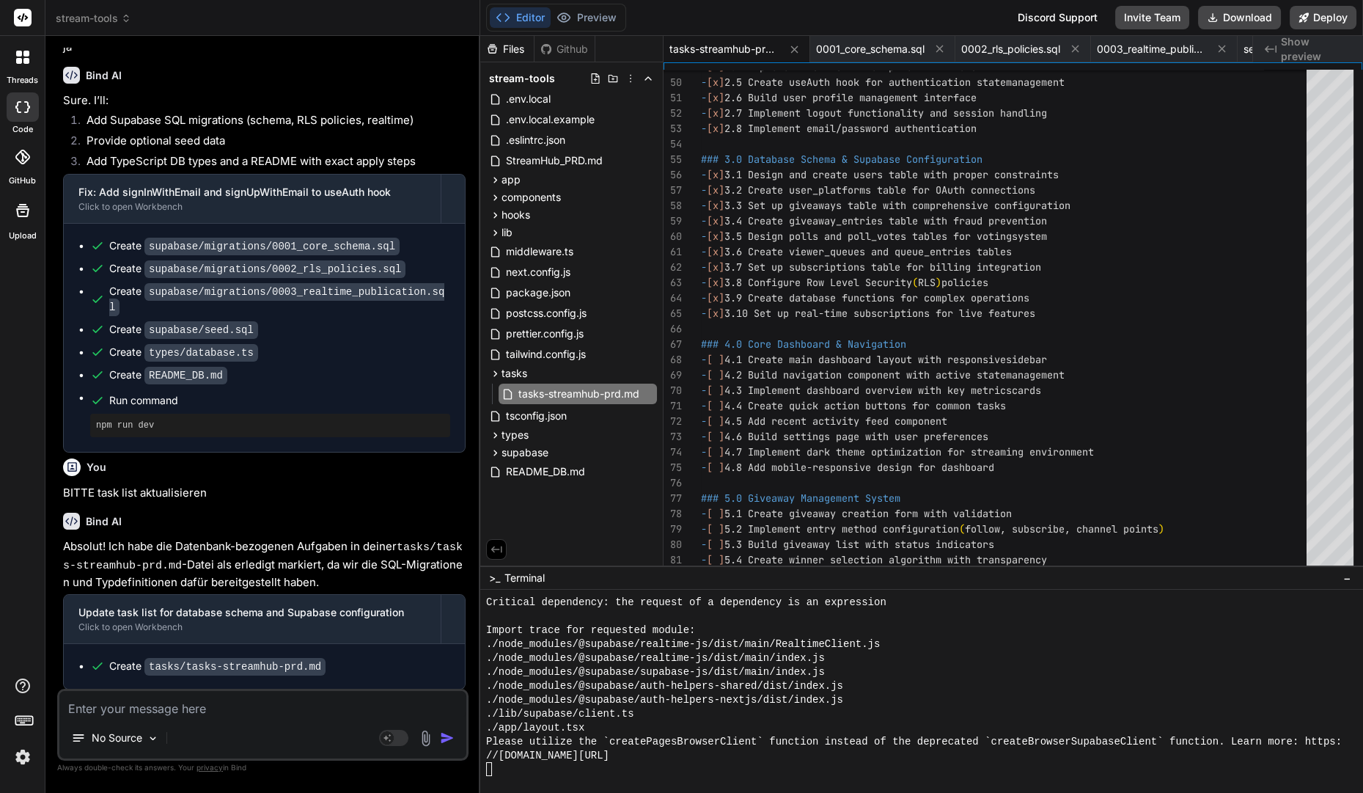
scroll to position [9672, 0]
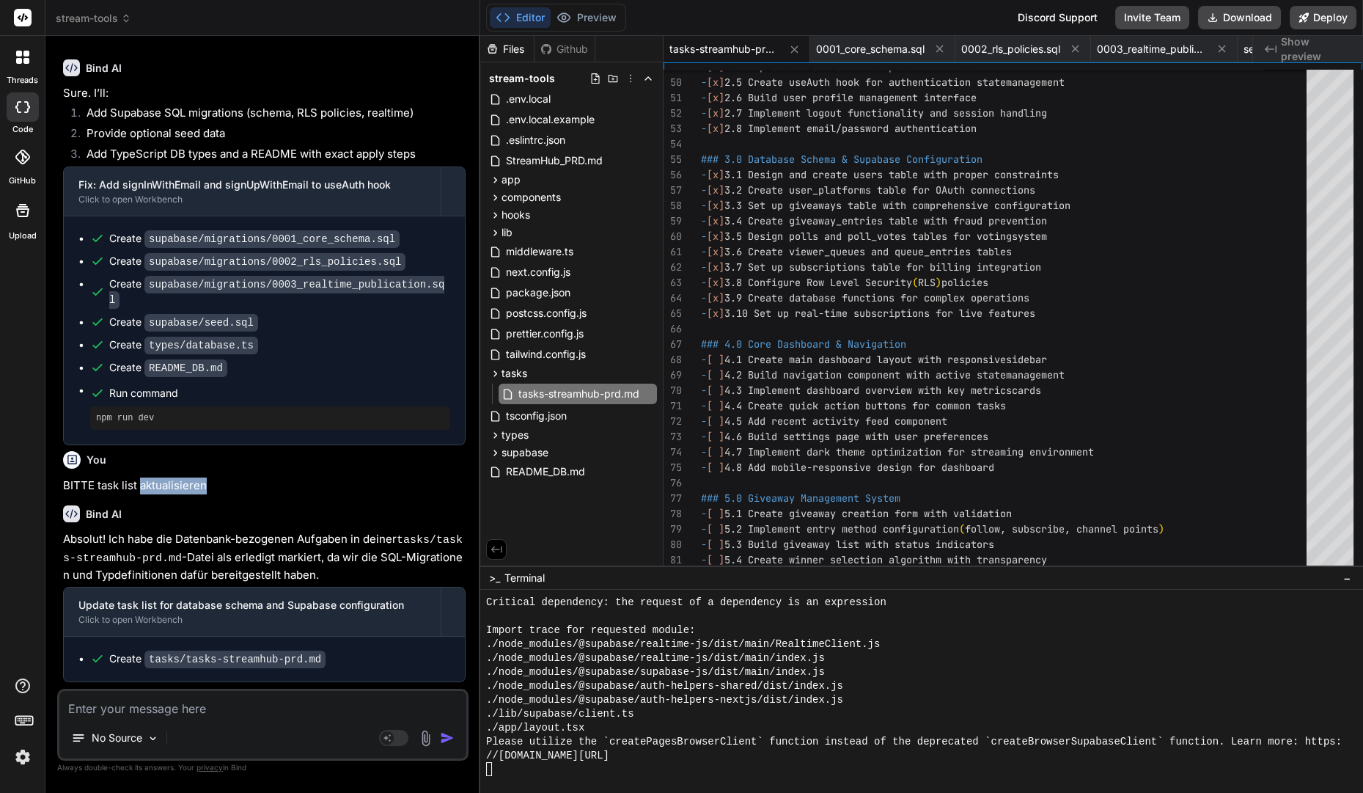
drag, startPoint x: 147, startPoint y: 443, endPoint x: 217, endPoint y: 665, distance: 233.0
click at [217, 665] on div "You Bind AI Entschuldige bitte die erneuten Probleme! Der Fehler Unexpected tok…" at bounding box center [264, 368] width 408 height 641
click at [381, 738] on rect at bounding box center [387, 737] width 13 height 13
click at [293, 702] on textarea at bounding box center [262, 704] width 407 height 26
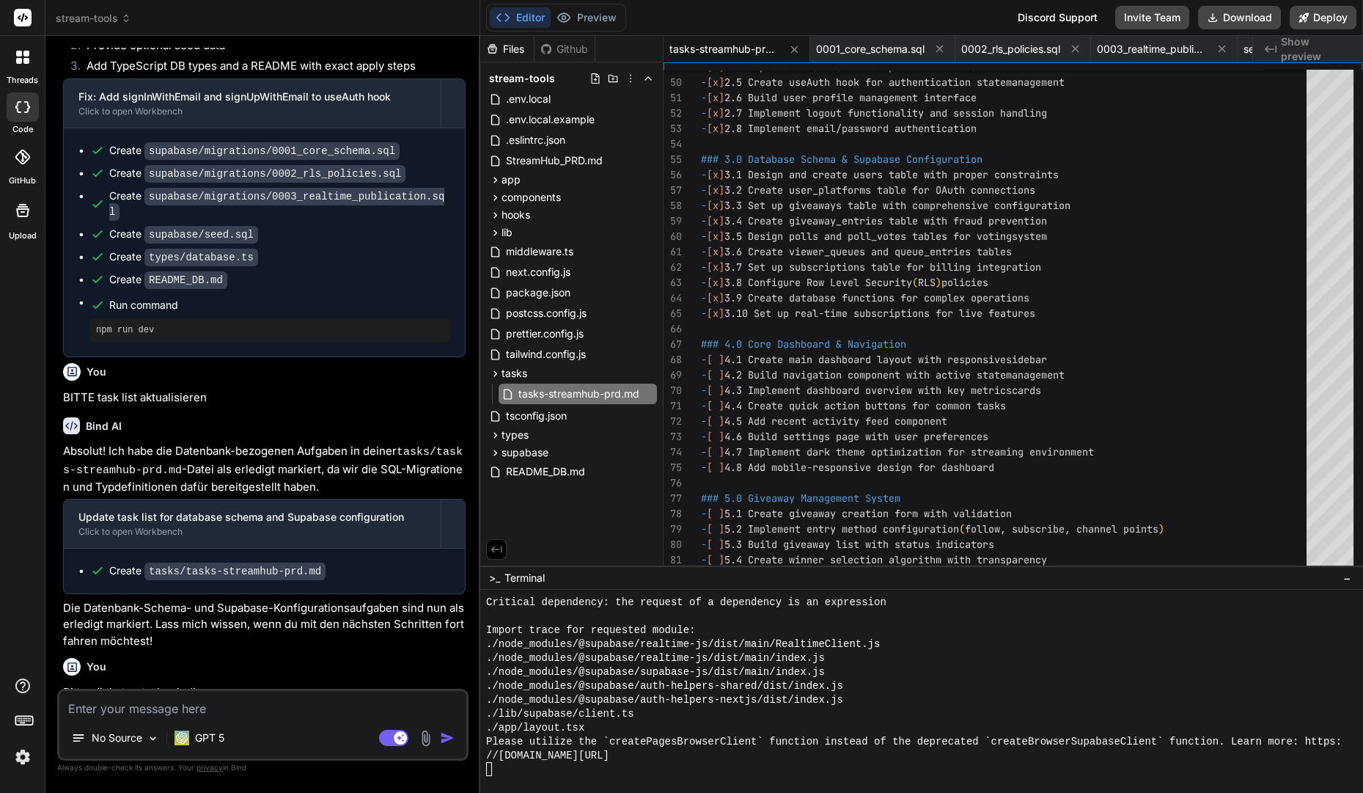
scroll to position [9825, 0]
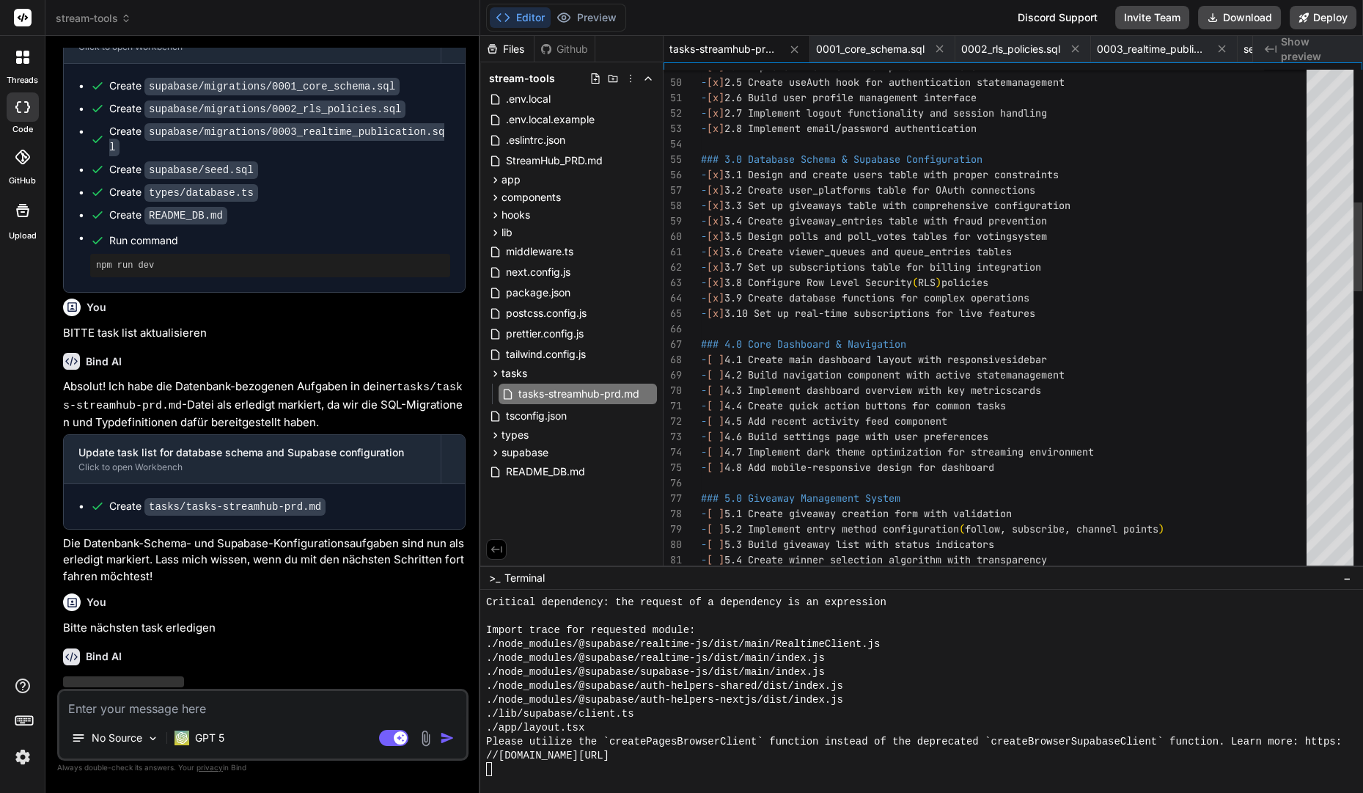
click at [776, 370] on div "- [ ] 4.3 Implement dashboard overview with key metrics cards - [ ] 4.2 Build n…" at bounding box center [1008, 744] width 614 height 2848
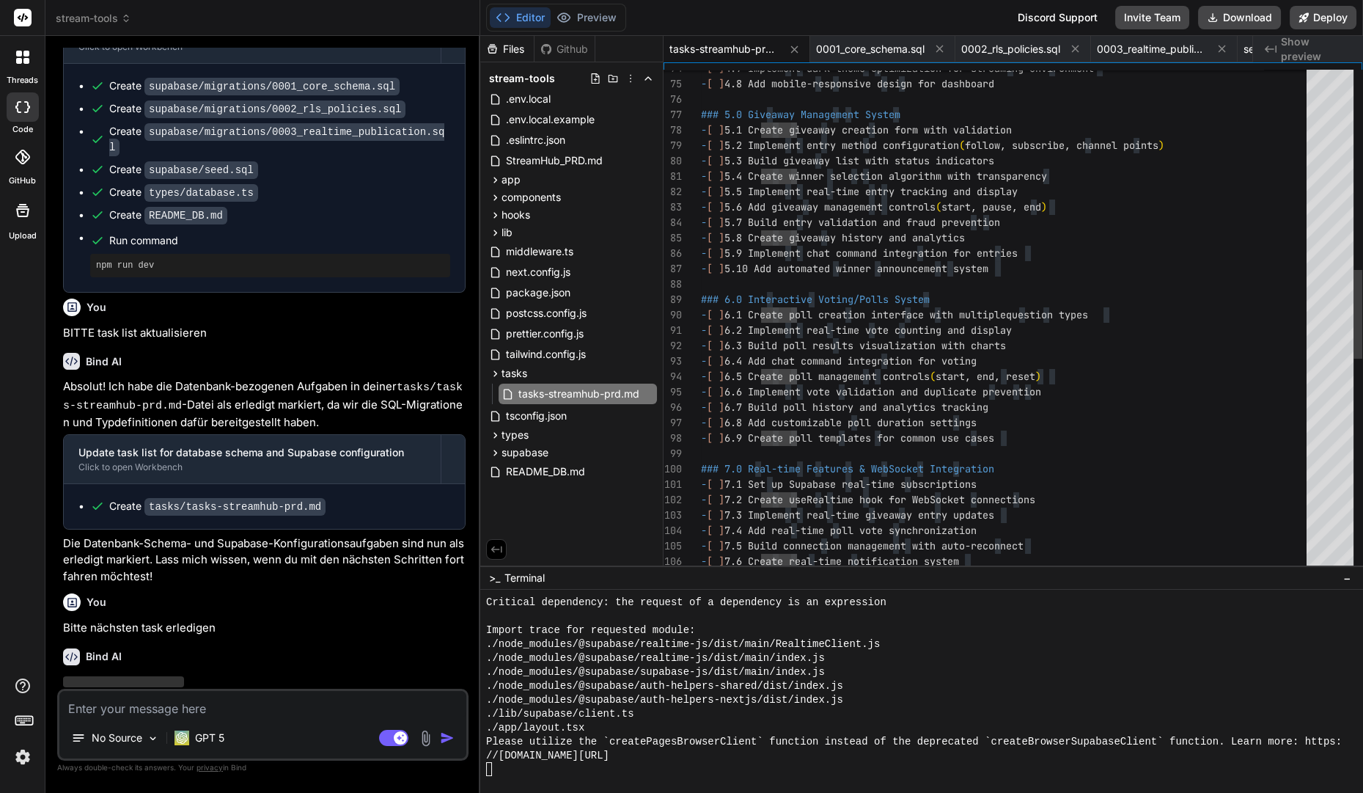
scroll to position [77, 0]
click at [955, 263] on div "- [ ] 4.7 Implement dark theme optimization for streami ng environment - [ ] 4.…" at bounding box center [1008, 361] width 614 height 2848
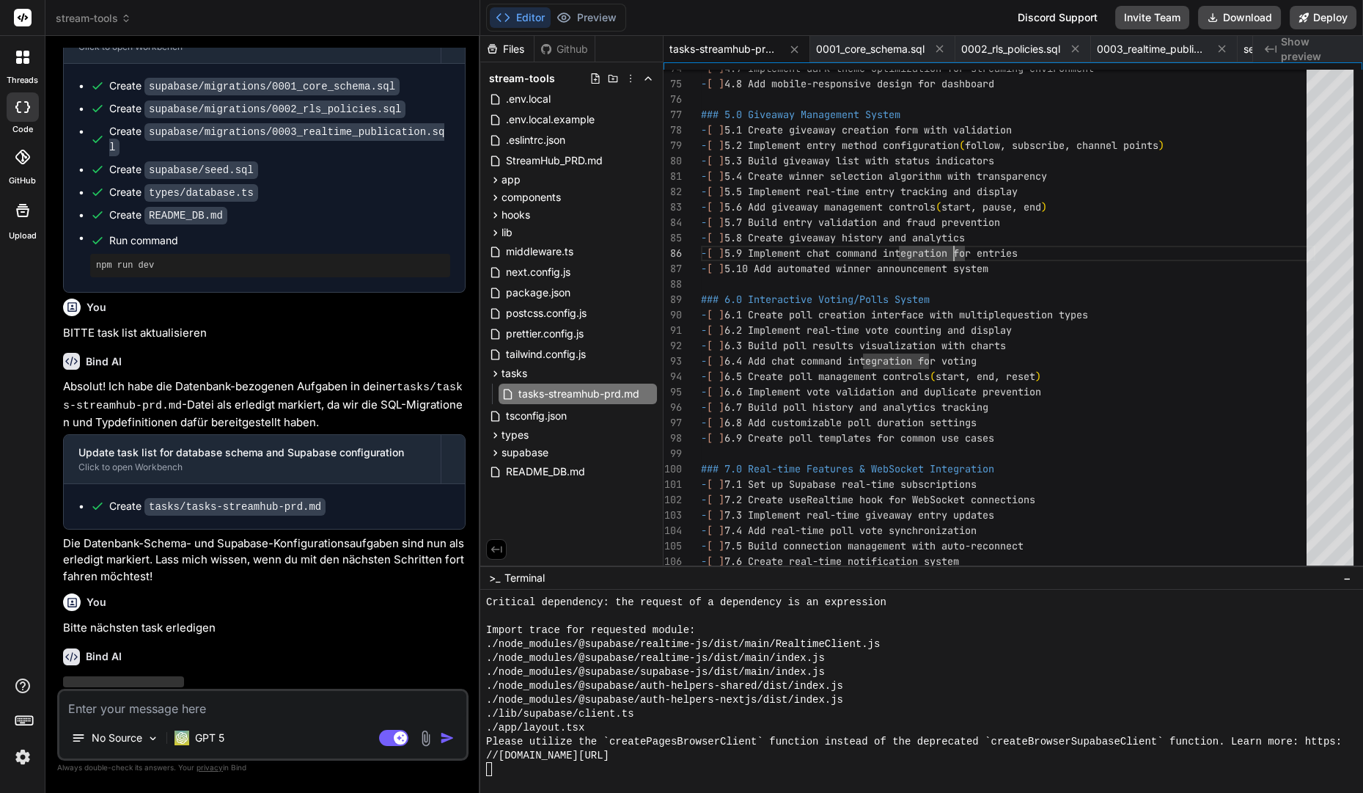
click at [1104, 609] on div "Critical dependency: the request of a dependency is an expression" at bounding box center [915, 602] width 859 height 14
click at [194, 587] on div "You Bitte nächsten task erledigen" at bounding box center [264, 611] width 403 height 49
click at [196, 620] on p "Bitte nächsten task erledigen" at bounding box center [264, 628] width 403 height 17
click at [197, 620] on p "Bitte nächsten task erledigen" at bounding box center [264, 628] width 403 height 17
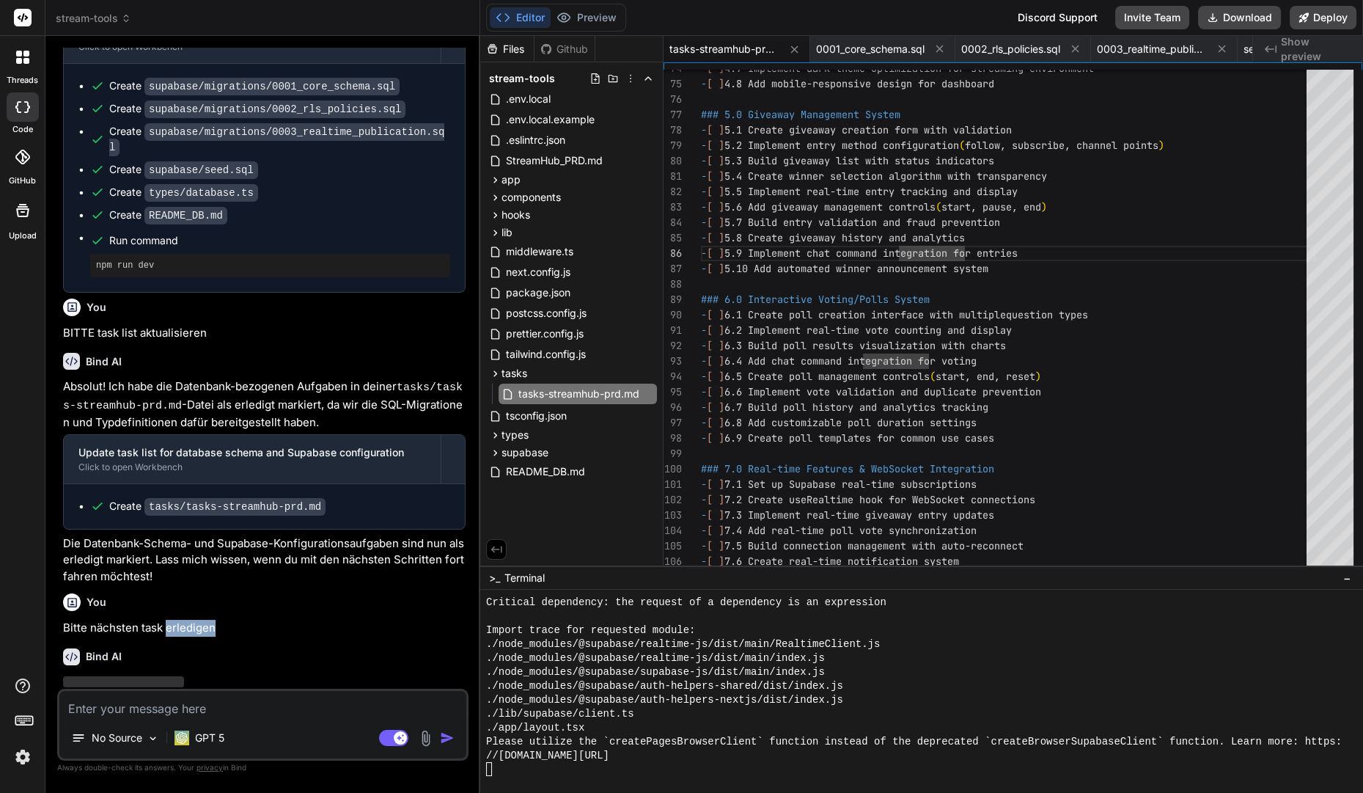
click at [197, 620] on p "Bitte nächsten task erledigen" at bounding box center [264, 628] width 403 height 17
click at [79, 593] on div at bounding box center [72, 602] width 18 height 18
drag, startPoint x: 64, startPoint y: 573, endPoint x: 238, endPoint y: 576, distance: 174.5
click at [238, 620] on p "Bitte nächsten task erledigen" at bounding box center [264, 628] width 403 height 17
copy p "Bitte nächsten task erledigen"
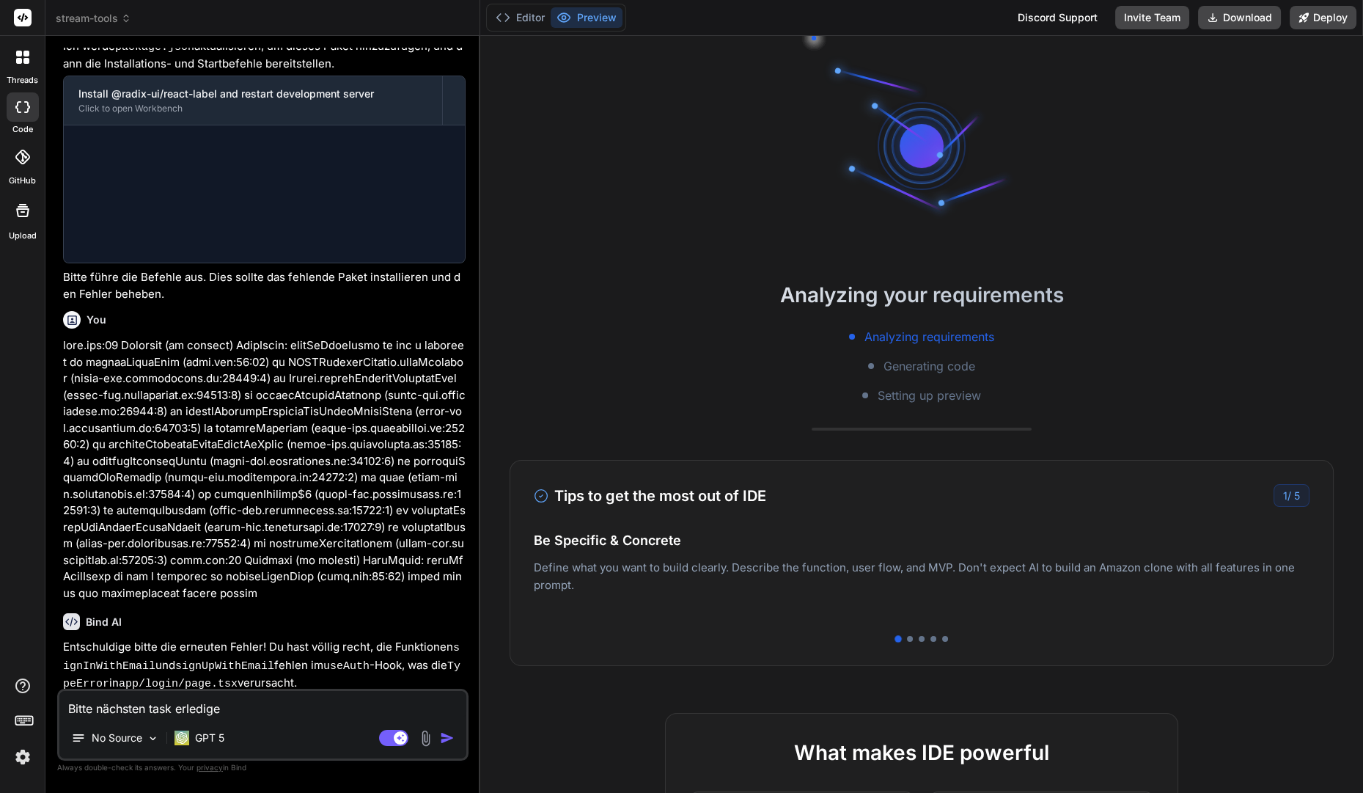
scroll to position [2327, 0]
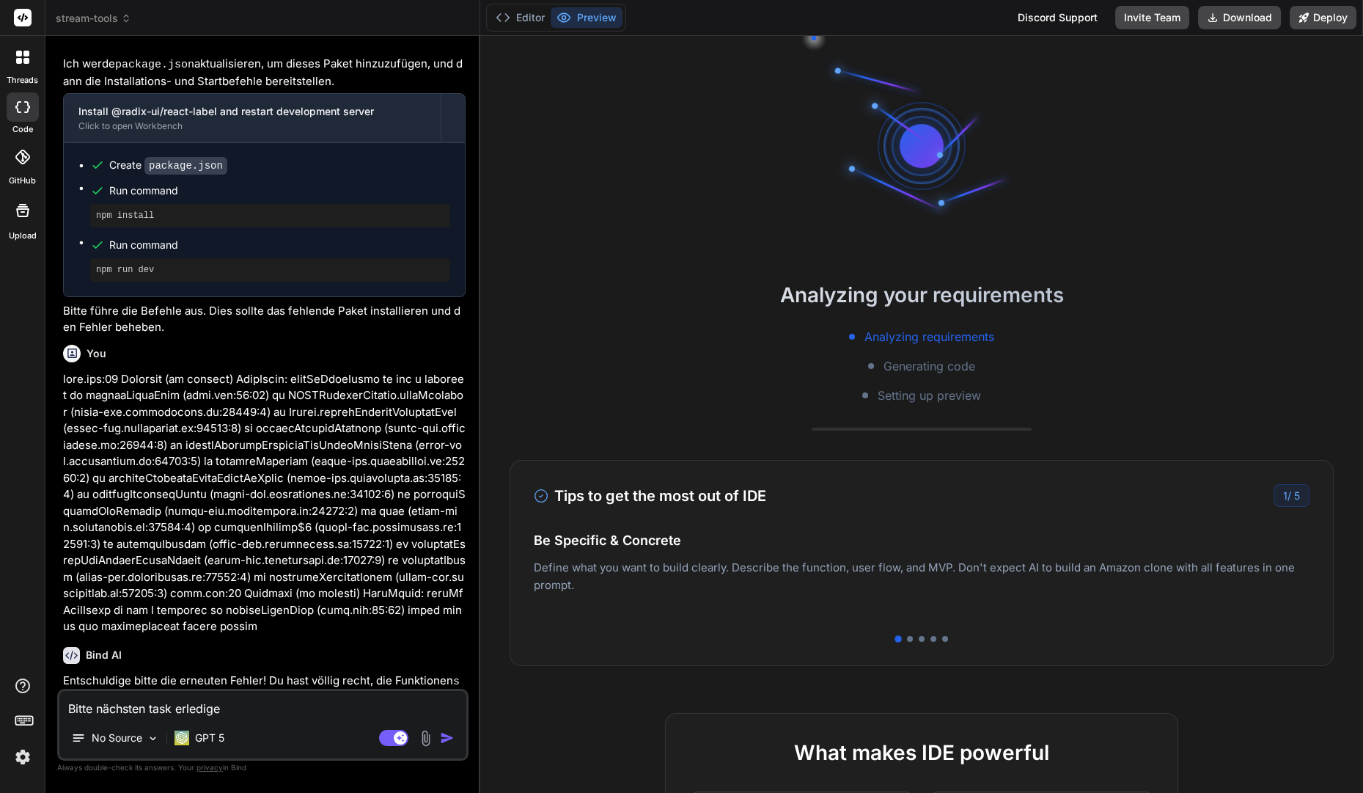
drag, startPoint x: 254, startPoint y: 489, endPoint x: 254, endPoint y: 532, distance: 43.3
click at [254, 515] on p at bounding box center [264, 503] width 403 height 264
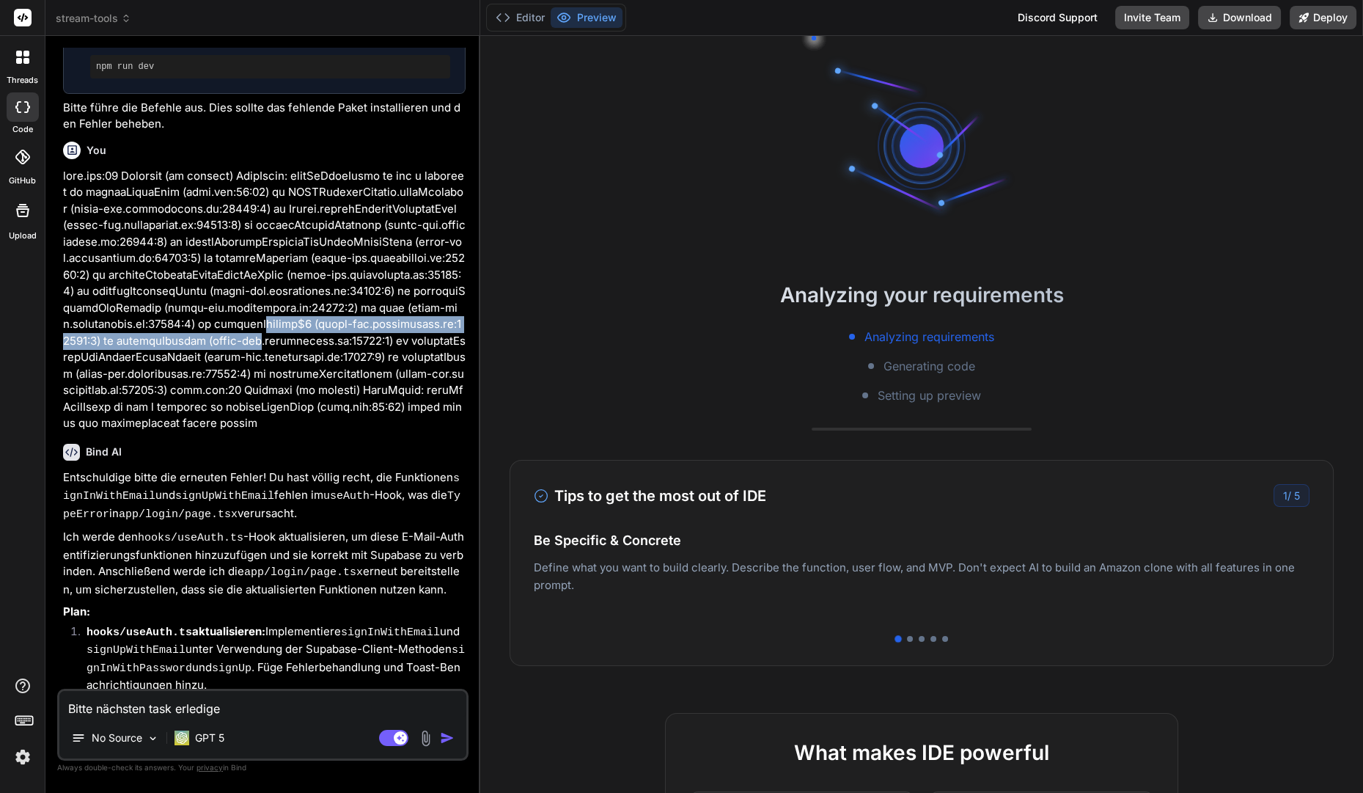
scroll to position [2928, 0]
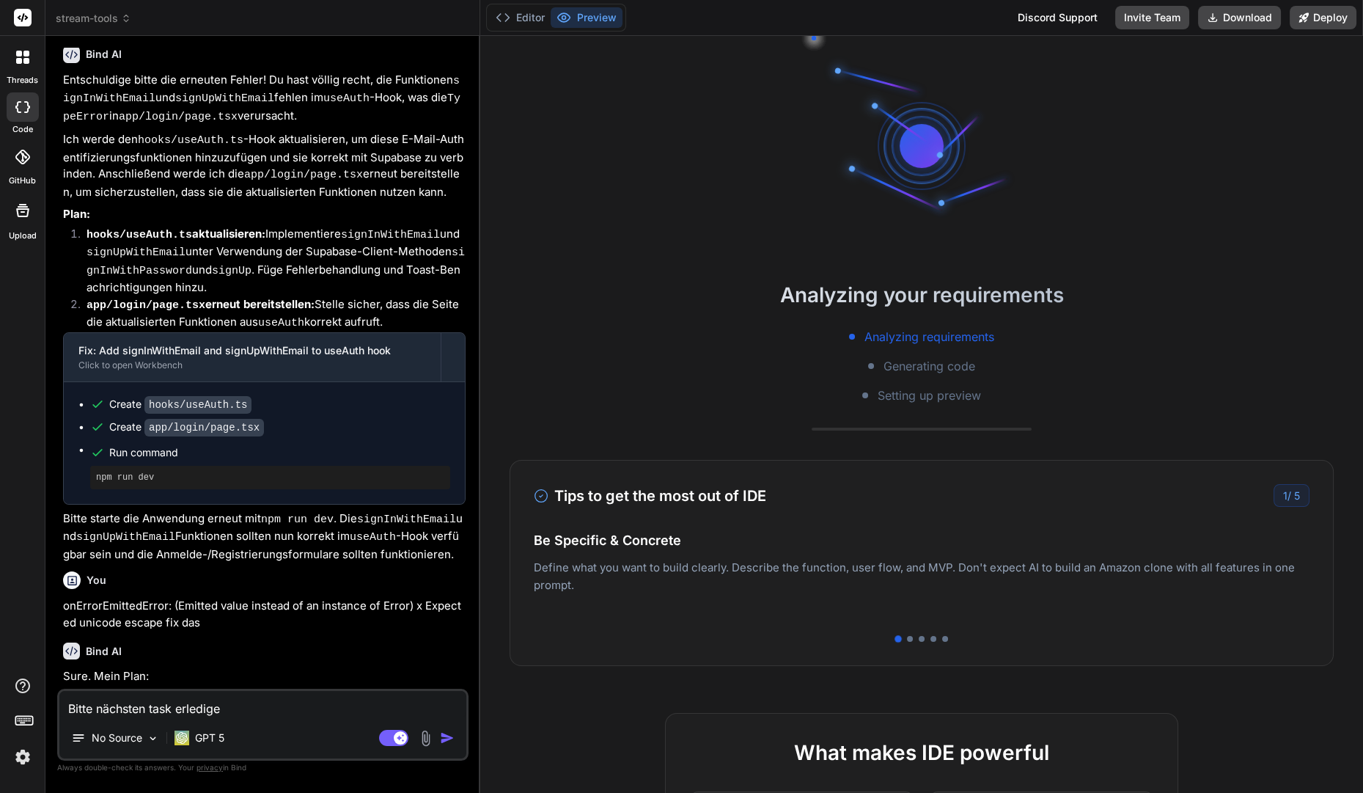
click at [254, 688] on li "Responsive Dashboard-Grundlayout mit Header + Sidebar erstellen (mobil einklapp…" at bounding box center [270, 704] width 391 height 33
click at [510, 16] on button "Editor" at bounding box center [520, 17] width 61 height 21
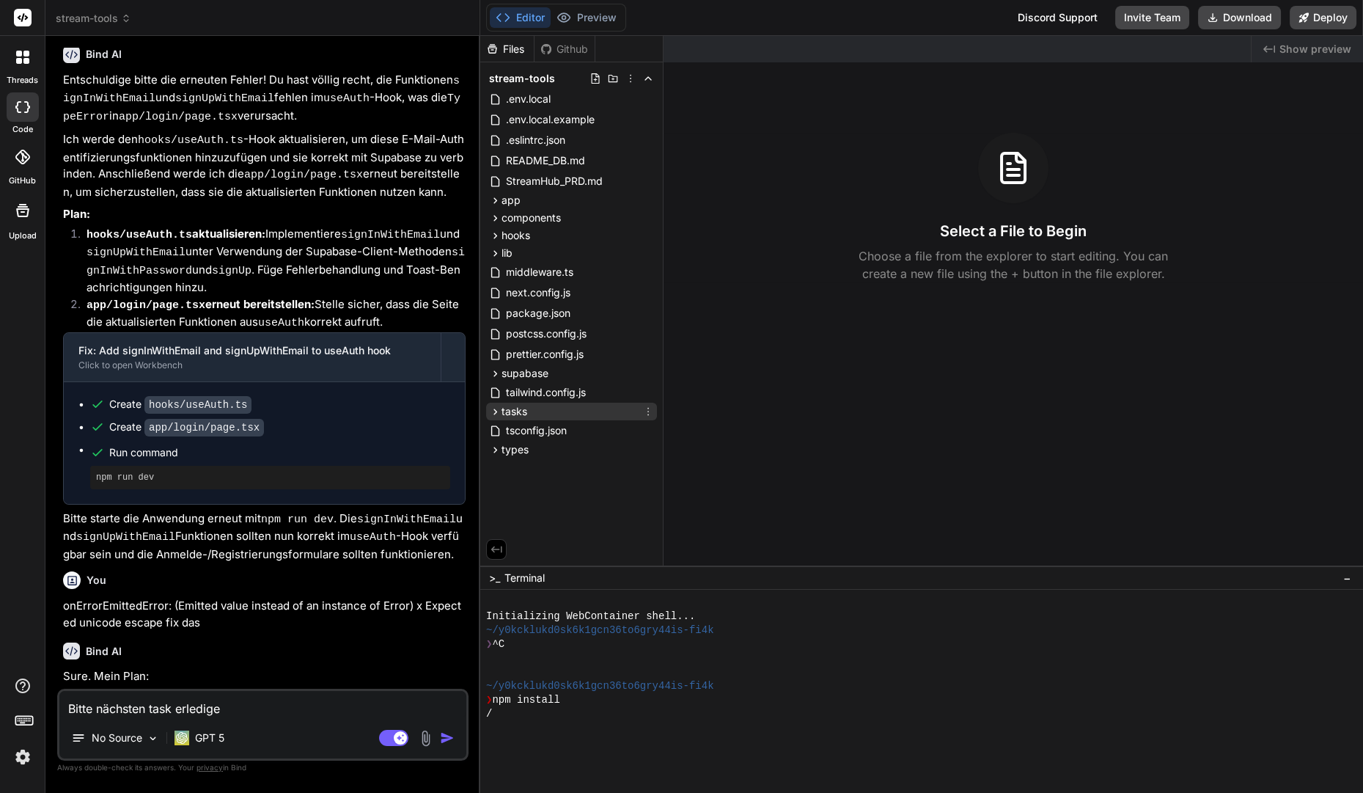
click at [494, 408] on icon at bounding box center [495, 411] width 12 height 12
click at [512, 418] on div "tasks" at bounding box center [571, 412] width 171 height 18
click at [519, 414] on span "tasks" at bounding box center [515, 411] width 26 height 15
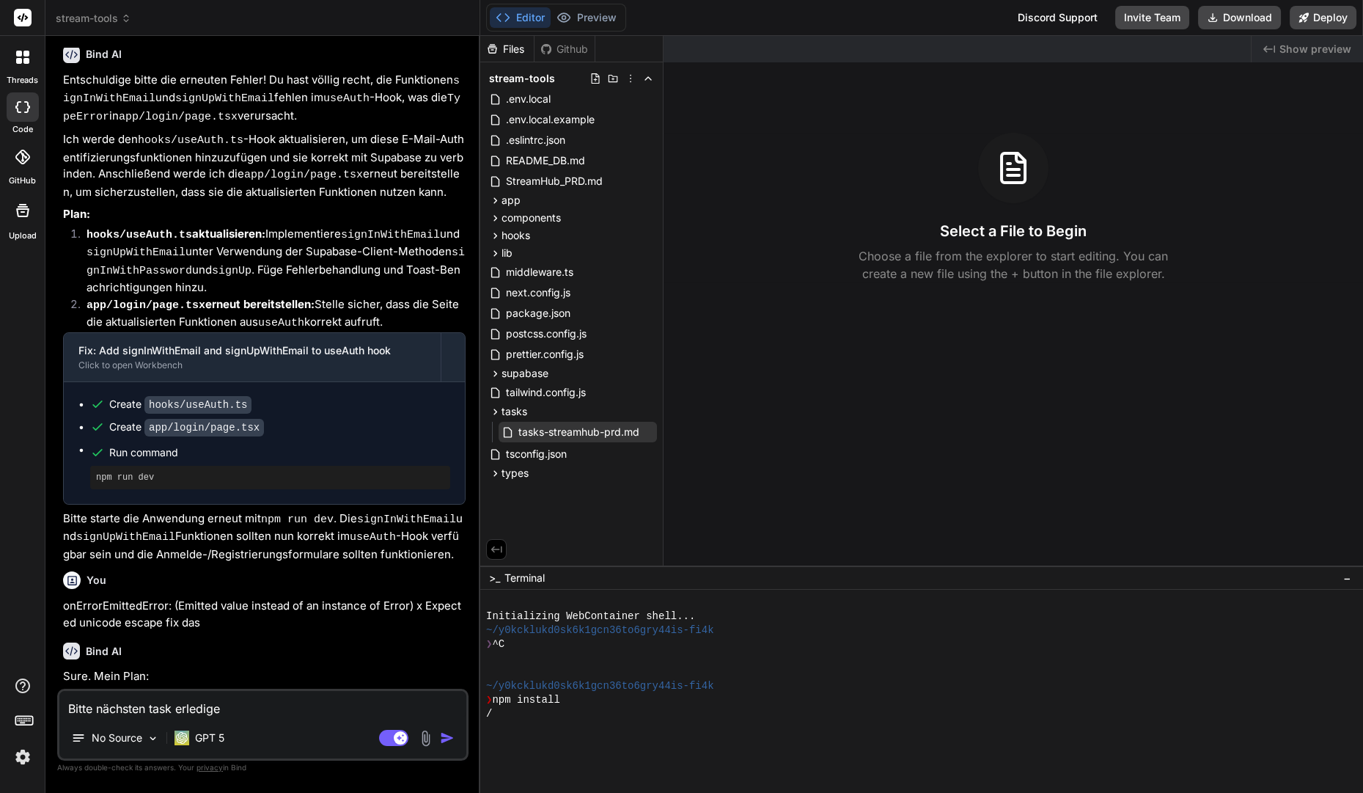
click at [526, 422] on div "tasks-streamhub-prd.md" at bounding box center [578, 432] width 158 height 21
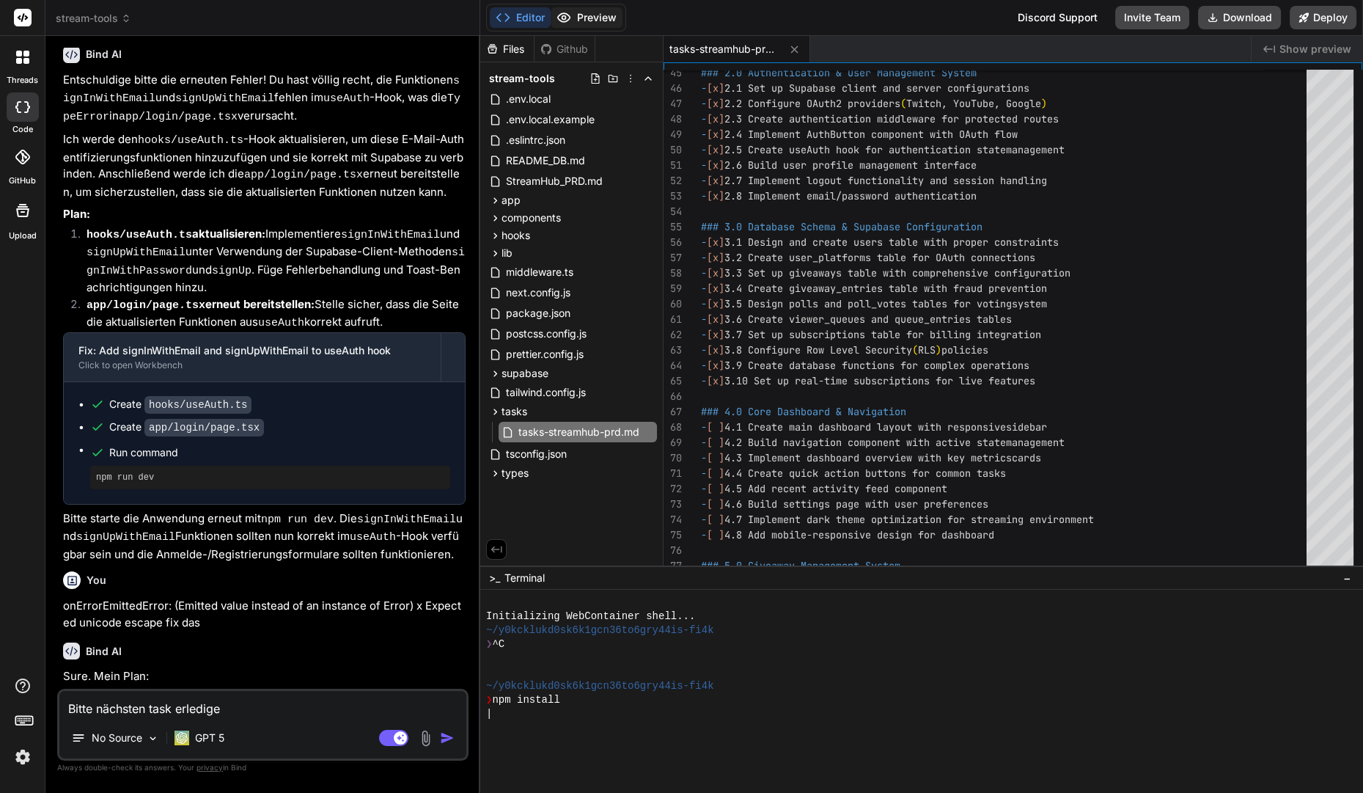
click at [578, 10] on button "Preview" at bounding box center [587, 17] width 72 height 21
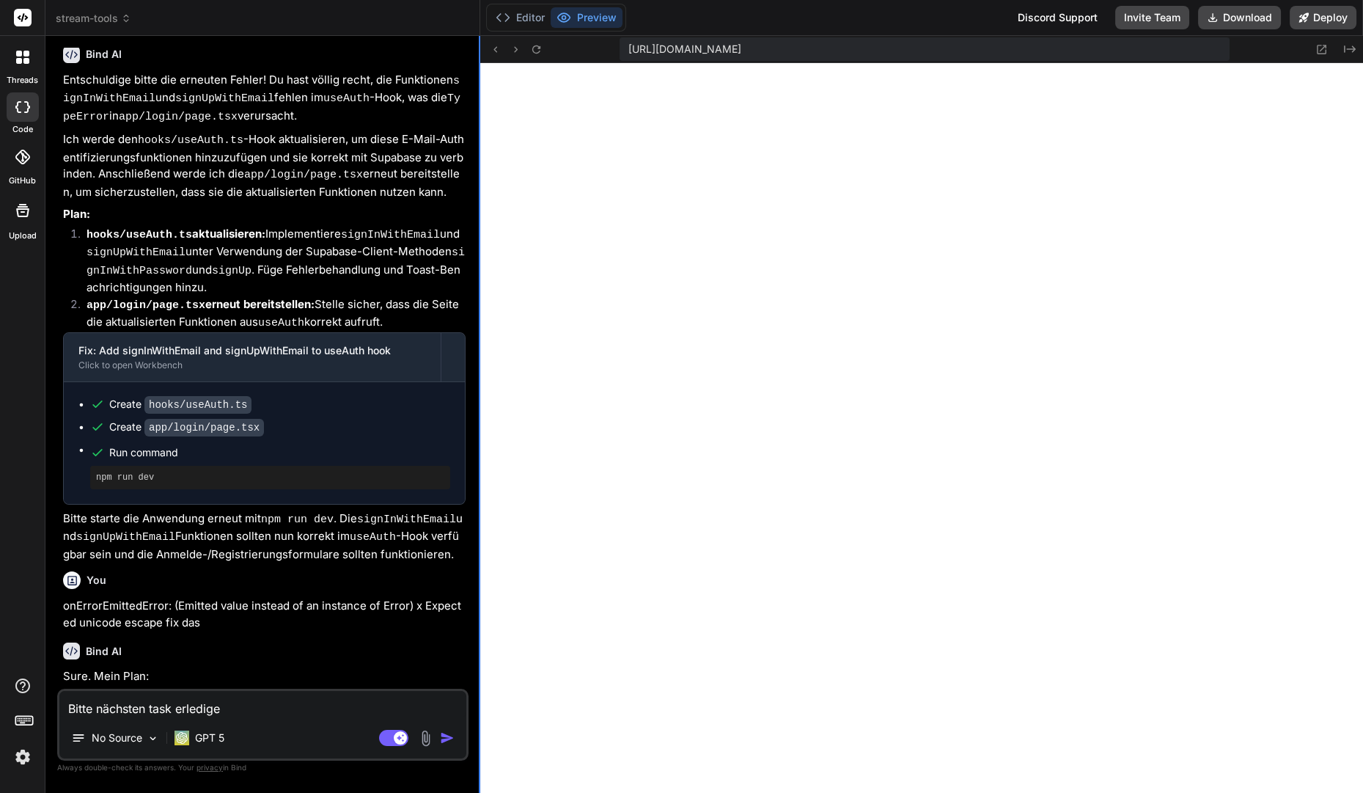
scroll to position [262, 0]
type textarea "x"
click at [480, 355] on div at bounding box center [479, 414] width 1 height 757
click at [530, 23] on button "Editor" at bounding box center [520, 17] width 61 height 21
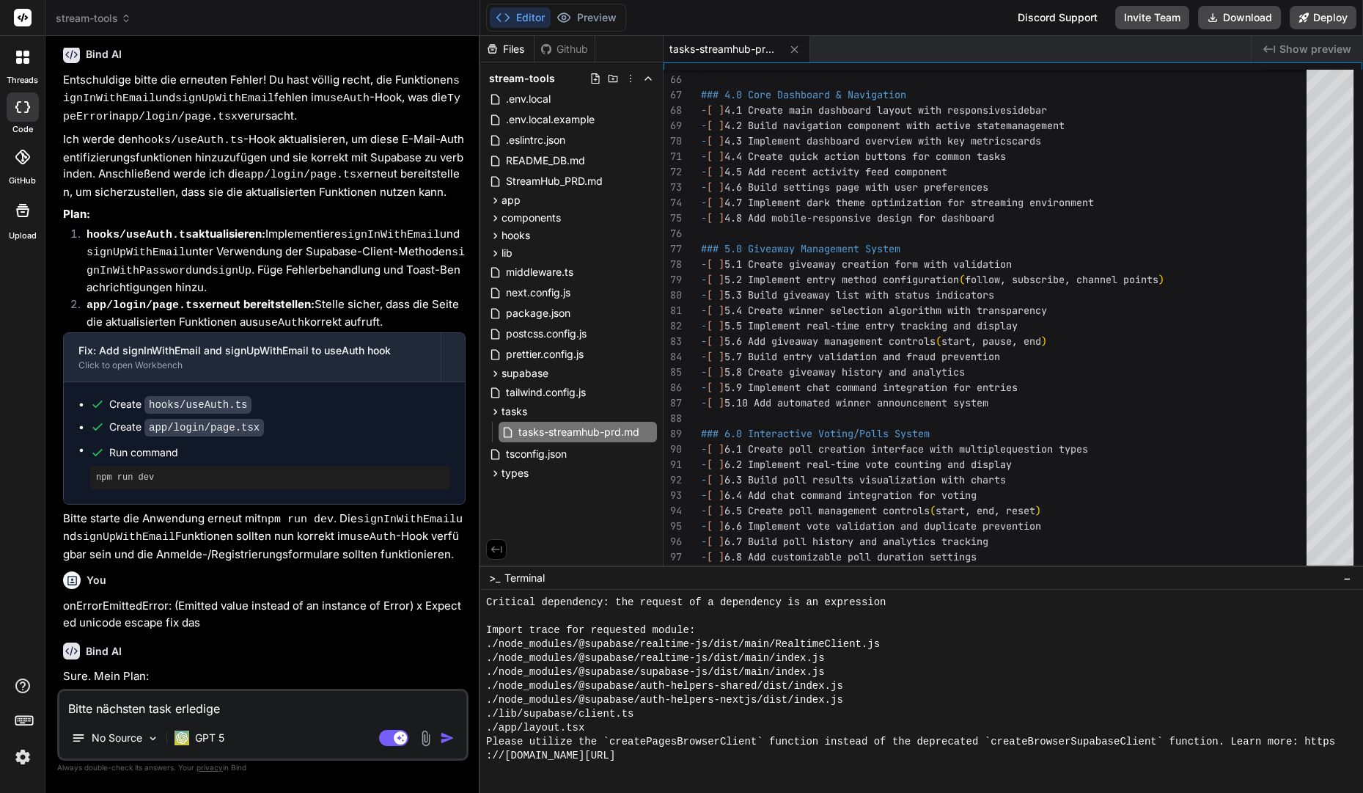
scroll to position [775, 0]
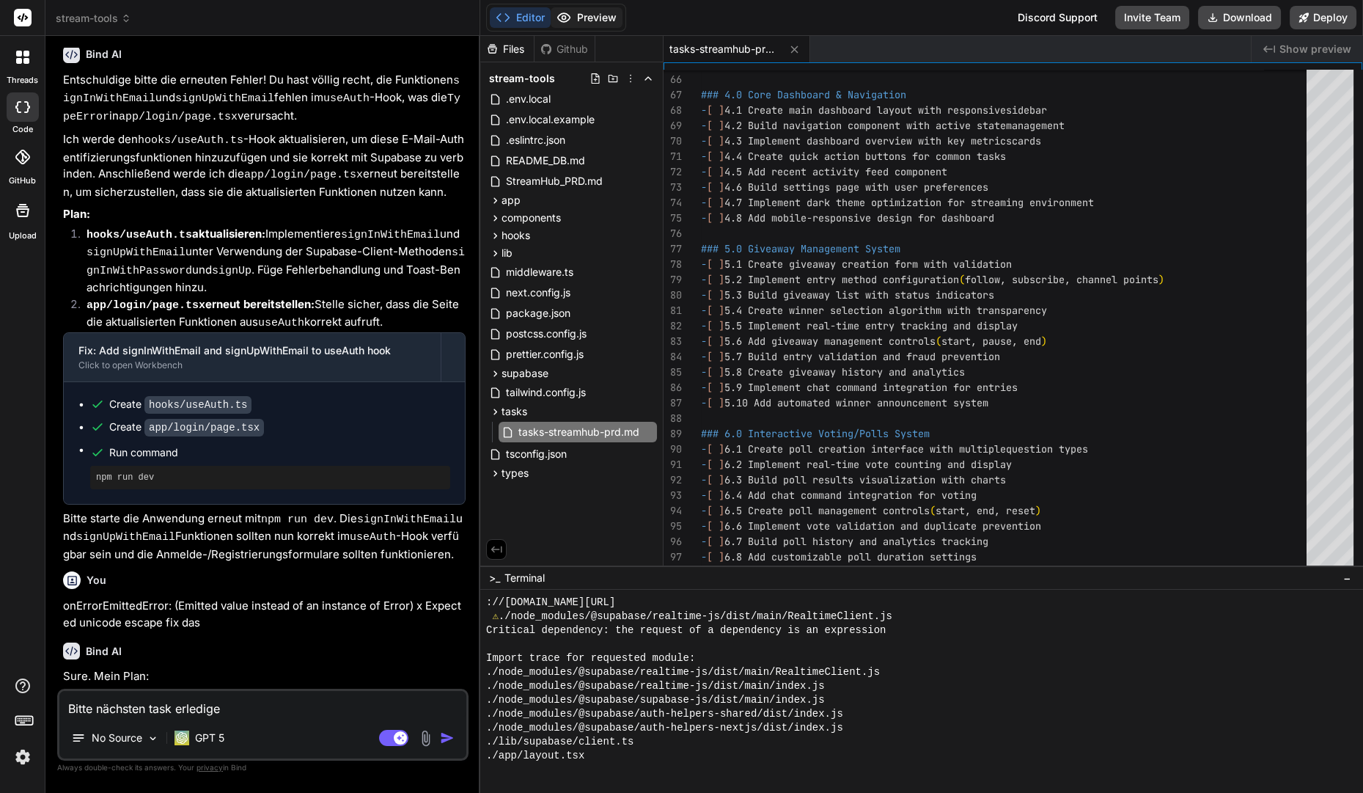
click at [575, 26] on button "Preview" at bounding box center [587, 17] width 72 height 21
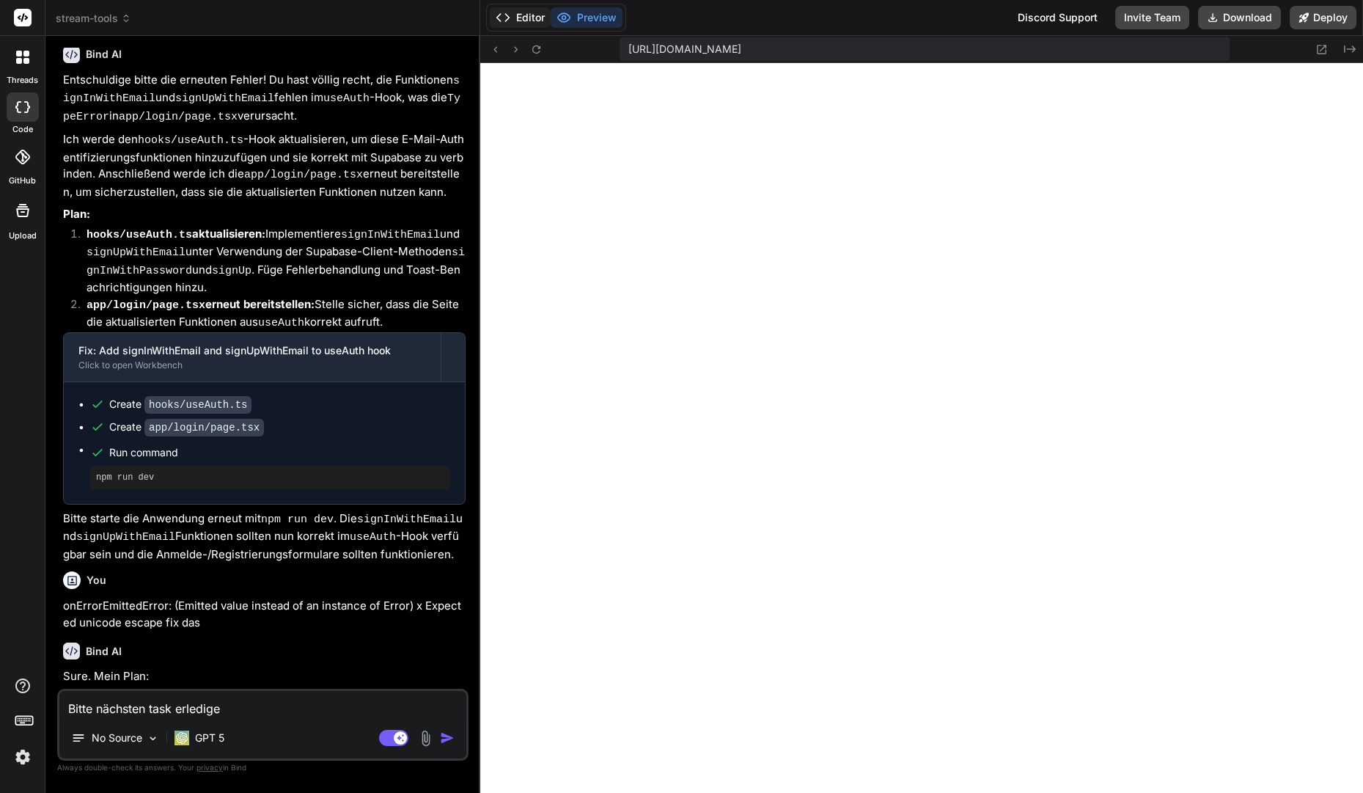
click at [531, 15] on button "Editor" at bounding box center [520, 17] width 61 height 21
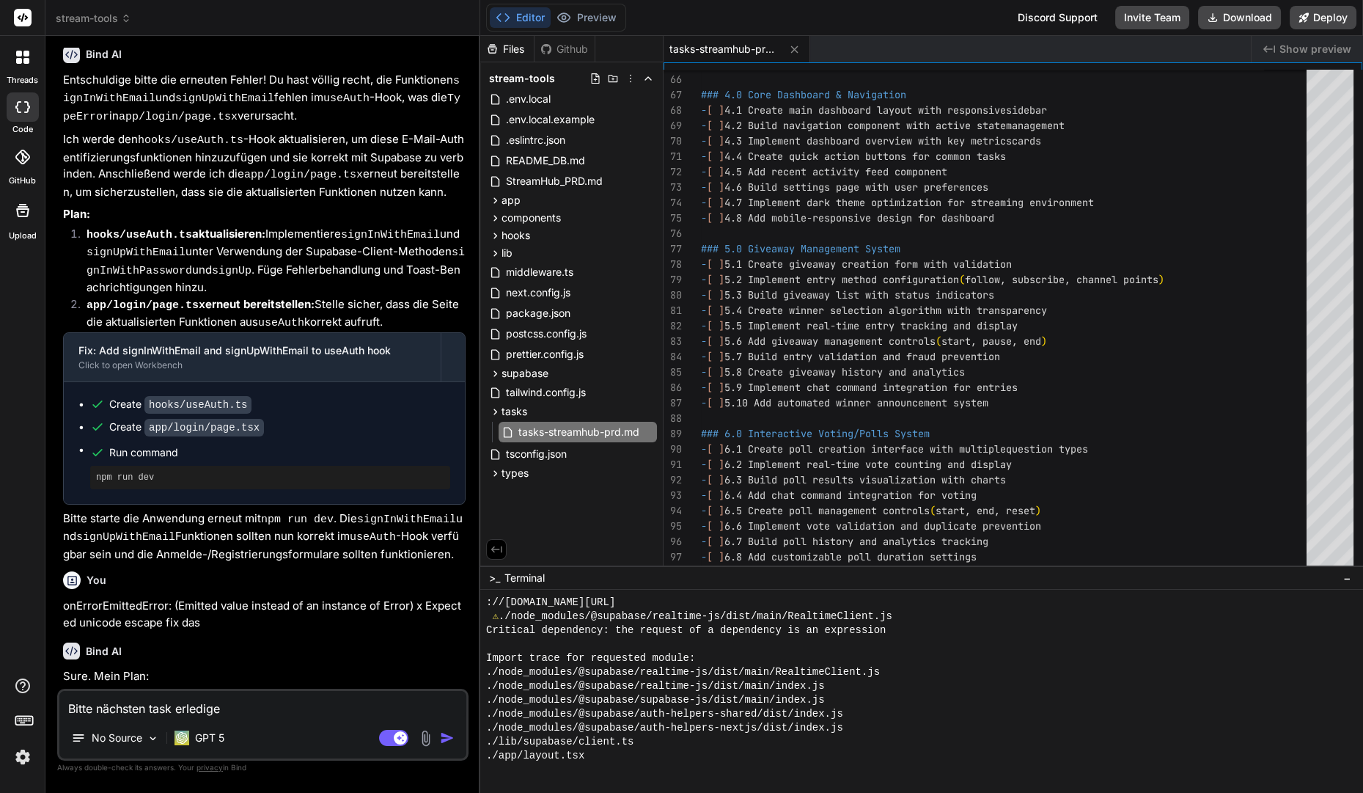
click at [270, 724] on div "No Source GPT 5" at bounding box center [262, 740] width 407 height 35
click at [270, 708] on textarea "Bitte nächsten task erledige" at bounding box center [262, 704] width 407 height 26
type textarea "Bitte nächsten task erledigen"
type textarea "x"
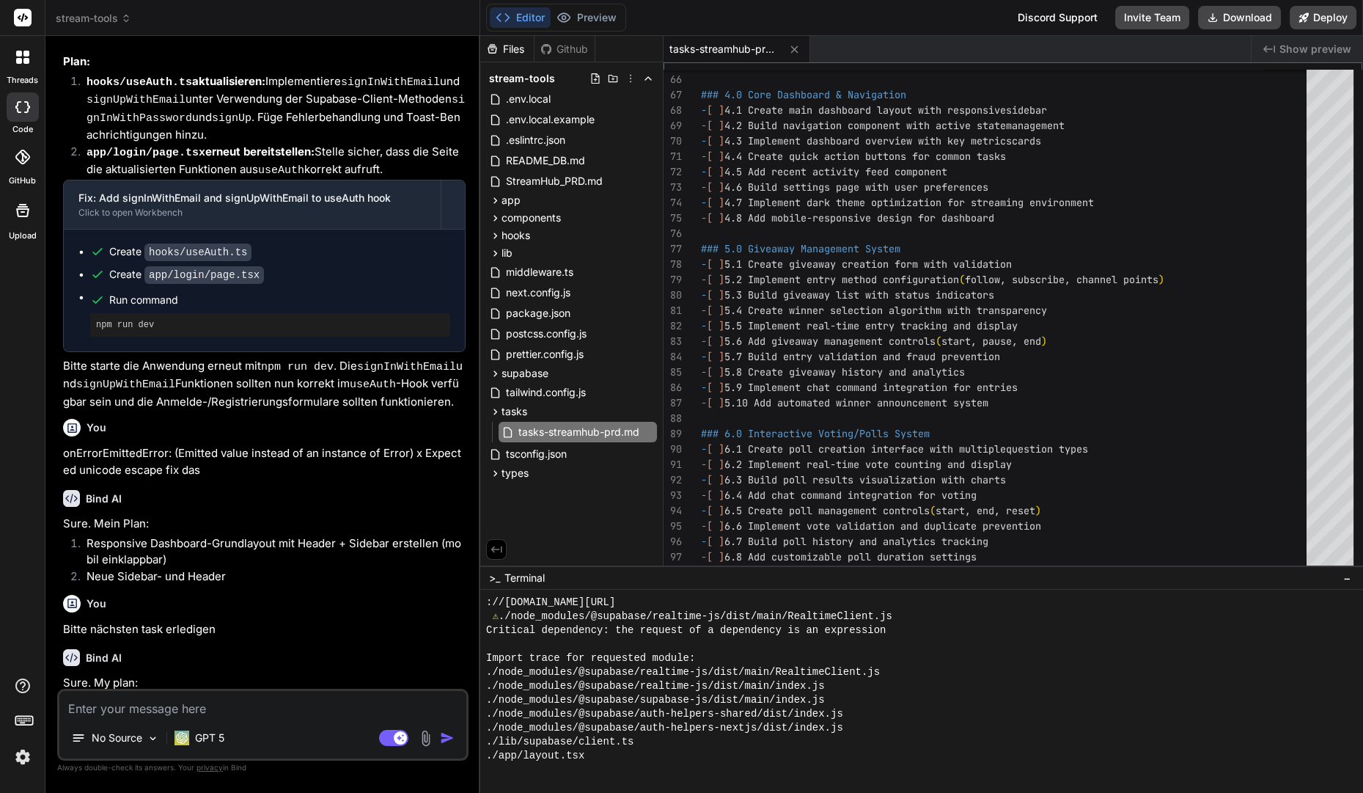
scroll to position [3344, 0]
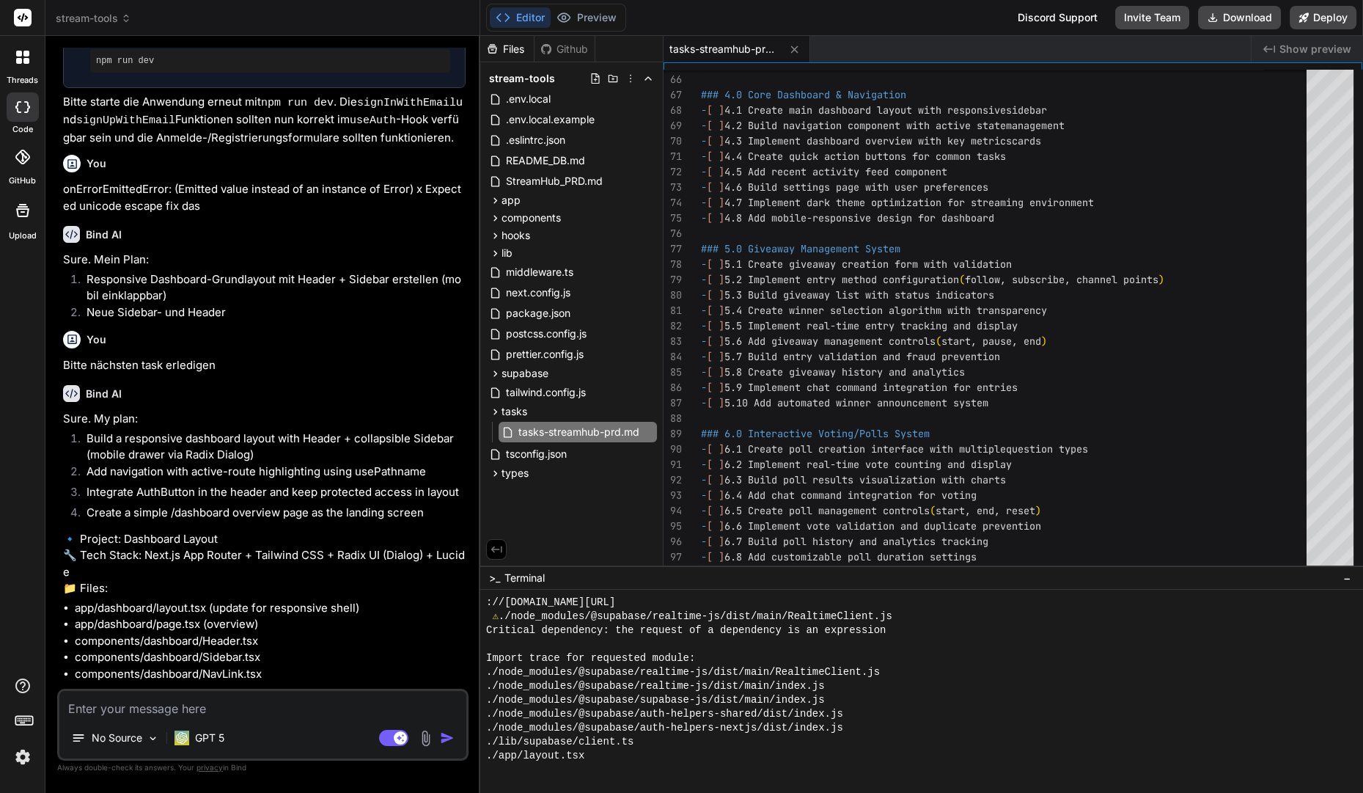
type textarea "x"
type textarea "j"
type textarea "x"
type textarea "ja"
type textarea "x"
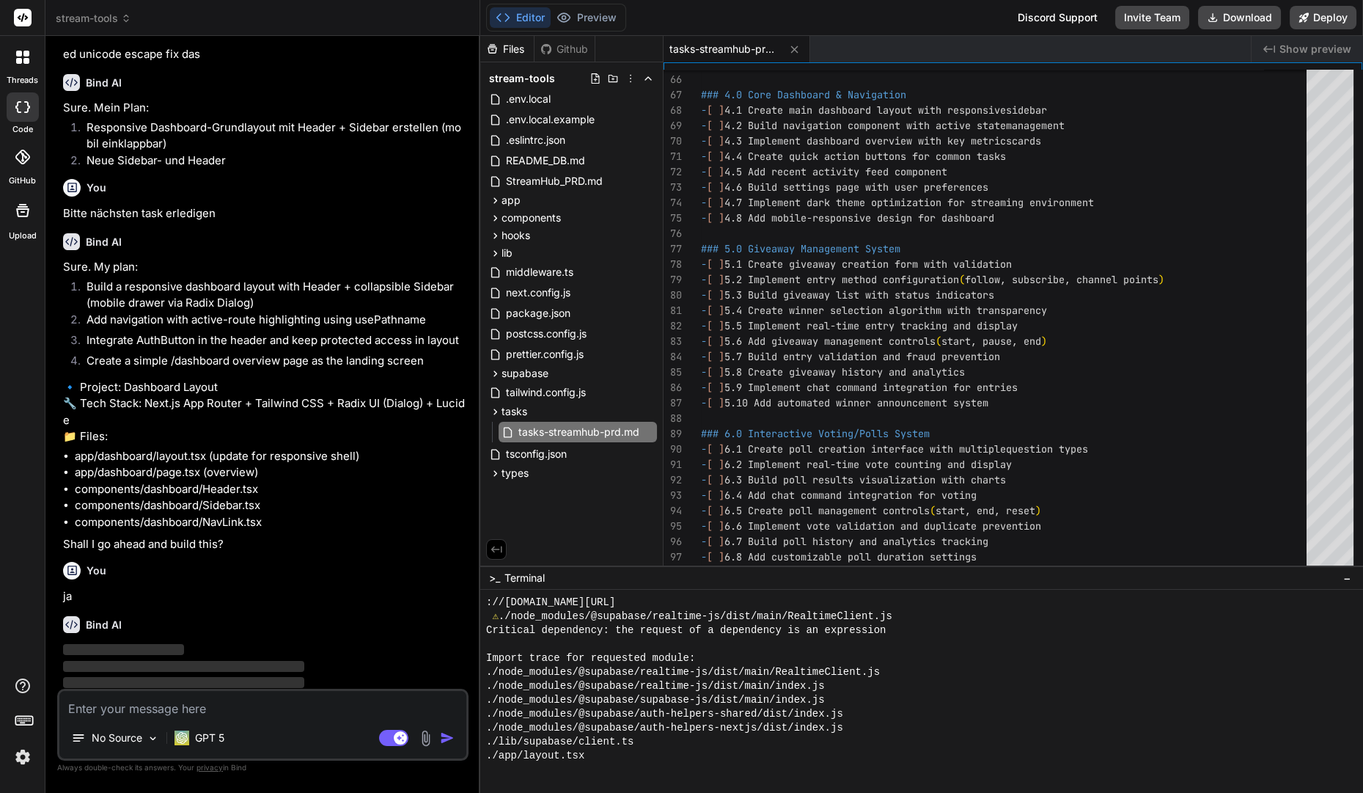
scroll to position [3496, 0]
type textarea "x"
type textarea "<span>{label}</span> </Link> ) }"
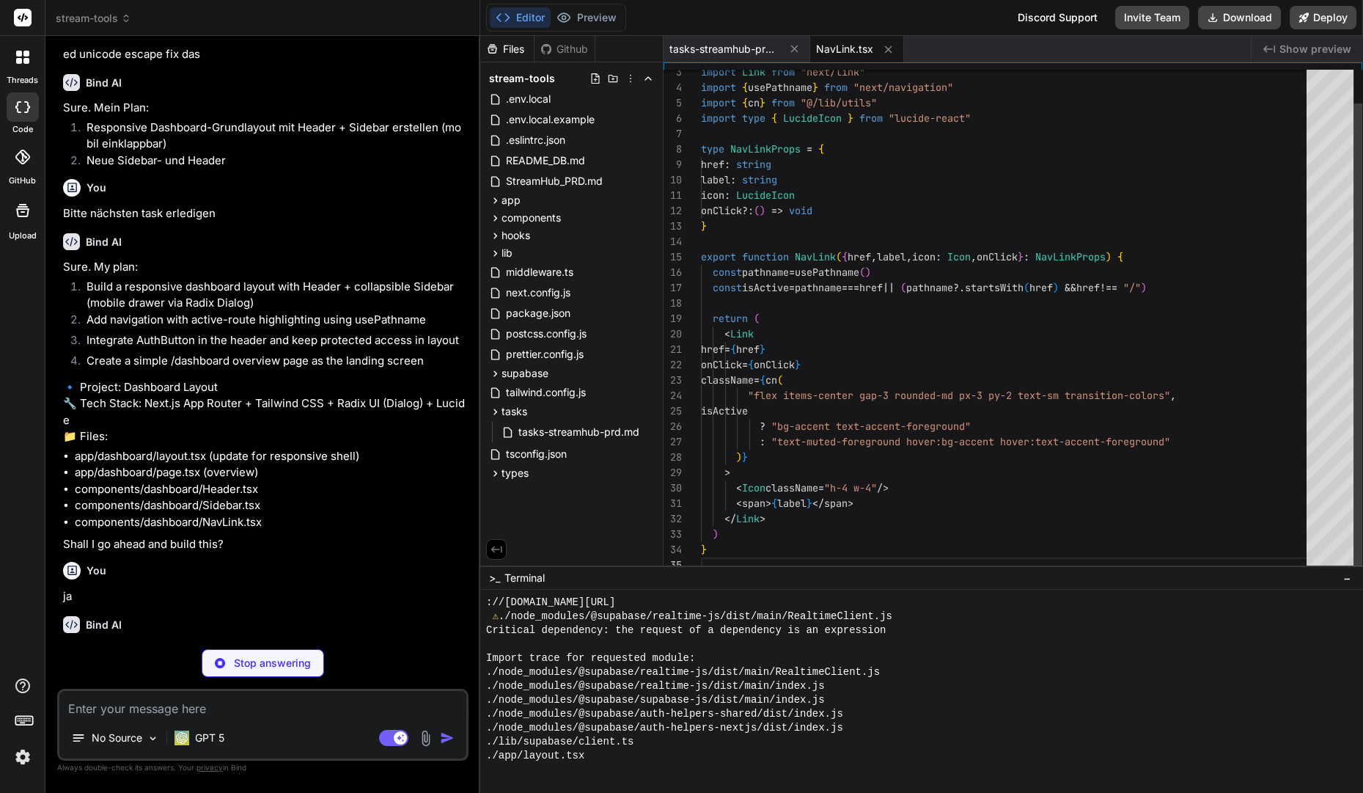
scroll to position [927, 0]
type textarea "x"
type textarea "onClick={onNavigate} /> ))} </nav> </aside> ) }"
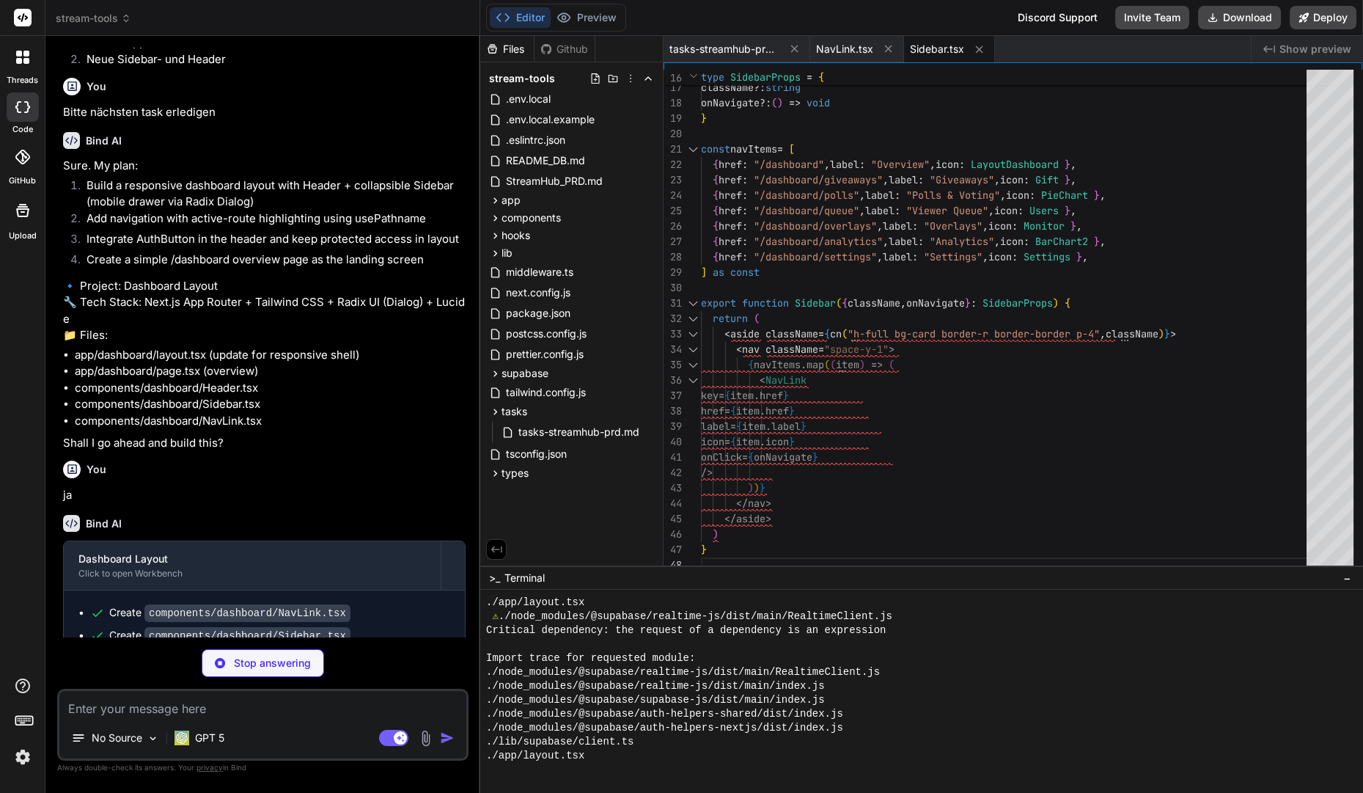
scroll to position [3620, 0]
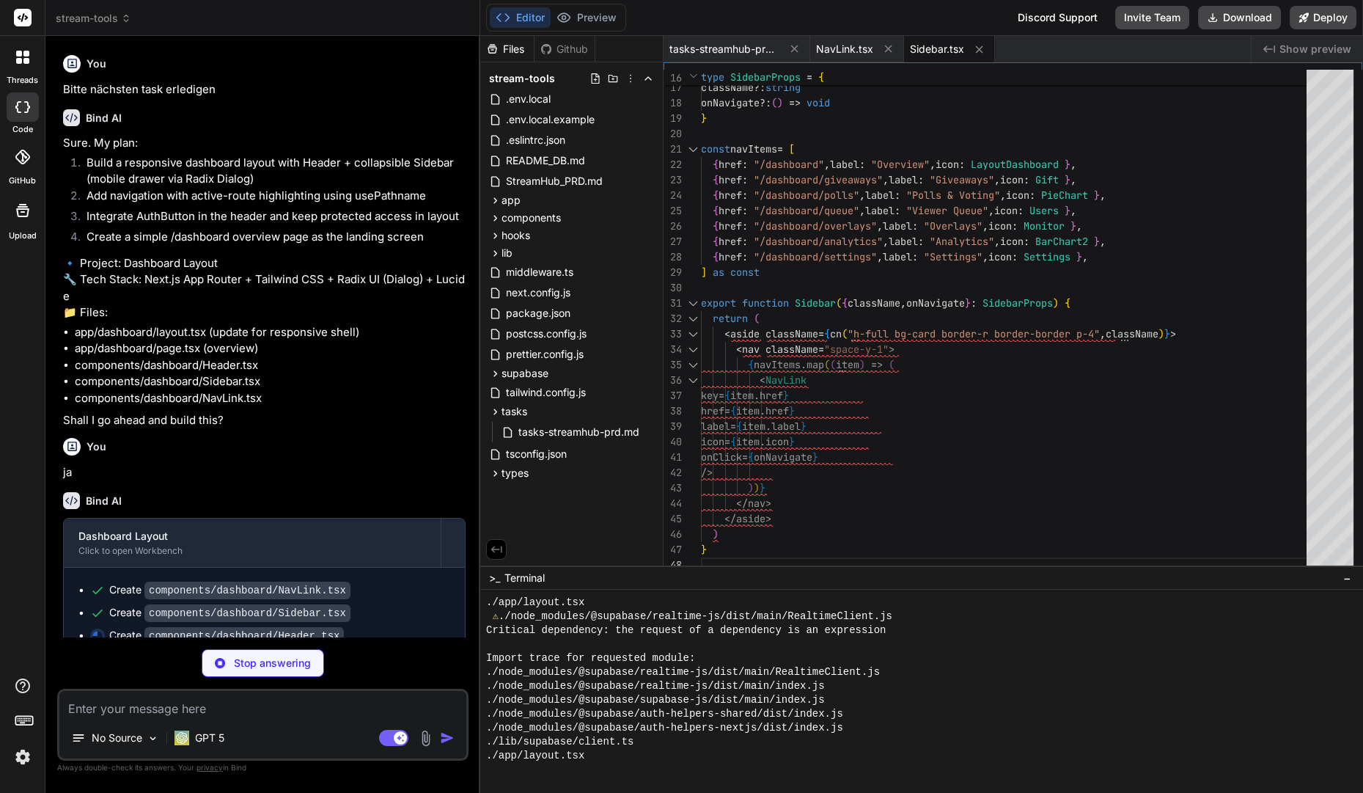
type textarea "x"
type textarea "{/* Right controls */} <div className="flex items-center gap-2"> <AuthButton />…"
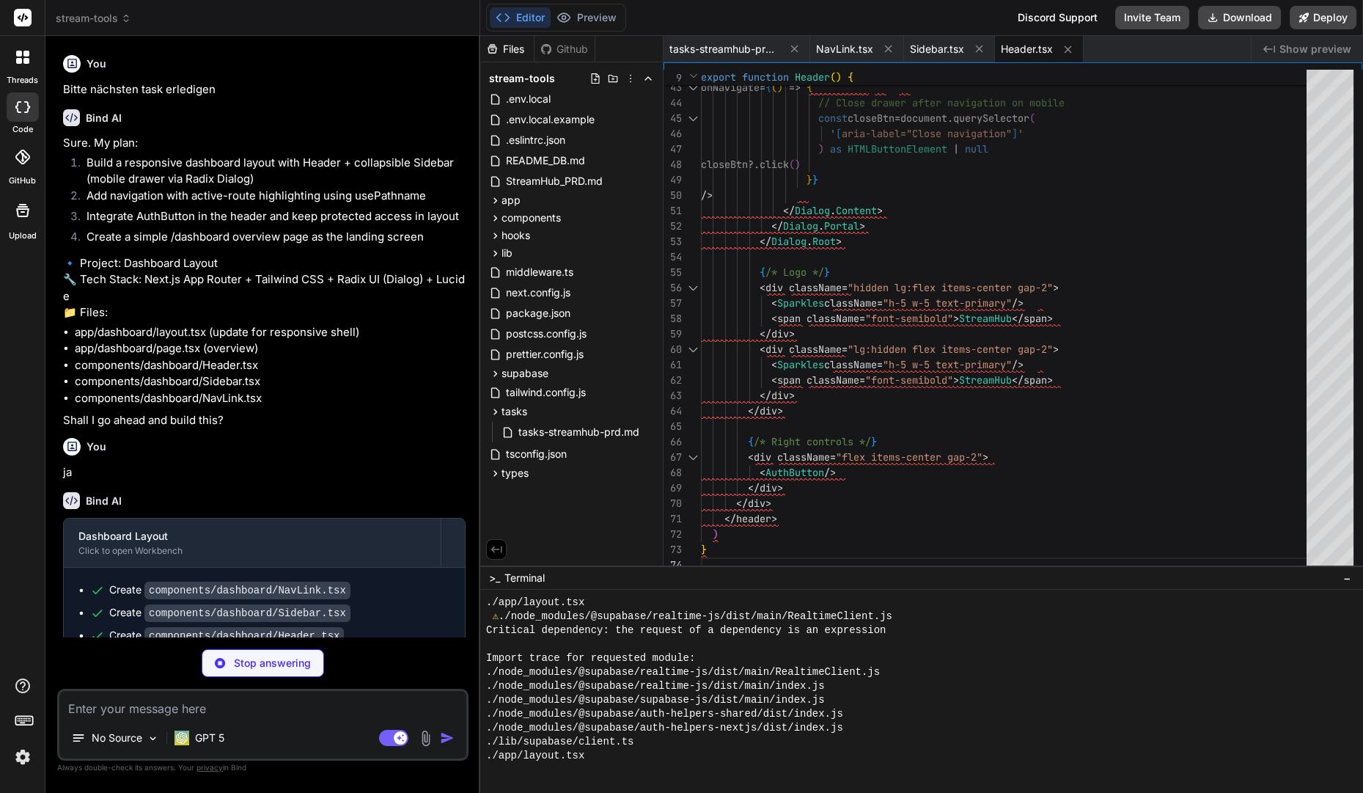
scroll to position [3642, 0]
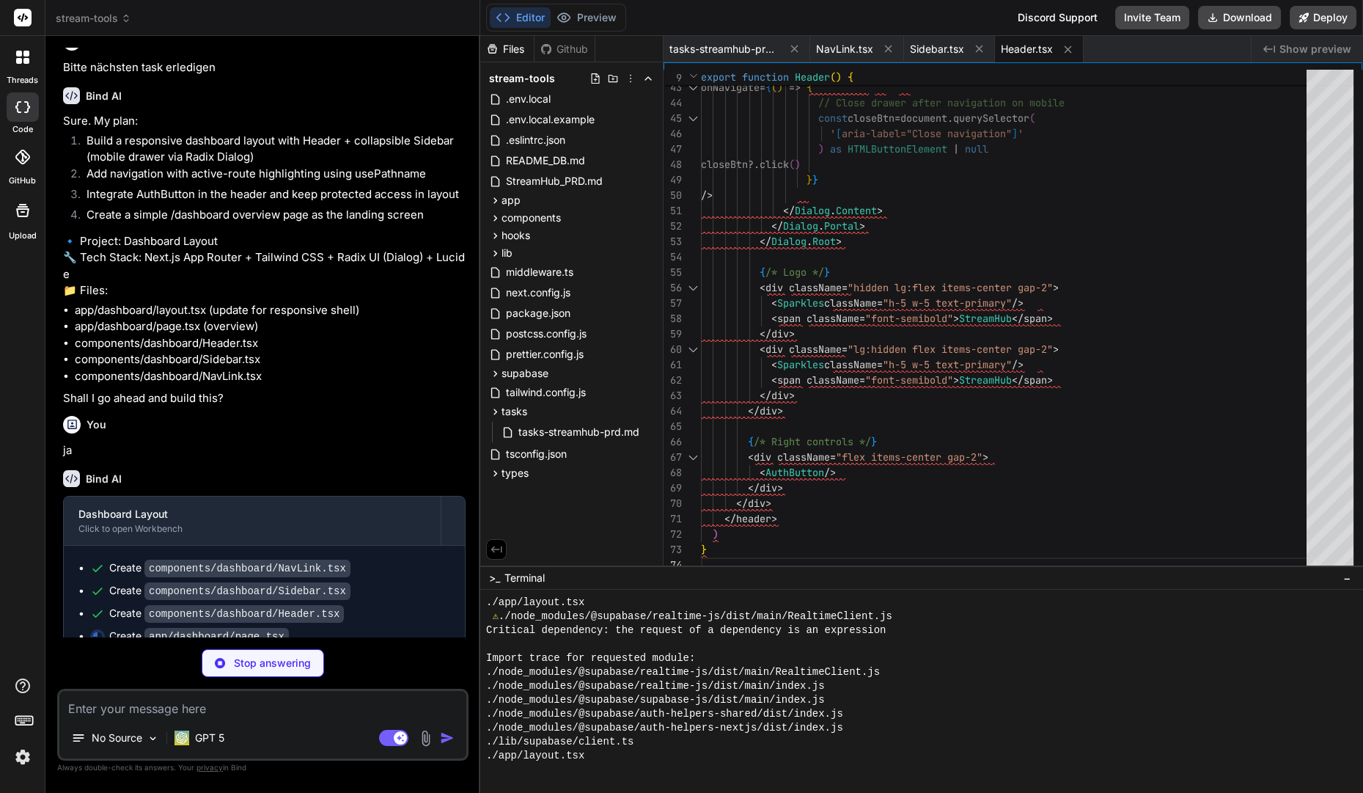
type textarea "x"
type textarea "</div> ) }"
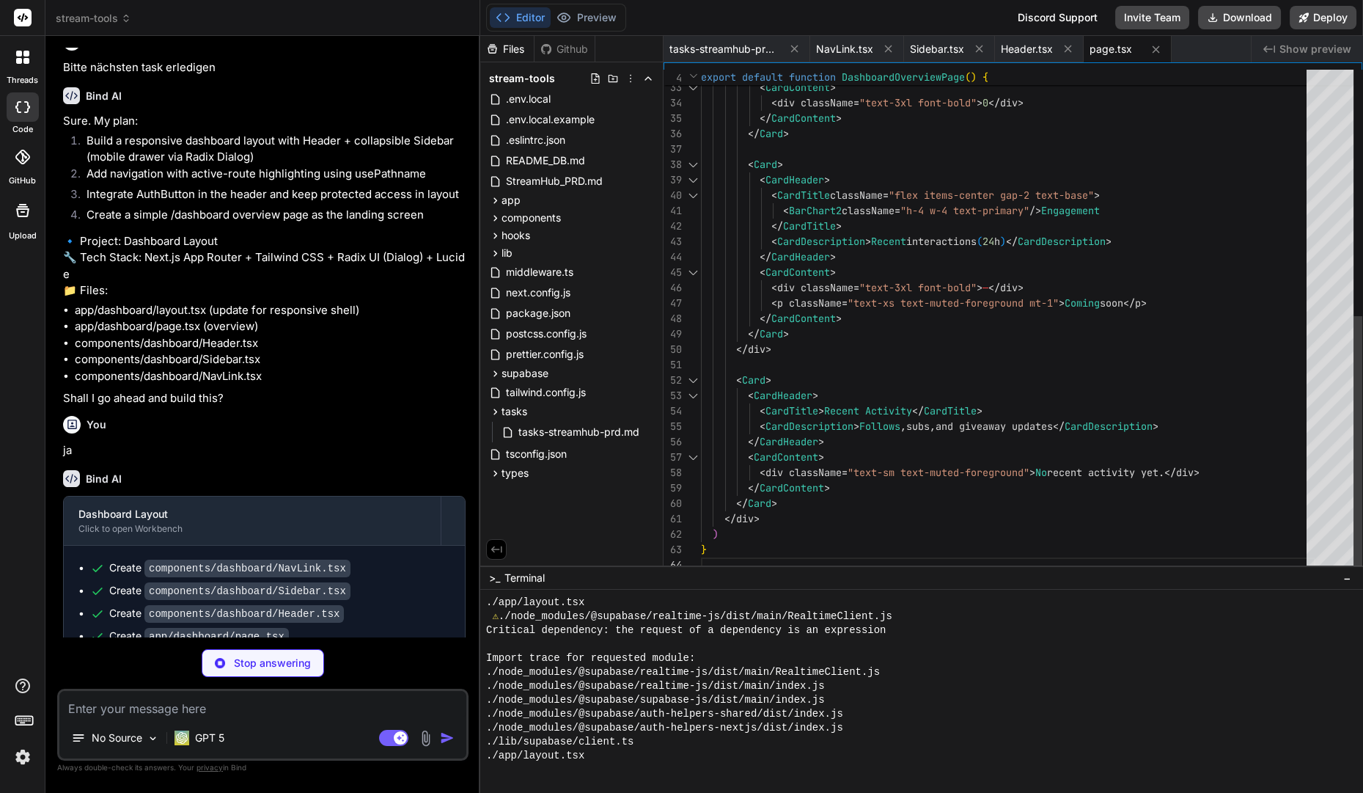
scroll to position [1537, 0]
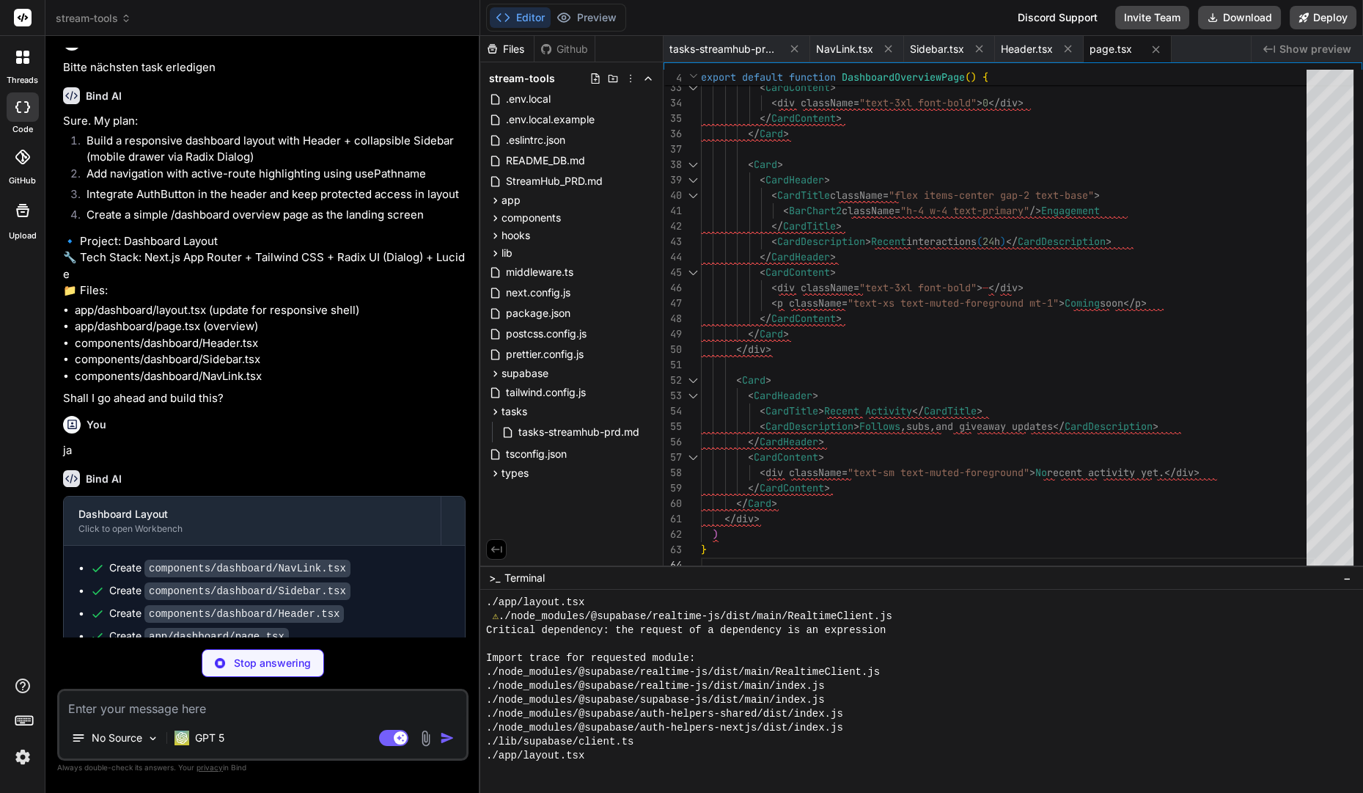
type textarea "x"
type textarea "}"
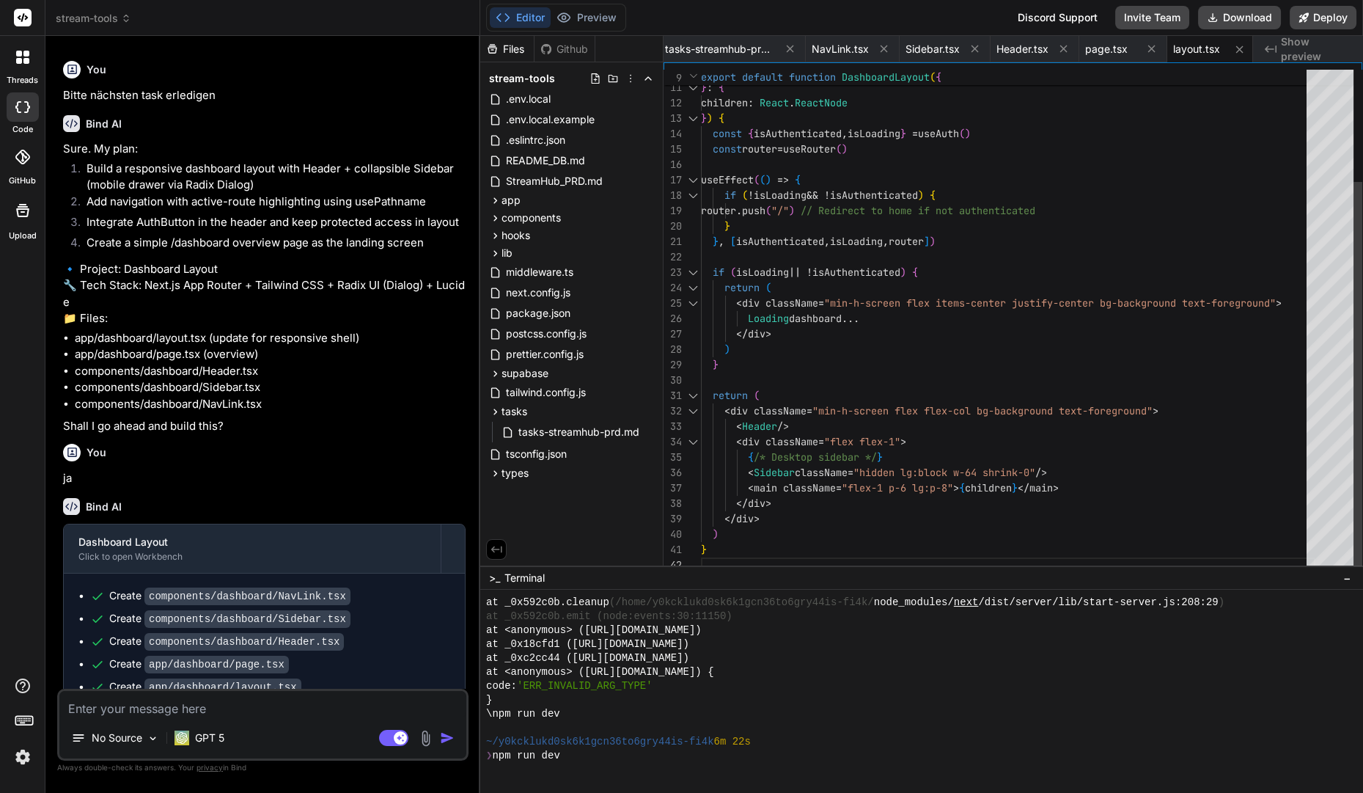
scroll to position [3642, 0]
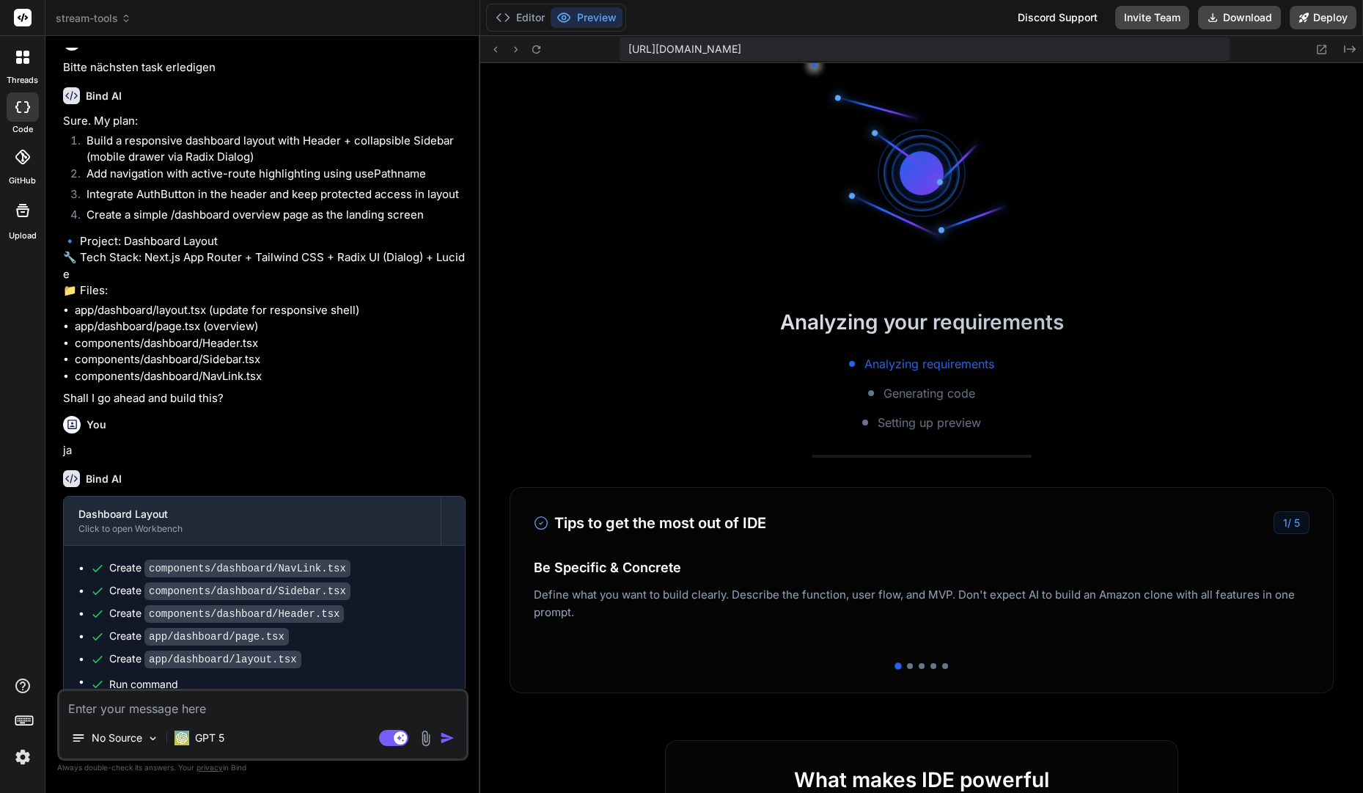
type textarea "x"
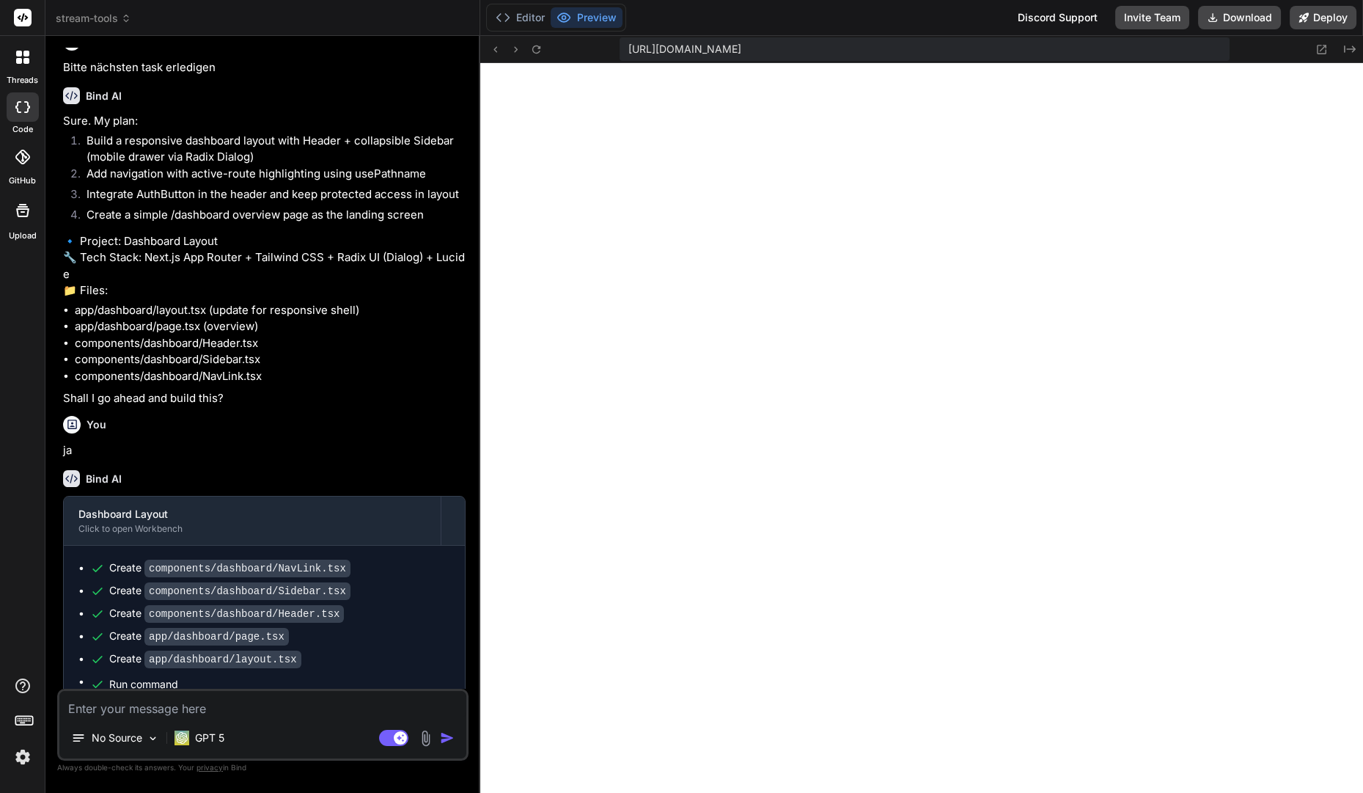
scroll to position [3668, 0]
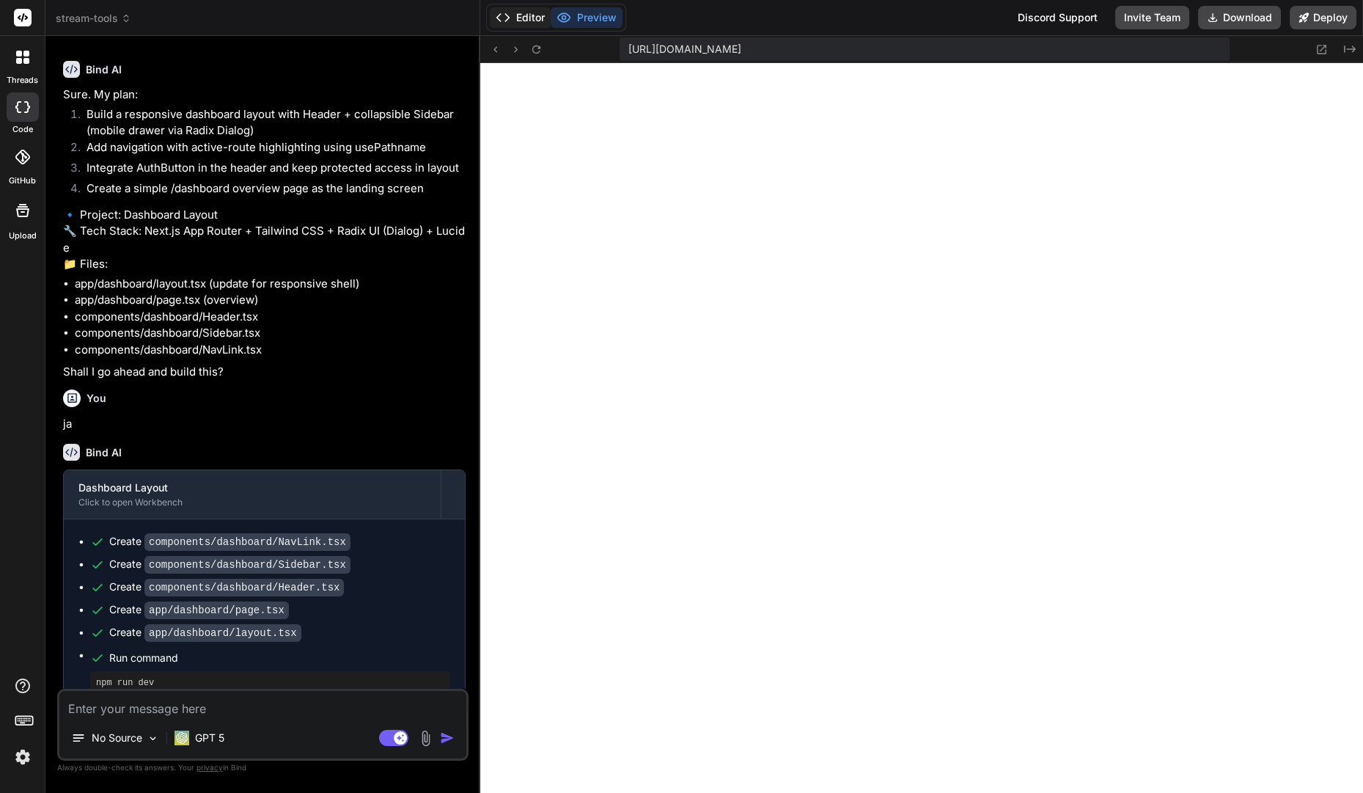
click at [521, 12] on button "Editor" at bounding box center [520, 17] width 61 height 21
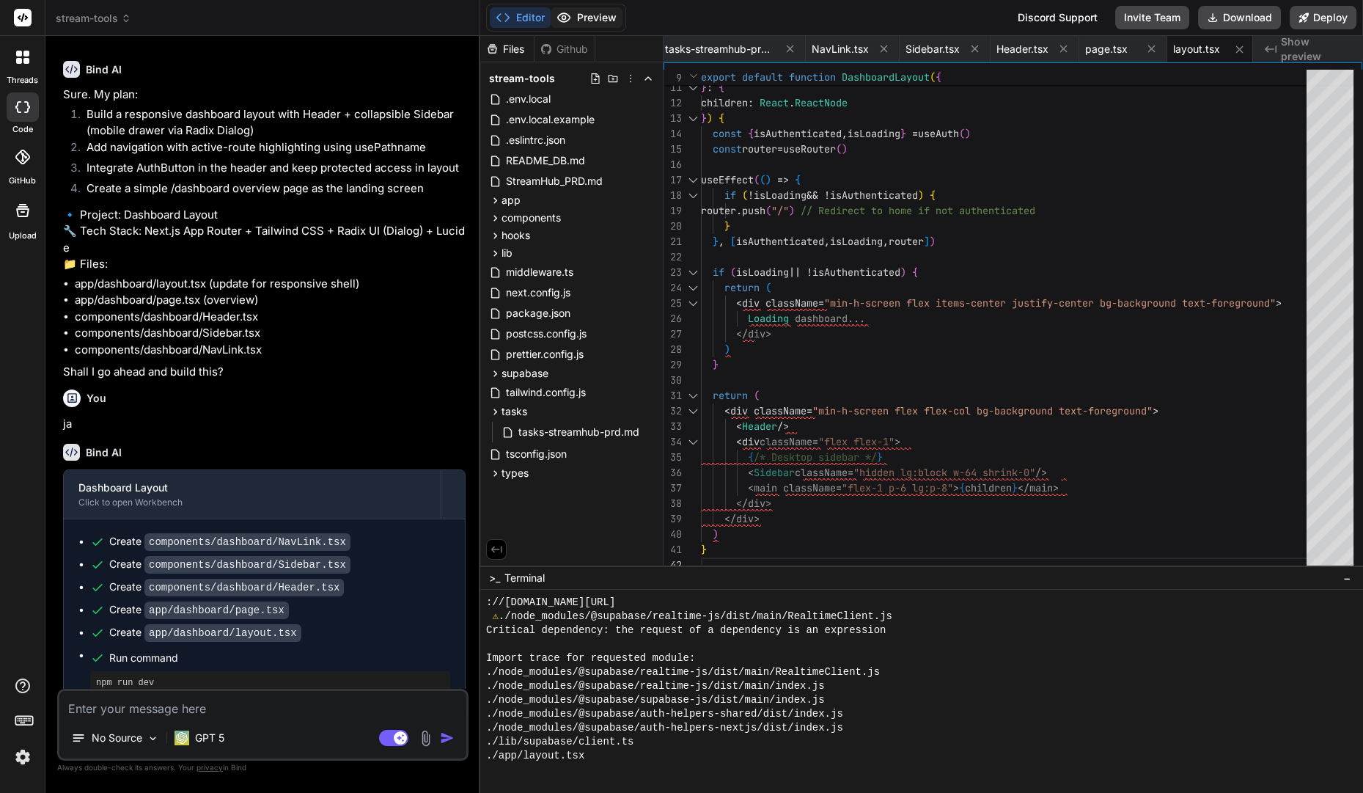
click at [573, 14] on button "Preview" at bounding box center [587, 17] width 72 height 21
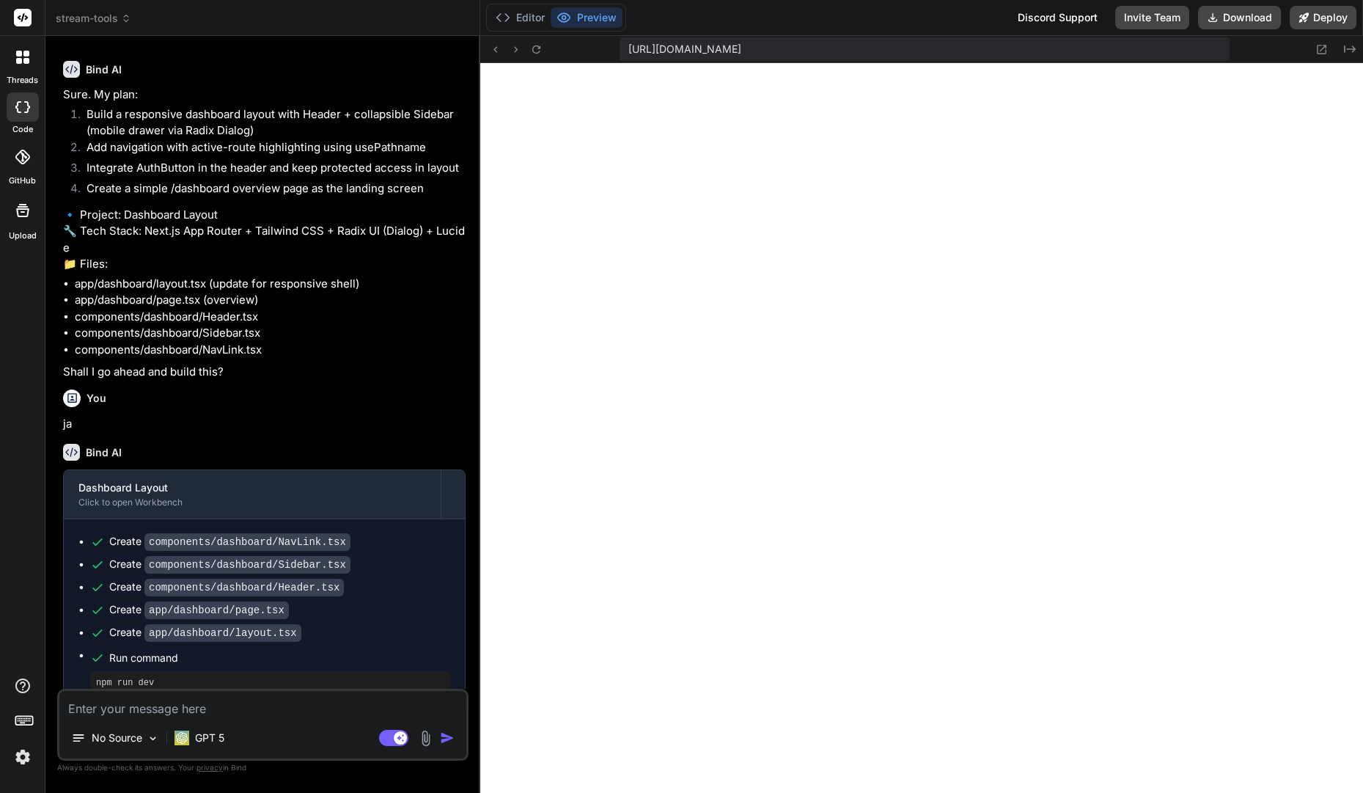
scroll to position [4459, 0]
